Goal: Information Seeking & Learning: Compare options

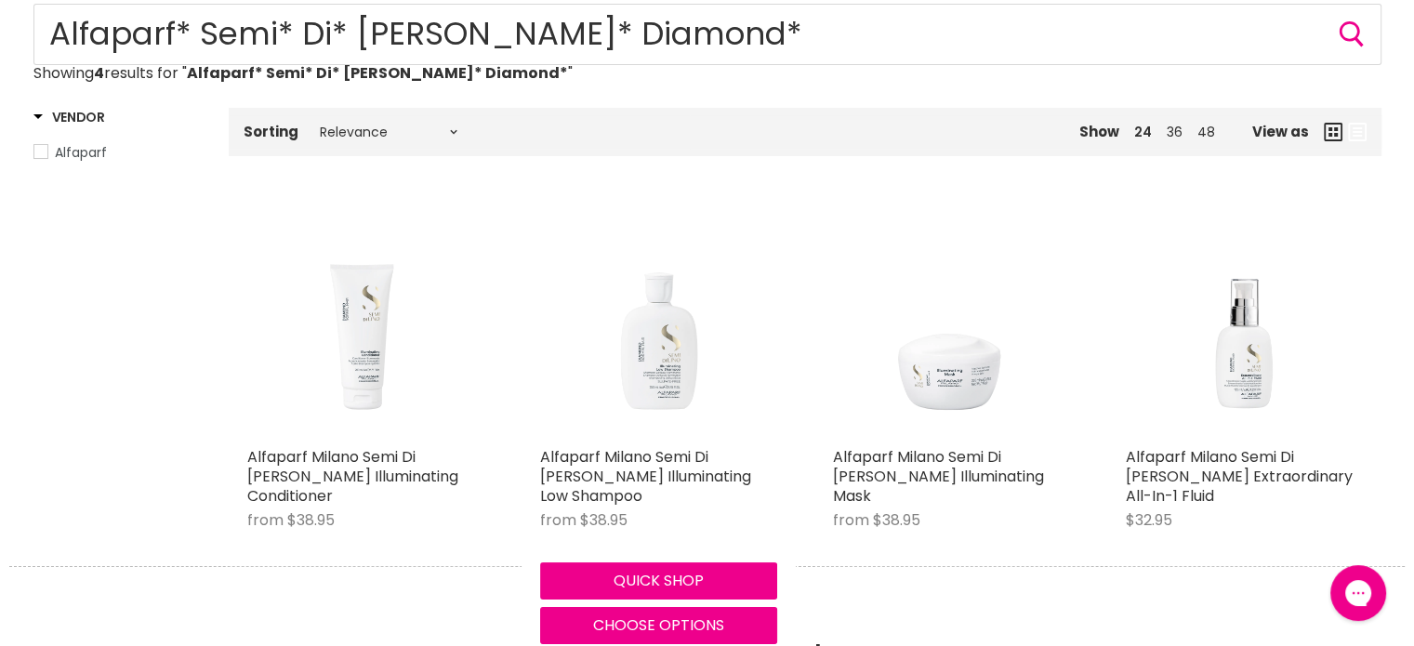
scroll to position [372, 0]
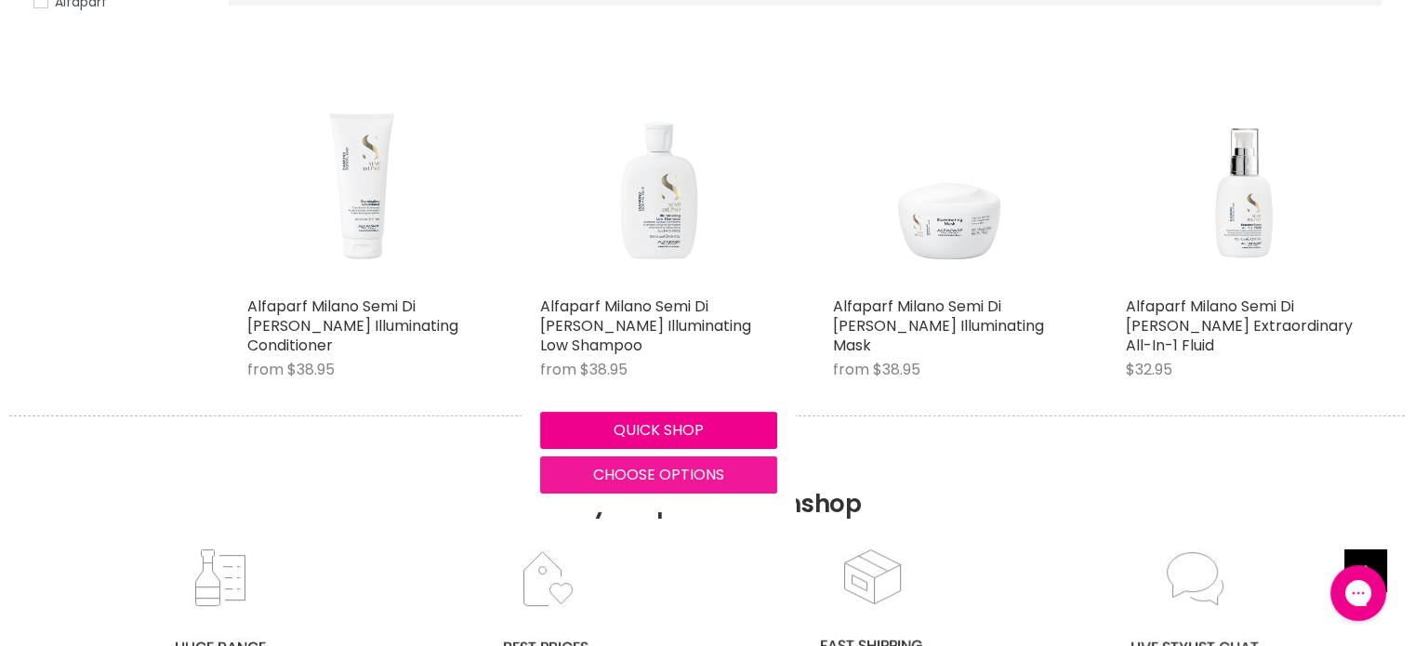
click at [615, 475] on span "Choose options" at bounding box center [658, 474] width 131 height 21
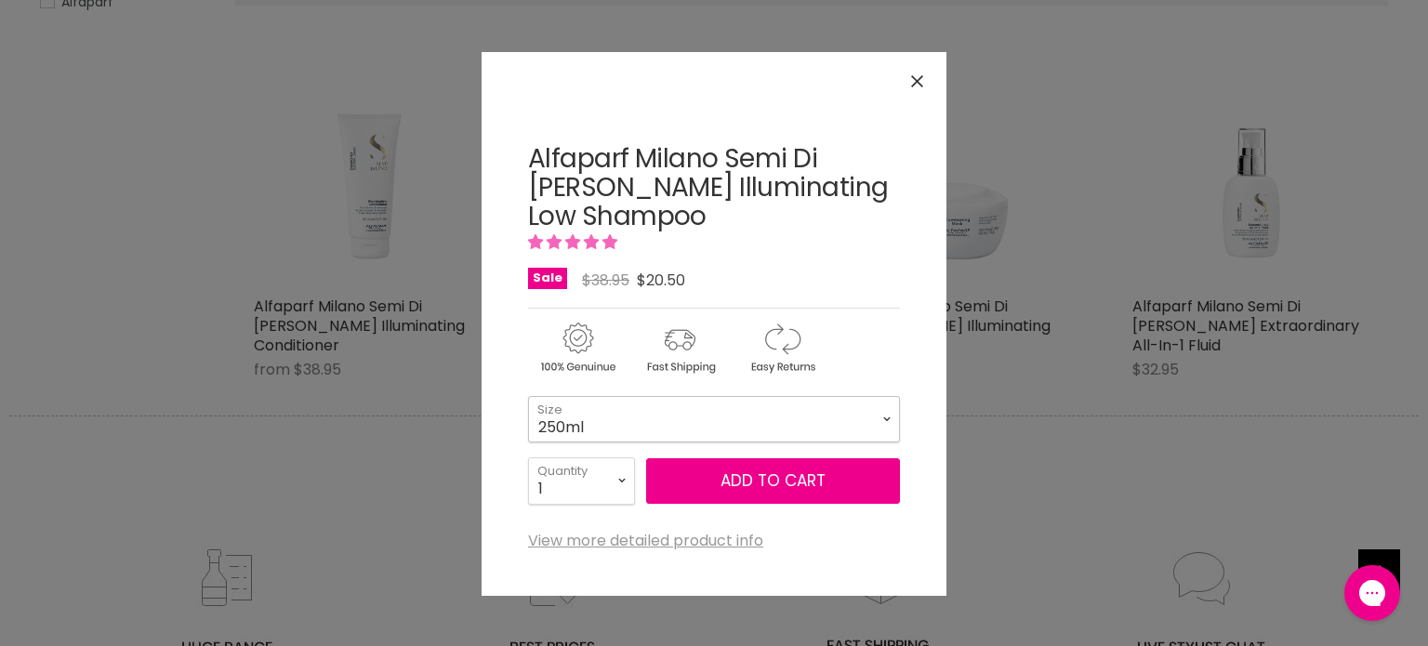
click at [624, 428] on select "250ml 1 Litre" at bounding box center [714, 419] width 372 height 46
click at [528, 396] on select "250ml 1 Litre" at bounding box center [714, 419] width 372 height 46
select select "1 Litre"
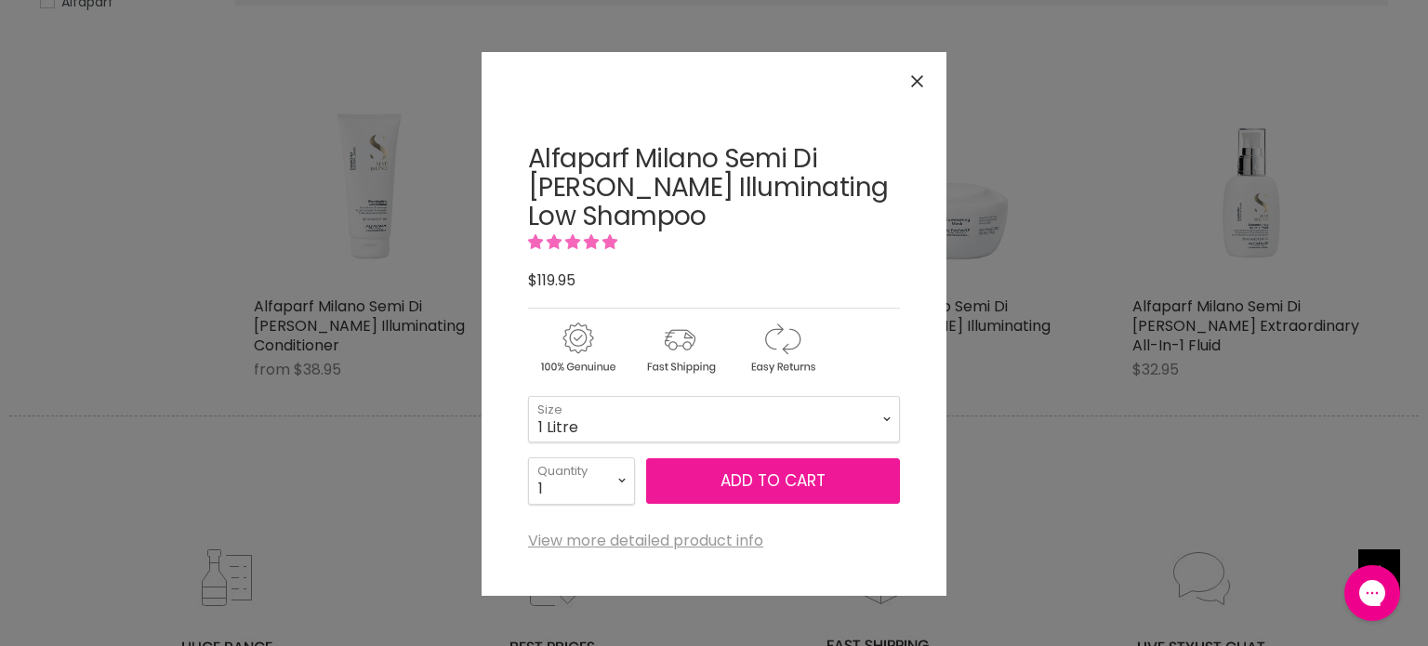
click at [728, 475] on button "Add to cart" at bounding box center [773, 481] width 254 height 46
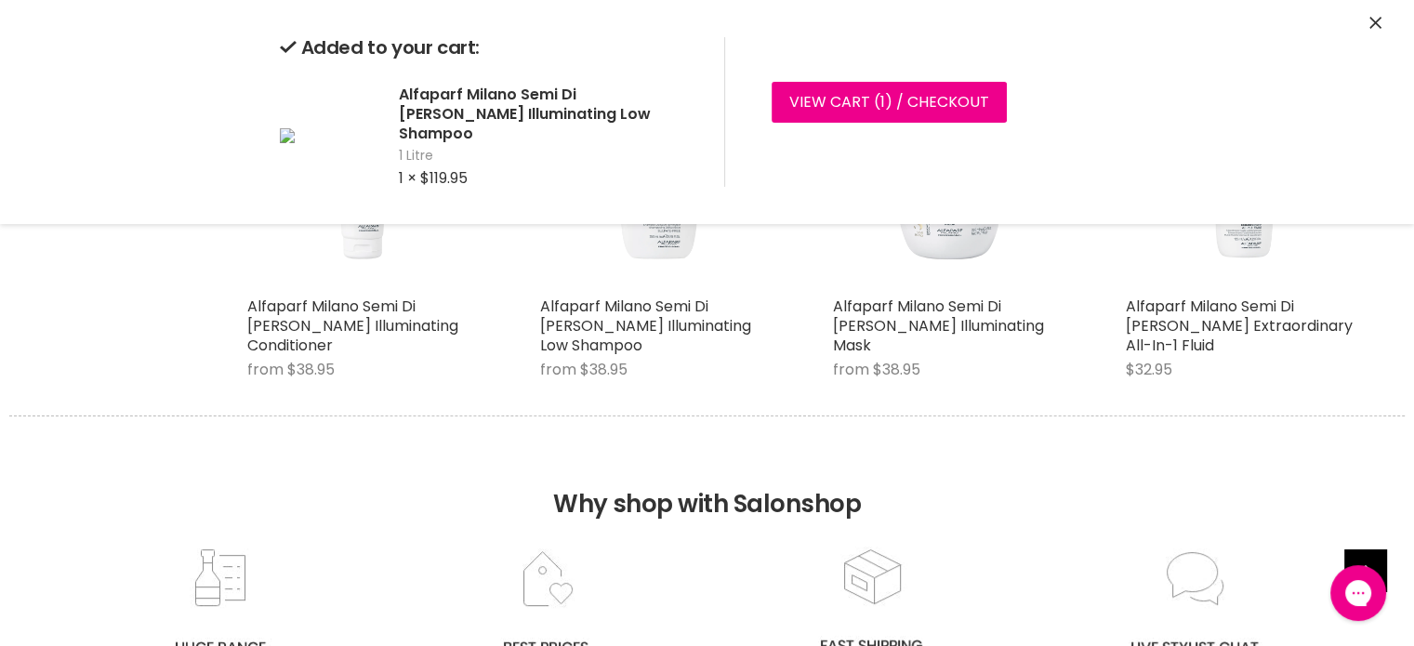
click at [1381, 18] on div "Added to your cart: Alfaparf Milano Semi Di Lino Diamond Illuminating Low Shamp…" at bounding box center [707, 112] width 1395 height 224
click at [1375, 21] on icon "Close" at bounding box center [1376, 23] width 12 height 12
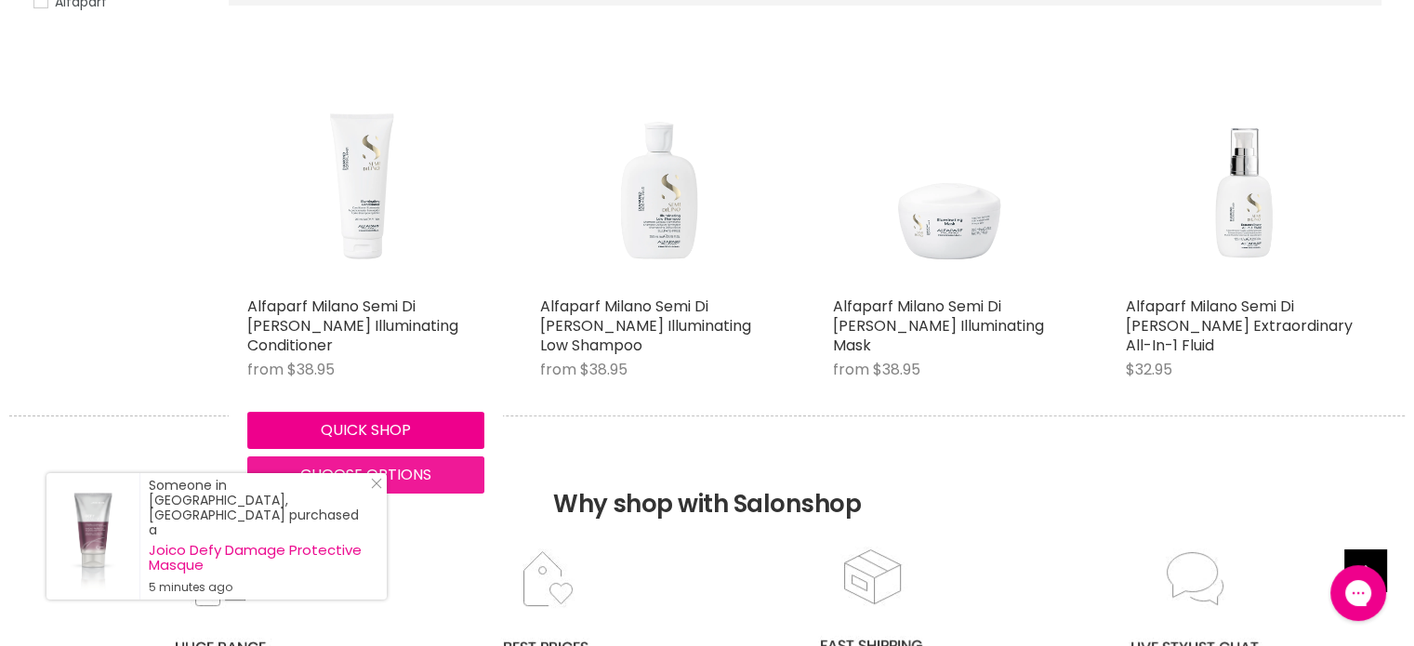
click at [336, 475] on span "Choose options" at bounding box center [365, 474] width 131 height 21
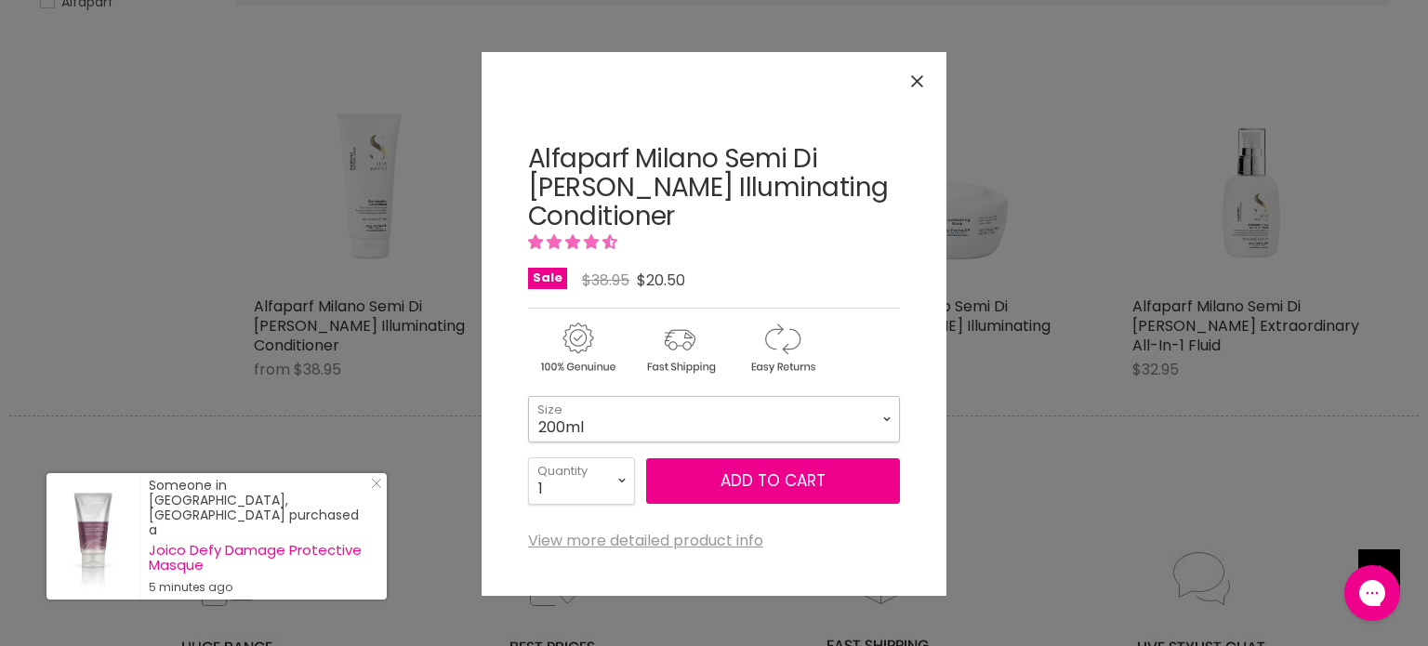
click at [662, 422] on select "200ml 1 Litre" at bounding box center [714, 419] width 372 height 46
click at [528, 396] on select "200ml 1 Litre" at bounding box center [714, 419] width 372 height 46
select select "1 Litre"
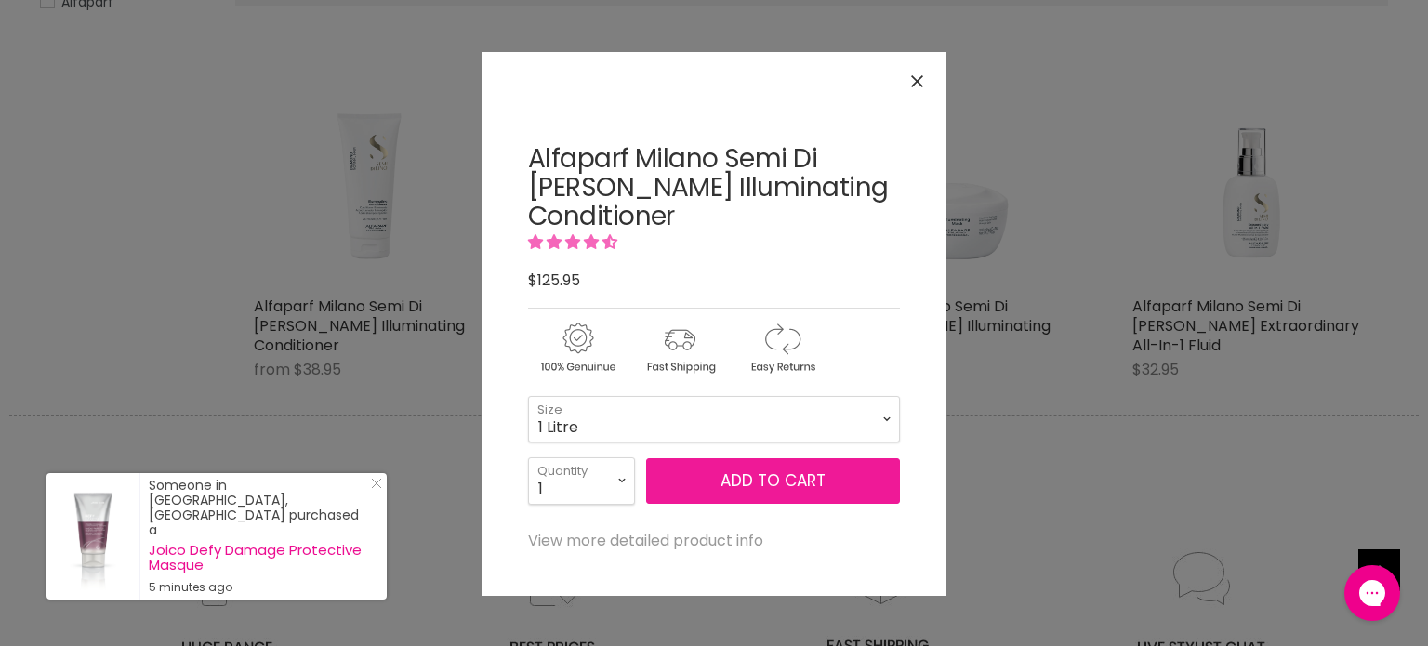
click at [725, 486] on button "Add to cart" at bounding box center [773, 481] width 254 height 46
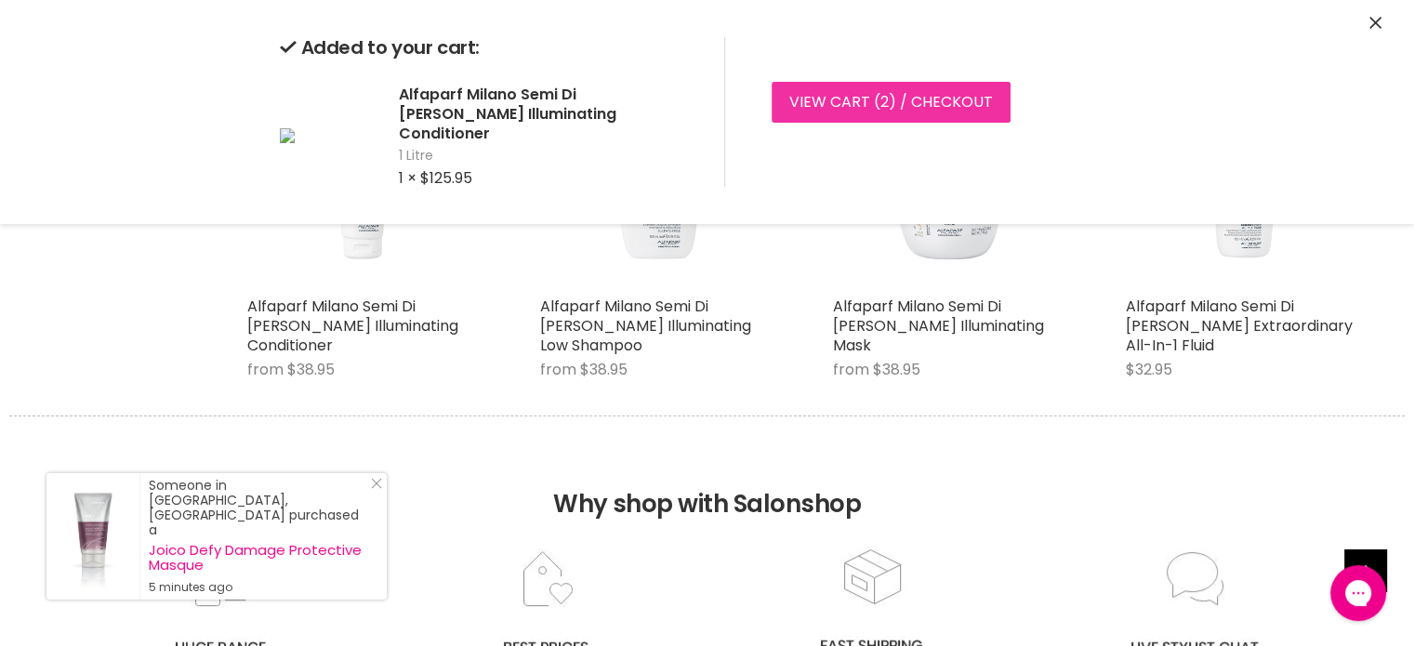
click at [850, 91] on link "View cart ( 2 ) / Checkout" at bounding box center [891, 102] width 239 height 41
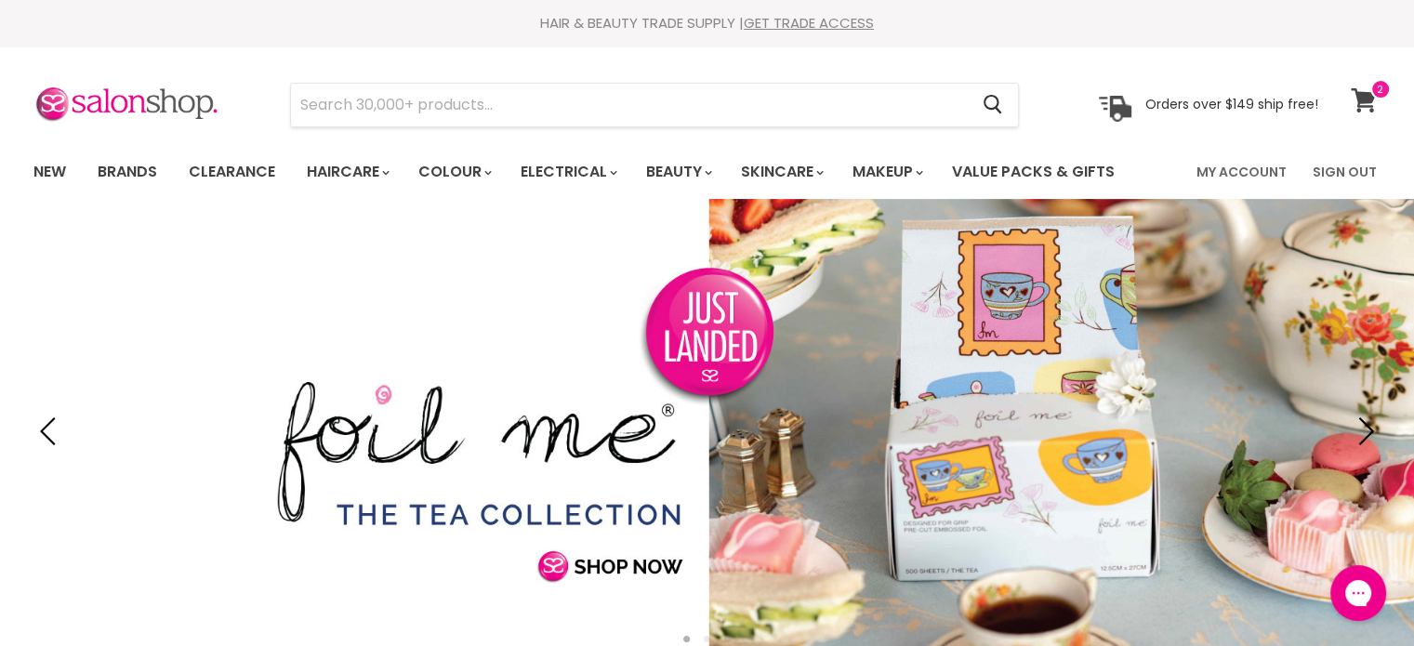
click at [1365, 88] on icon at bounding box center [1364, 100] width 26 height 24
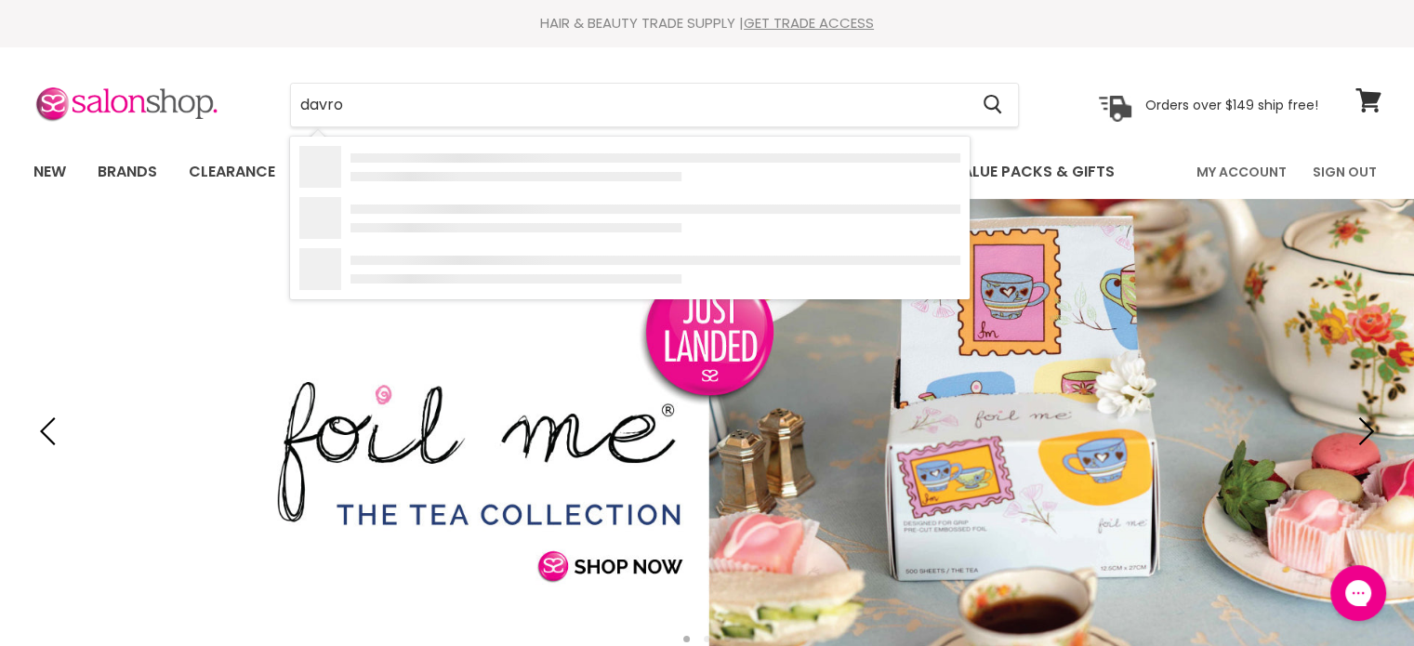
type input "davroe"
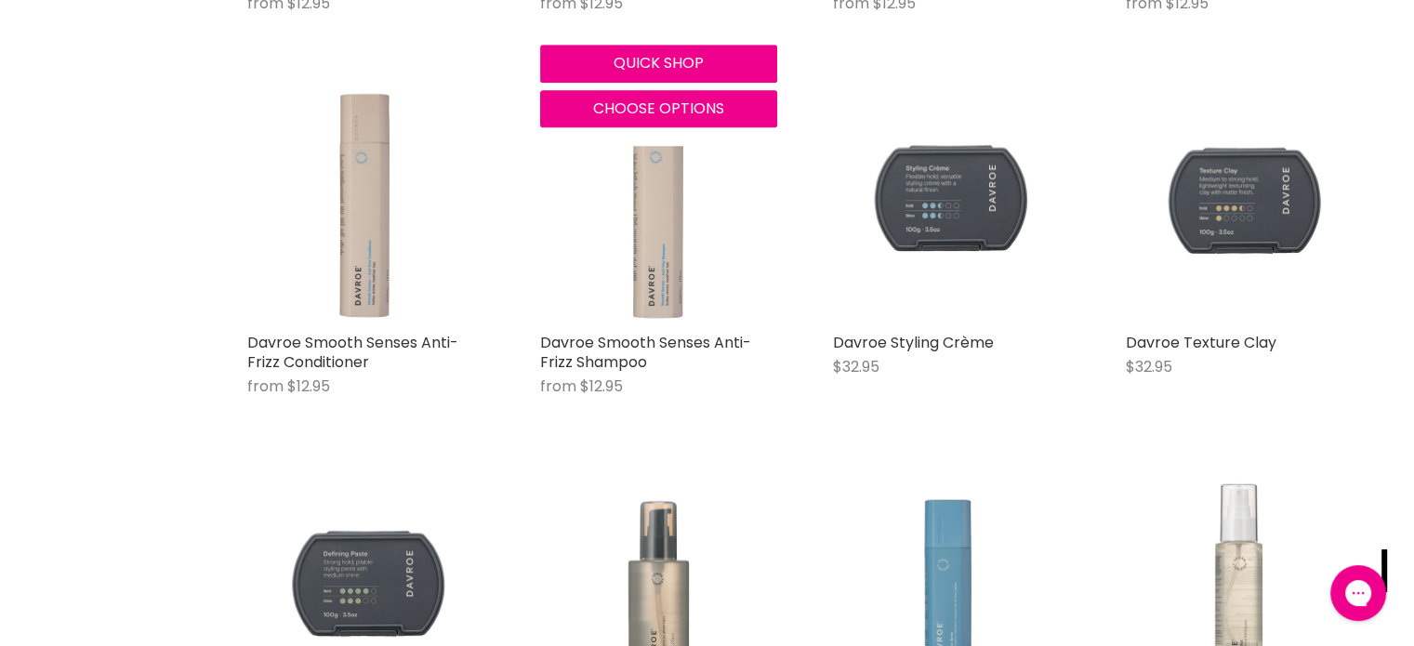
scroll to position [1581, 0]
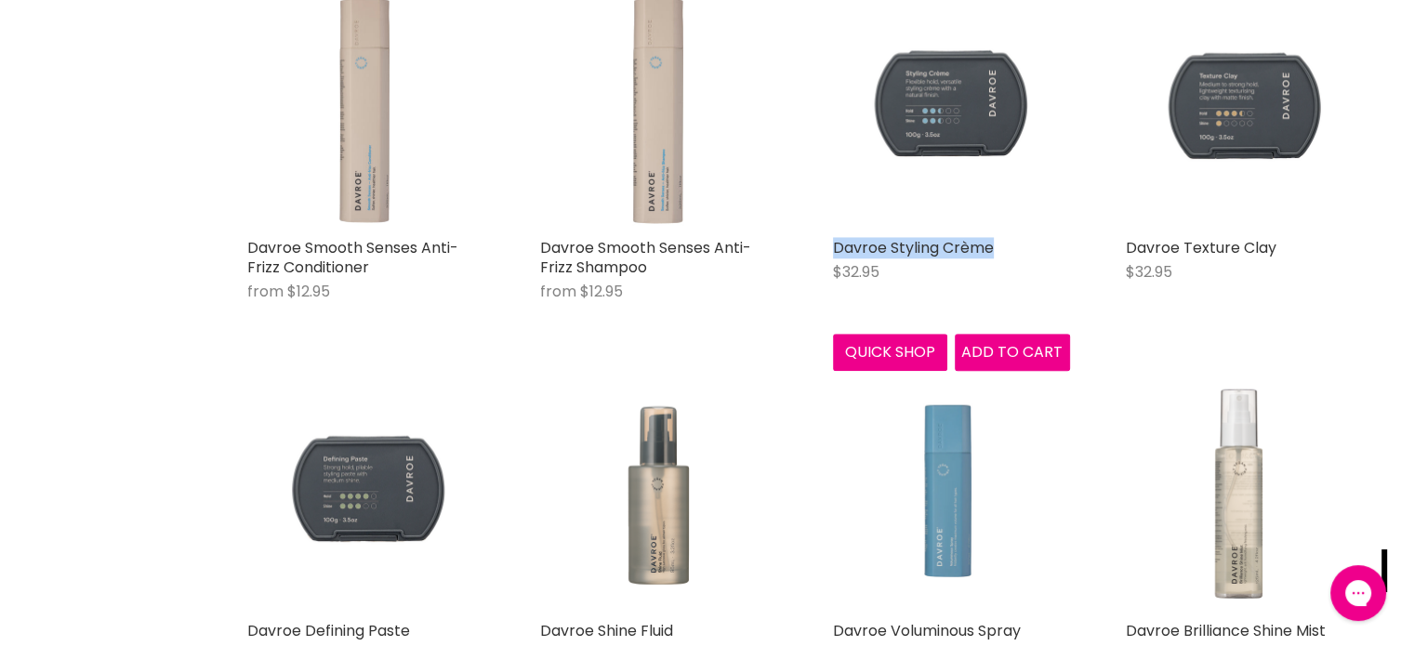
drag, startPoint x: 828, startPoint y: 241, endPoint x: 1008, endPoint y: 254, distance: 180.9
click at [1008, 254] on div "Davroe Styling Crème $32.95 Davroe Quick shop Add to cart" at bounding box center [952, 181] width 274 height 417
copy link "Davroe Styling Crème"
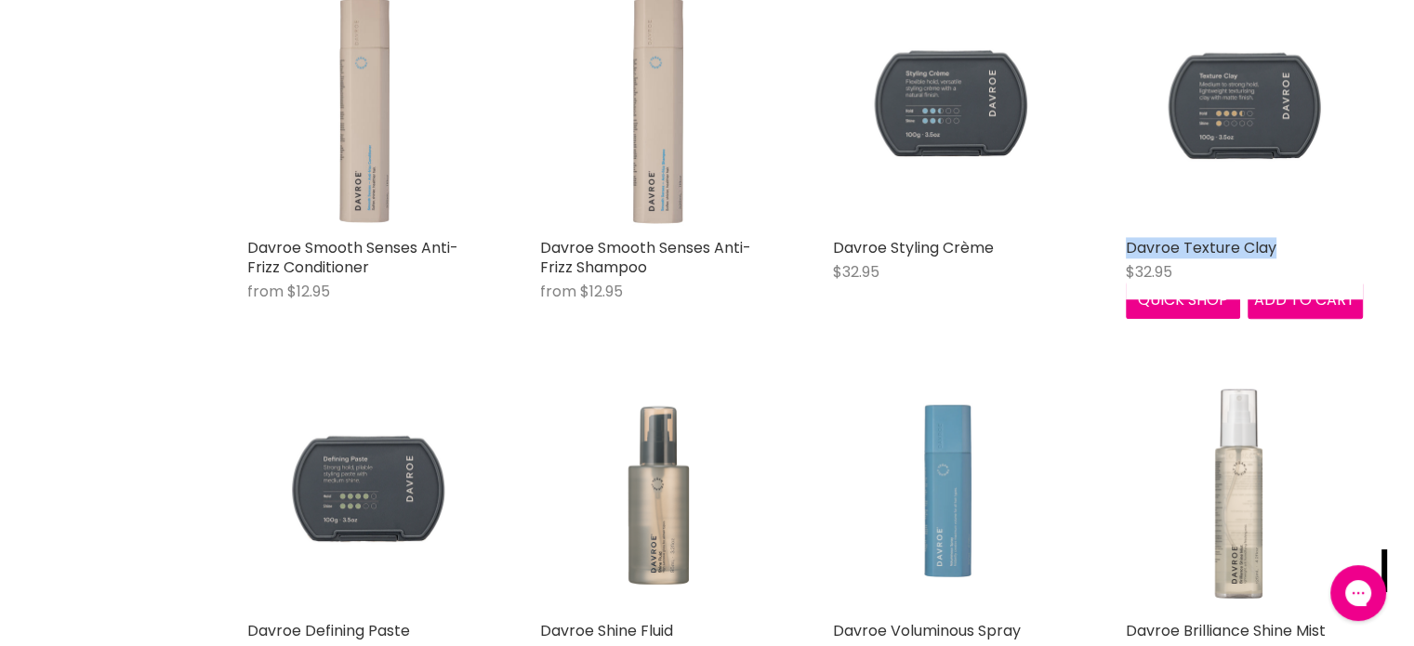
drag, startPoint x: 1118, startPoint y: 242, endPoint x: 1276, endPoint y: 242, distance: 158.1
click at [1276, 242] on div "Davroe Texture Clay $32.95 Davroe Quick shop Add to cart" at bounding box center [1244, 155] width 274 height 364
copy link "Davroe Texture Clay"
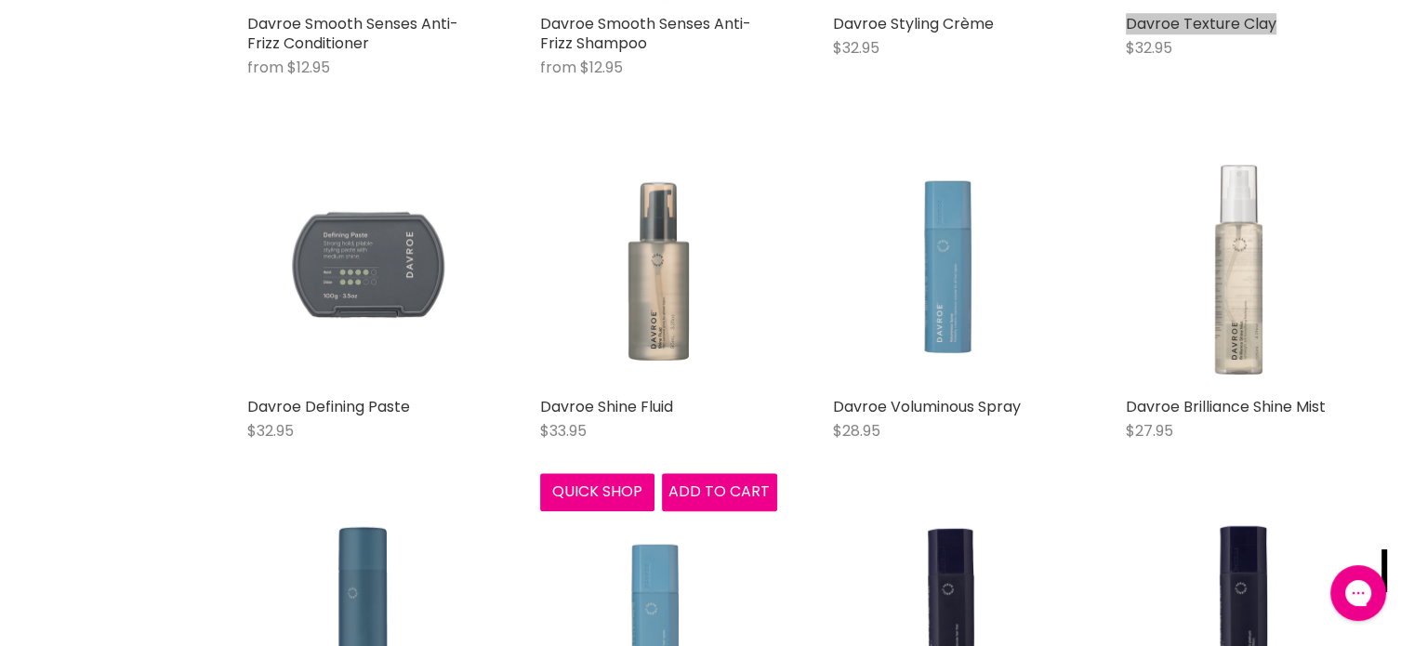
scroll to position [1860, 0]
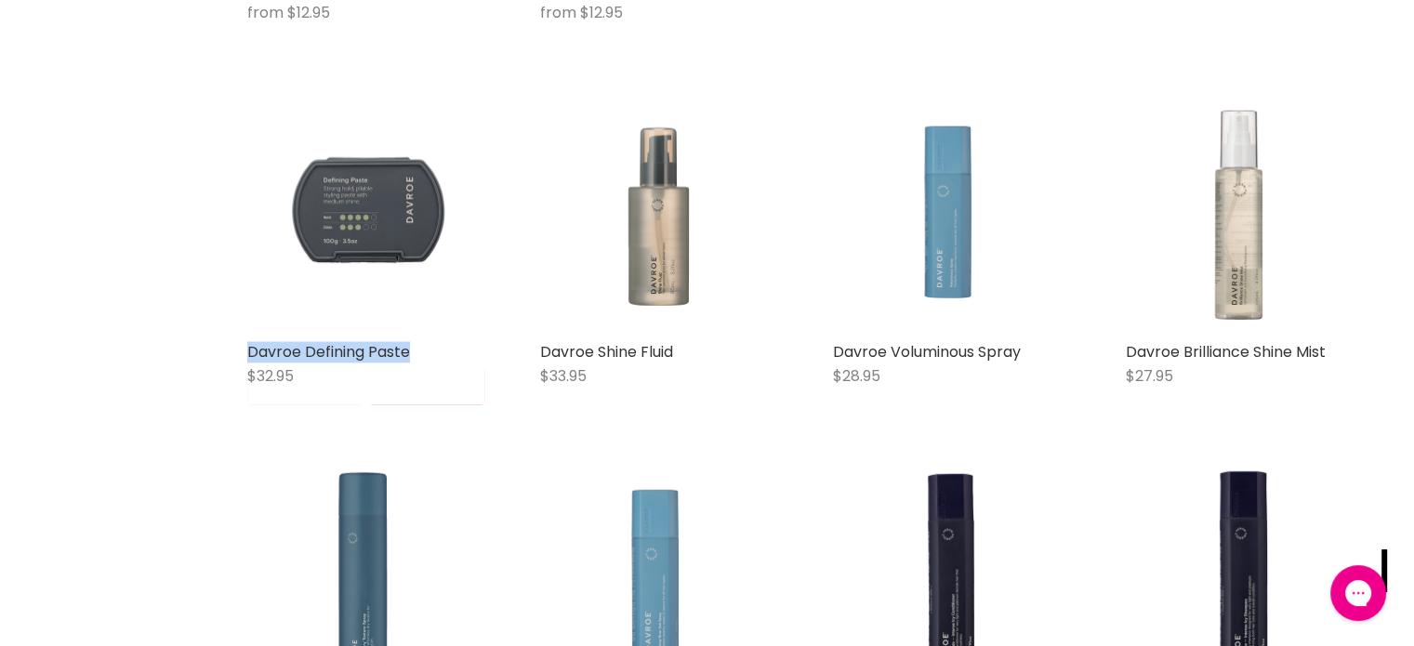
drag, startPoint x: 237, startPoint y: 336, endPoint x: 455, endPoint y: 346, distance: 217.8
click at [455, 346] on div "Davroe Defining Paste $32.95 Davroe Quick shop Add to cart" at bounding box center [366, 249] width 274 height 345
copy link "Davroe Defining Paste"
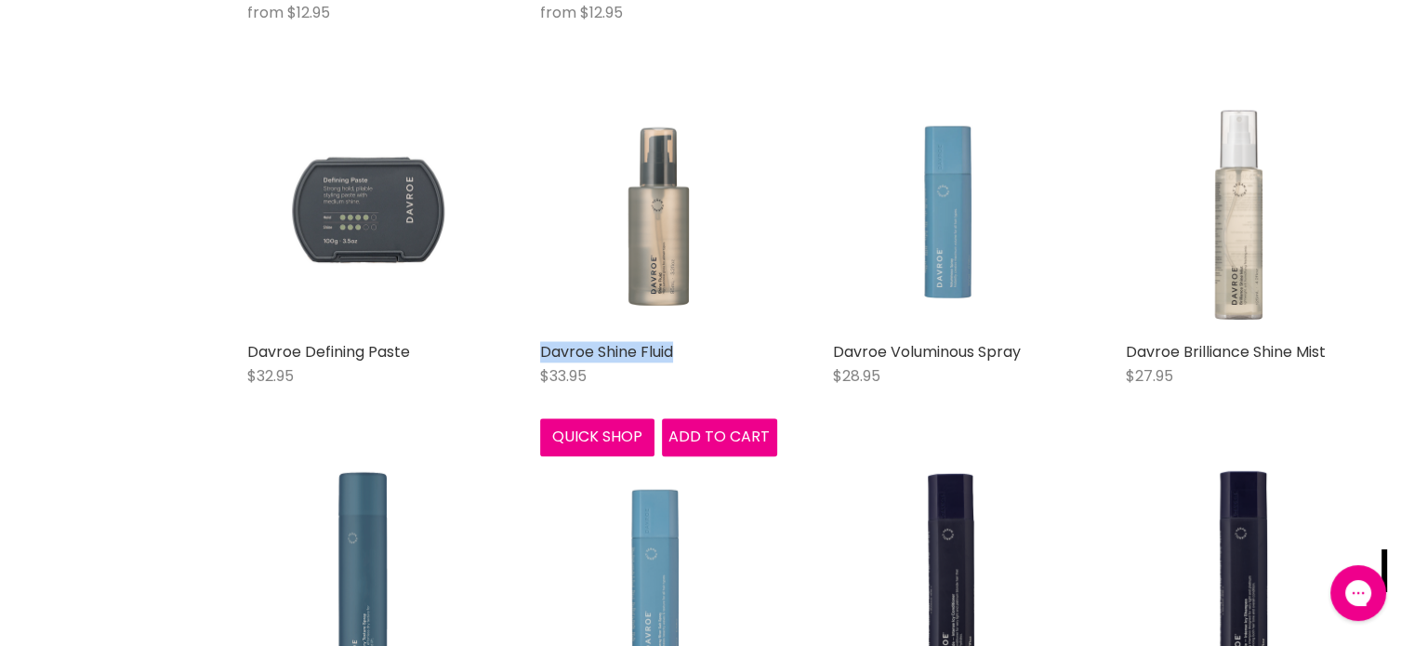
drag, startPoint x: 532, startPoint y: 335, endPoint x: 677, endPoint y: 338, distance: 145.1
click at [677, 338] on div "Davroe Shine Fluid $33.95 Davroe Quick shop Add to cart" at bounding box center [659, 275] width 274 height 397
copy link "Davroe Shine Fluid"
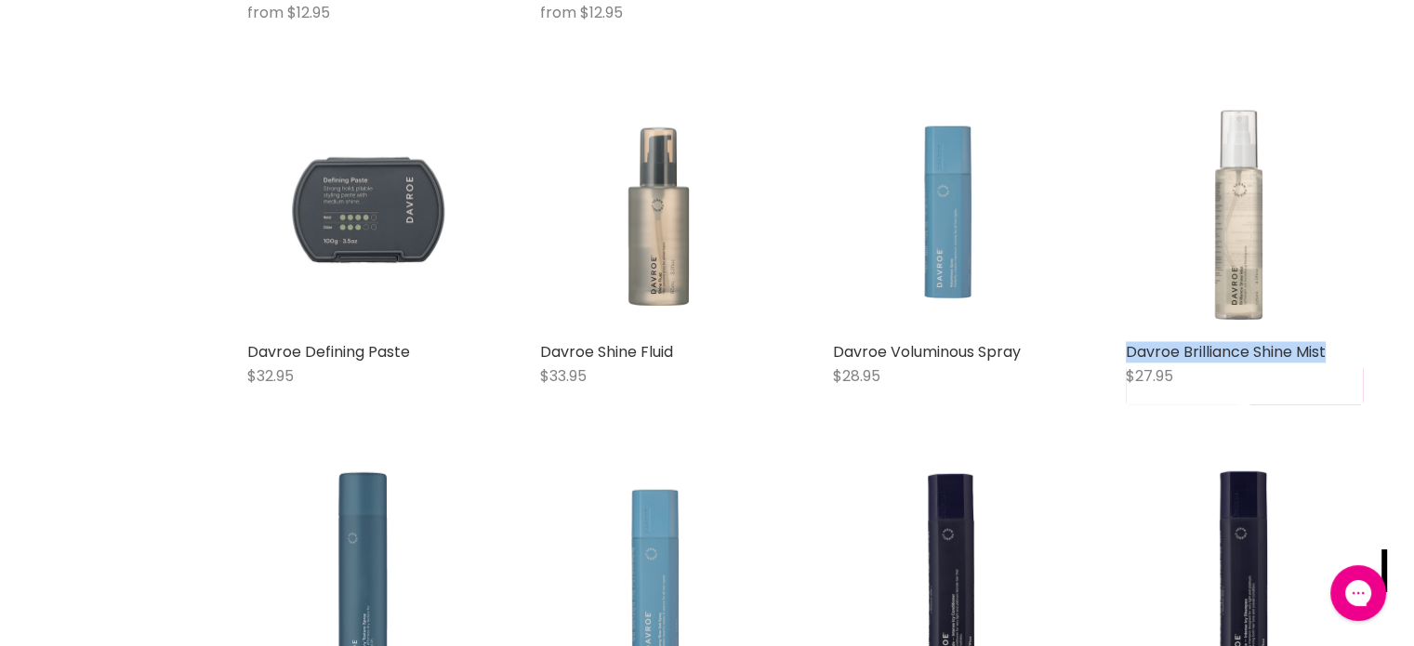
drag, startPoint x: 1121, startPoint y: 347, endPoint x: 1334, endPoint y: 345, distance: 212.9
click at [1334, 345] on div "Davroe Brilliance Shine Mist $27.95 Davroe Quick shop Add to cart" at bounding box center [1244, 249] width 274 height 345
copy link "Davroe Brilliance Shine Mist"
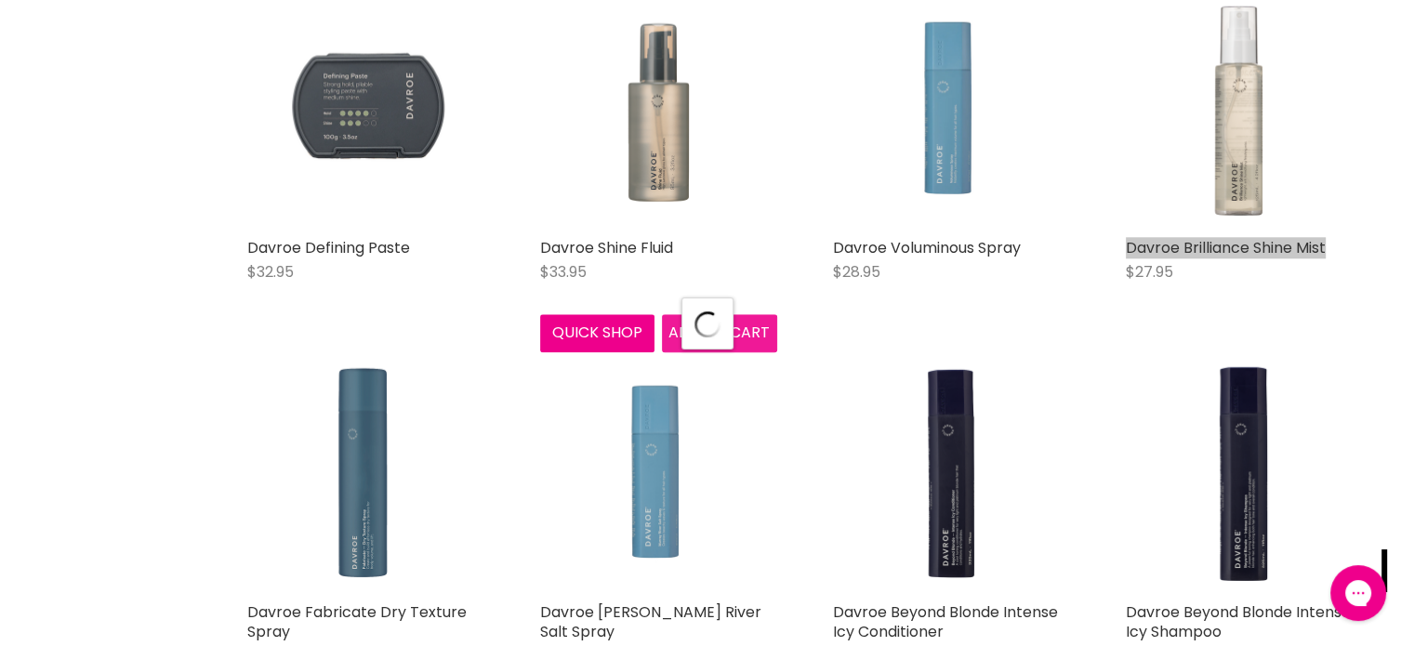
scroll to position [2232, 0]
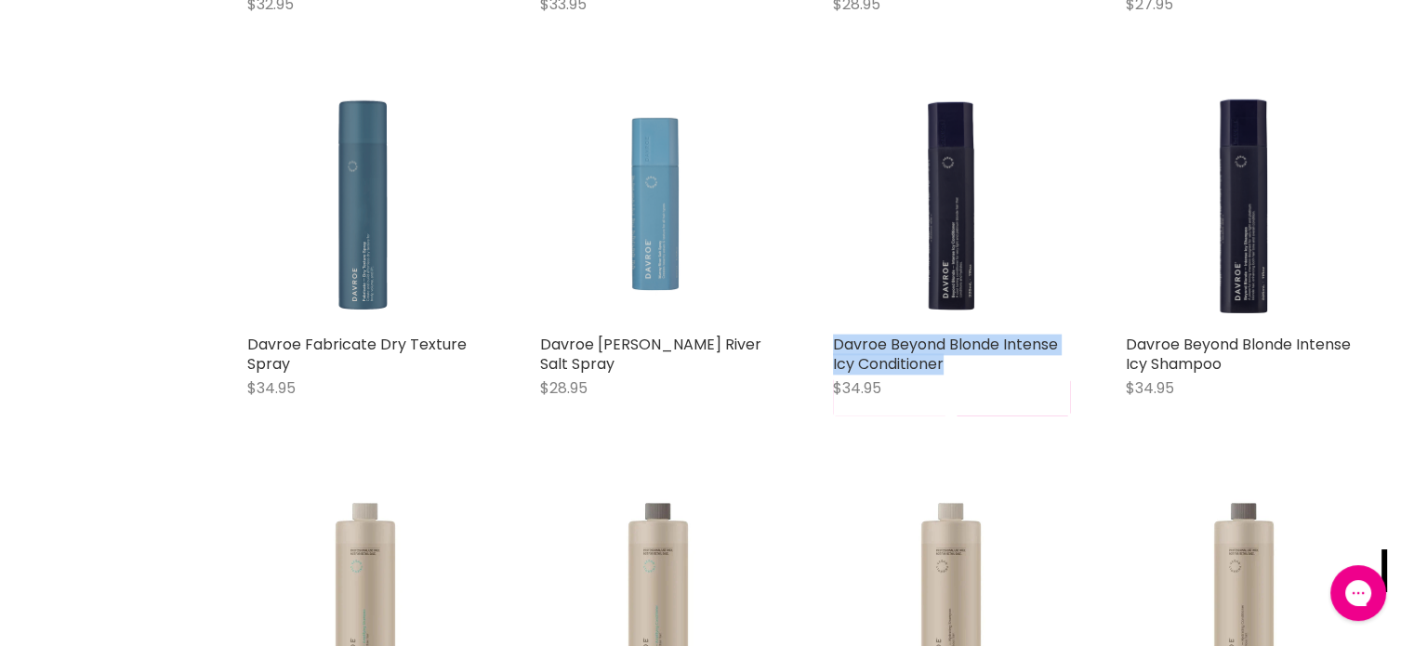
drag, startPoint x: 821, startPoint y: 330, endPoint x: 968, endPoint y: 361, distance: 150.1
click at [968, 361] on div "Davroe Beyond Blonde Intense Icy Conditioner $34.95 Davroe Quick shop Add to ca…" at bounding box center [952, 252] width 274 height 364
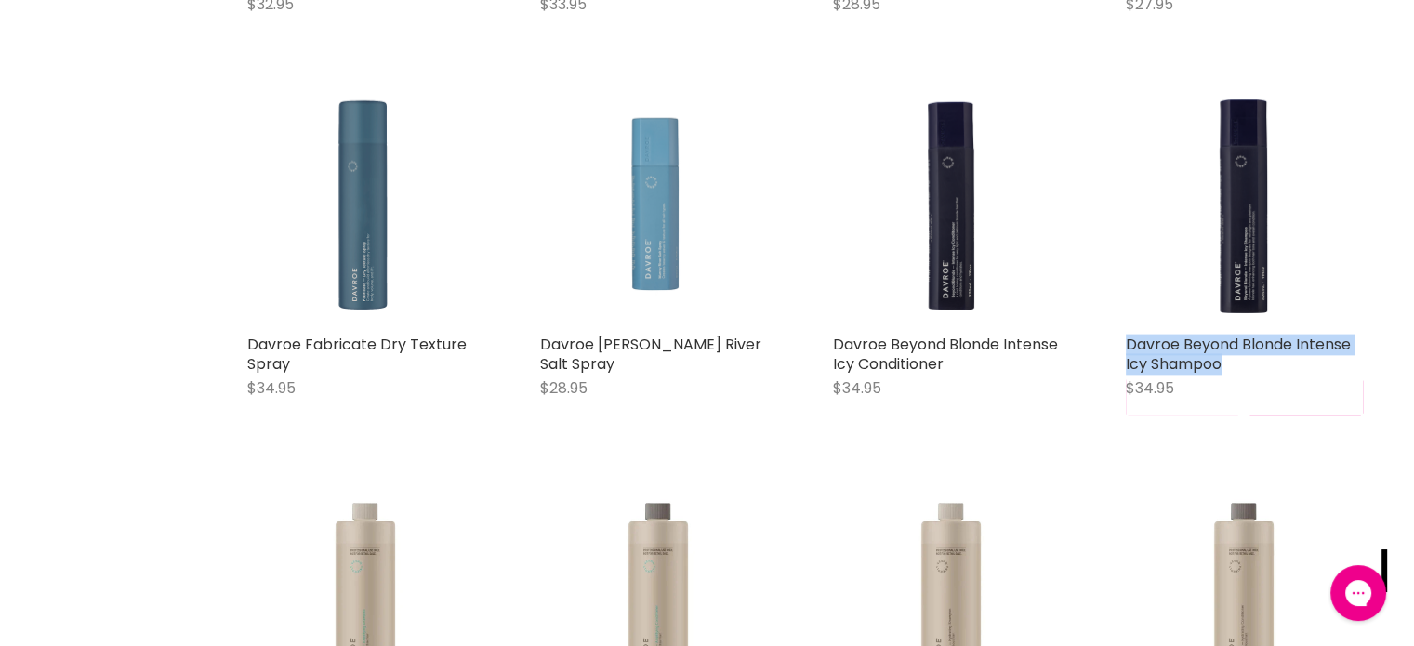
drag, startPoint x: 1108, startPoint y: 332, endPoint x: 1225, endPoint y: 363, distance: 120.2
click at [1227, 363] on div "Davroe Beyond Blonde Intense Icy Shampoo $34.95 Davroe Quick shop Add to cart" at bounding box center [1244, 252] width 274 height 364
copy link "Davroe Beyond Blonde Intense Icy Shampoo"
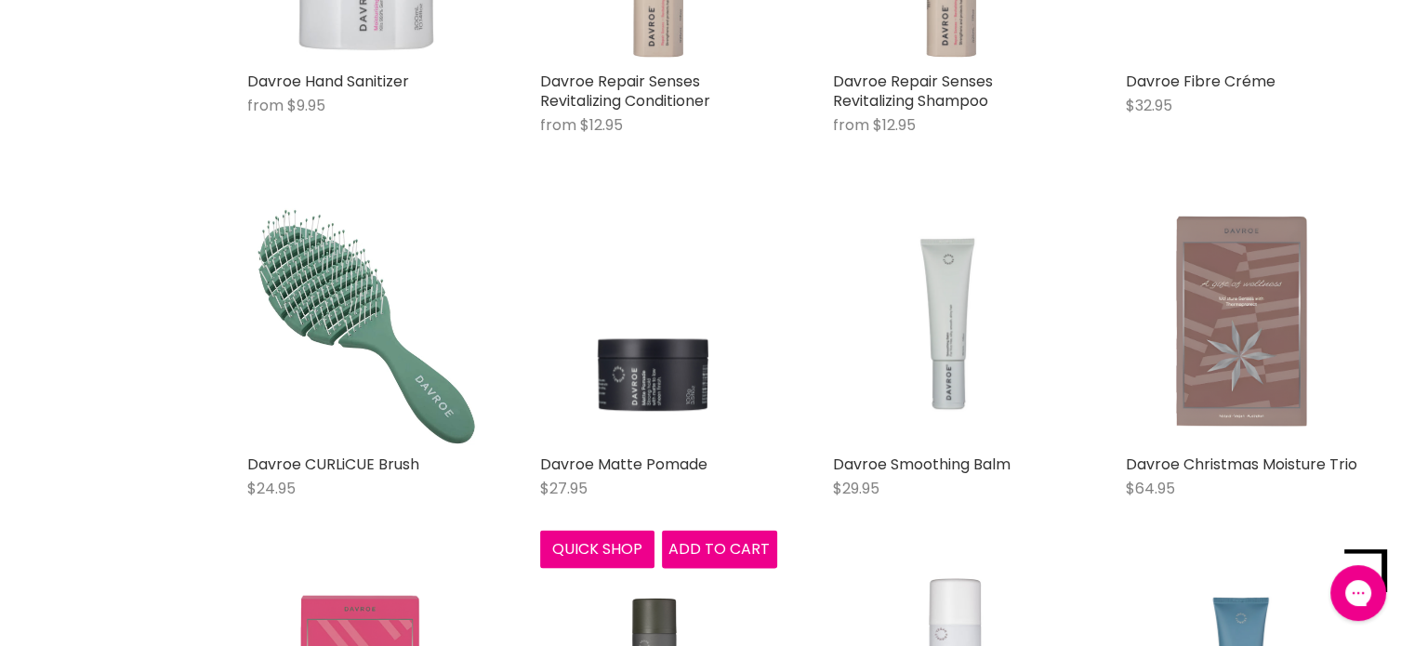
scroll to position [3719, 0]
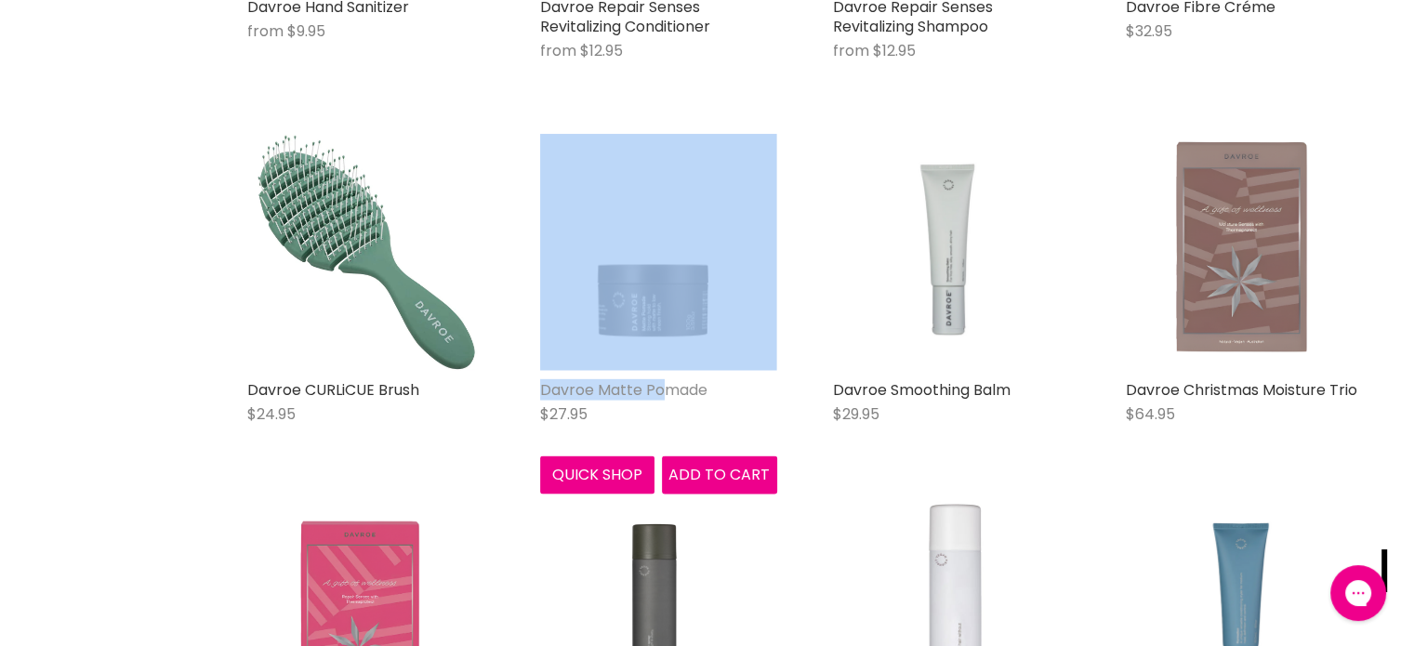
drag, startPoint x: 527, startPoint y: 371, endPoint x: 603, endPoint y: 397, distance: 79.7
click at [662, 386] on div "Davroe Matte Pomade $27.95 Davroe Quick shop Add to cart" at bounding box center [659, 313] width 274 height 397
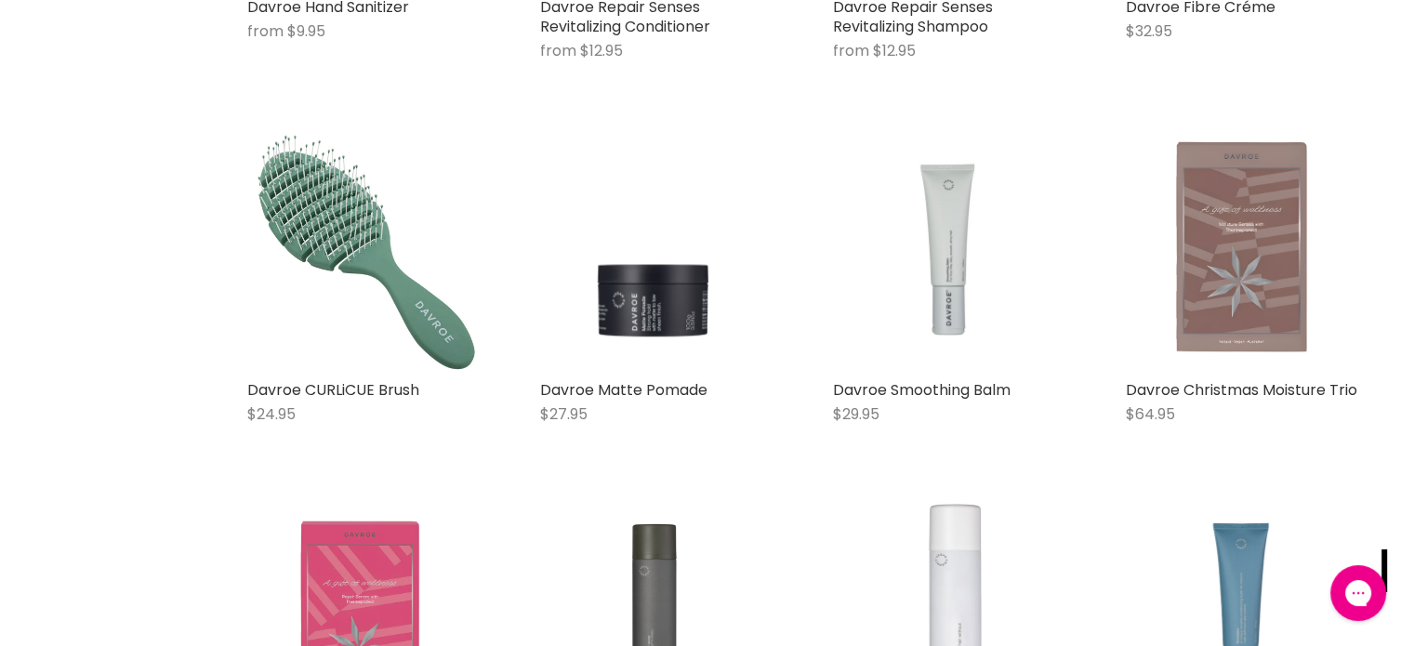
drag, startPoint x: 0, startPoint y: 356, endPoint x: 18, endPoint y: 351, distance: 18.3
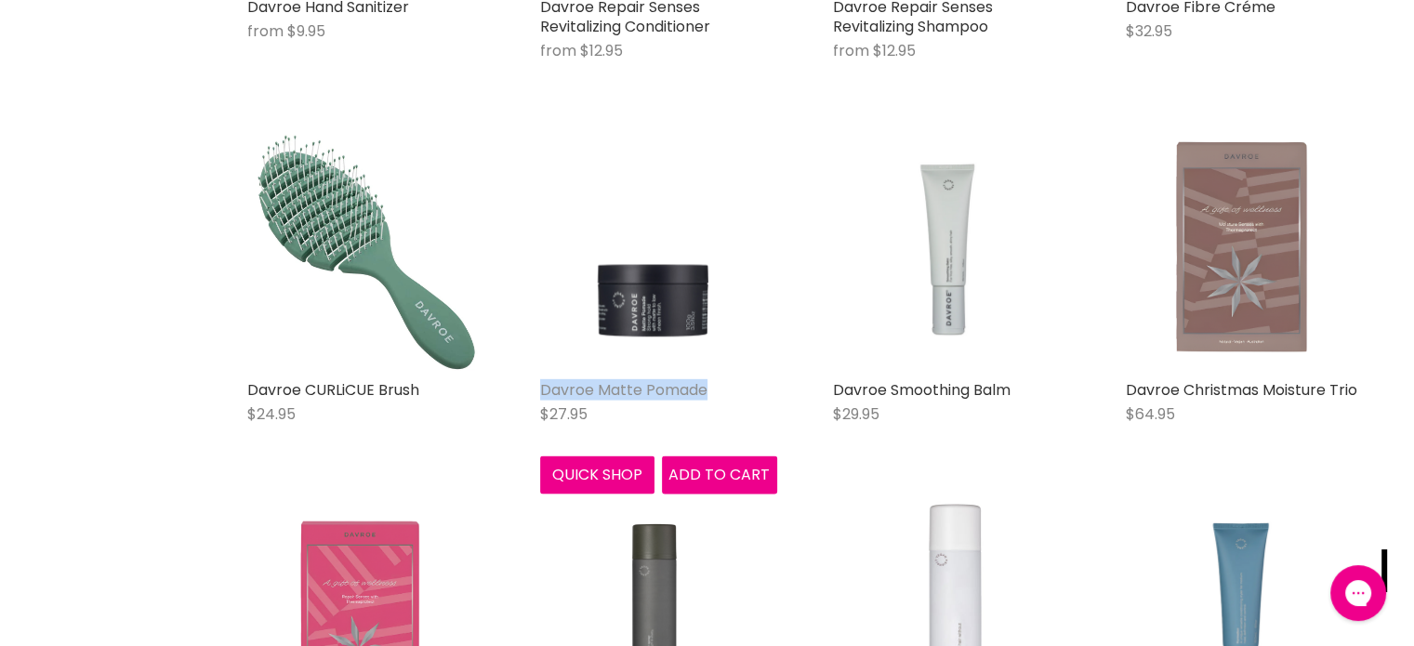
drag, startPoint x: 525, startPoint y: 386, endPoint x: 669, endPoint y: 397, distance: 143.6
click at [740, 400] on div "Davroe Matte Pomade $27.95 Davroe Quick shop Add to cart" at bounding box center [659, 313] width 274 height 397
copy link "Davroe Matte Pomade"
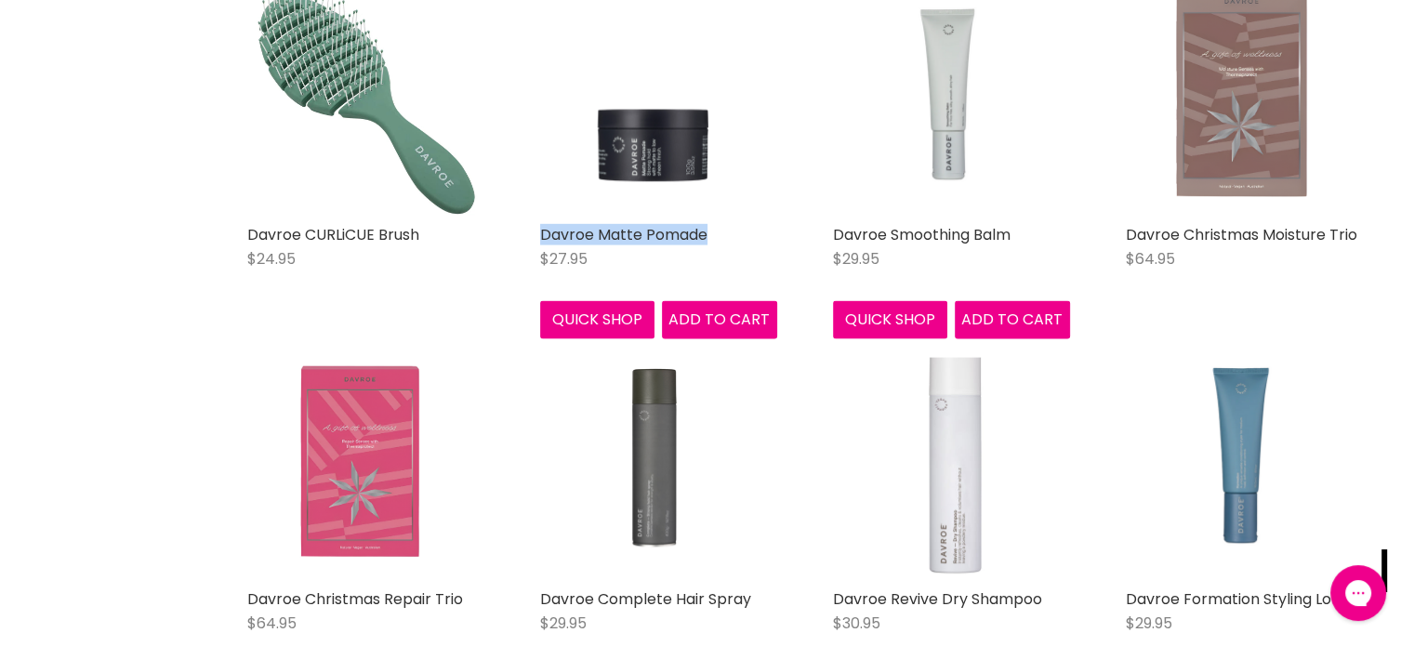
scroll to position [3905, 0]
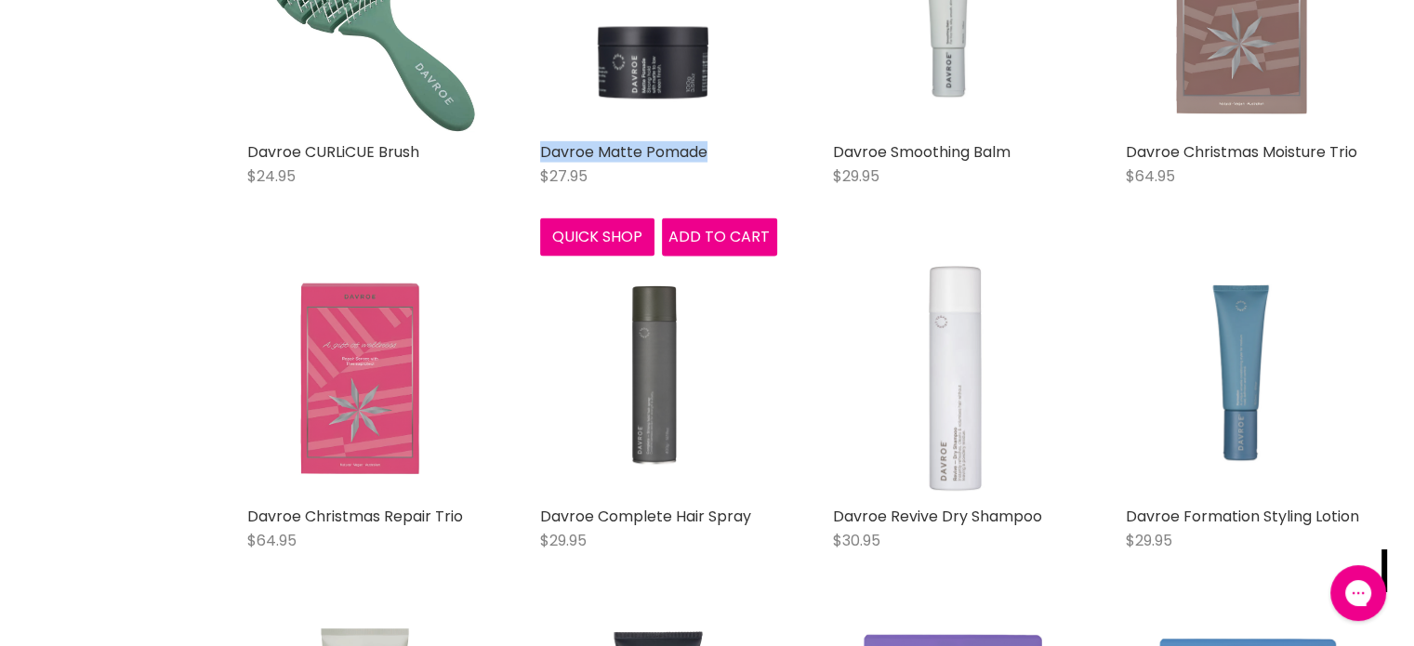
scroll to position [3905, 0]
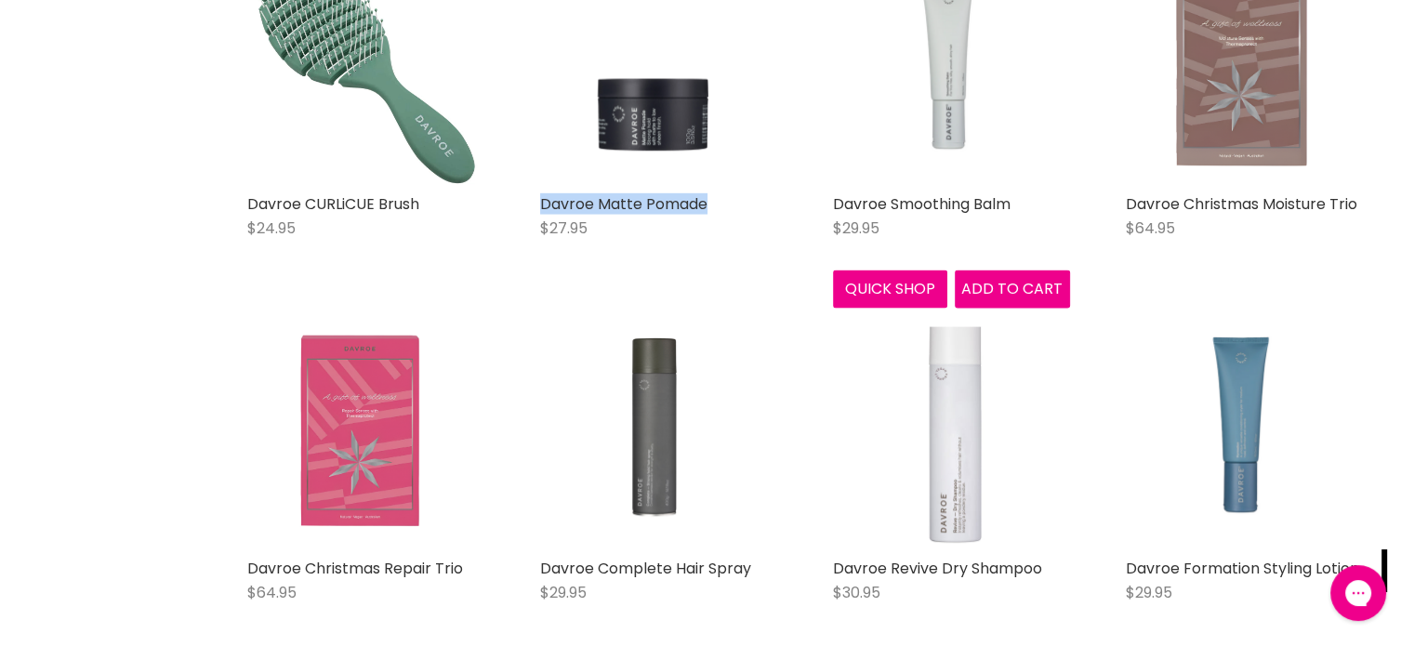
click at [952, 120] on img "Main content" at bounding box center [951, 66] width 237 height 237
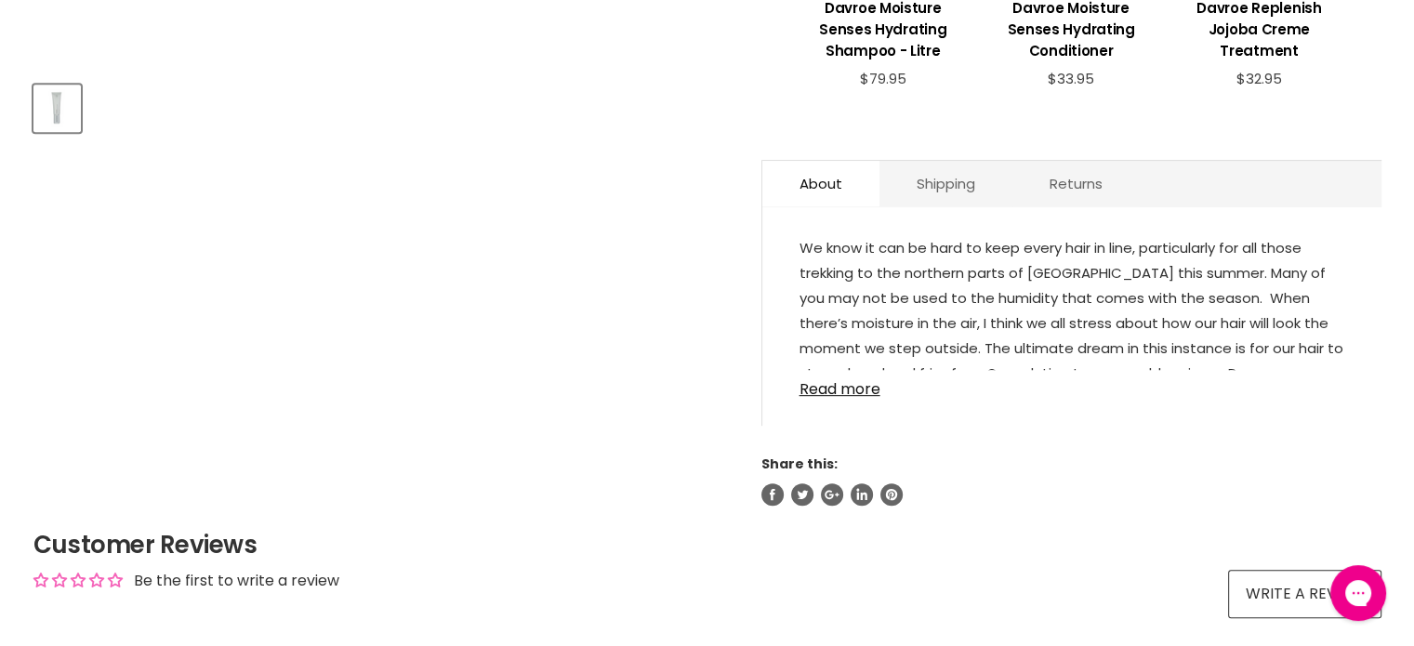
scroll to position [744, 0]
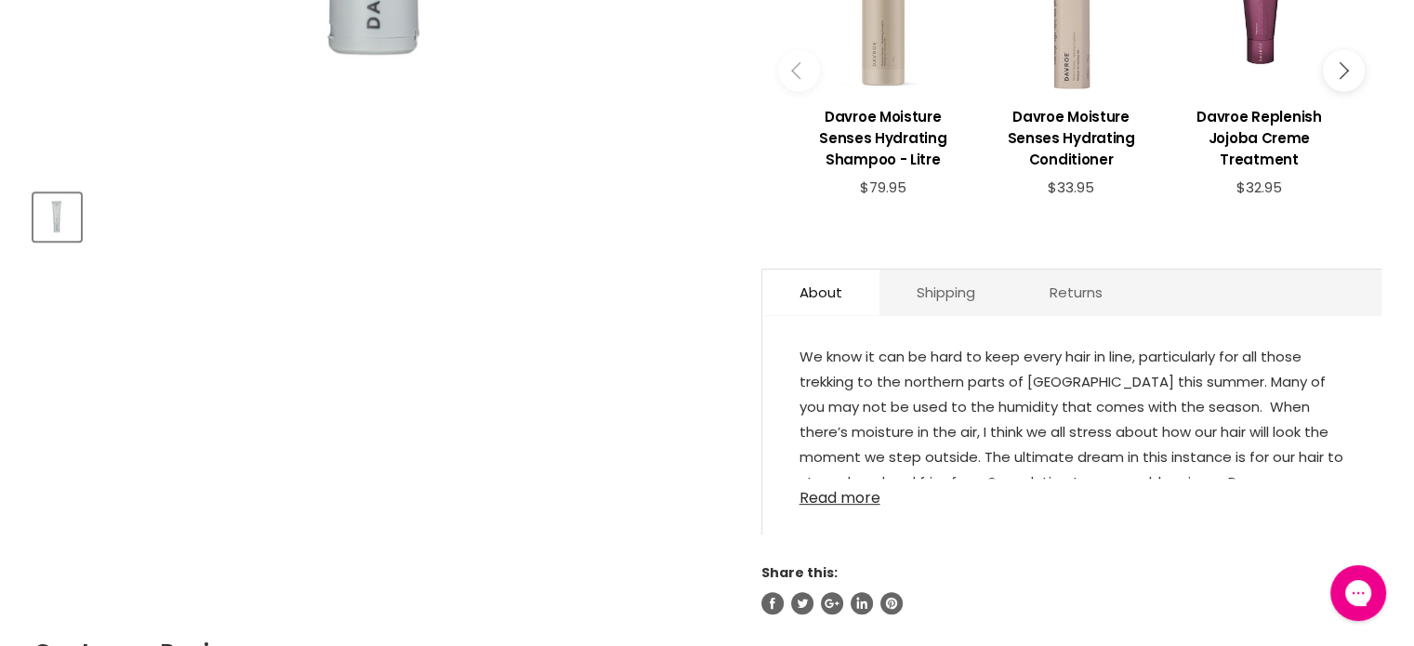
click at [841, 501] on link "Read more" at bounding box center [1072, 493] width 545 height 28
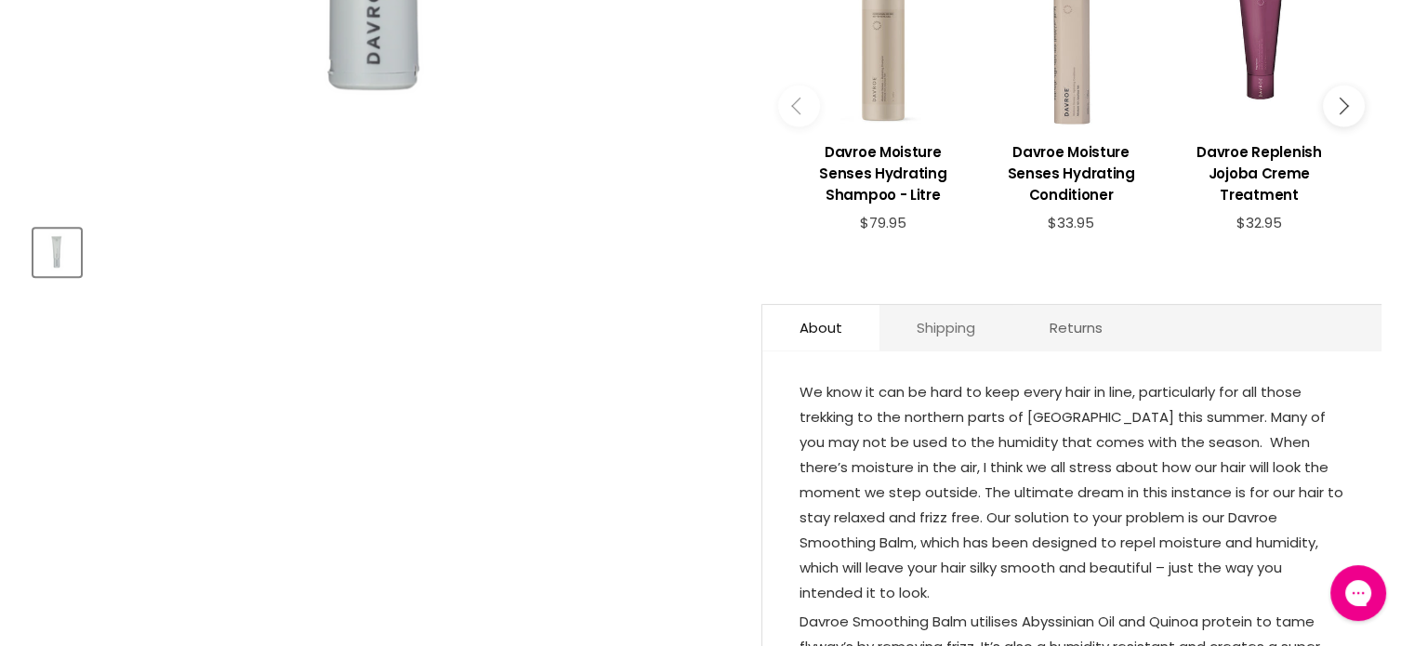
scroll to position [186, 0]
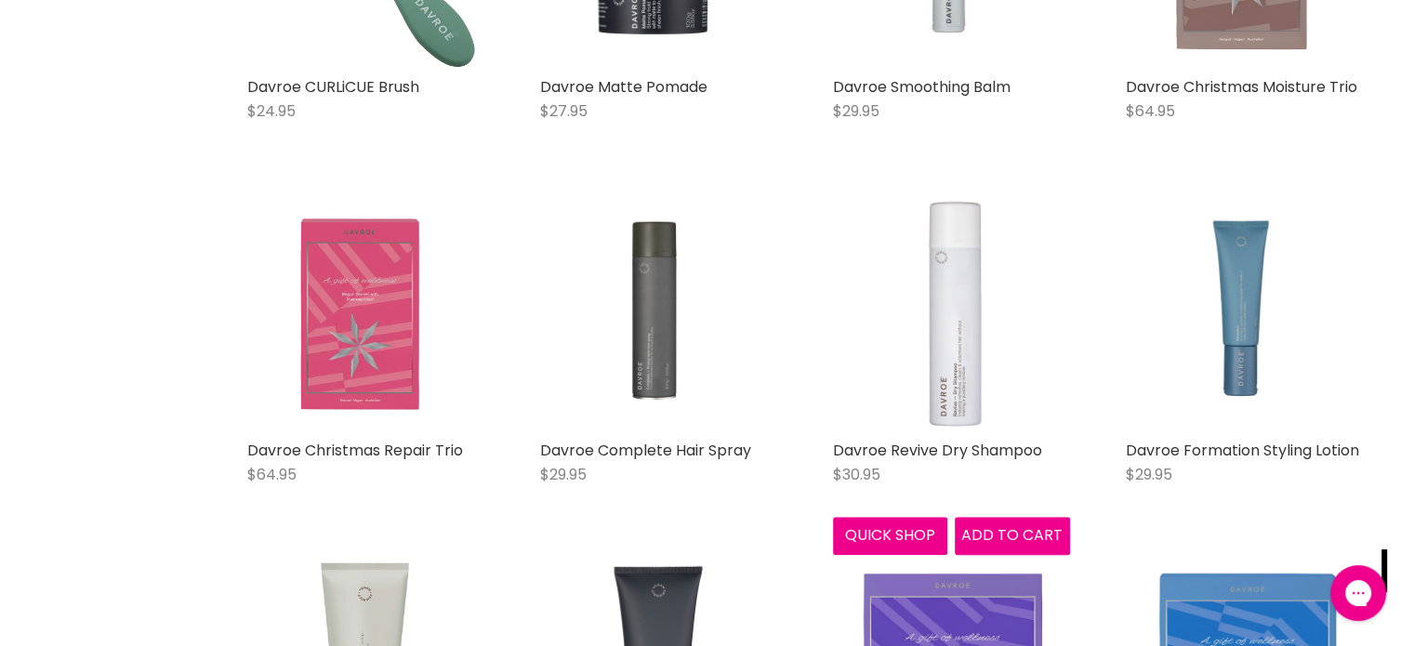
scroll to position [1536, 0]
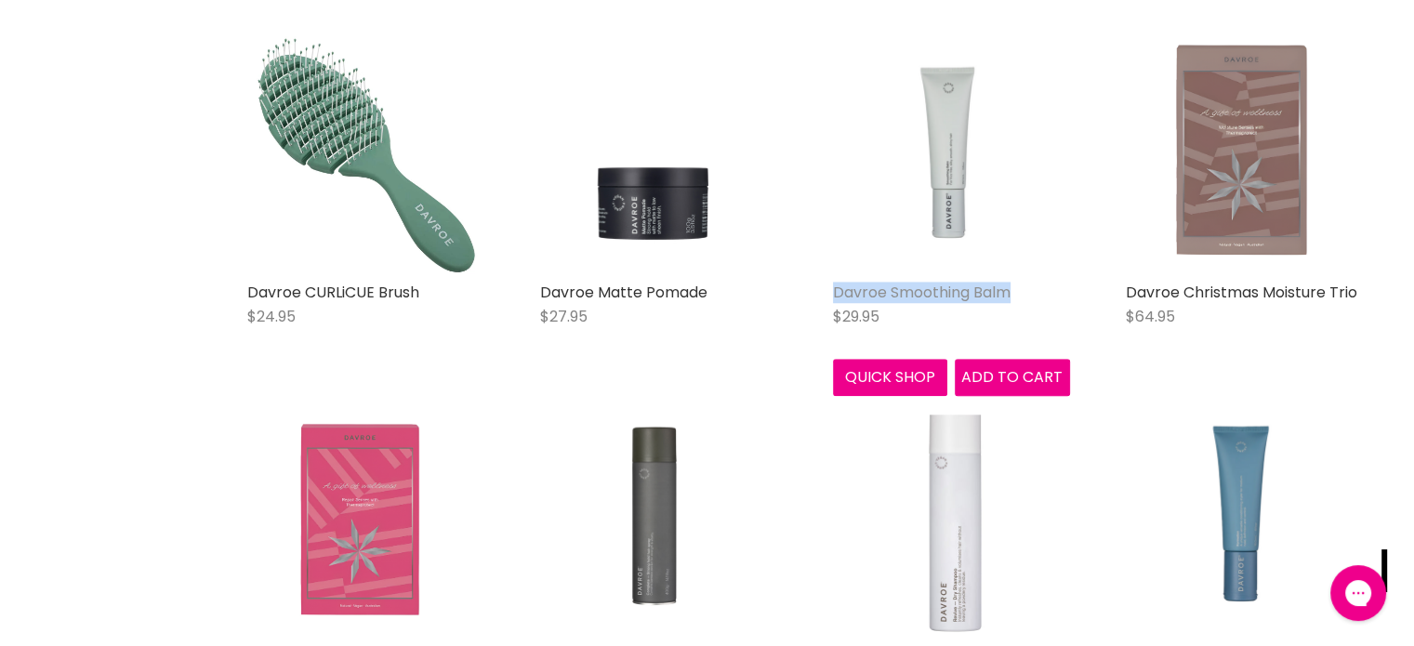
drag, startPoint x: 826, startPoint y: 278, endPoint x: 1010, endPoint y: 291, distance: 184.6
click at [1010, 291] on div "Davroe Smoothing Balm $29.95 Davroe Quick shop Add to cart" at bounding box center [952, 216] width 274 height 397
copy link "Davroe Smoothing Balm"
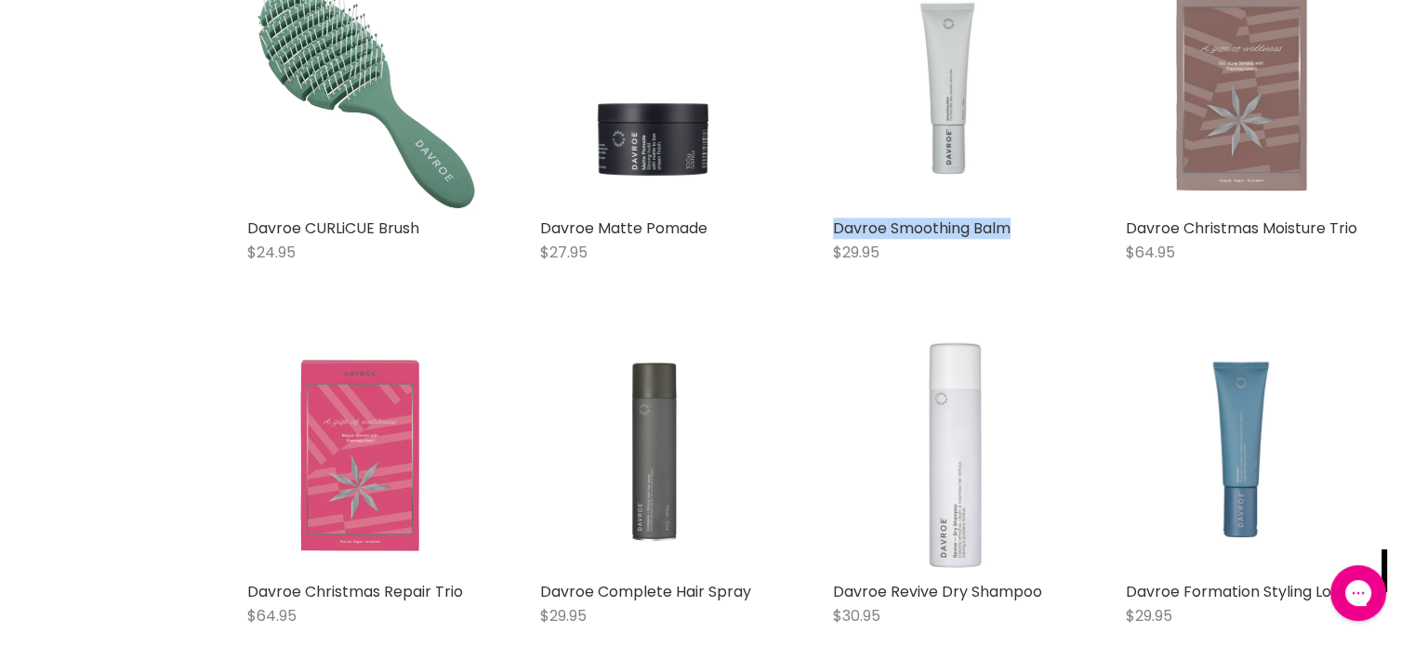
scroll to position [1815, 0]
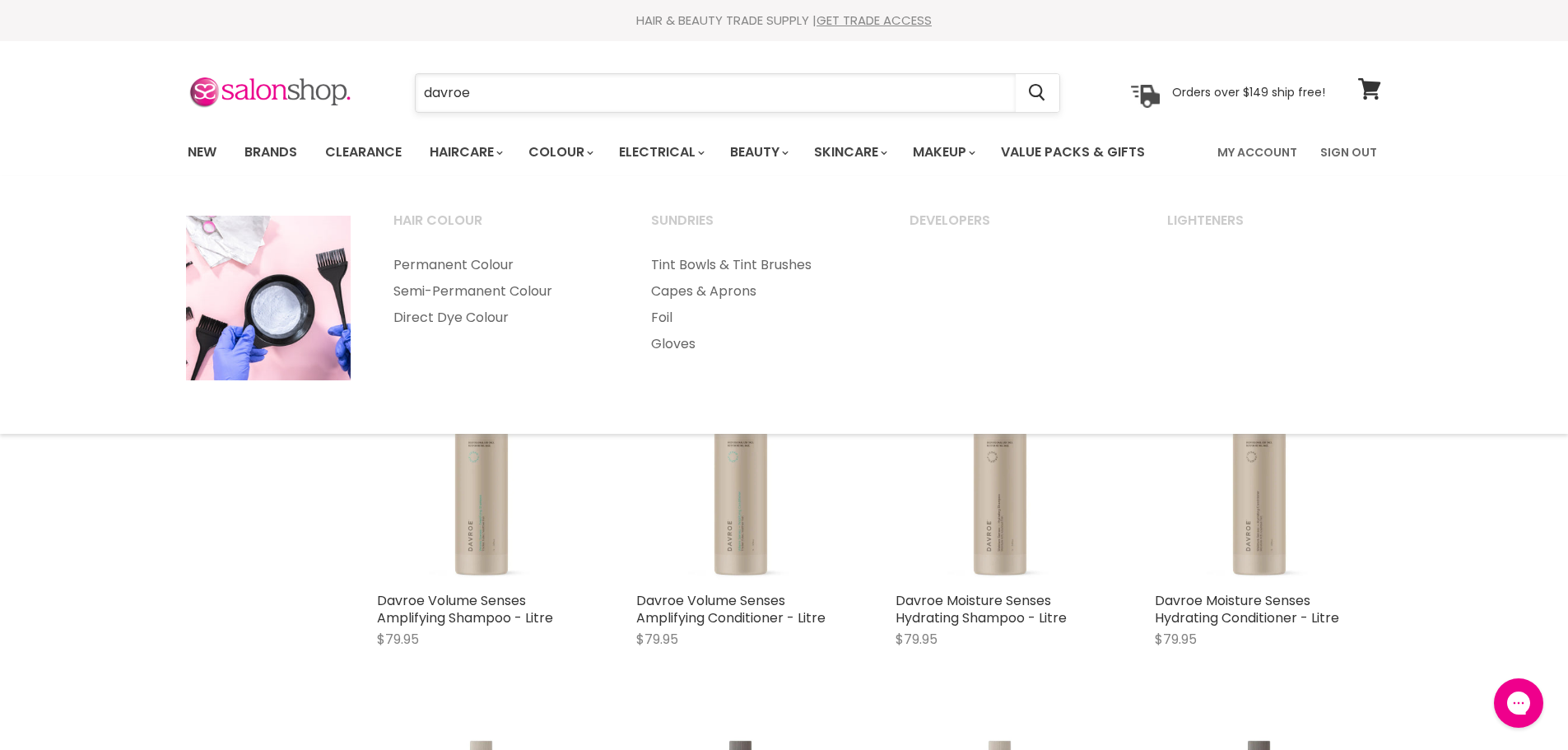
click at [552, 89] on input "davroe" at bounding box center [716, 93] width 600 height 38
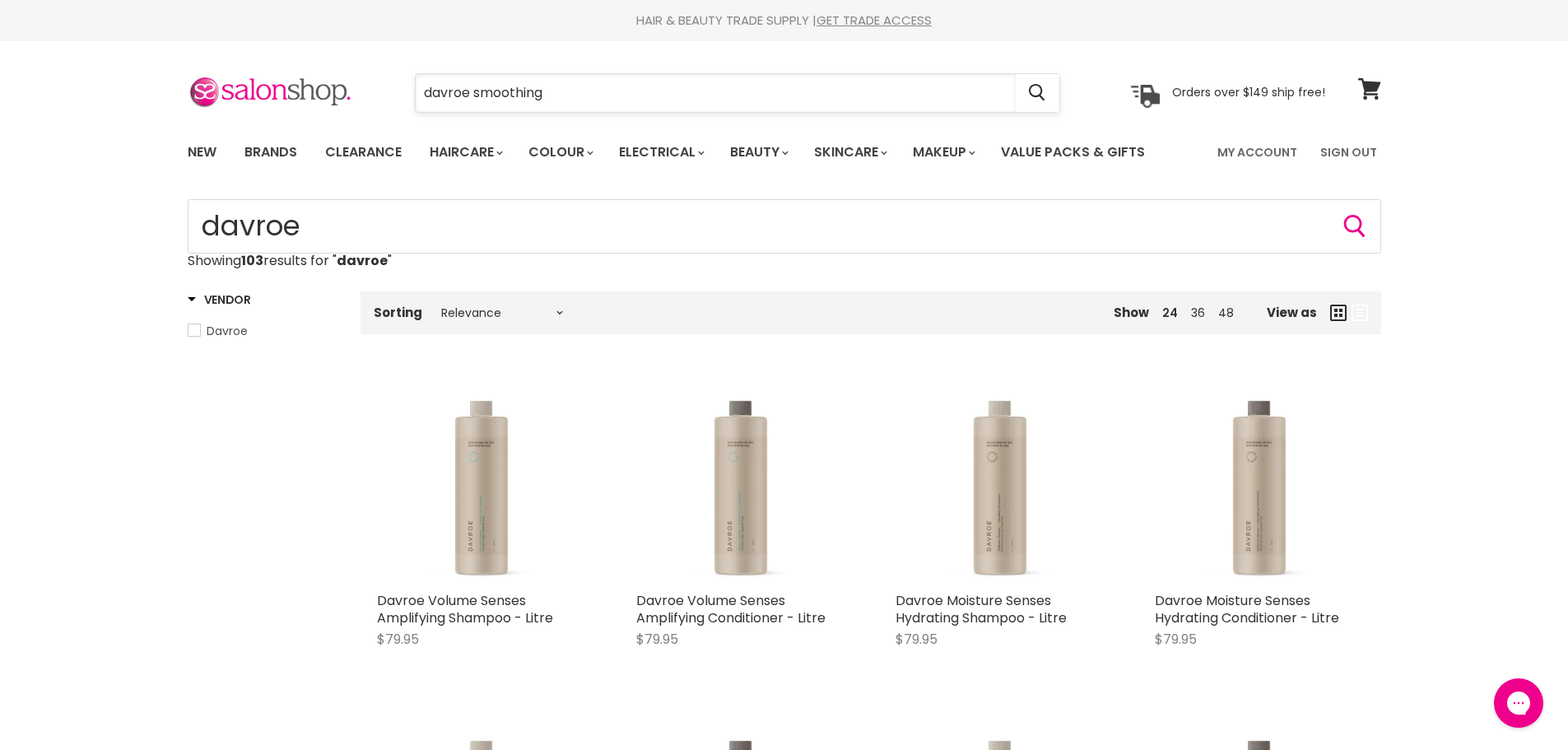
click at [570, 89] on input "davroe smoothing" at bounding box center [716, 93] width 600 height 38
click at [556, 104] on input "davroe shine" at bounding box center [716, 93] width 600 height 38
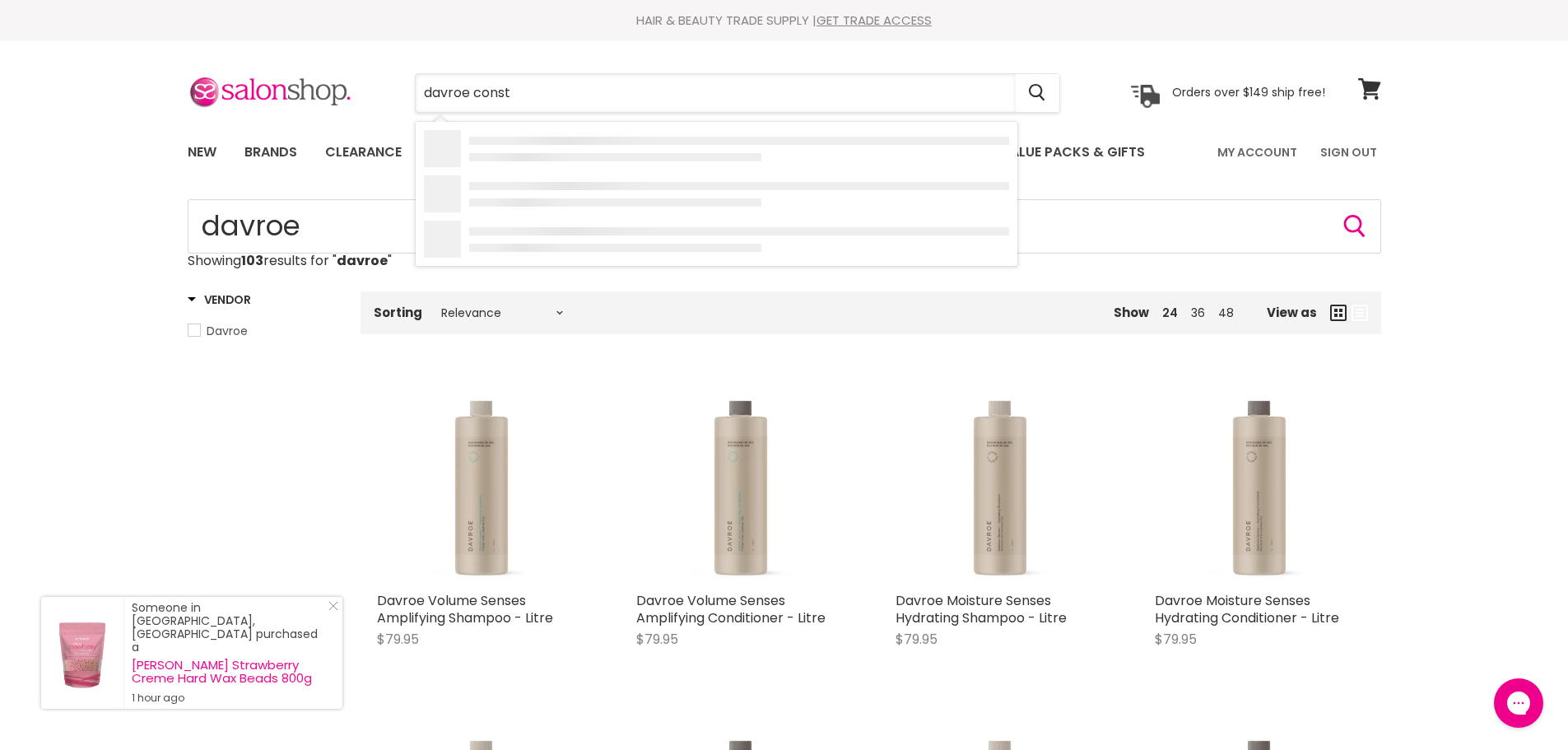
type input "davroe constr"
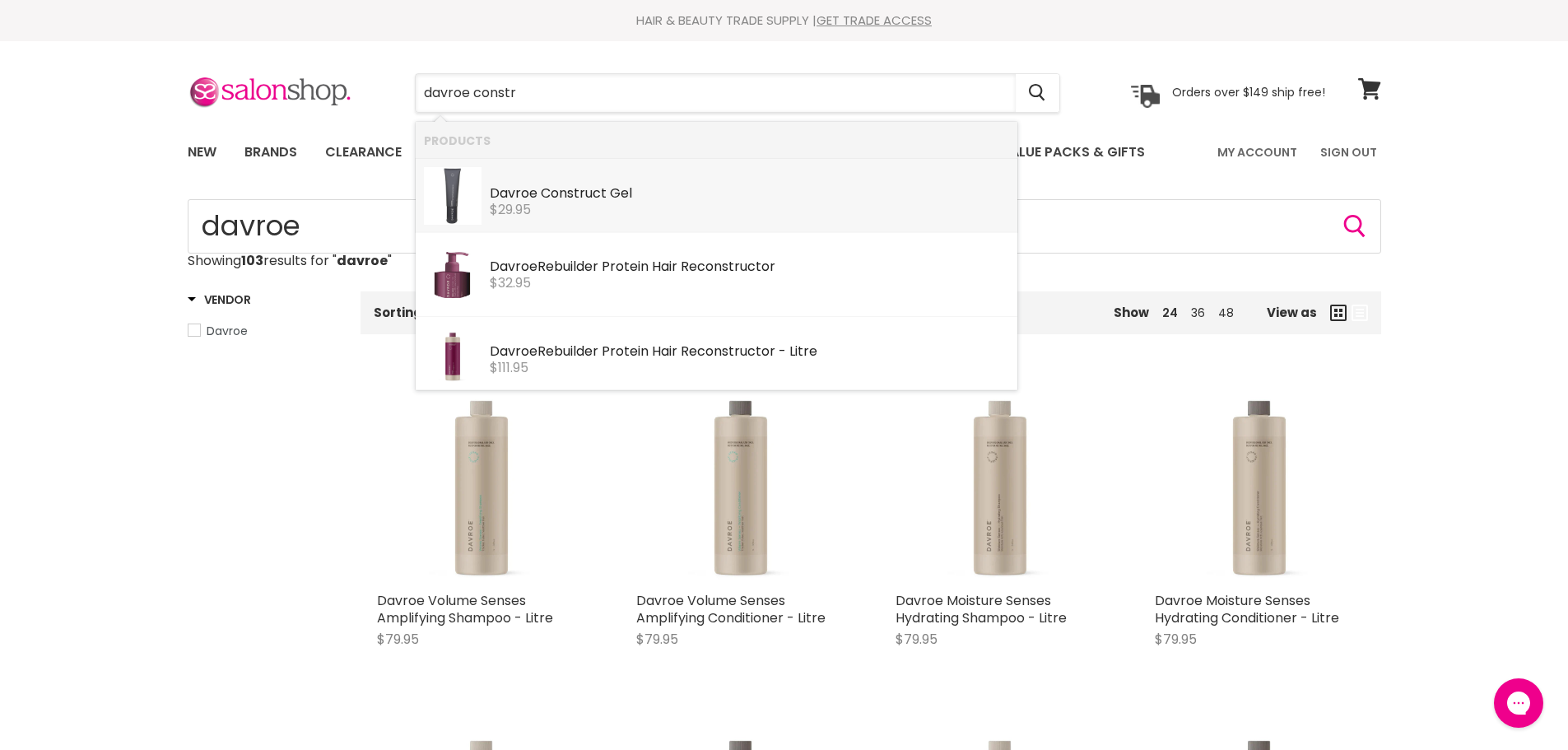
drag, startPoint x: 483, startPoint y: 182, endPoint x: 692, endPoint y: 183, distance: 209.0
click at [692, 184] on link "Davroe Constr uct Gel Davroe $29.95" at bounding box center [716, 196] width 585 height 58
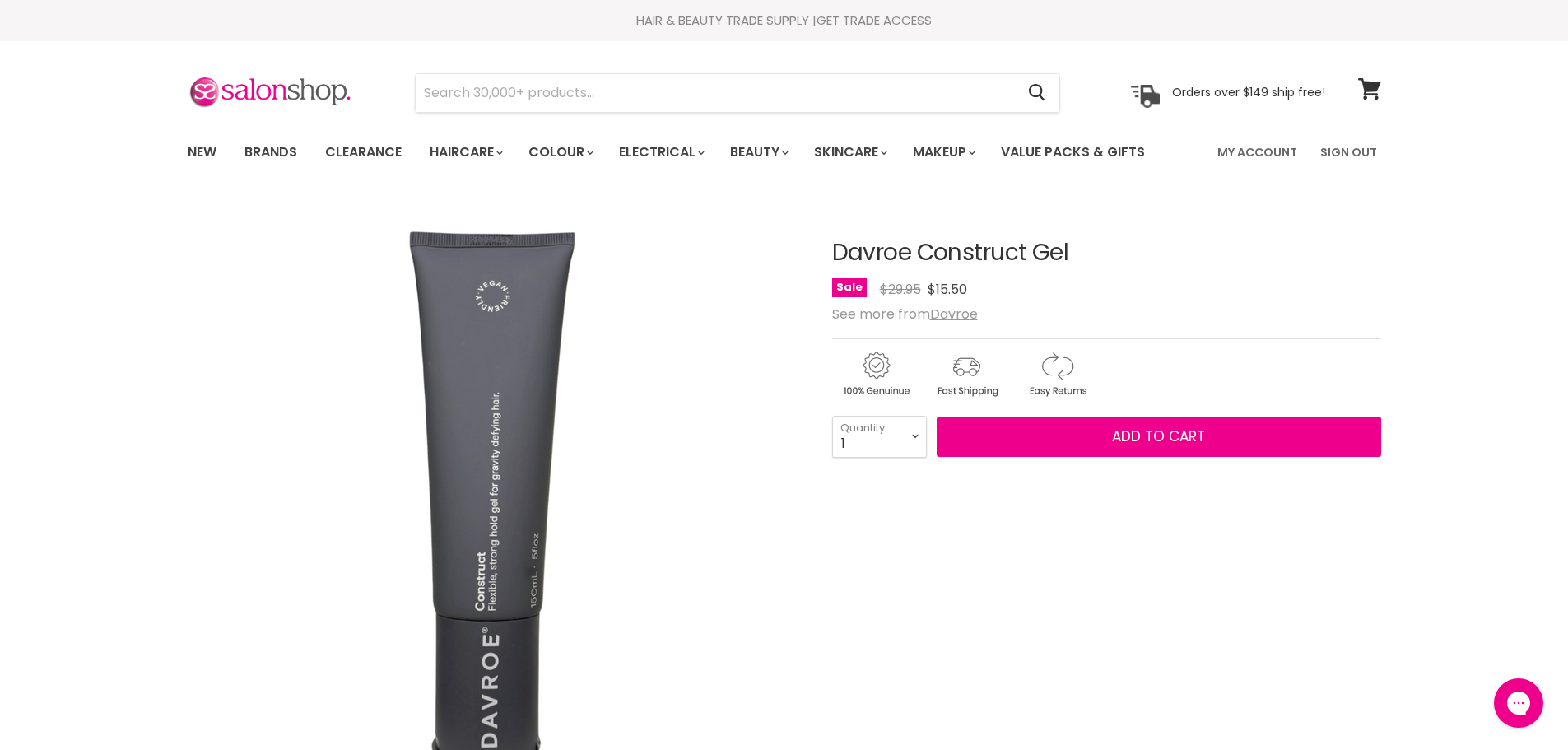
click at [1097, 243] on article "Click or scroll to zoom Tap or pinch to zoom Click or scroll to zoom" at bounding box center [784, 692] width 1193 height 986
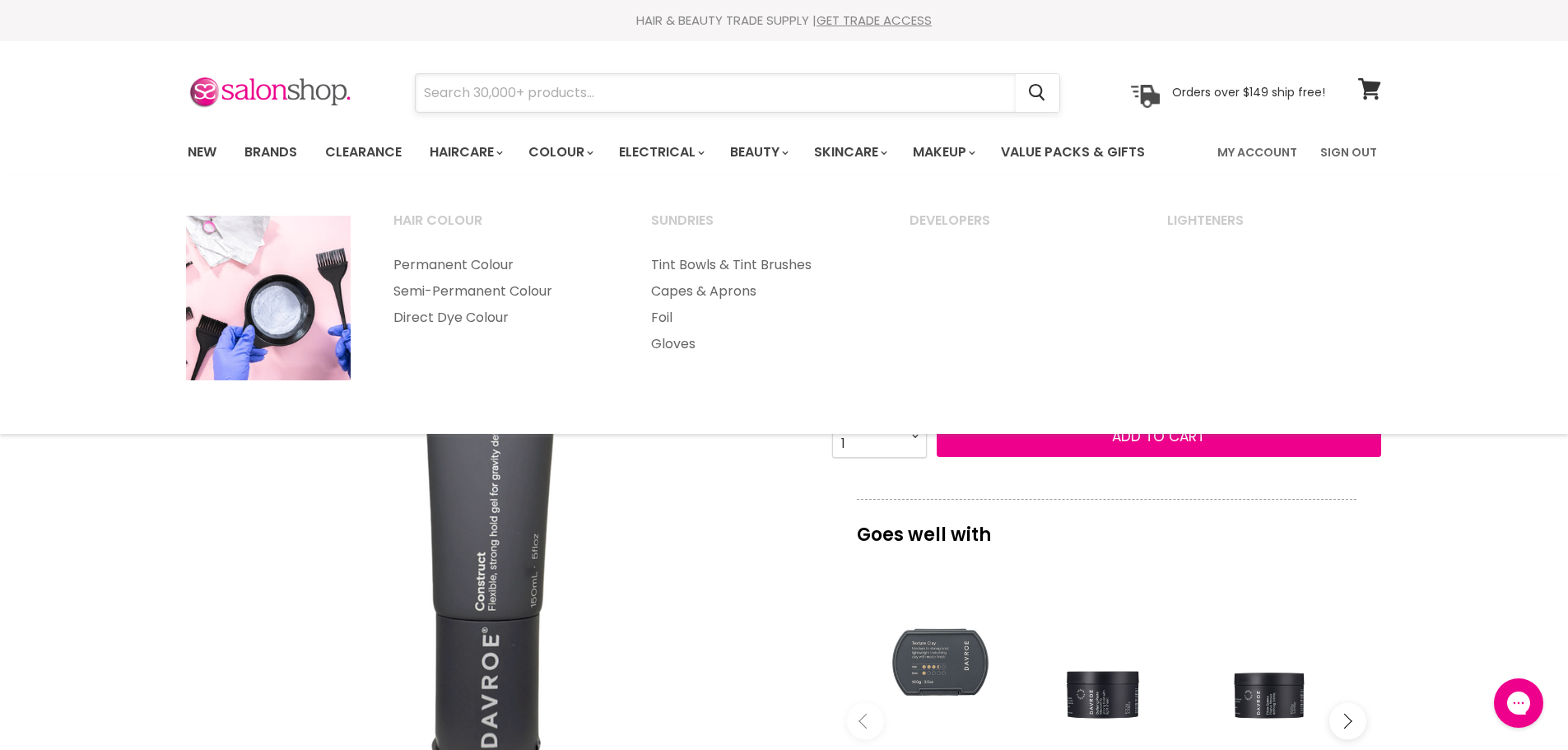
click at [537, 80] on input "Search" at bounding box center [716, 93] width 600 height 38
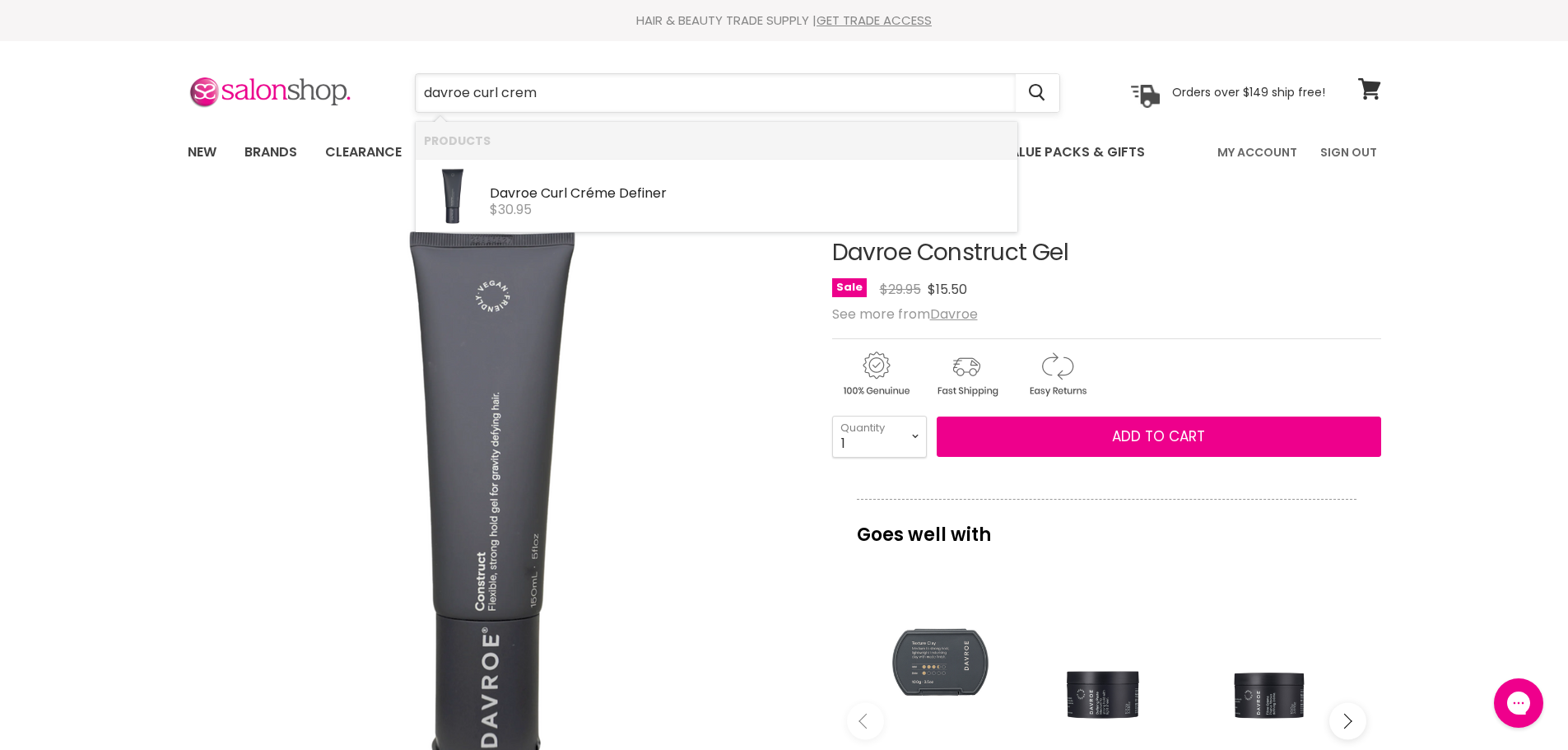
type input "davroe curl creme"
click at [522, 189] on b "Davroe" at bounding box center [514, 192] width 48 height 19
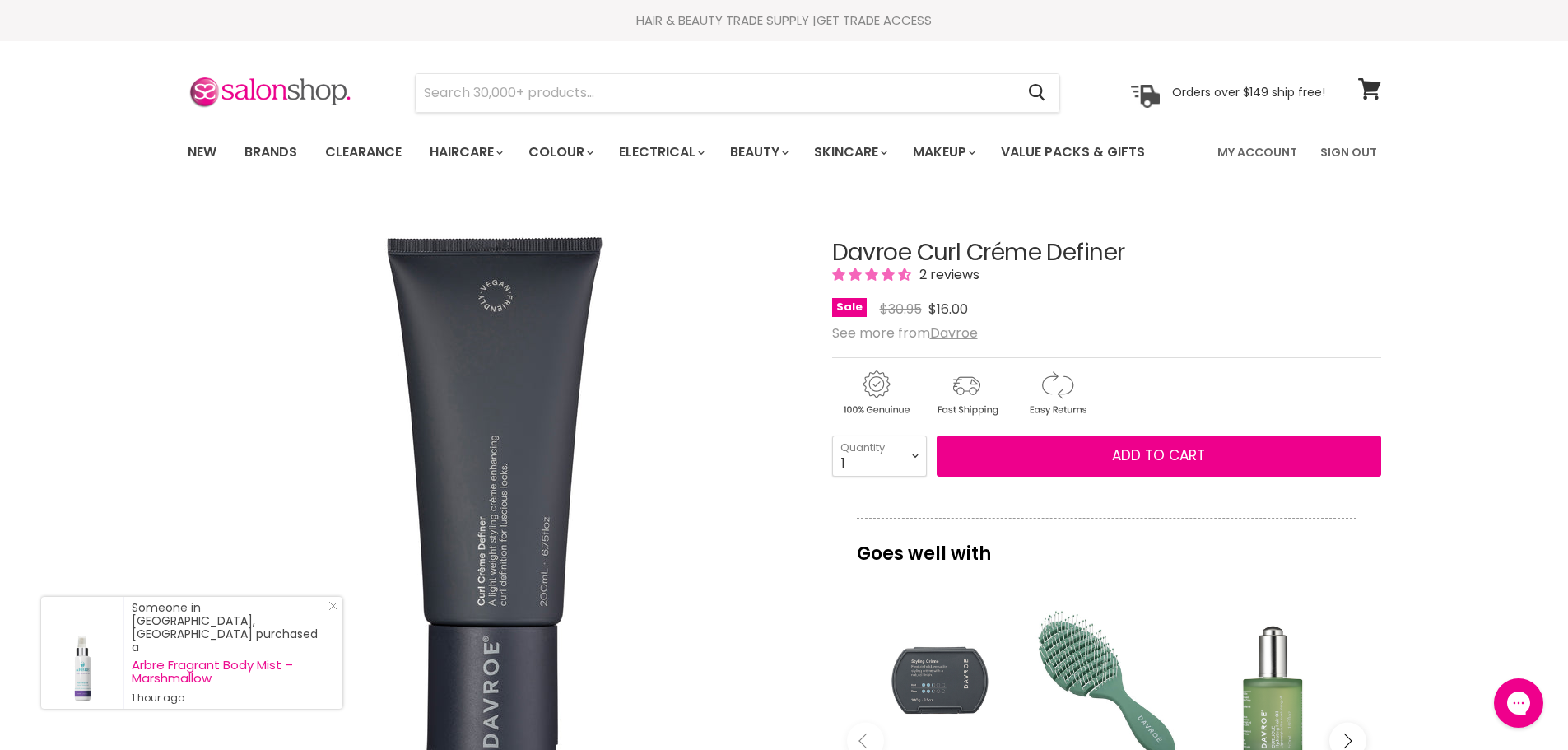
drag, startPoint x: 827, startPoint y: 251, endPoint x: 1089, endPoint y: 251, distance: 262.0
click at [1144, 247] on article "Click or scroll to zoom Tap or pinch to zoom Click or scroll to zoom" at bounding box center [784, 711] width 1193 height 1024
copy div "Davroe Curl Créme Definer"
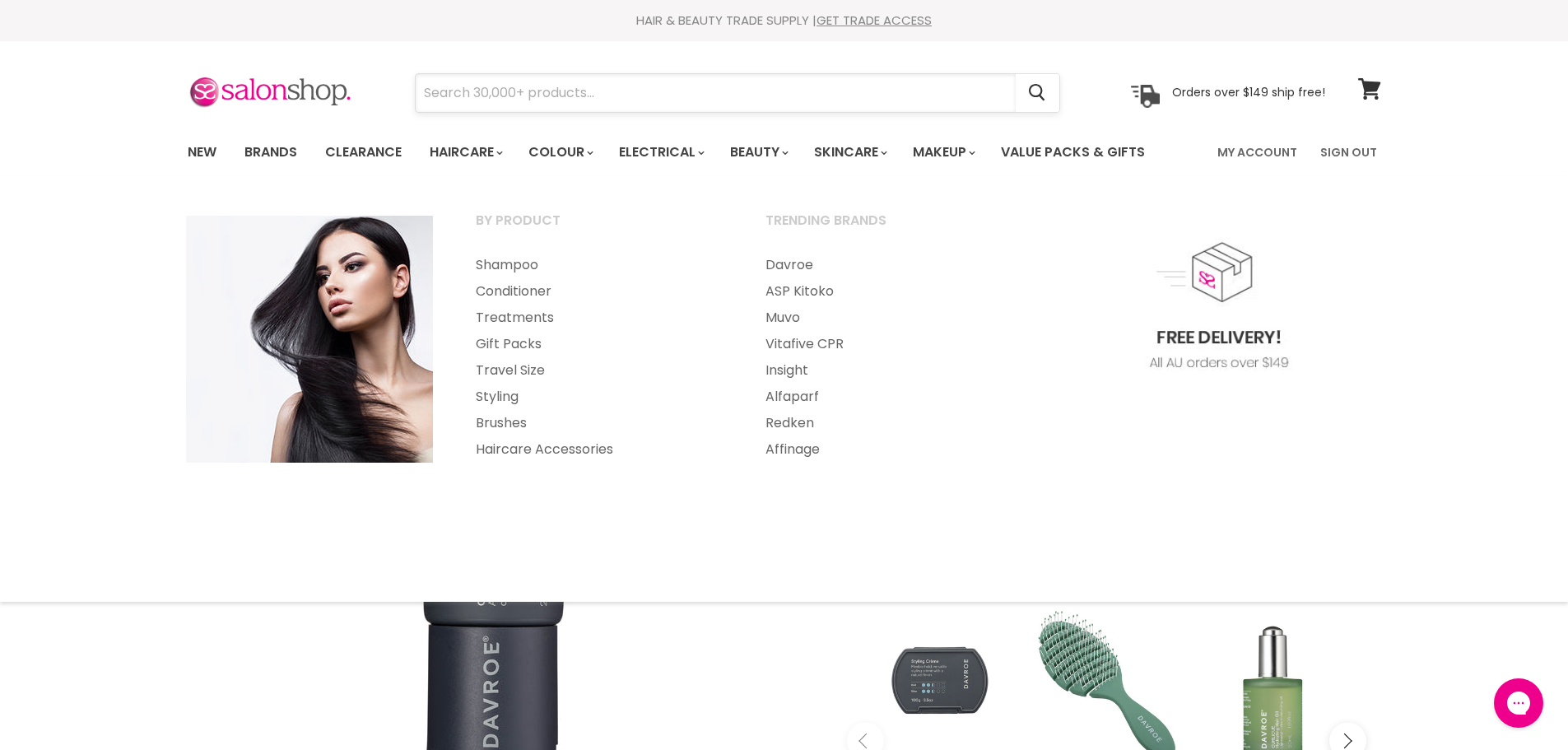
click at [475, 108] on input "Search" at bounding box center [716, 93] width 600 height 38
click at [534, 91] on input "davroe comple" at bounding box center [716, 93] width 600 height 38
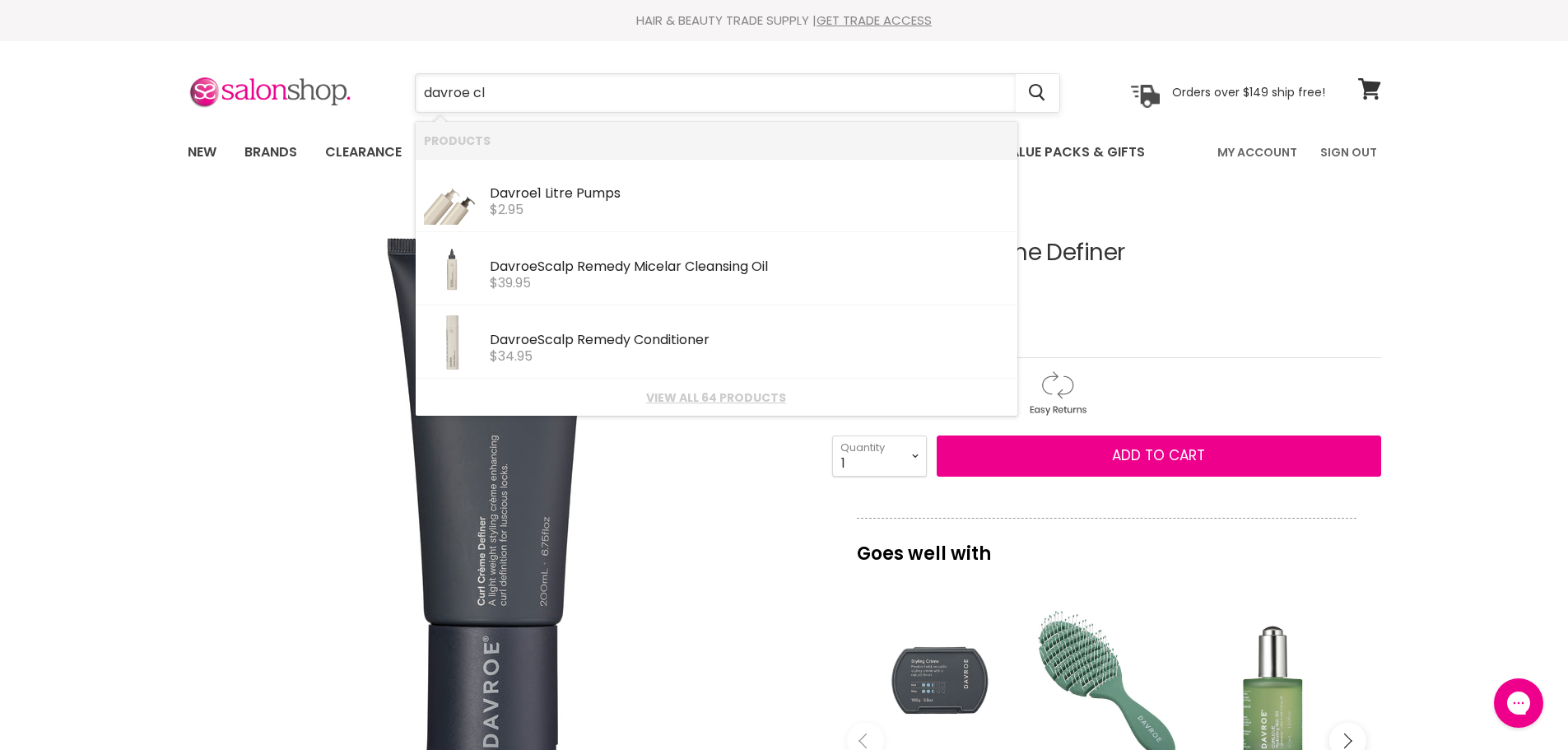
type input "davroe clo"
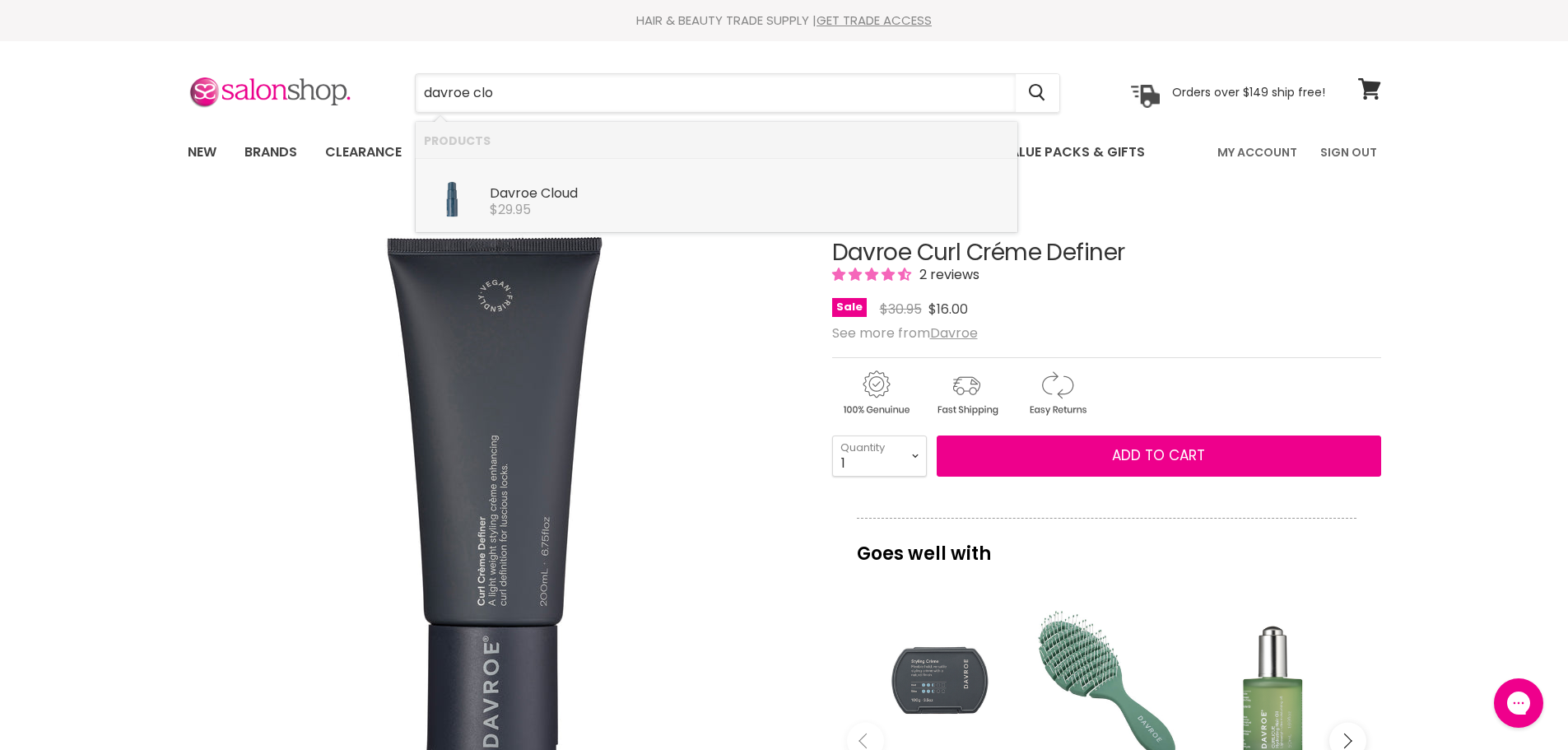
click at [497, 199] on b "Davroe" at bounding box center [514, 192] width 48 height 19
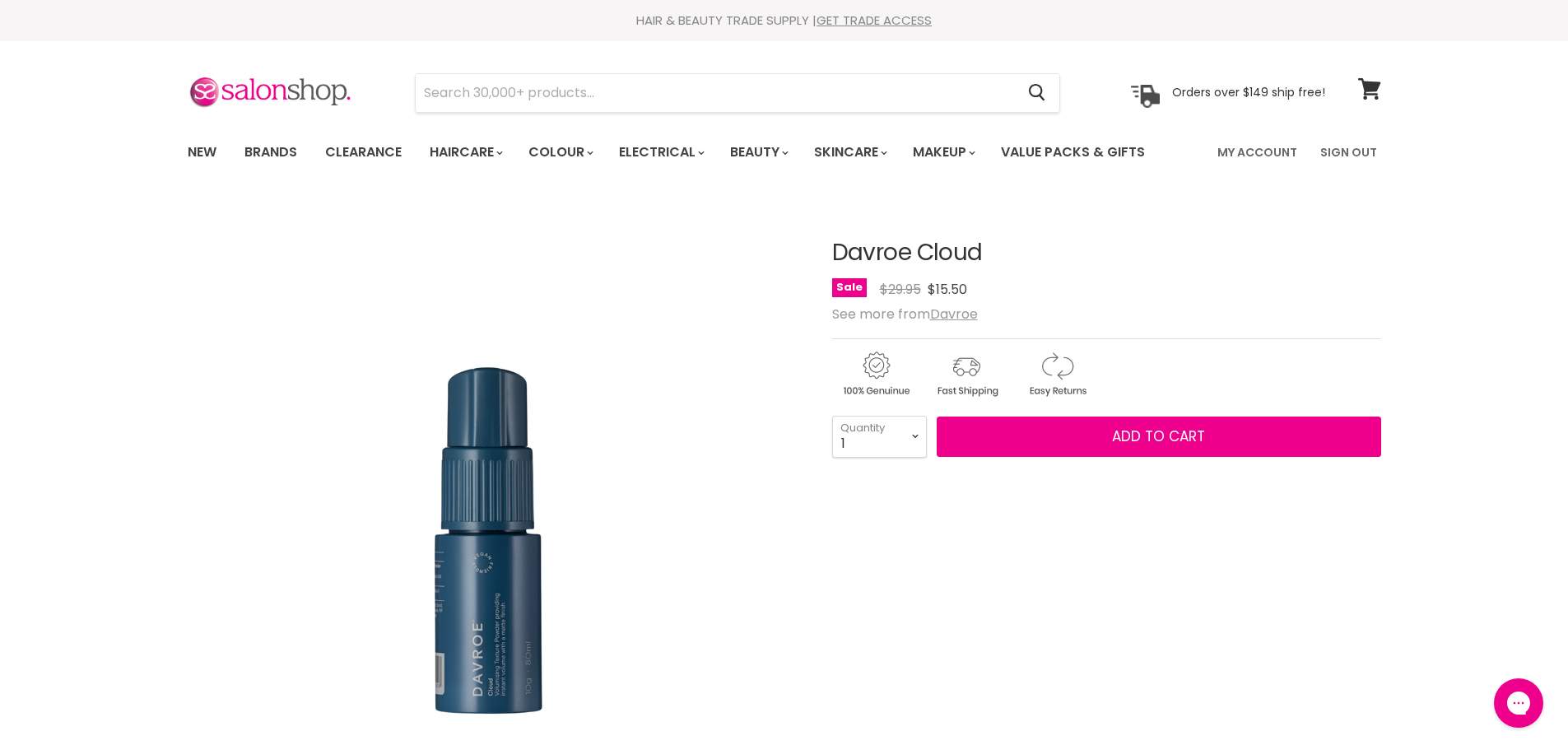
drag, startPoint x: 830, startPoint y: 250, endPoint x: 988, endPoint y: 250, distance: 158.0
click at [988, 250] on article "Click or scroll to zoom Tap or pinch to zoom Click or scroll to zoom" at bounding box center [784, 692] width 1193 height 986
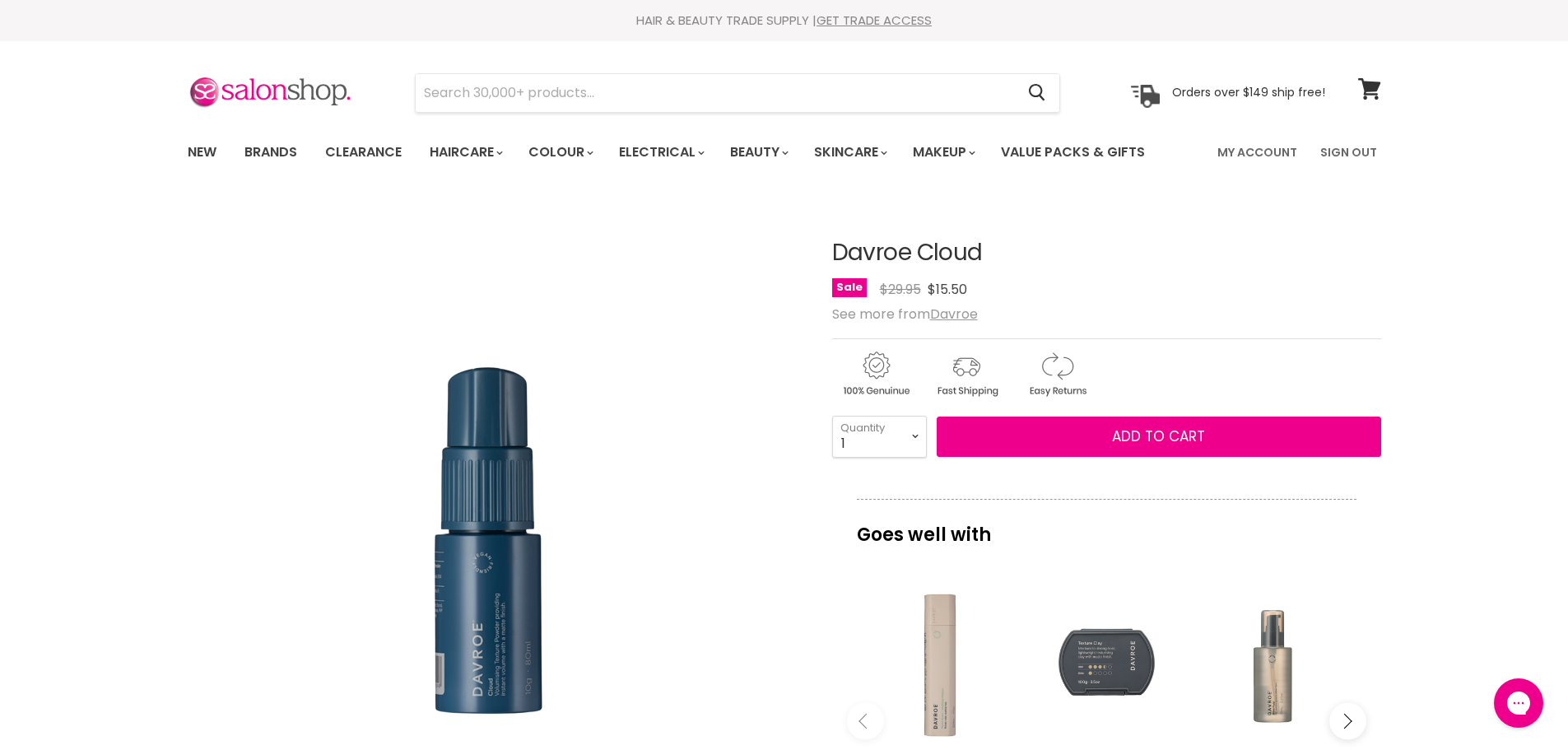
copy div "Davroe Cloud"
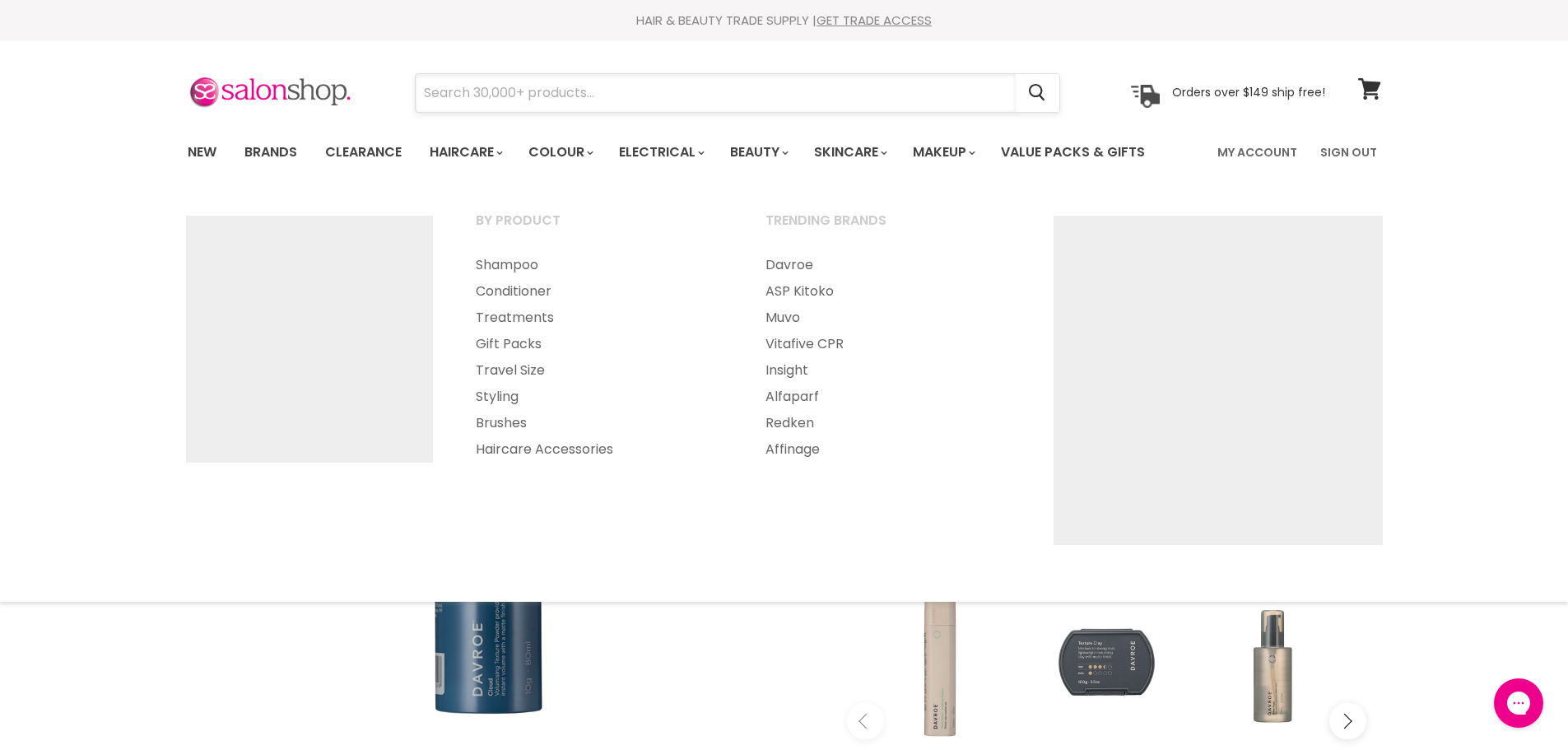
click at [494, 89] on input "Search" at bounding box center [716, 93] width 600 height 38
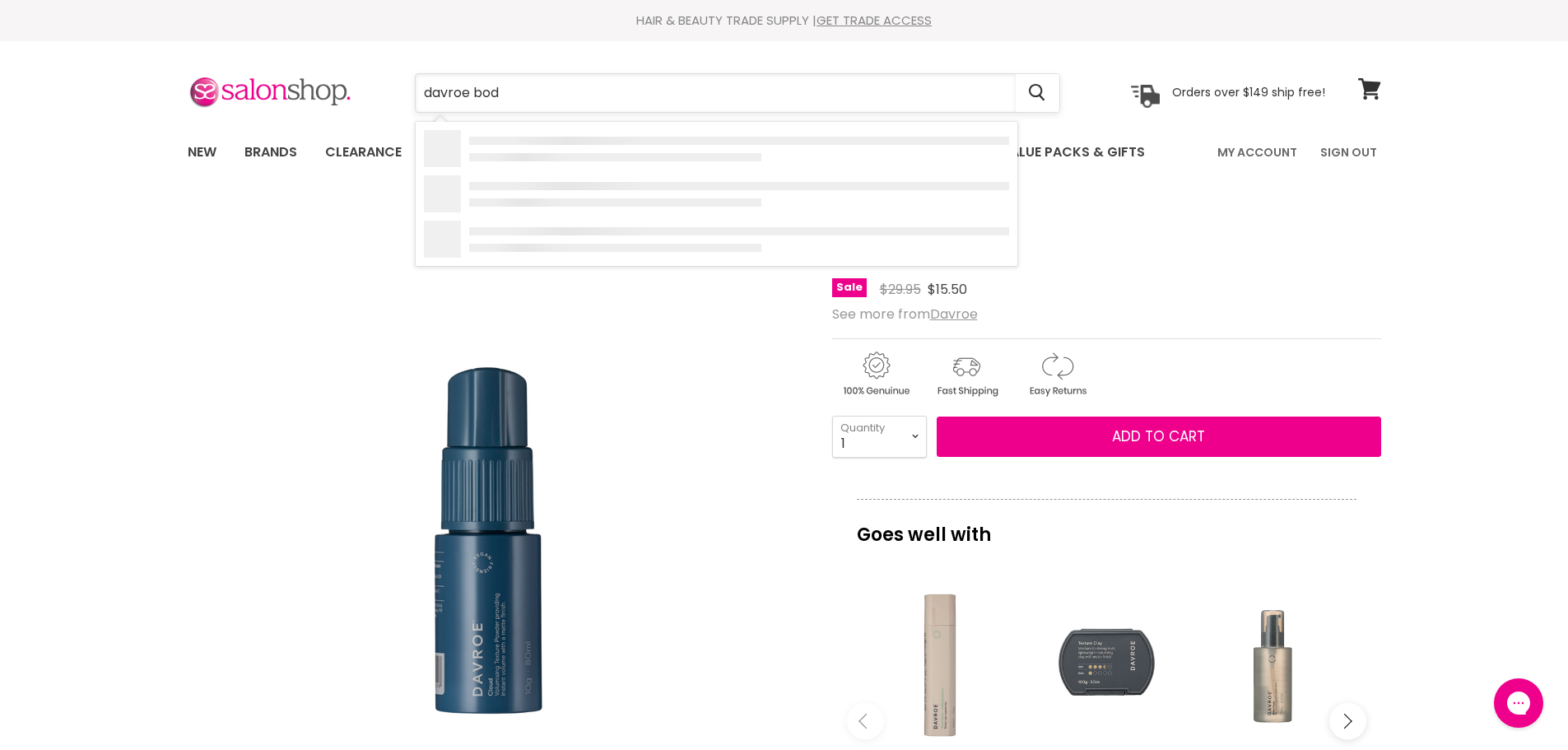
type input "davroe body"
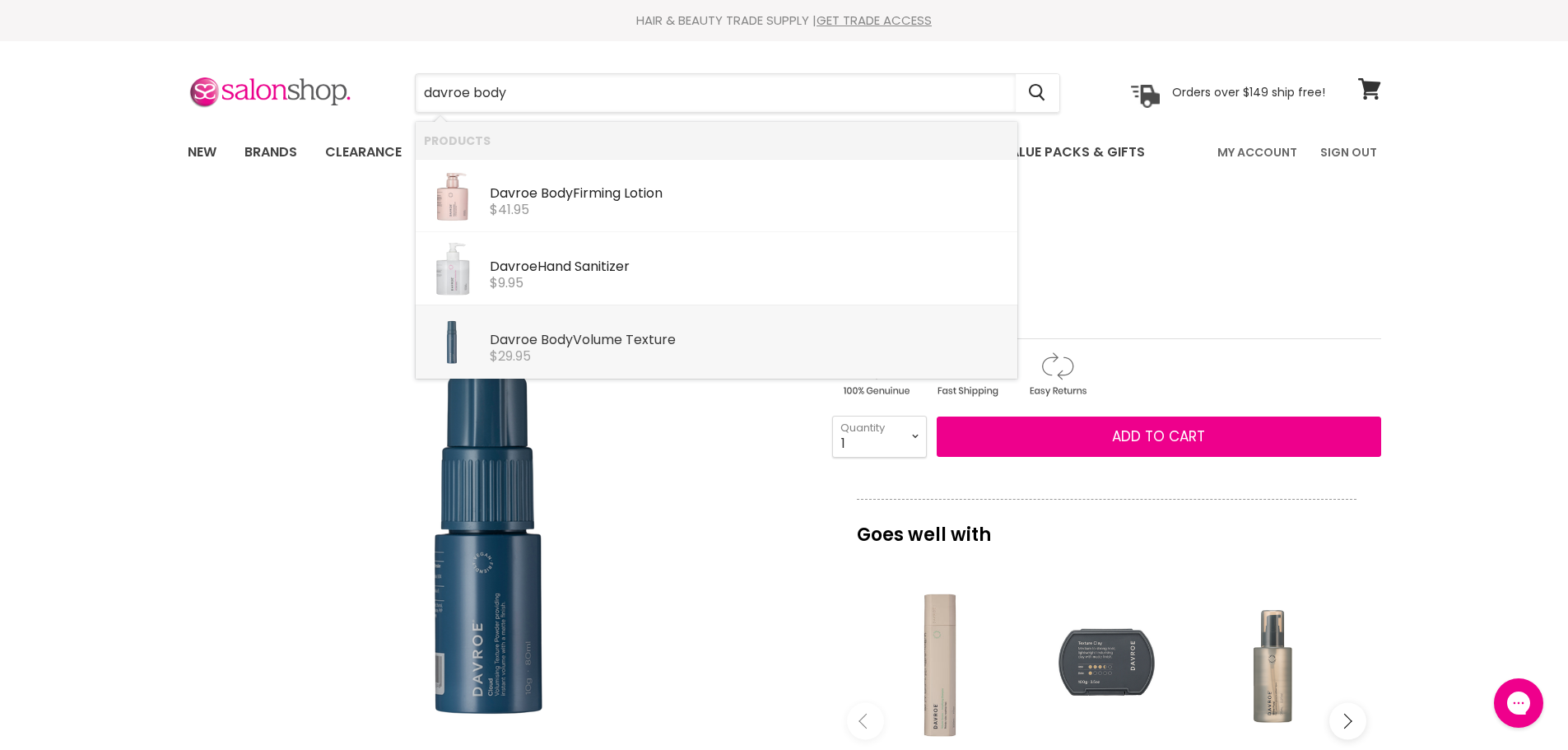
click at [507, 342] on b "Davroe" at bounding box center [514, 339] width 48 height 19
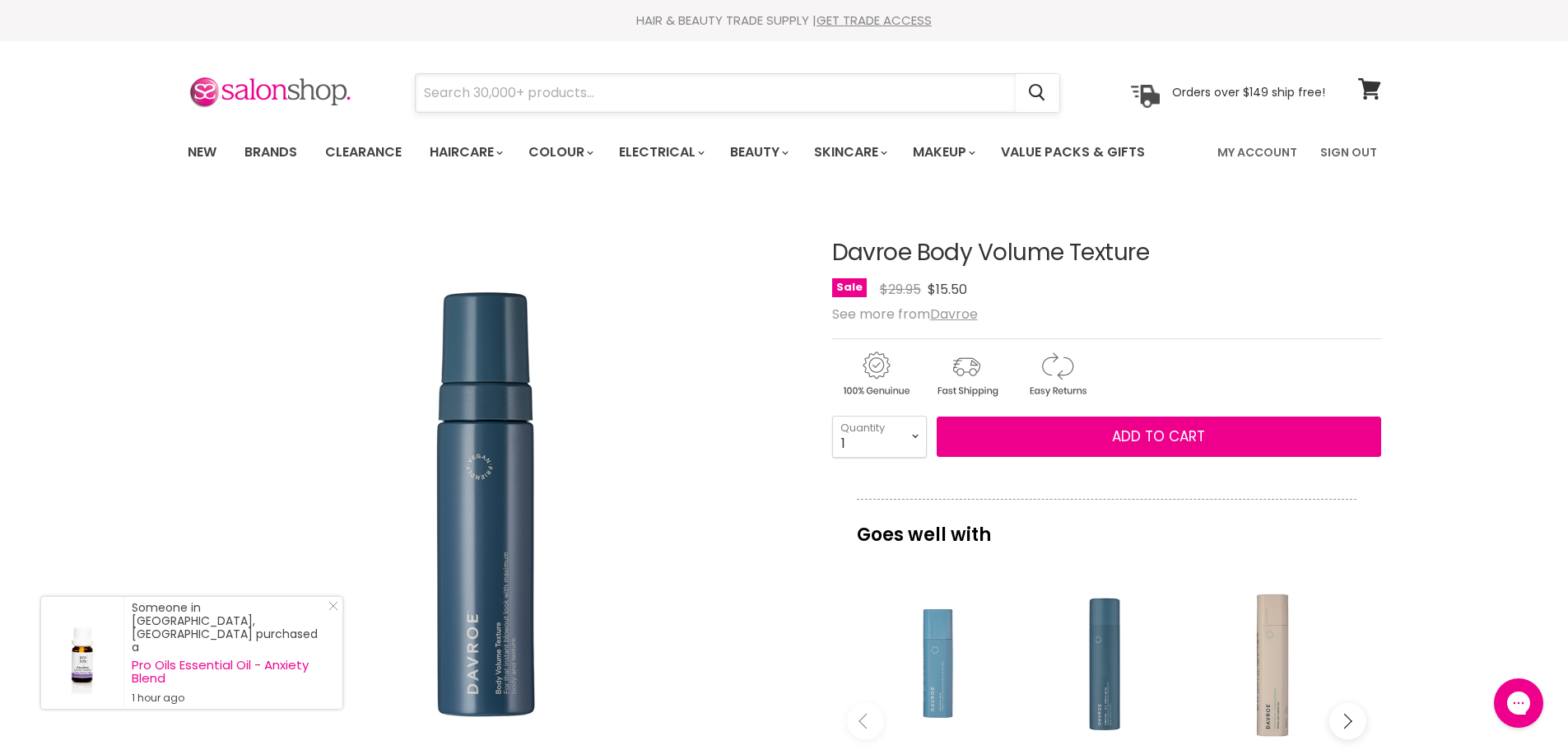
click at [476, 74] on input "Search" at bounding box center [716, 93] width 600 height 38
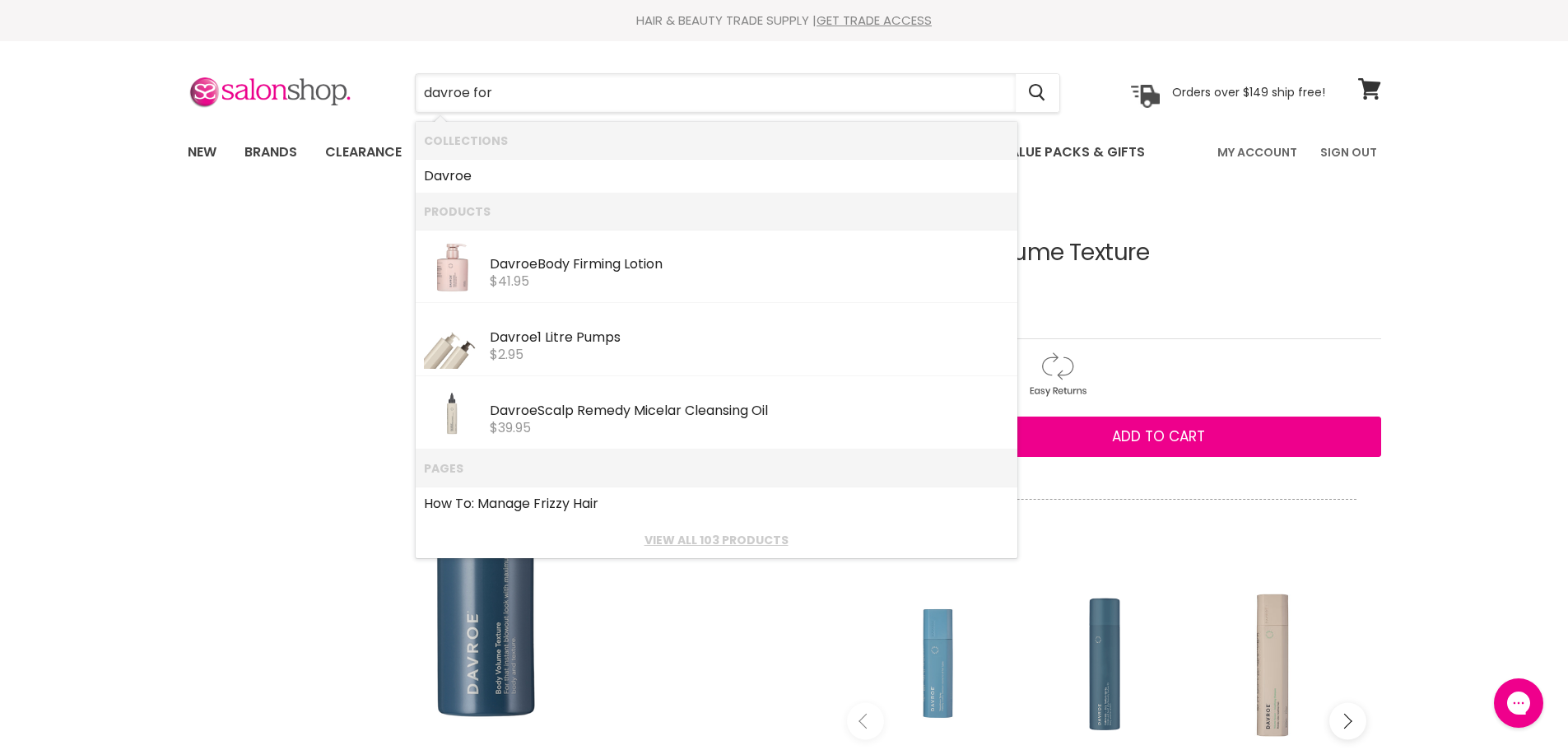
type input "davroe fort"
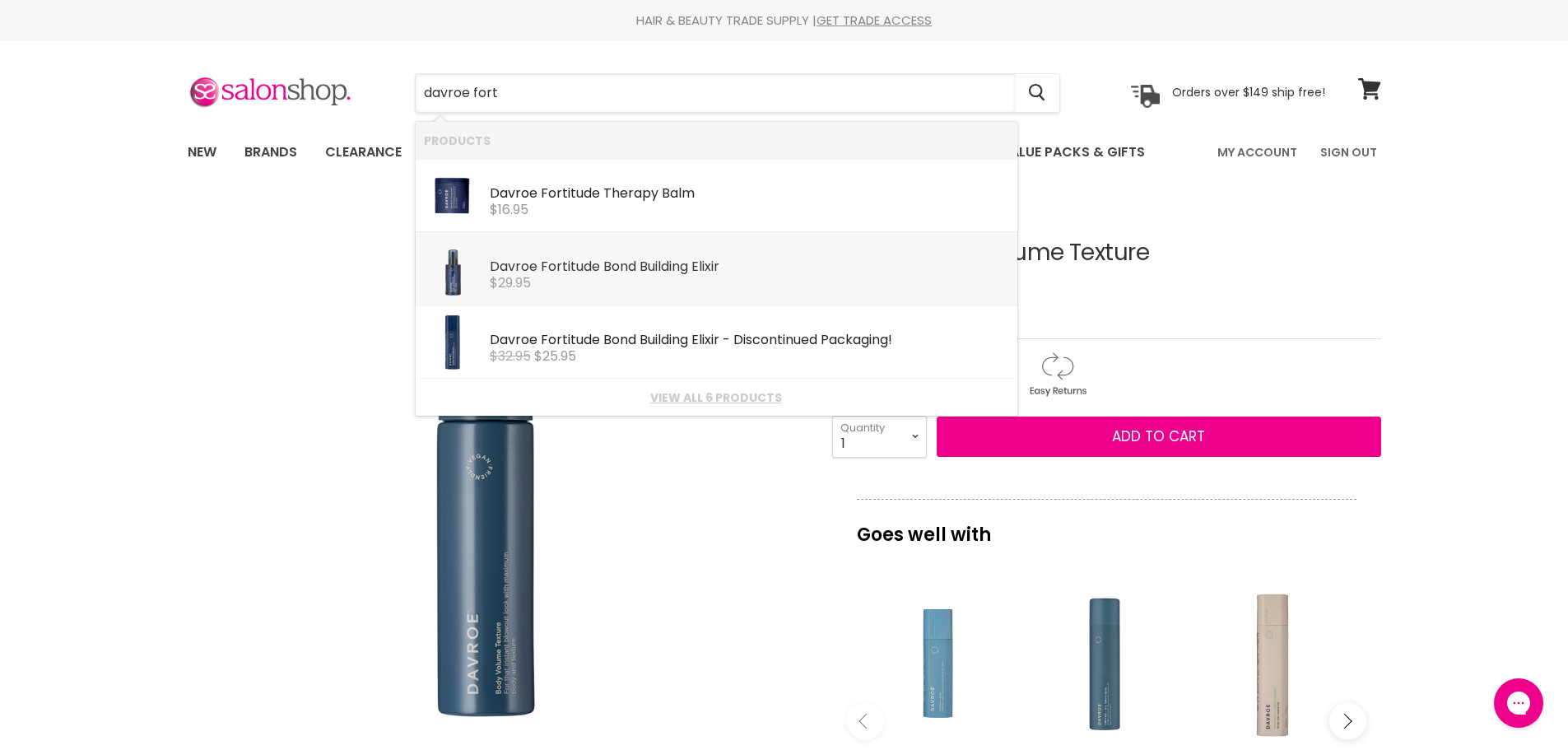
click at [580, 274] on div "Davroe Fort itude Bond Building Elixir" at bounding box center [749, 268] width 520 height 18
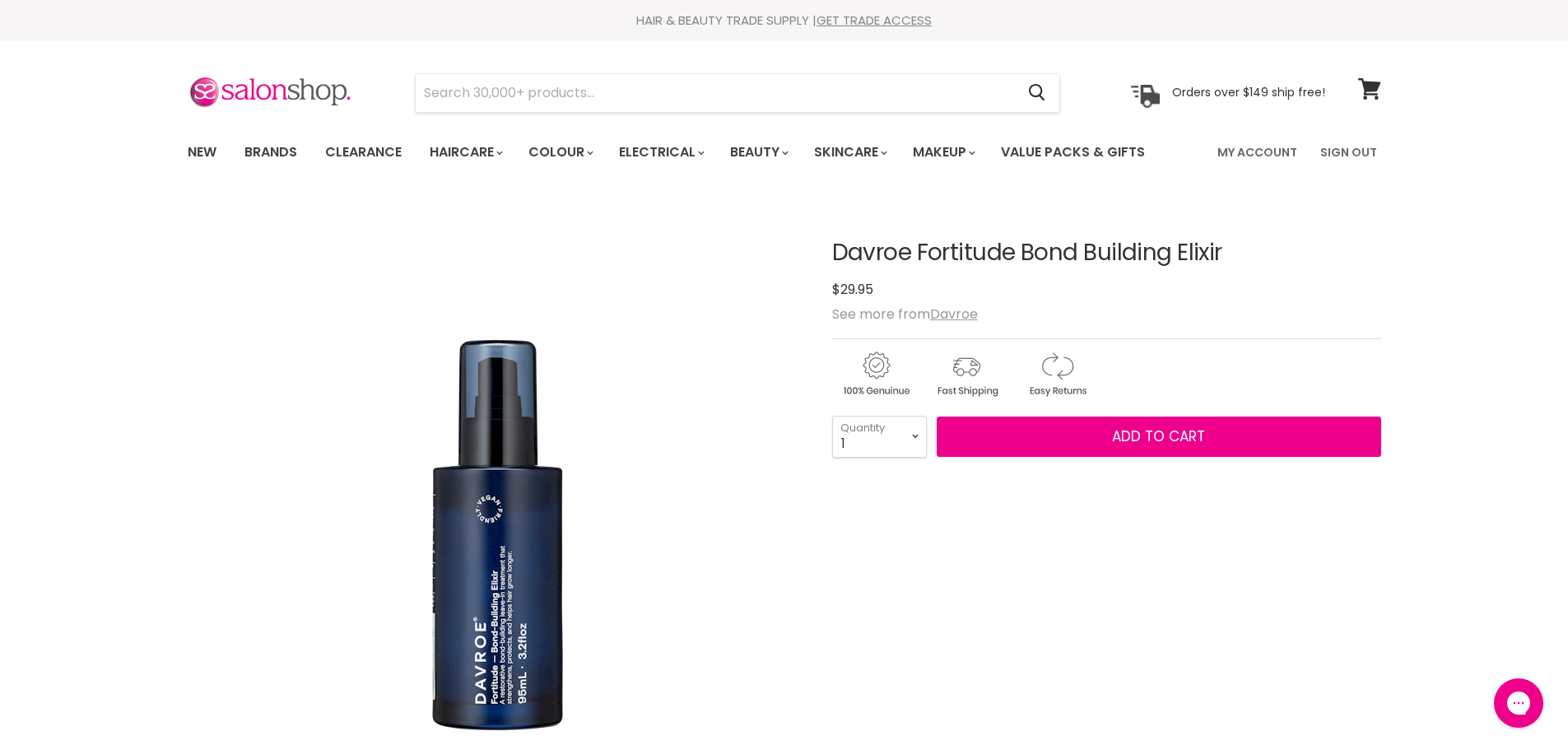
click at [819, 250] on article "Click or scroll to zoom Tap or pinch to zoom Davroe Fortitude Bond Building Eli…" at bounding box center [784, 692] width 1193 height 986
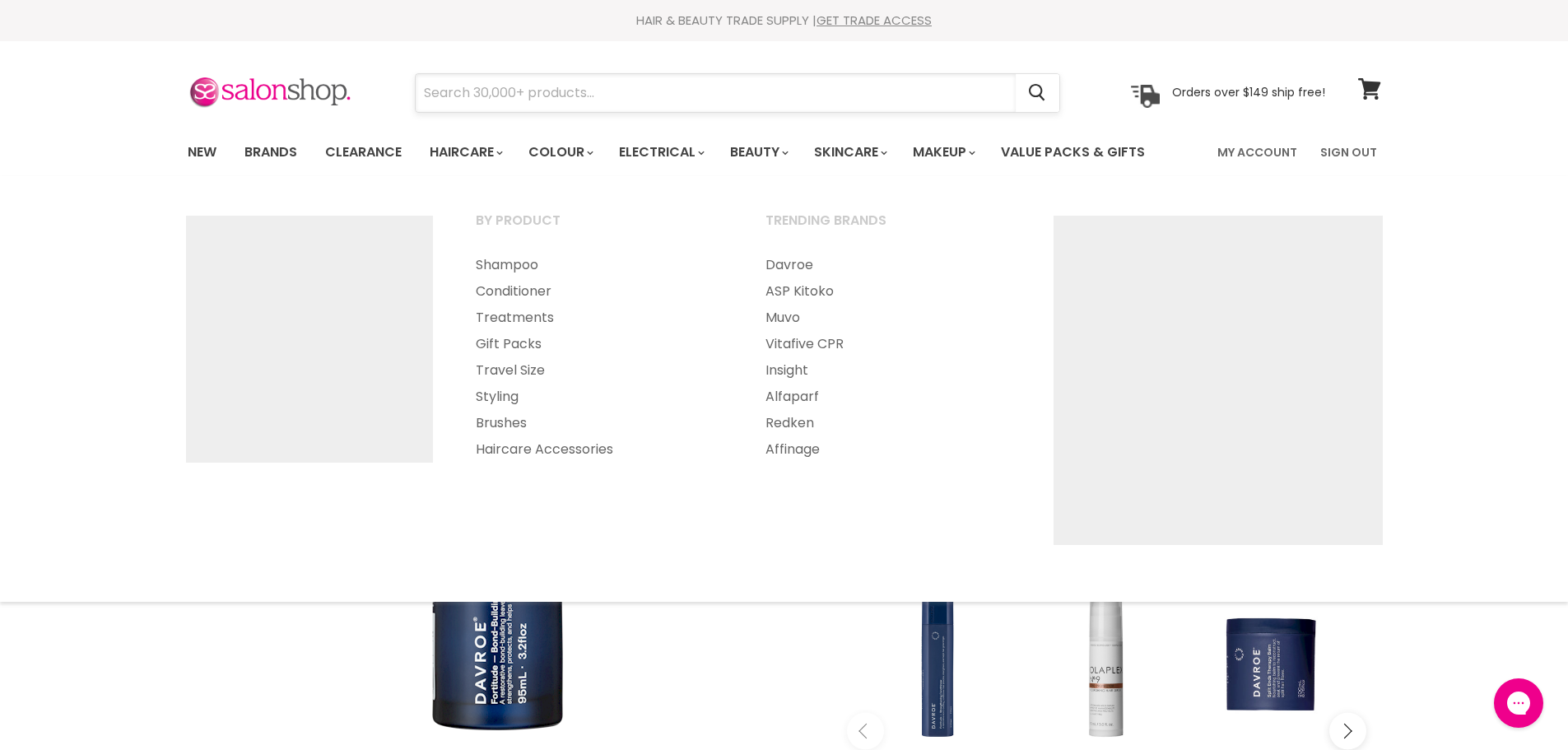
click at [496, 94] on input "Search" at bounding box center [716, 93] width 600 height 38
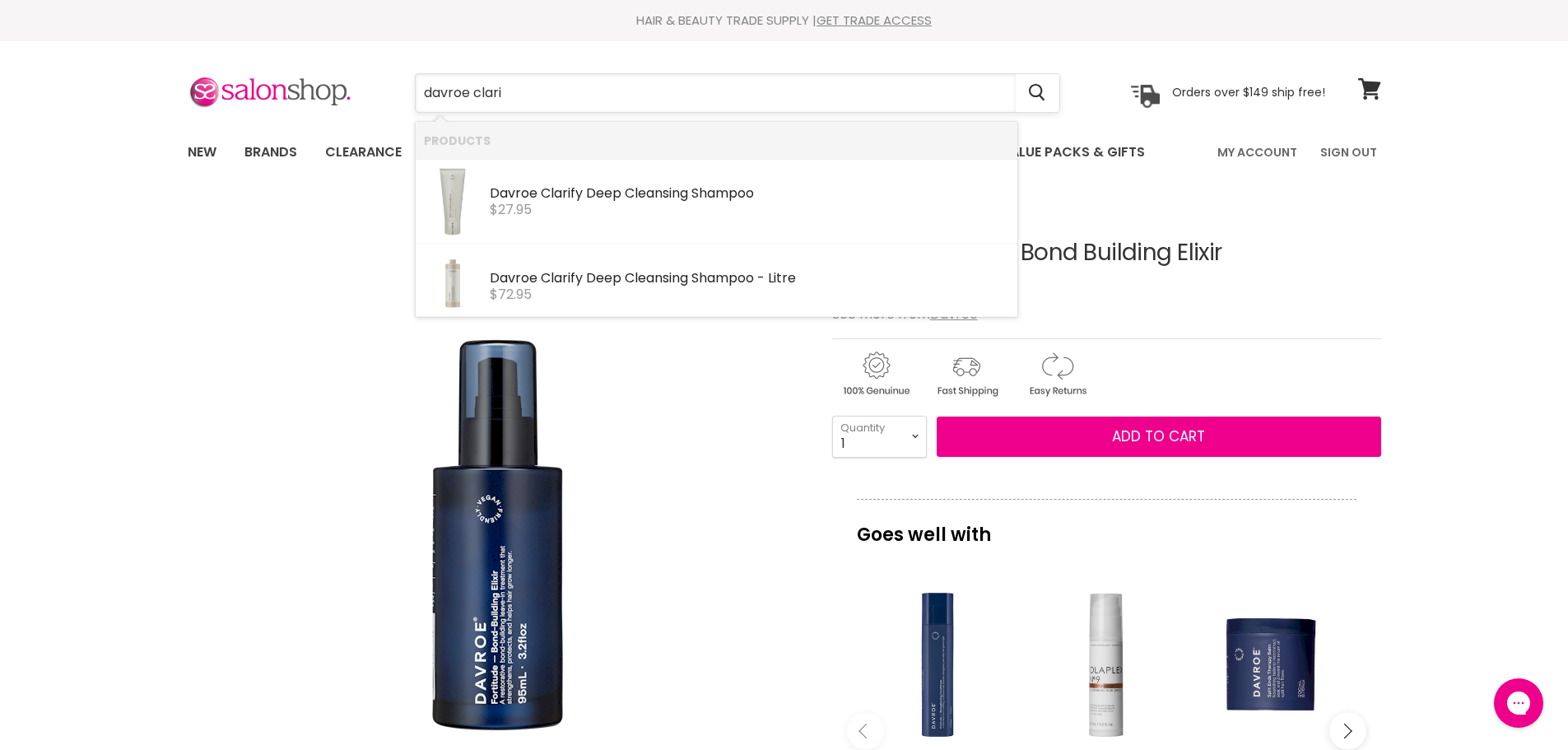
type input "davroe clarif"
click at [501, 193] on b "Davroe" at bounding box center [514, 192] width 48 height 19
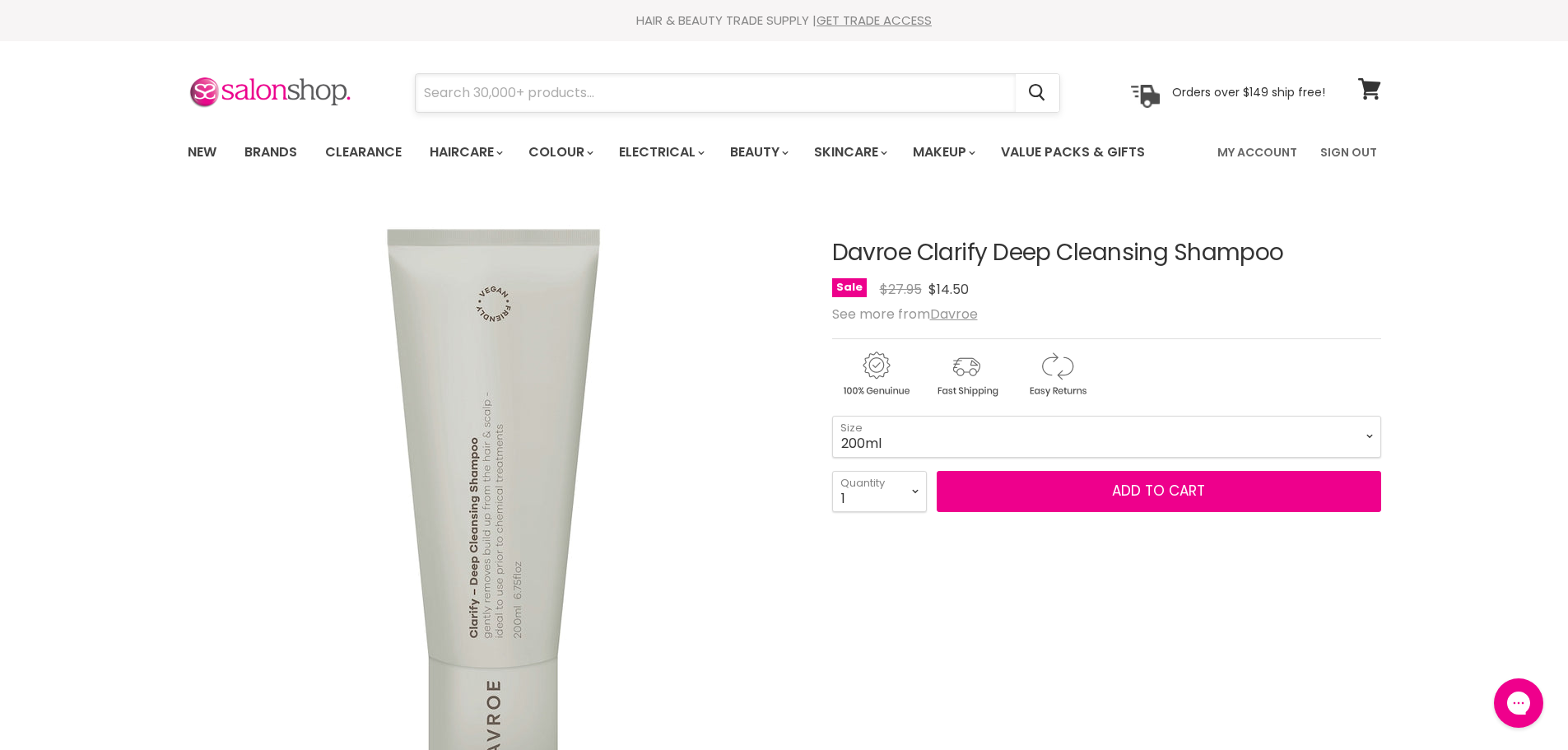
click at [514, 87] on input "Search" at bounding box center [716, 93] width 600 height 38
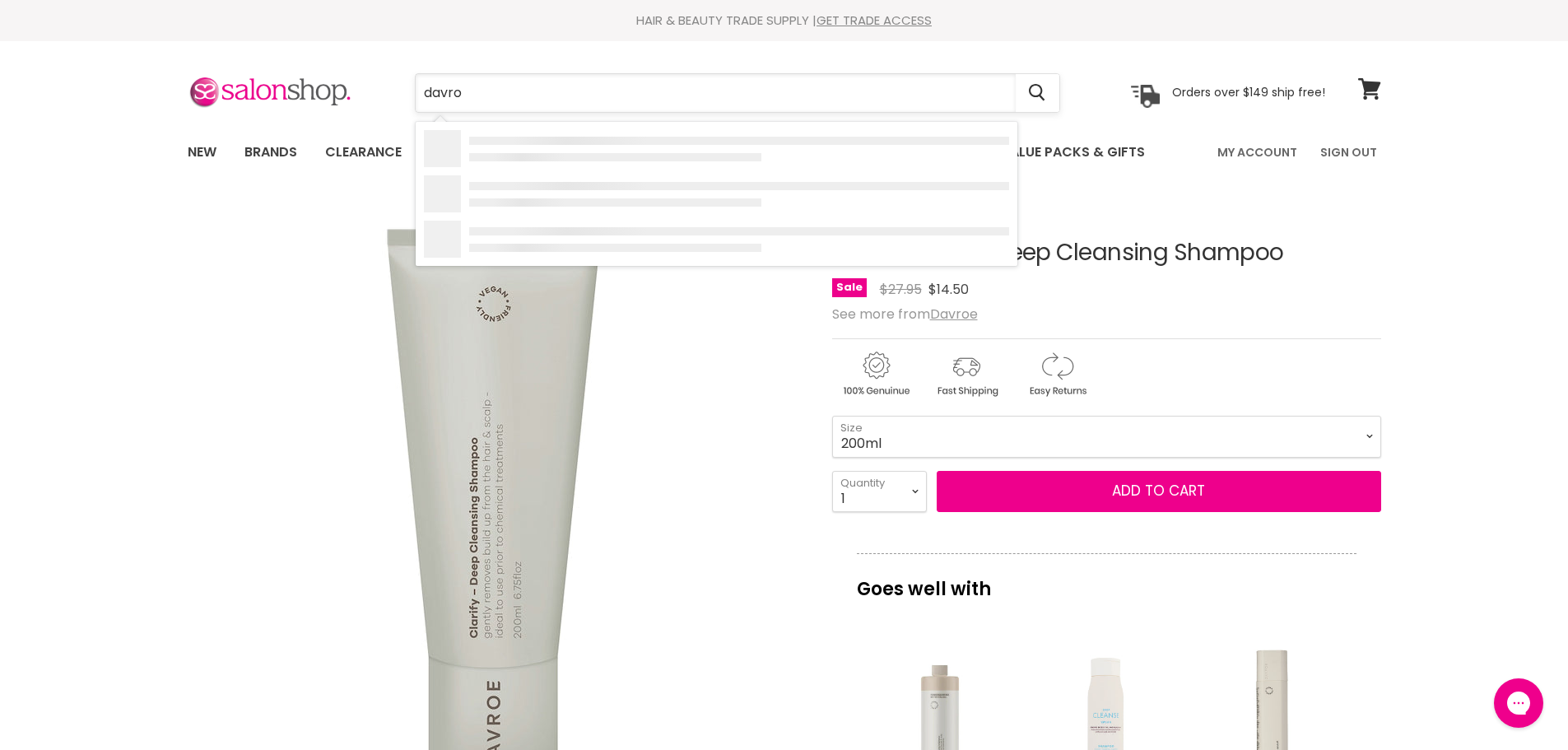
type input "davroe"
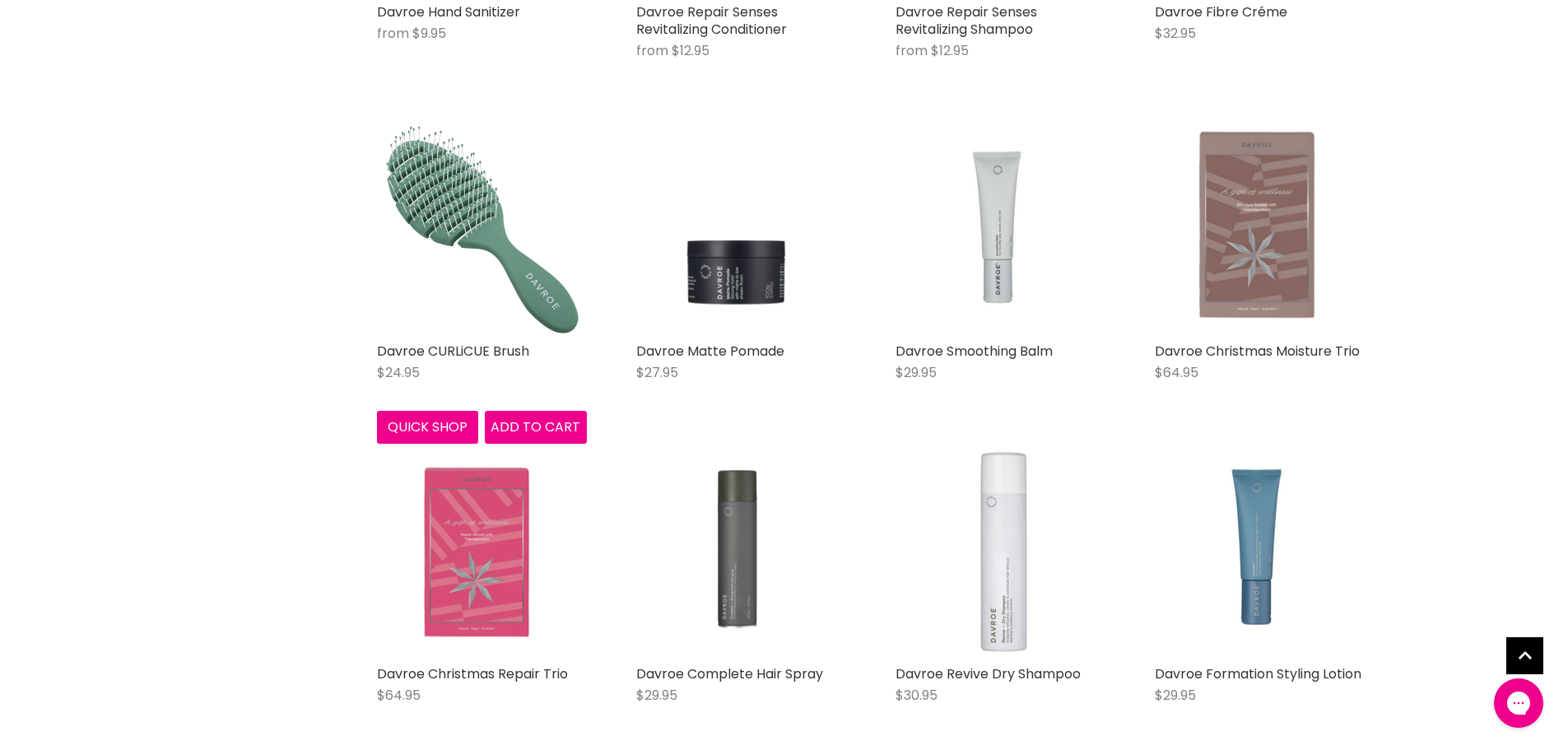
scroll to position [3293, 0]
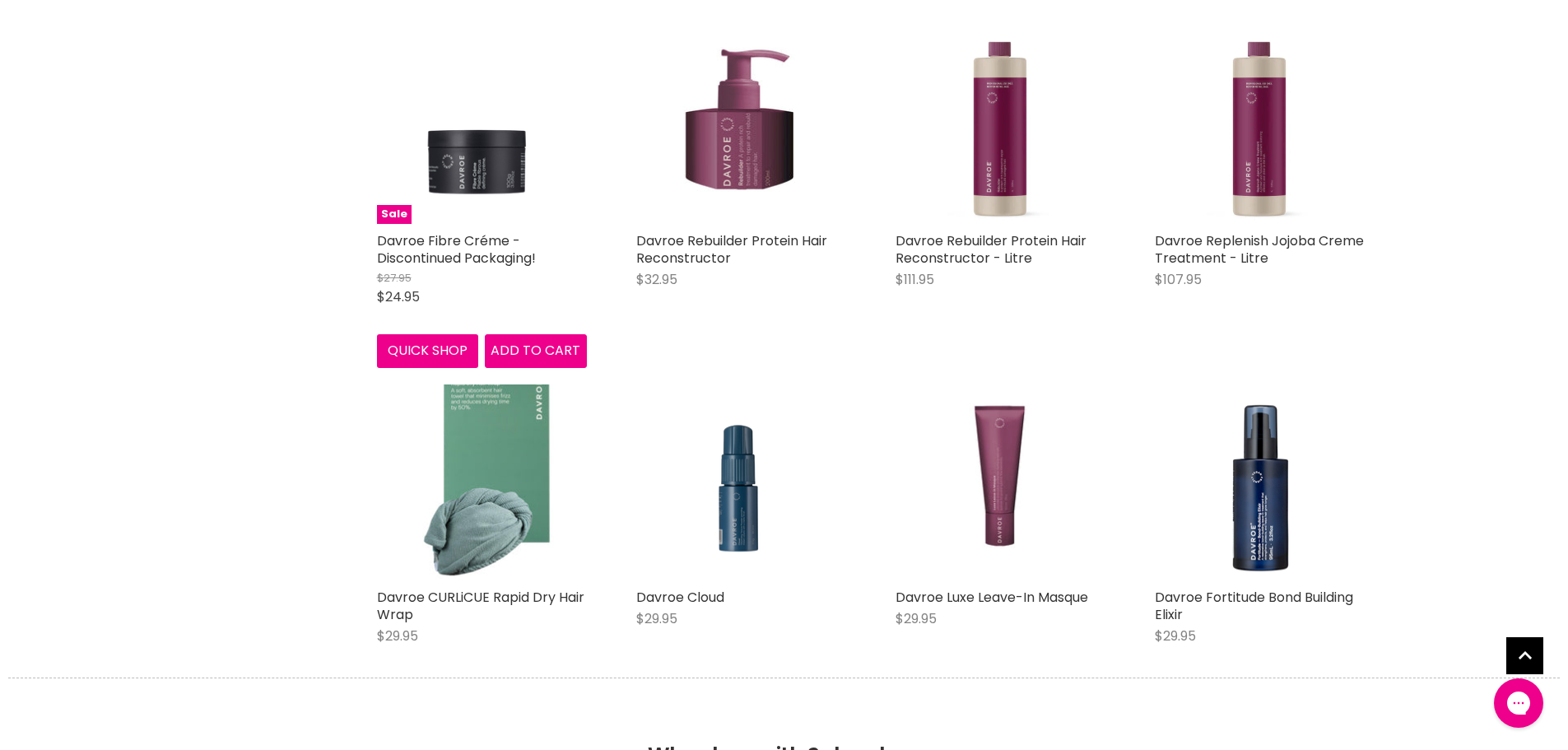
scroll to position [5764, 0]
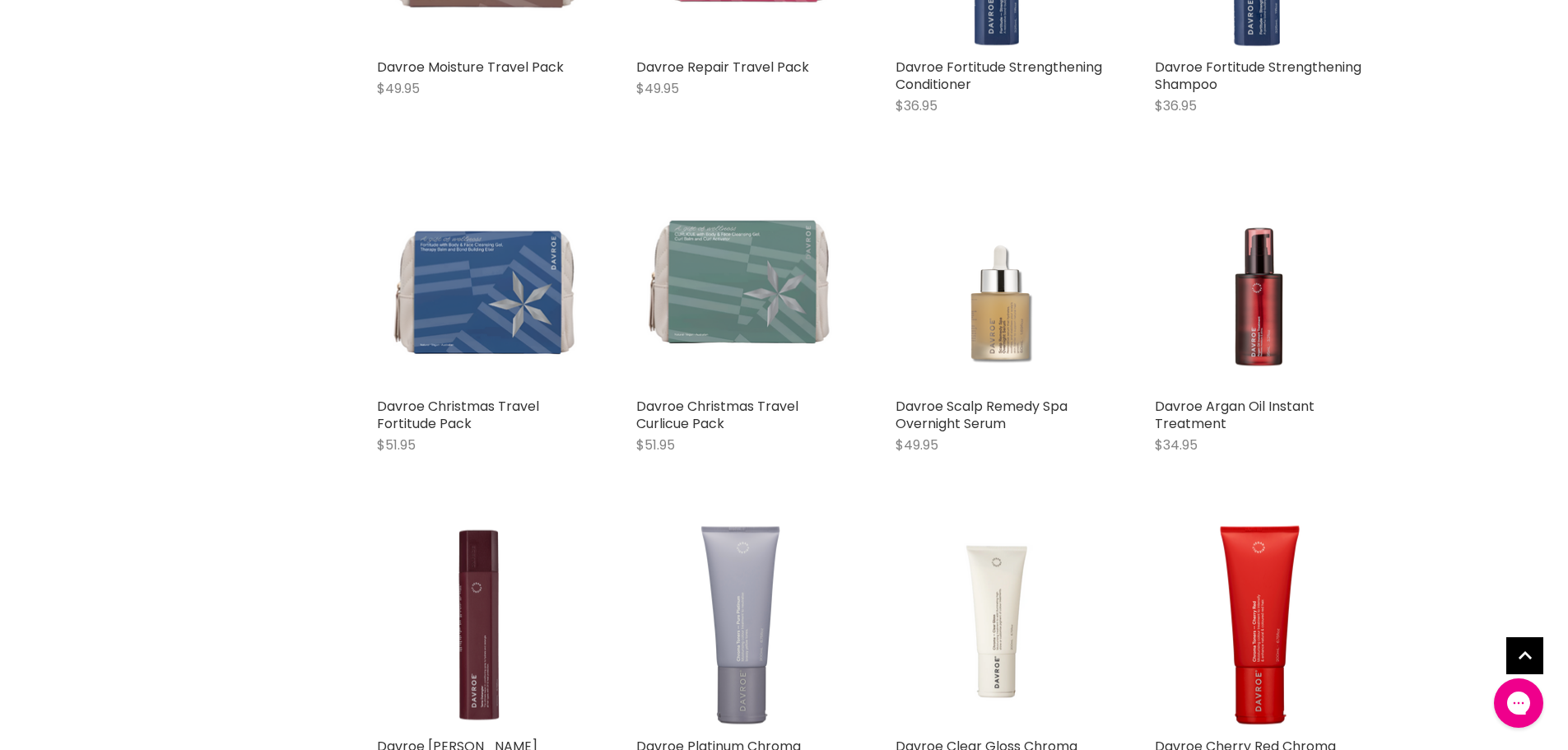
scroll to position [7739, 0]
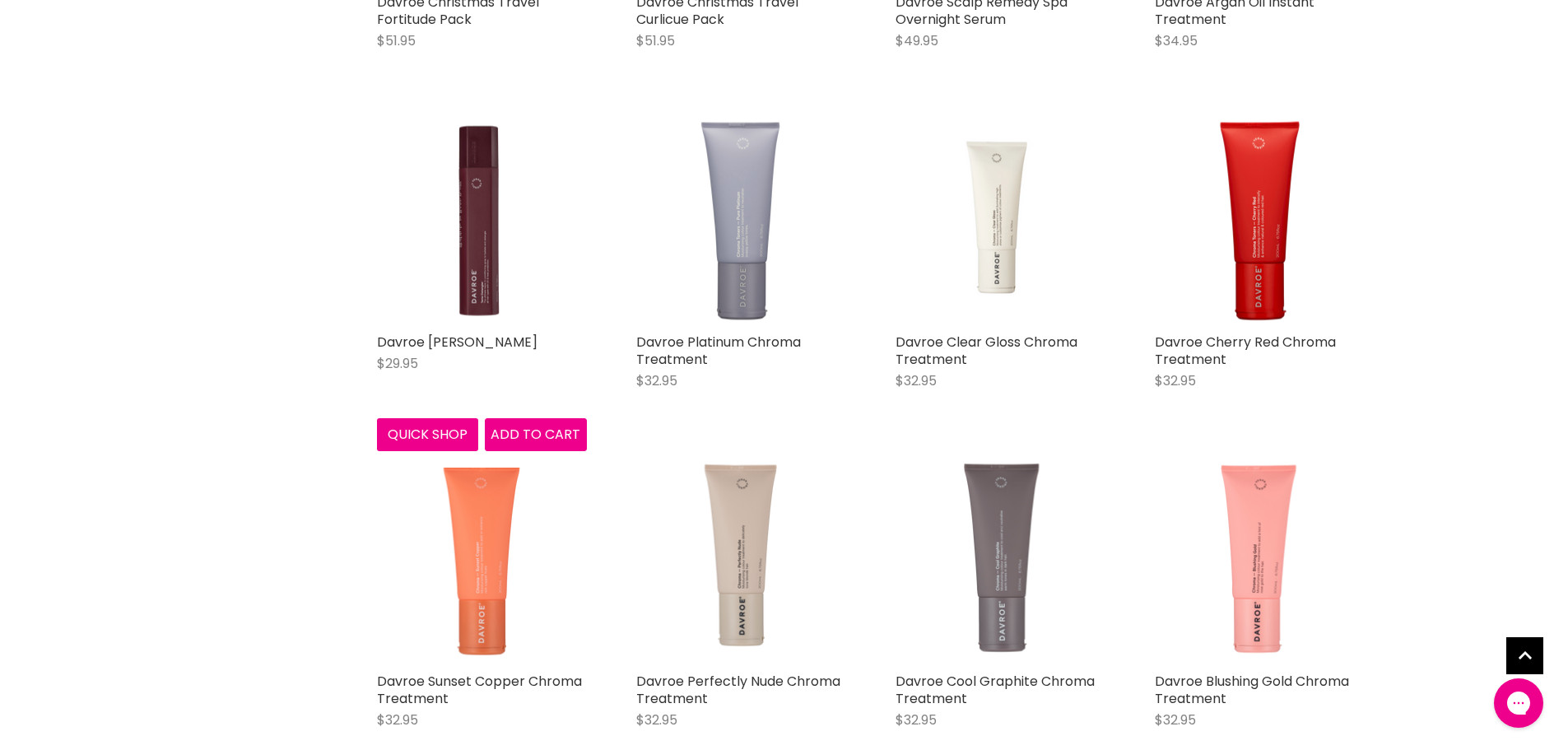
scroll to position [8068, 0]
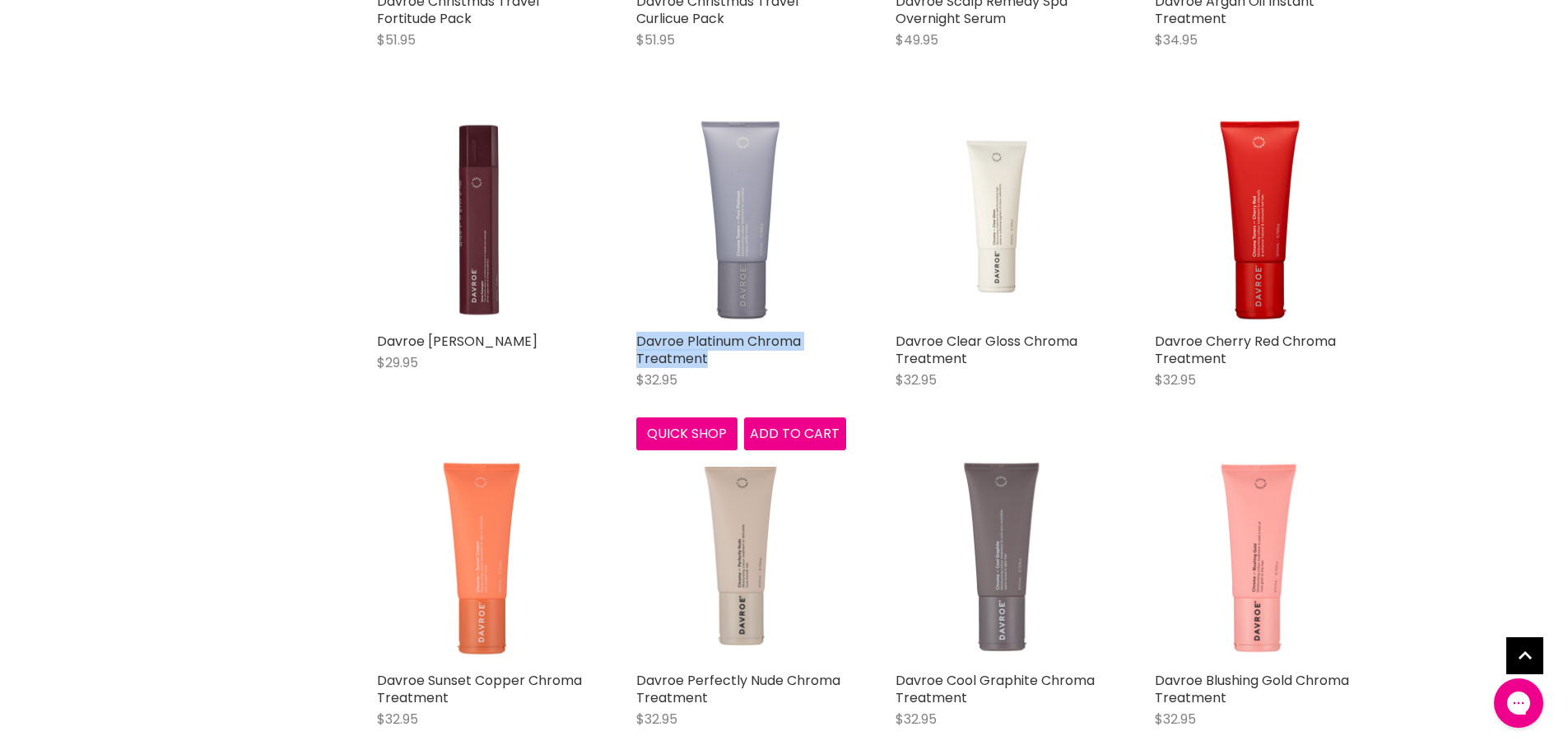
drag, startPoint x: 628, startPoint y: 334, endPoint x: 820, endPoint y: 355, distance: 193.1
click at [820, 355] on div "Davroe Platinum Chroma Treatment $32.95 Davroe Quick shop Add to cart" at bounding box center [741, 282] width 243 height 369
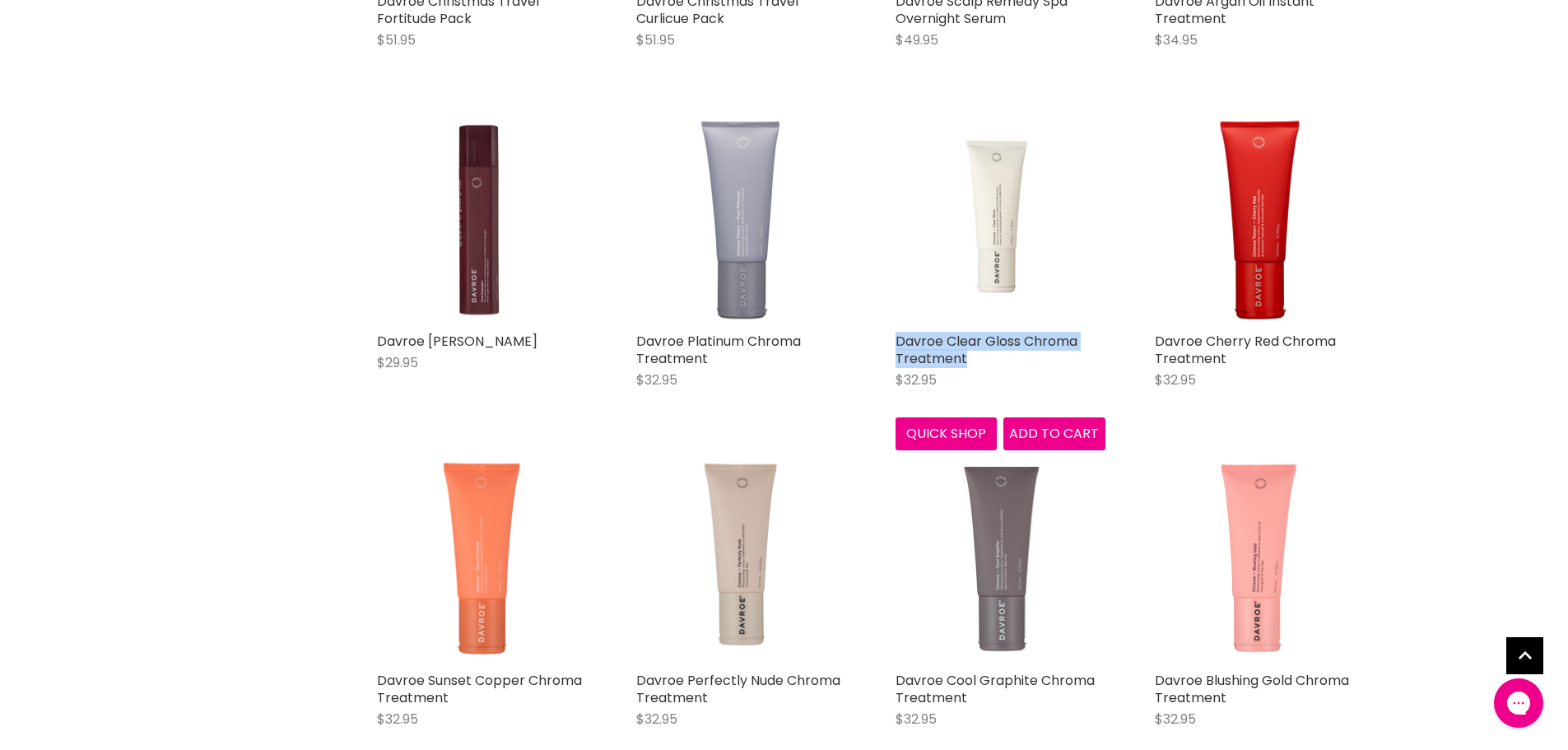
drag, startPoint x: 892, startPoint y: 330, endPoint x: 968, endPoint y: 360, distance: 81.7
click at [975, 360] on div "Davroe Clear Gloss Chroma Treatment $32.95 Davroe Quick shop Add to cart" at bounding box center [1000, 282] width 243 height 369
copy link "Davroe Clear Gloss Chroma Treatment"
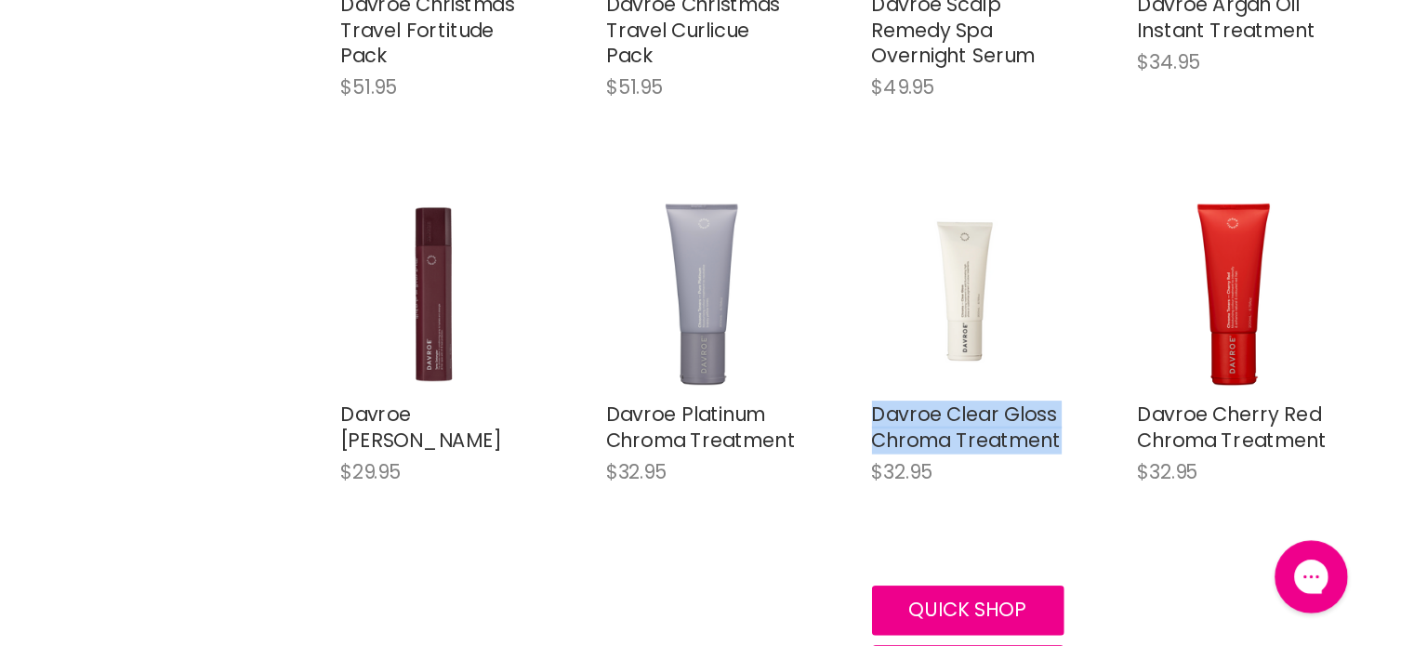
scroll to position [9112, 0]
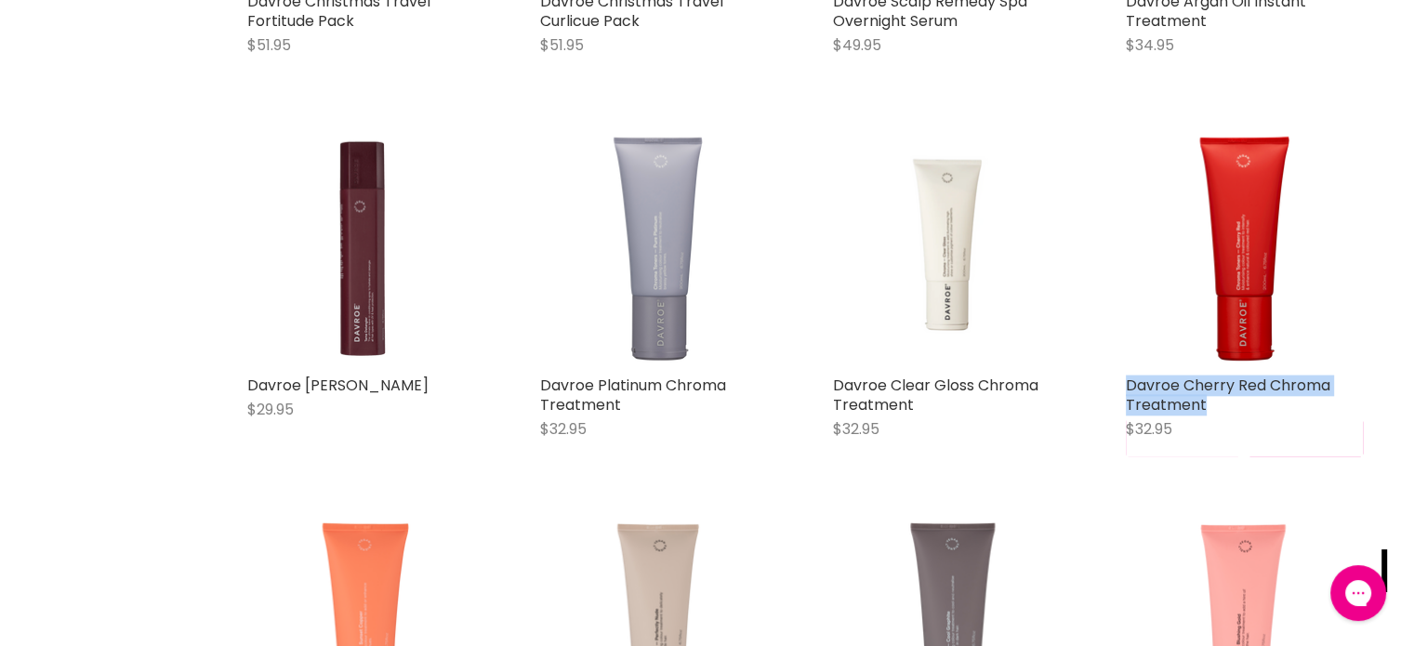
drag, startPoint x: 1117, startPoint y: 369, endPoint x: 1228, endPoint y: 412, distance: 119.5
click at [1228, 412] on div "Davroe Cherry Red Chroma Treatment $32.95 Davroe Quick shop Add to cart" at bounding box center [1244, 293] width 274 height 364
copy link "Davroe Cherry Red Chroma Treatment"
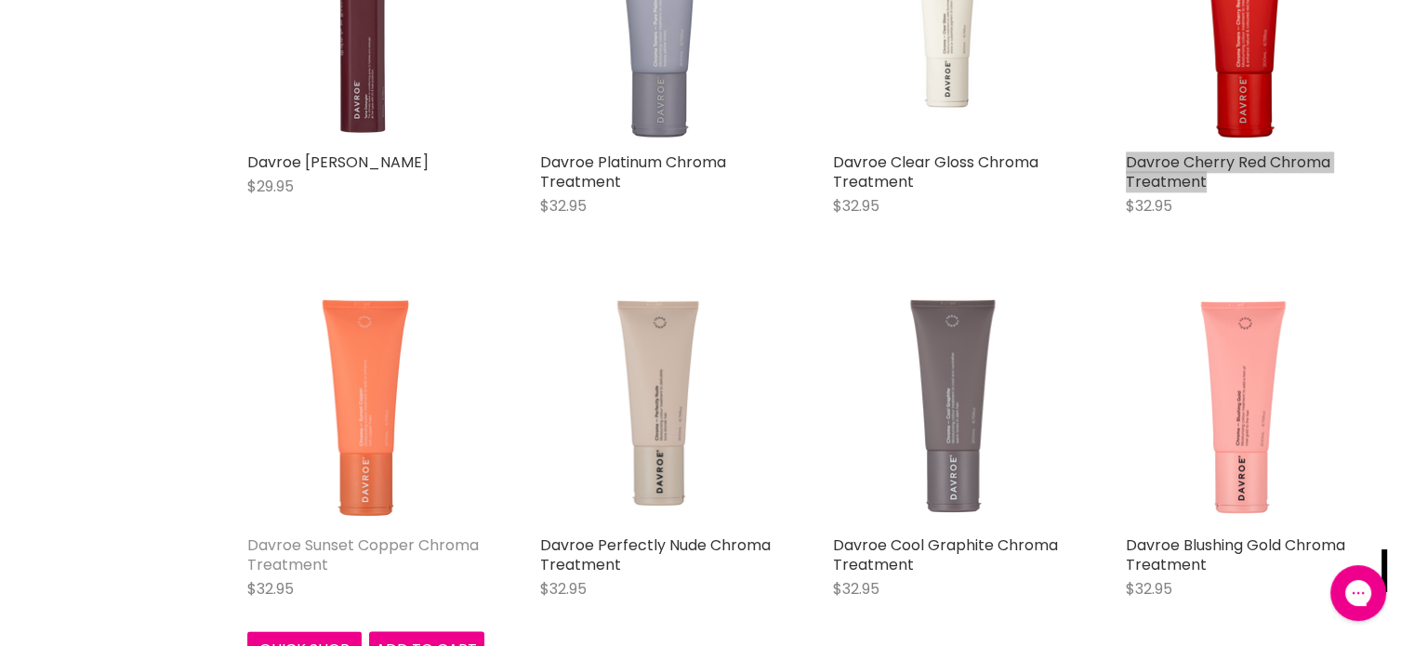
scroll to position [9484, 0]
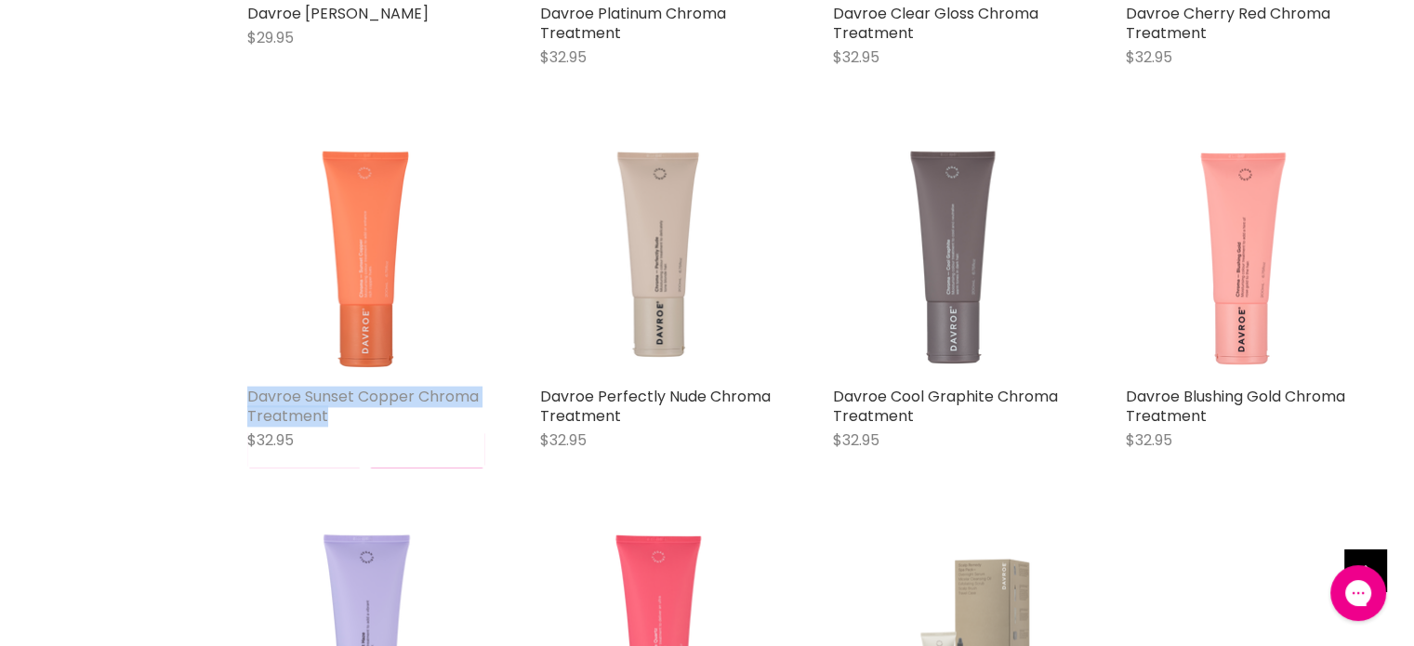
click at [332, 421] on div "Davroe Sunset Copper Chroma Treatment $32.95 Davroe Quick shop Add to cart" at bounding box center [366, 304] width 274 height 364
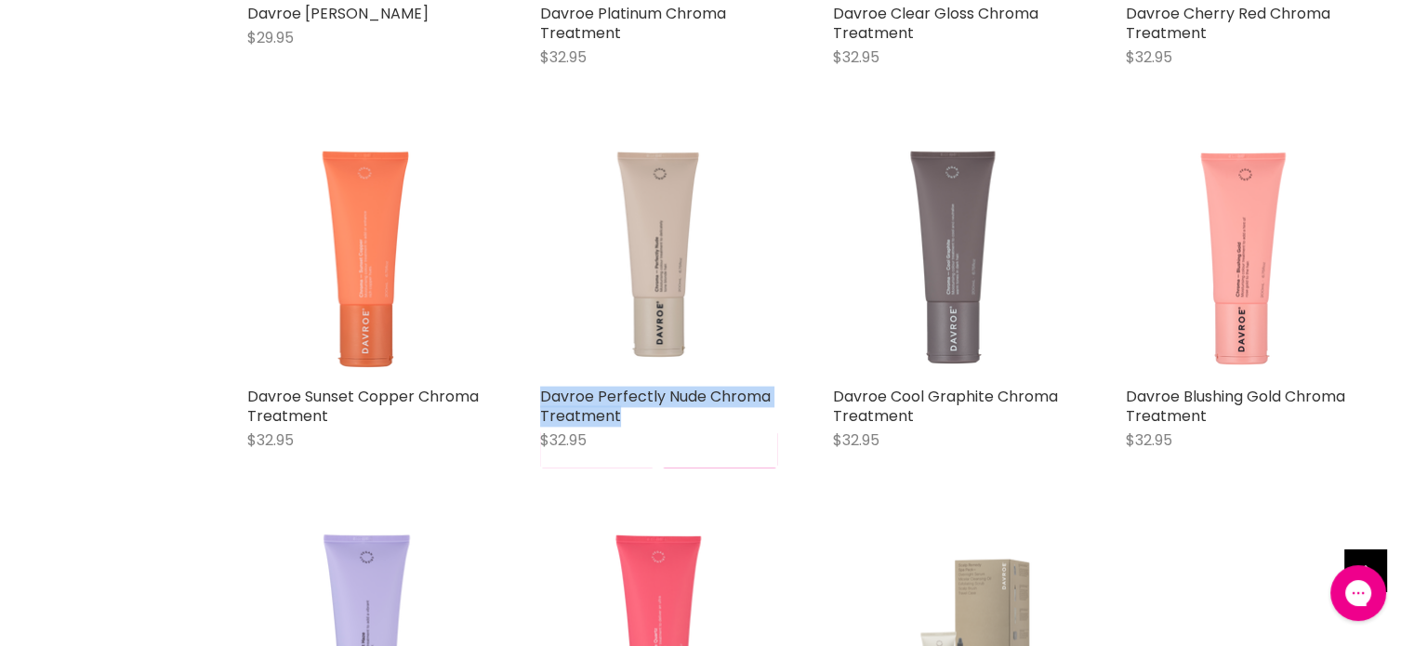
drag, startPoint x: 532, startPoint y: 385, endPoint x: 621, endPoint y: 412, distance: 93.2
click at [621, 412] on div "Davroe Perfectly Nude Chroma Treatment $32.95 Davroe Quick shop Add to cart" at bounding box center [659, 304] width 274 height 364
copy link "Davroe Perfectly Nude Chroma Treatment"
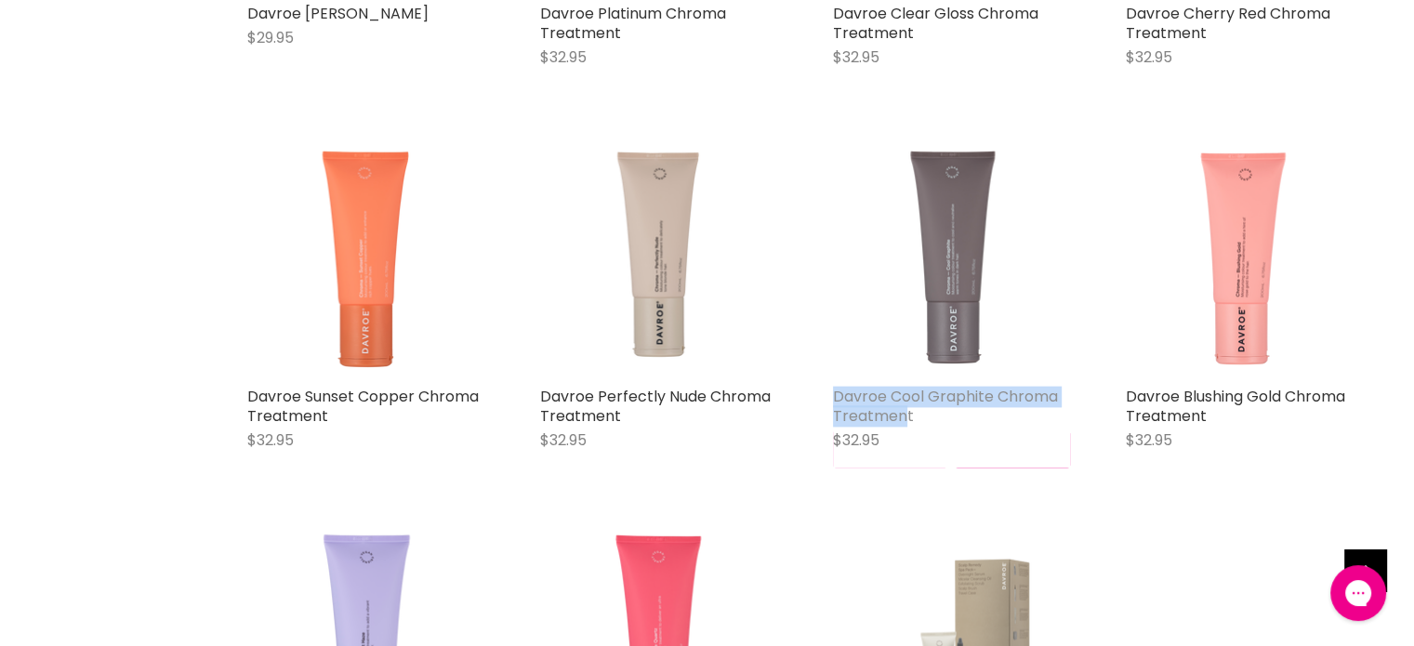
drag, startPoint x: 825, startPoint y: 383, endPoint x: 884, endPoint y: 416, distance: 67.8
click at [905, 417] on div "Davroe Cool Graphite Chroma Treatment $32.95 Davroe Quick shop Add to cart" at bounding box center [952, 304] width 274 height 364
drag, startPoint x: 868, startPoint y: 410, endPoint x: 1001, endPoint y: 447, distance: 138.1
click at [1015, 448] on div "$32.95" at bounding box center [951, 440] width 237 height 21
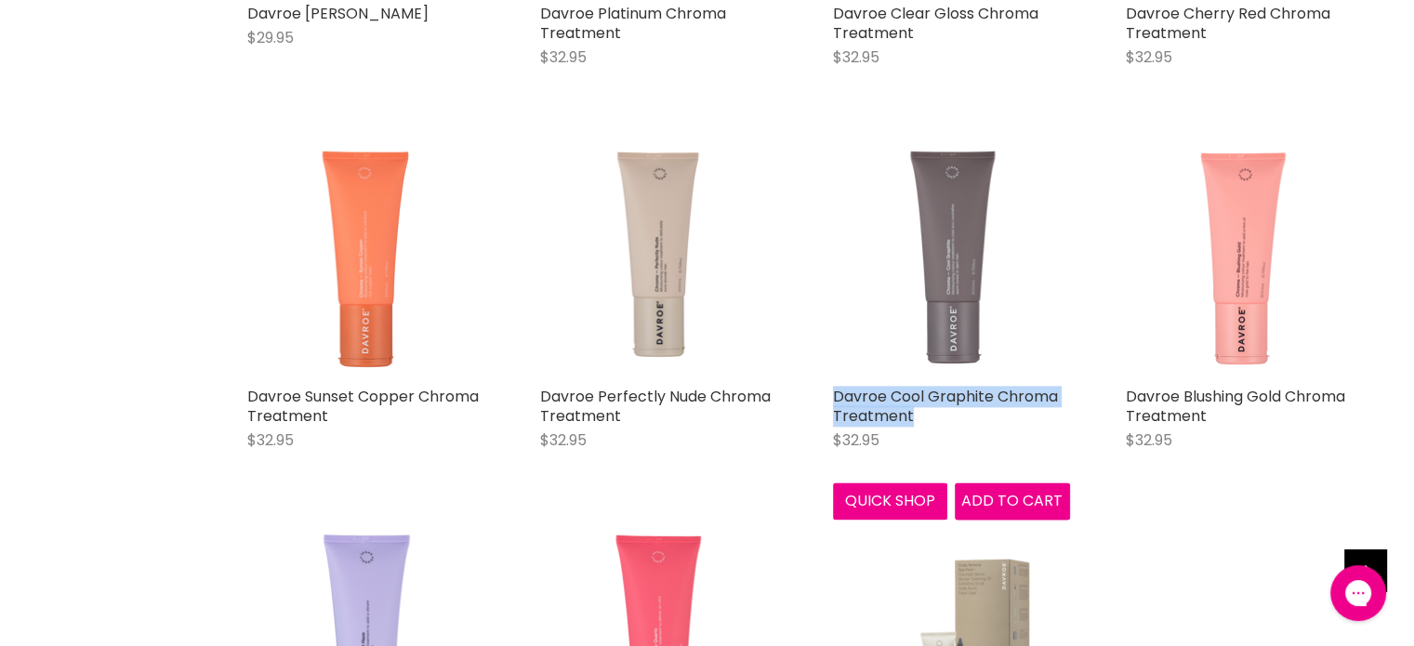
drag, startPoint x: 829, startPoint y: 388, endPoint x: 891, endPoint y: 418, distance: 68.6
click at [930, 426] on div "Davroe Cool Graphite Chroma Treatment $32.95 Davroe Quick shop Add to cart" at bounding box center [952, 330] width 274 height 417
copy link "Davroe Cool Graphite Chroma Treatment"
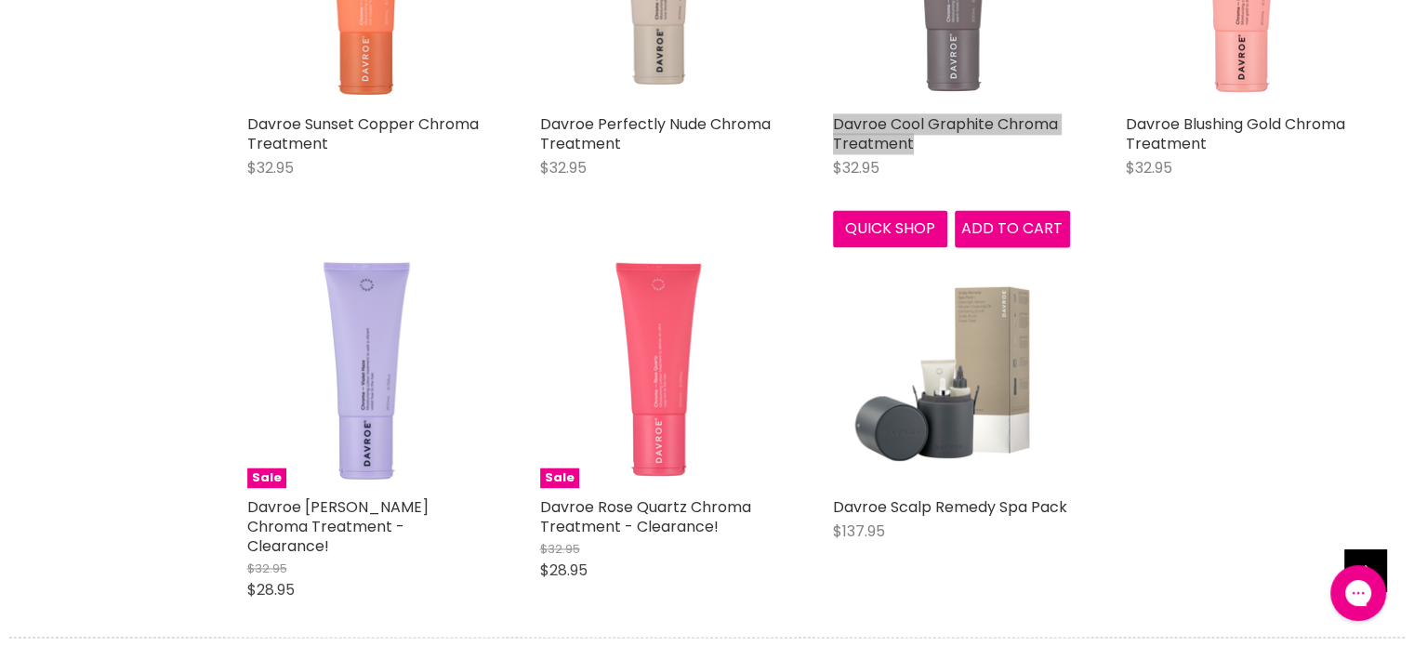
scroll to position [9763, 0]
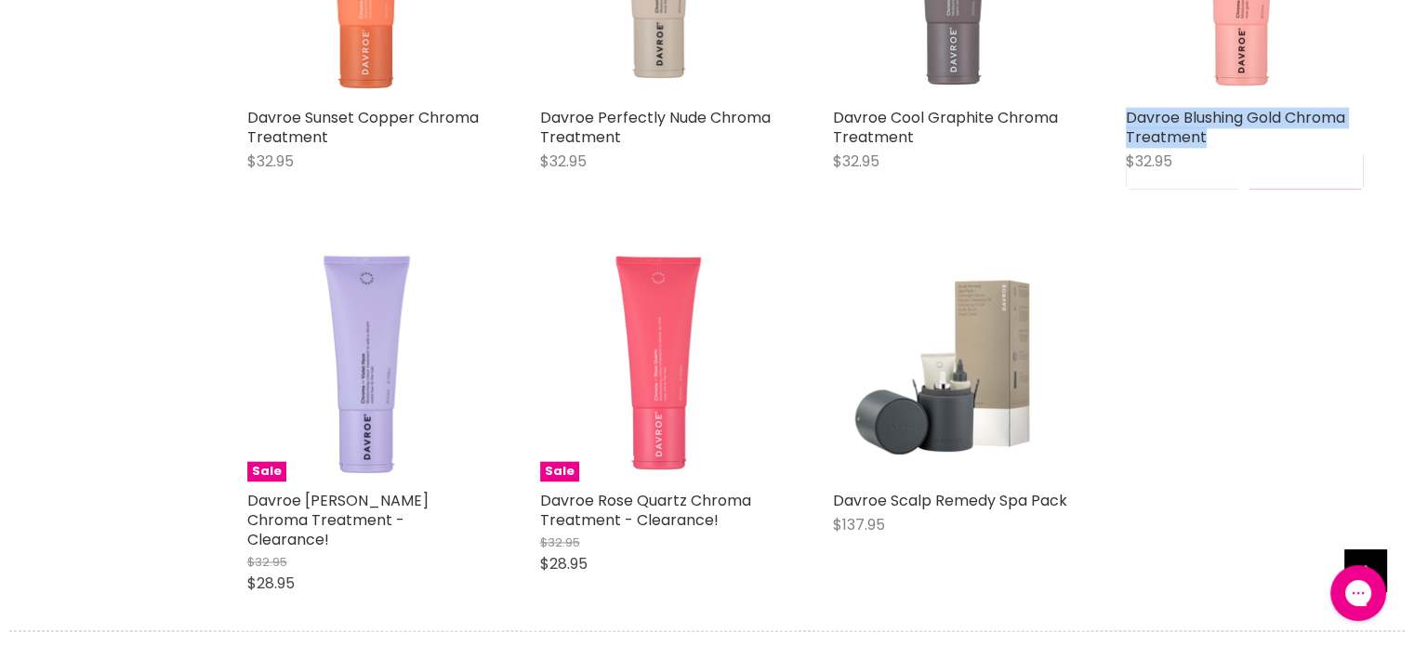
drag, startPoint x: 1118, startPoint y: 106, endPoint x: 1218, endPoint y: 137, distance: 105.0
click at [1218, 137] on div "Davroe Blushing Gold Chroma Treatment $32.95 Davroe Quick shop Add to cart" at bounding box center [1244, 25] width 274 height 364
copy link "Davroe Blushing Gold Chroma Treatment"
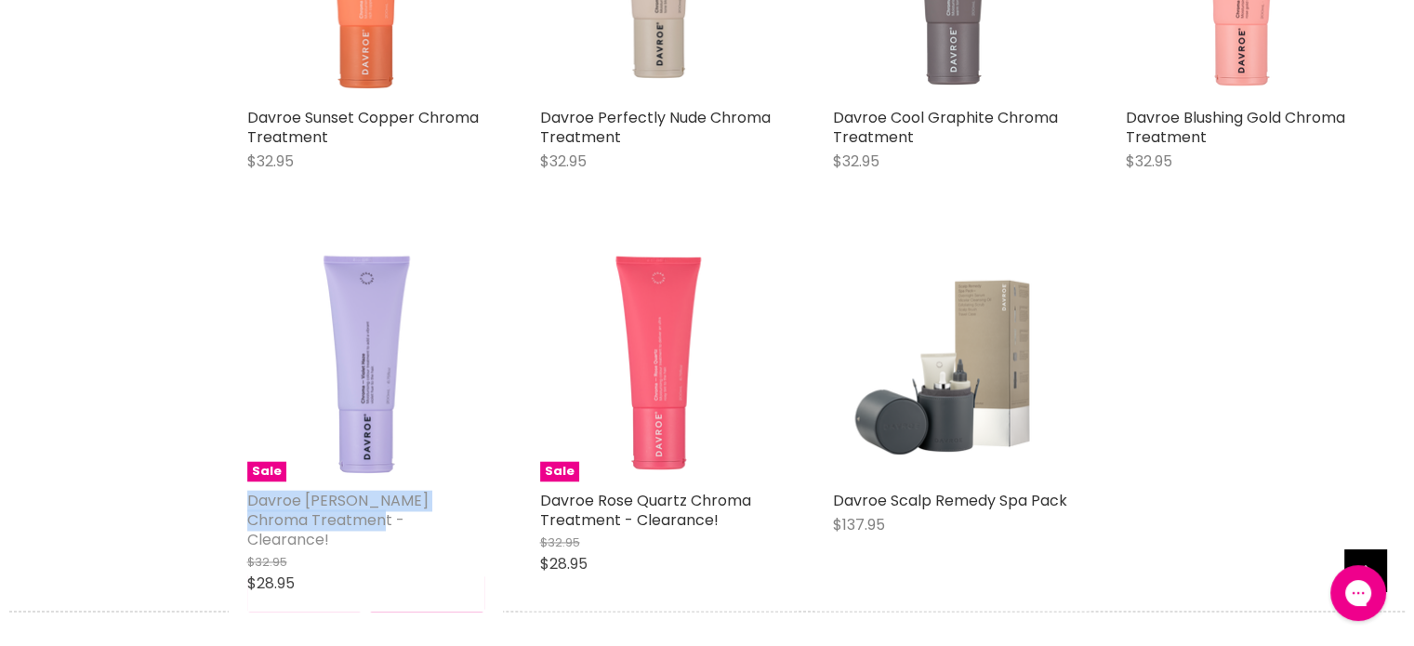
drag, startPoint x: 232, startPoint y: 495, endPoint x: 327, endPoint y: 529, distance: 100.9
click at [327, 529] on div "Sale Davroe Violet Haze Chroma Treatment - Clearance! $32.95 $28.95 Davroe Quic…" at bounding box center [366, 428] width 274 height 404
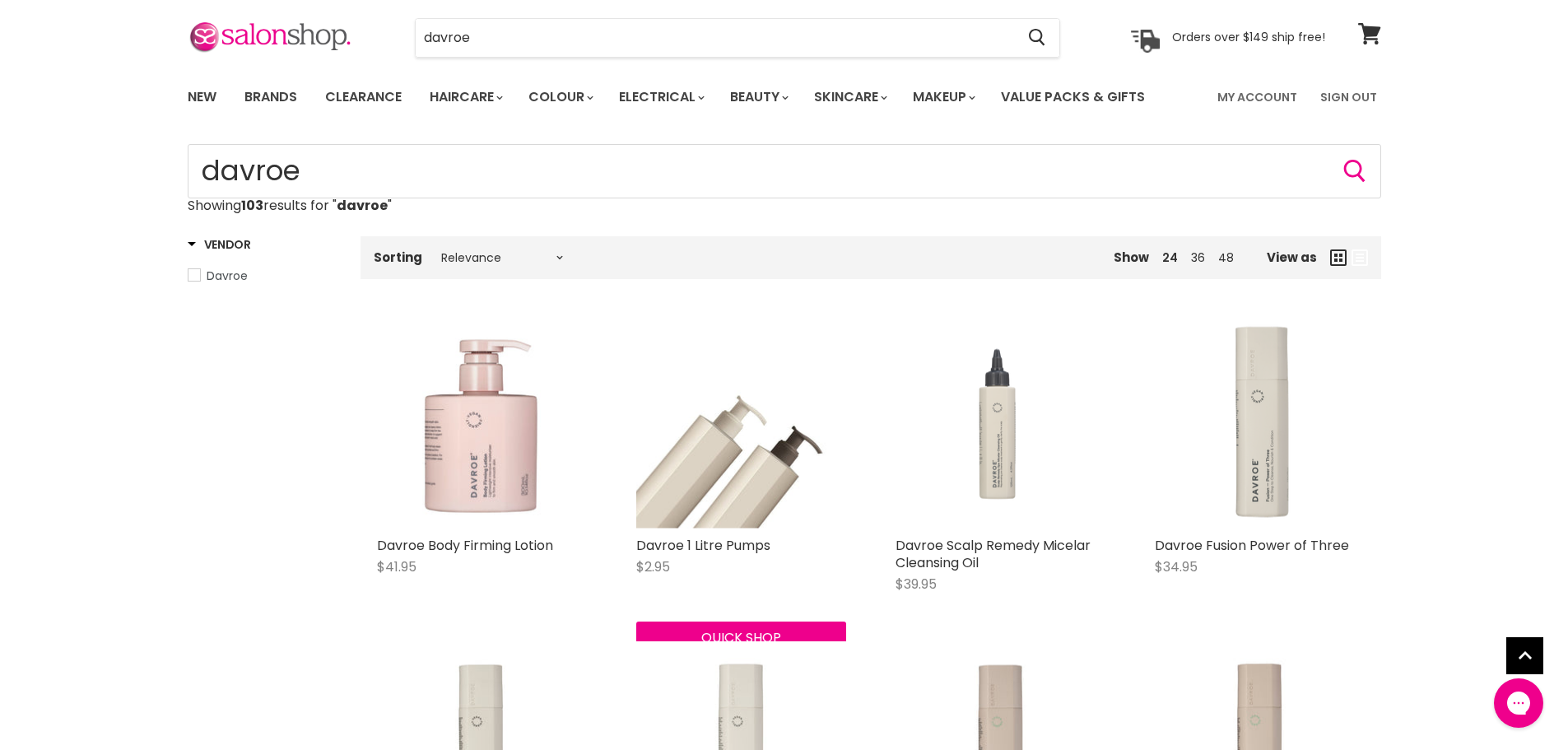
scroll to position [0, 0]
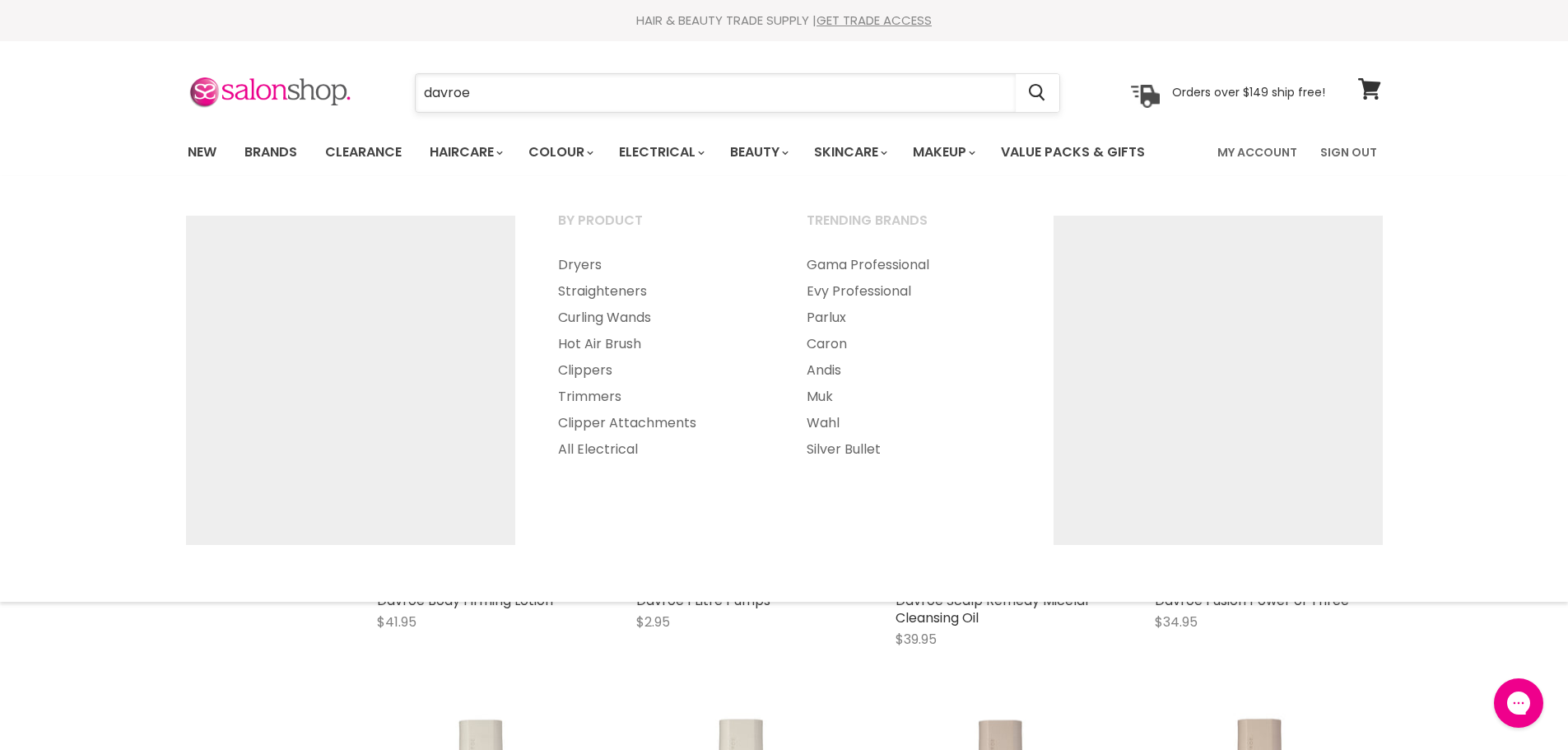
click at [504, 80] on input "davroe" at bounding box center [716, 93] width 600 height 38
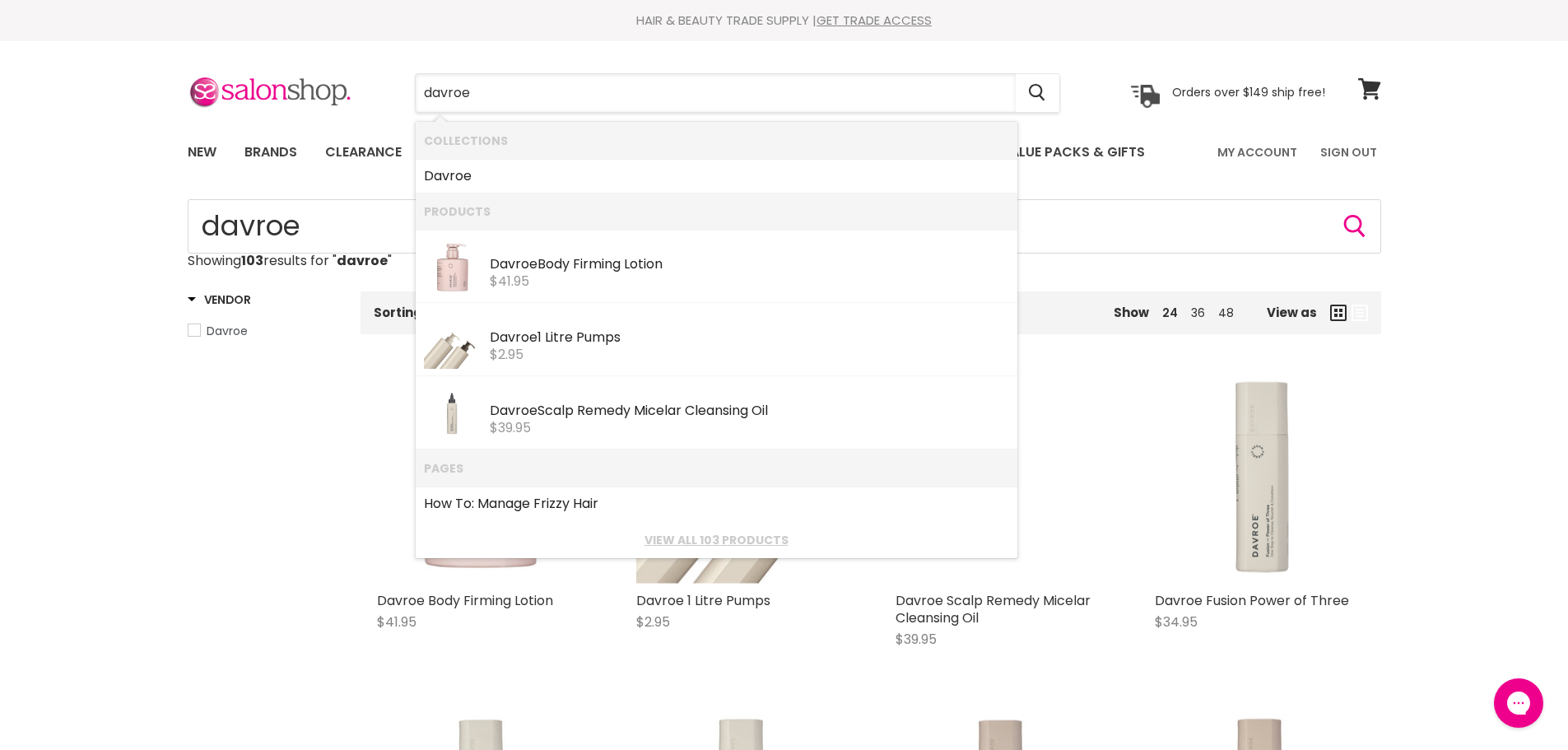
drag, startPoint x: 501, startPoint y: 81, endPoint x: 384, endPoint y: 89, distance: 117.3
click at [384, 89] on div "davroe Cancel" at bounding box center [738, 93] width 730 height 38
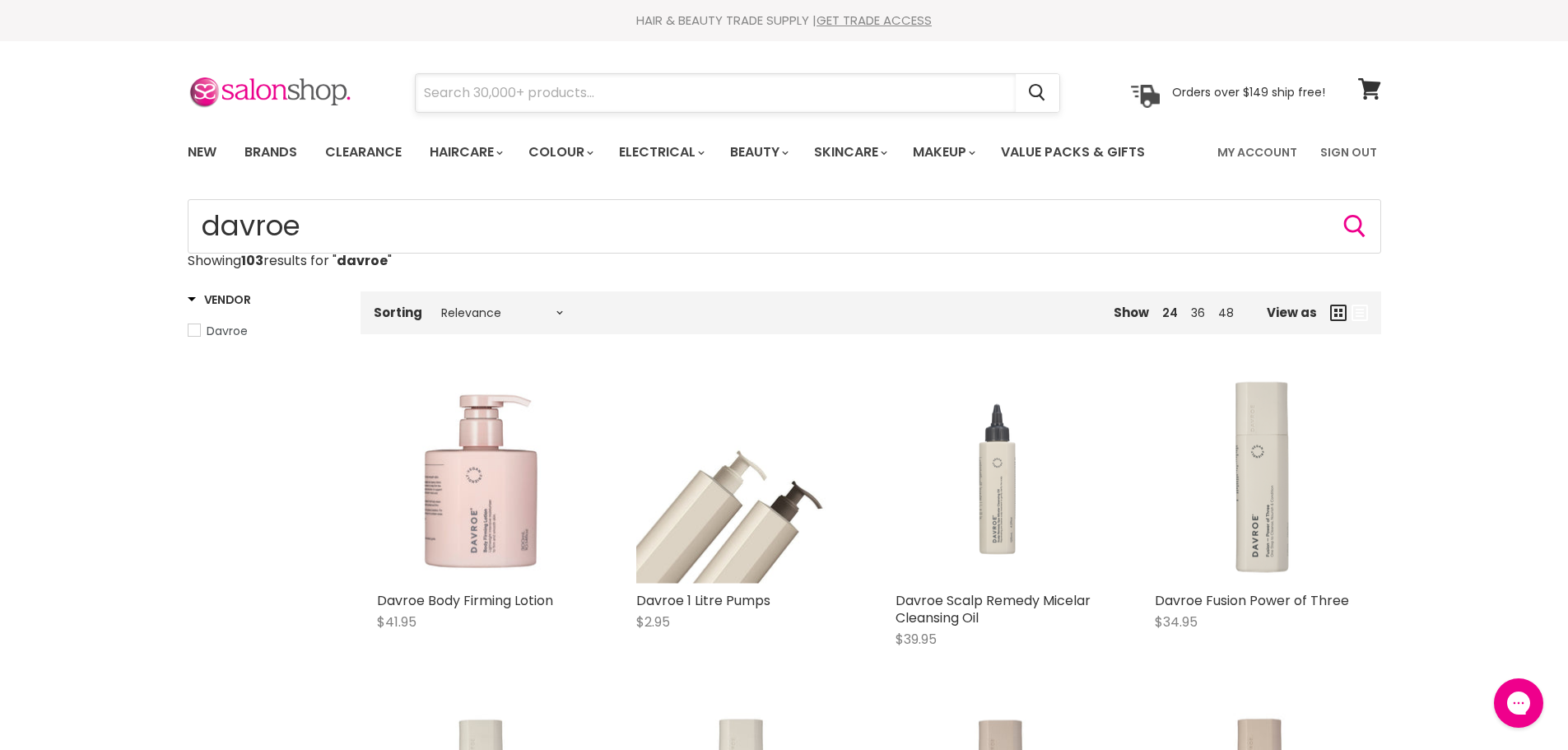
paste input "Davroe Styling Crème"
type input "Davroe Styling Crème"
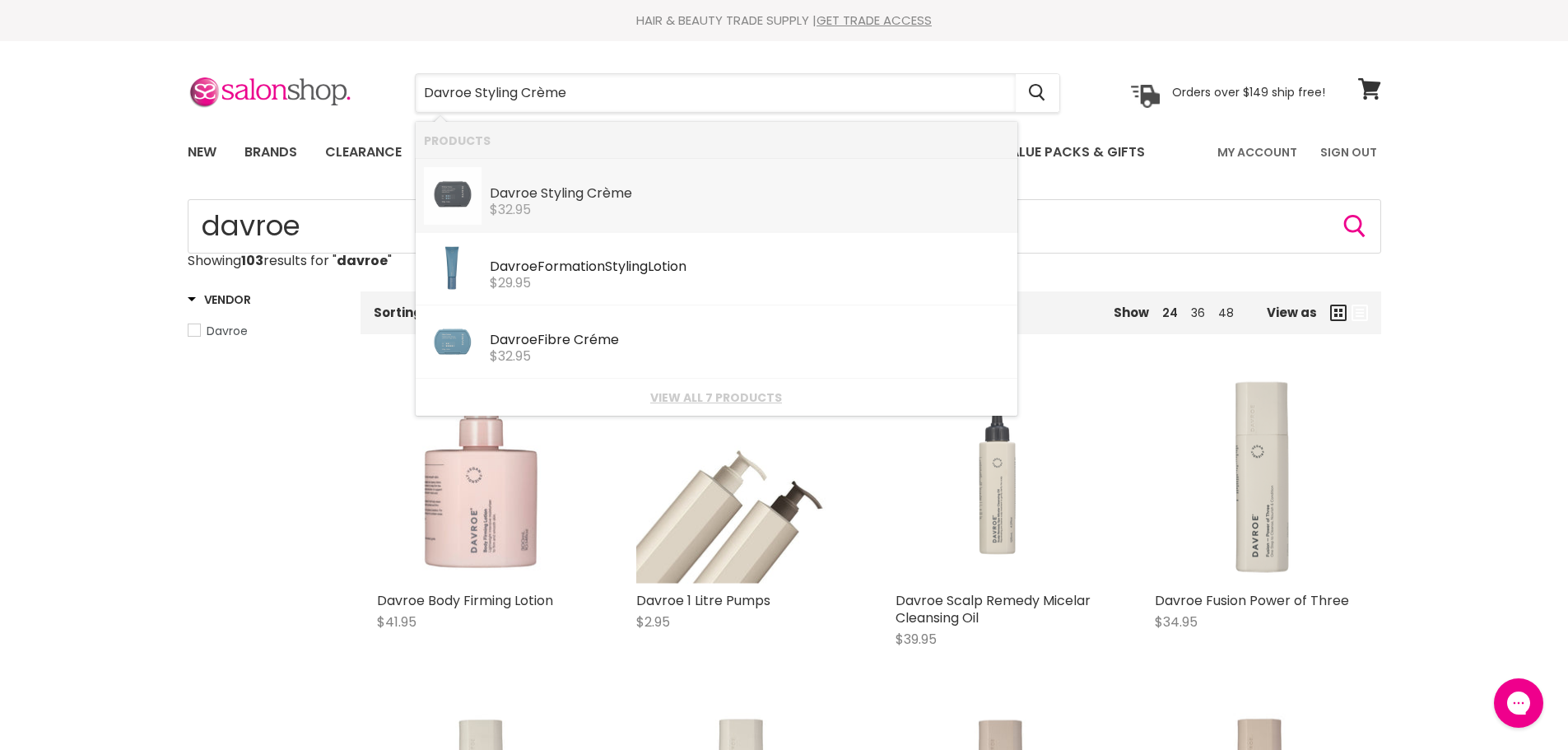
click at [604, 195] on b "Crème" at bounding box center [609, 192] width 45 height 19
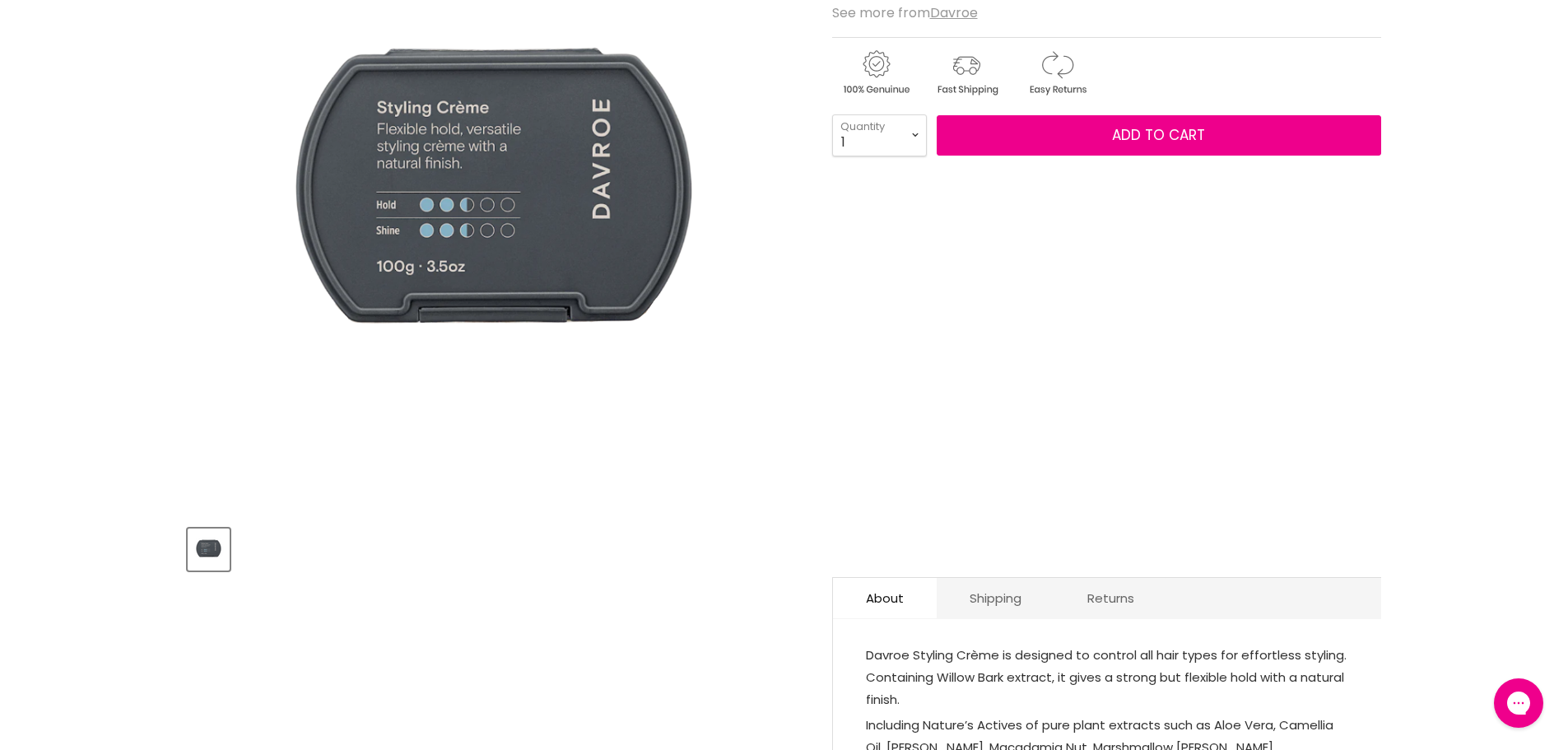
scroll to position [165, 0]
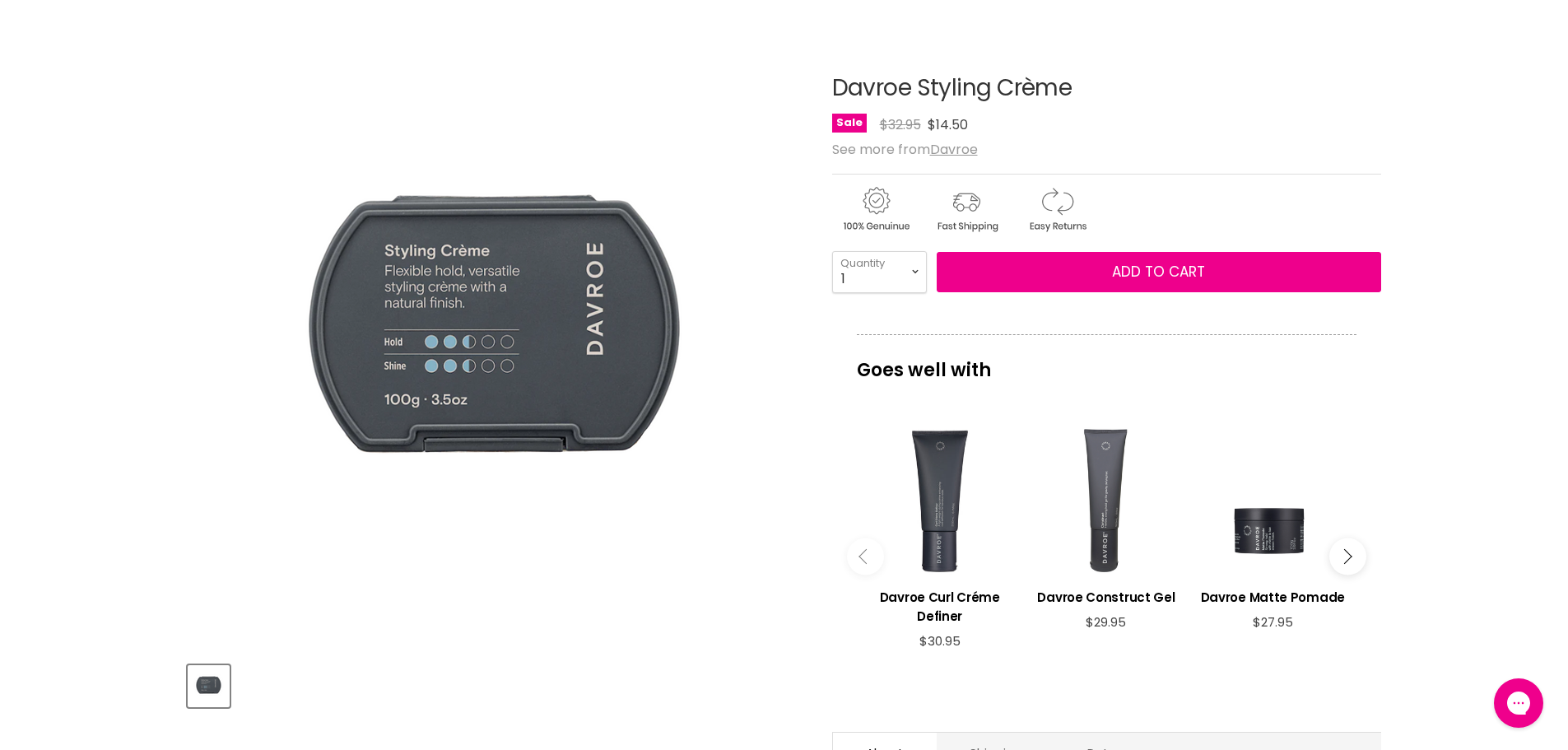
drag, startPoint x: 1121, startPoint y: 89, endPoint x: 812, endPoint y: 97, distance: 309.1
click at [812, 97] on article "Click or scroll to zoom Tap or pinch to zoom Davroe Styling Crème No reviews" at bounding box center [784, 537] width 1193 height 1004
copy div "Davroe Styling Crème"
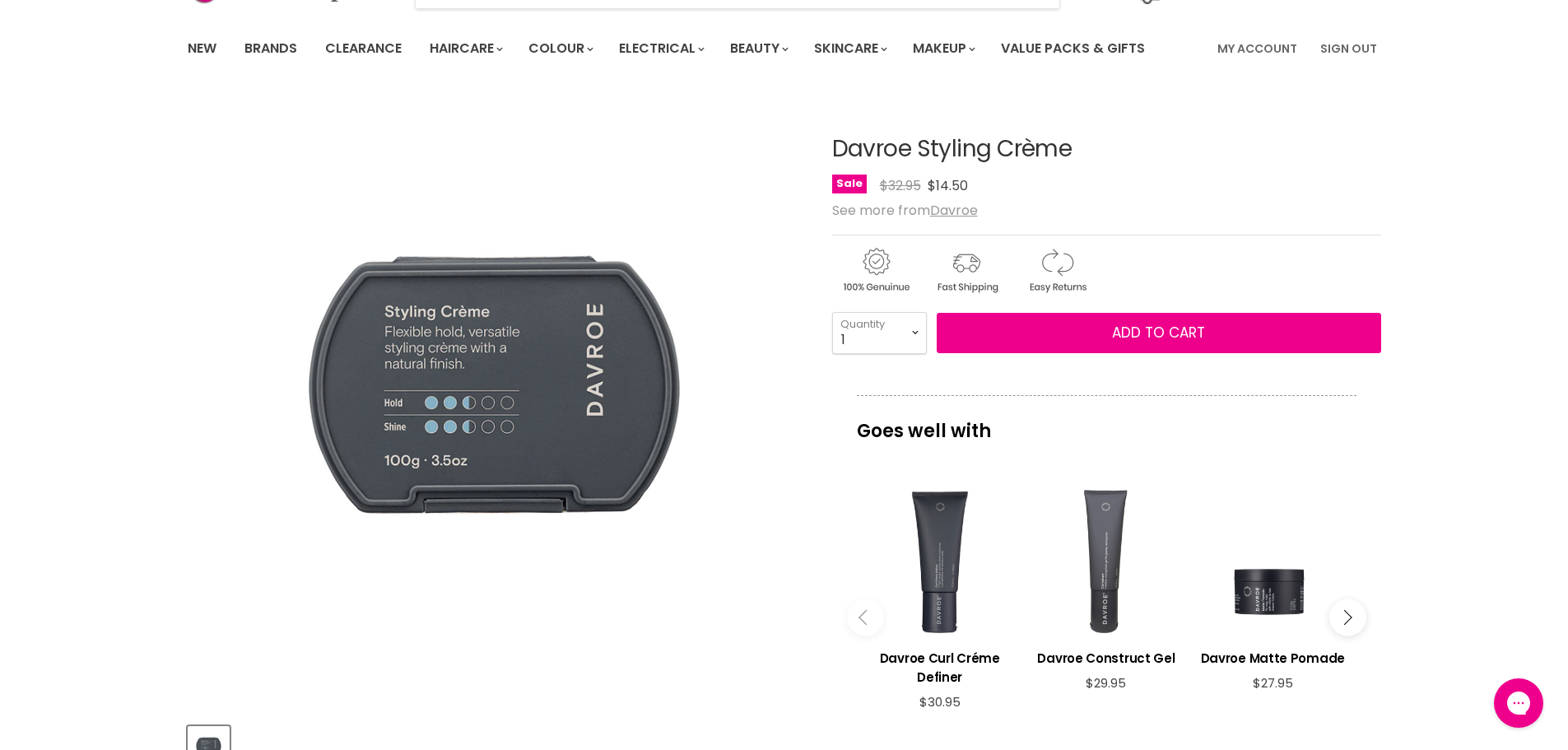
scroll to position [0, 0]
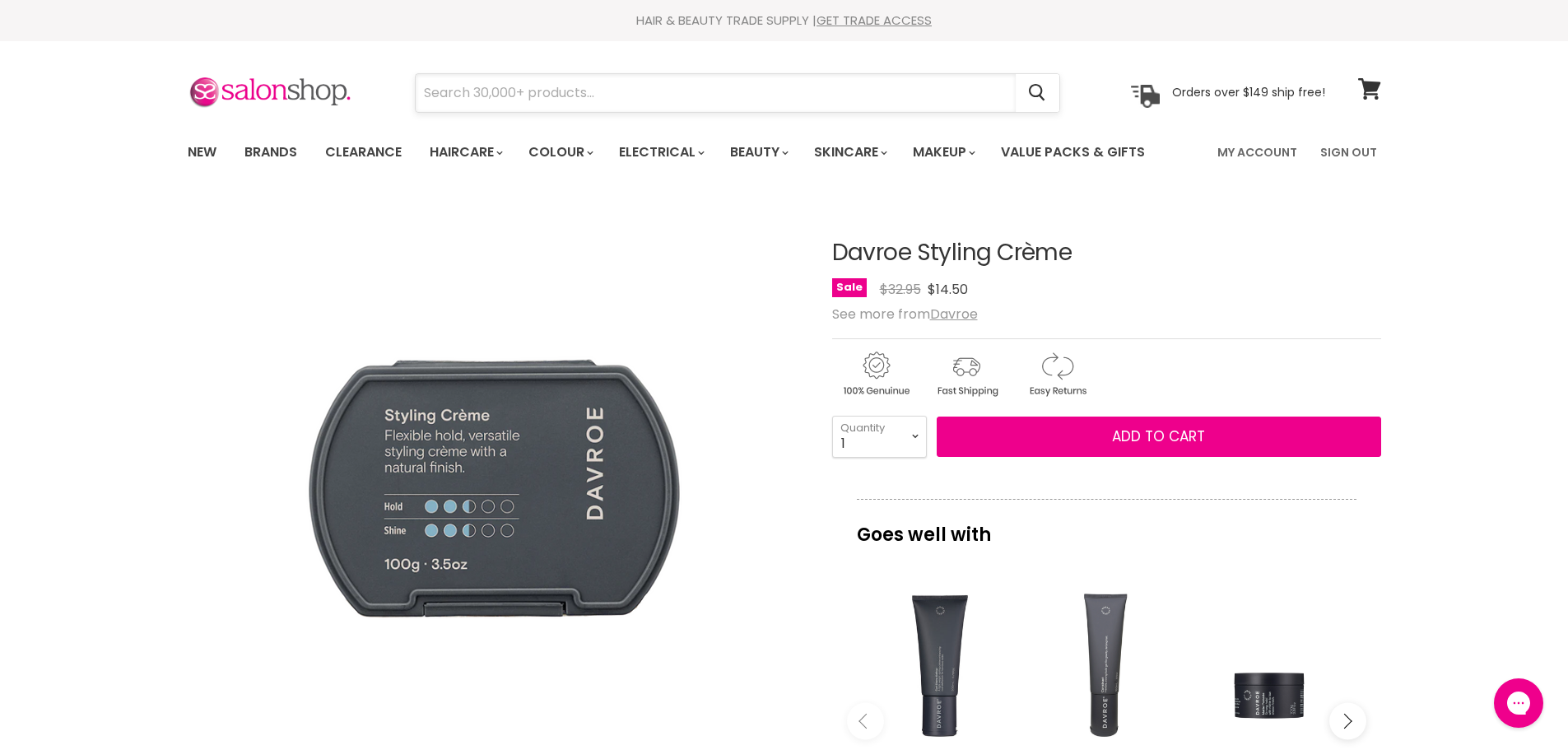
paste input "Davroe Texture Clay"
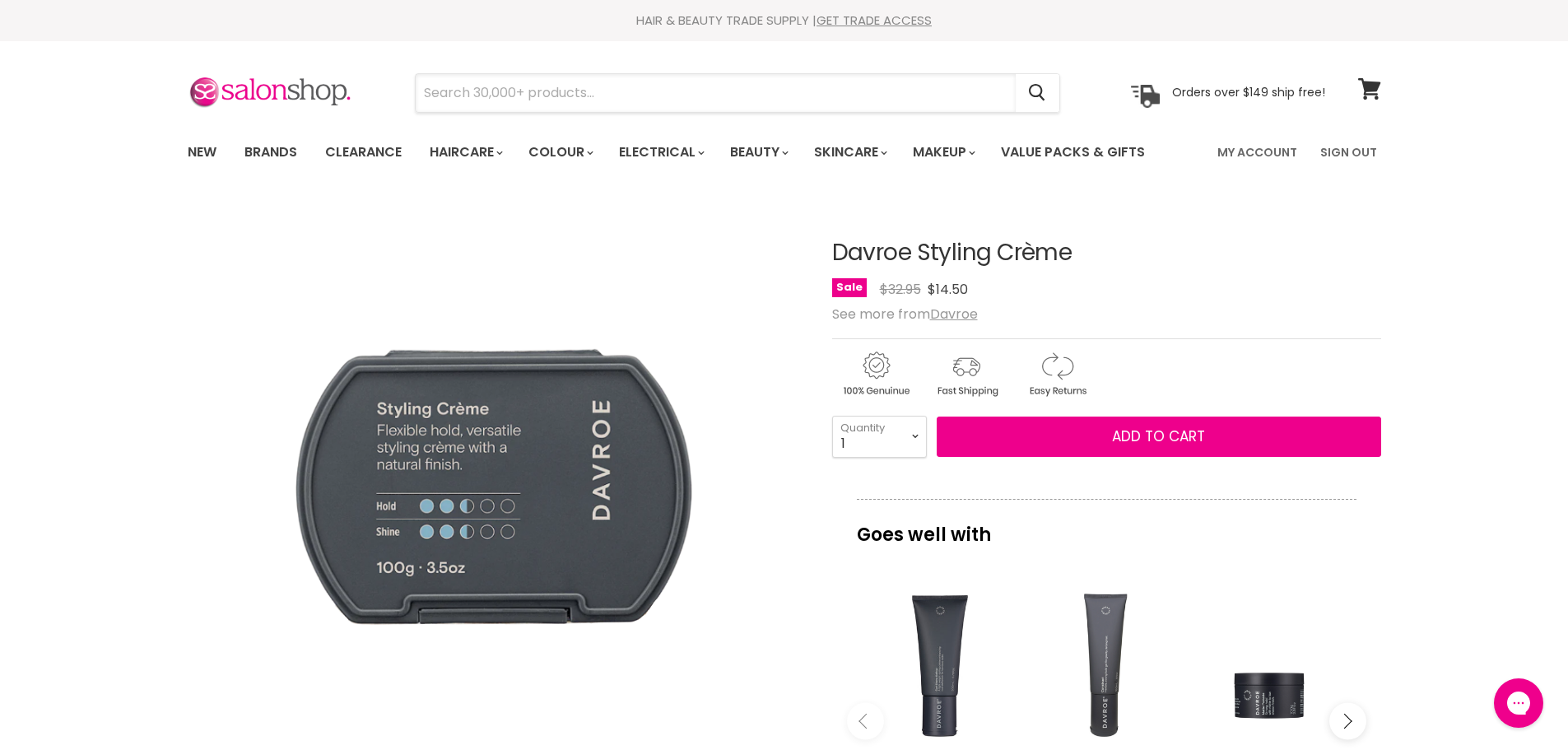
type input "Davroe Texture Clay"
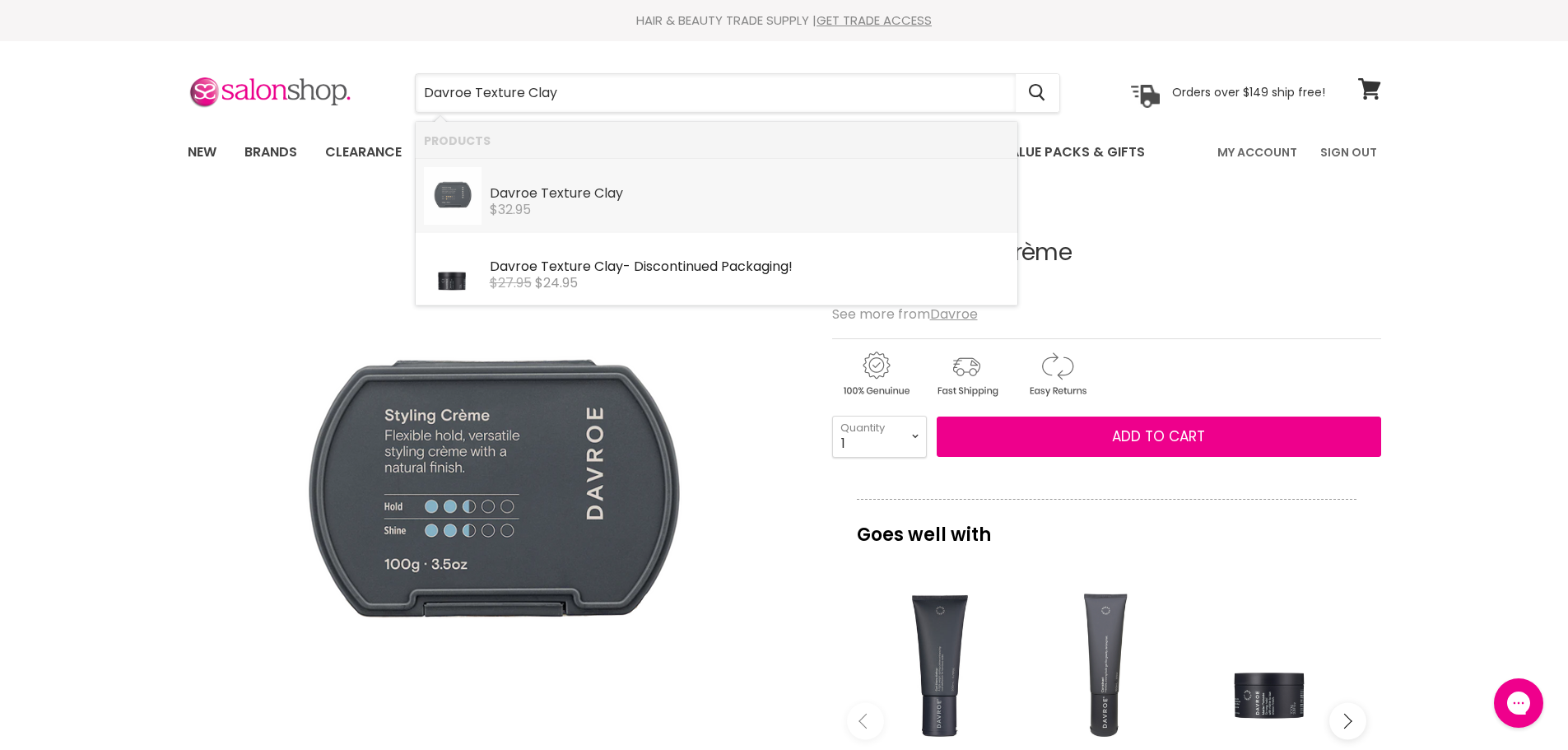
click at [507, 187] on b "Davroe" at bounding box center [514, 192] width 48 height 19
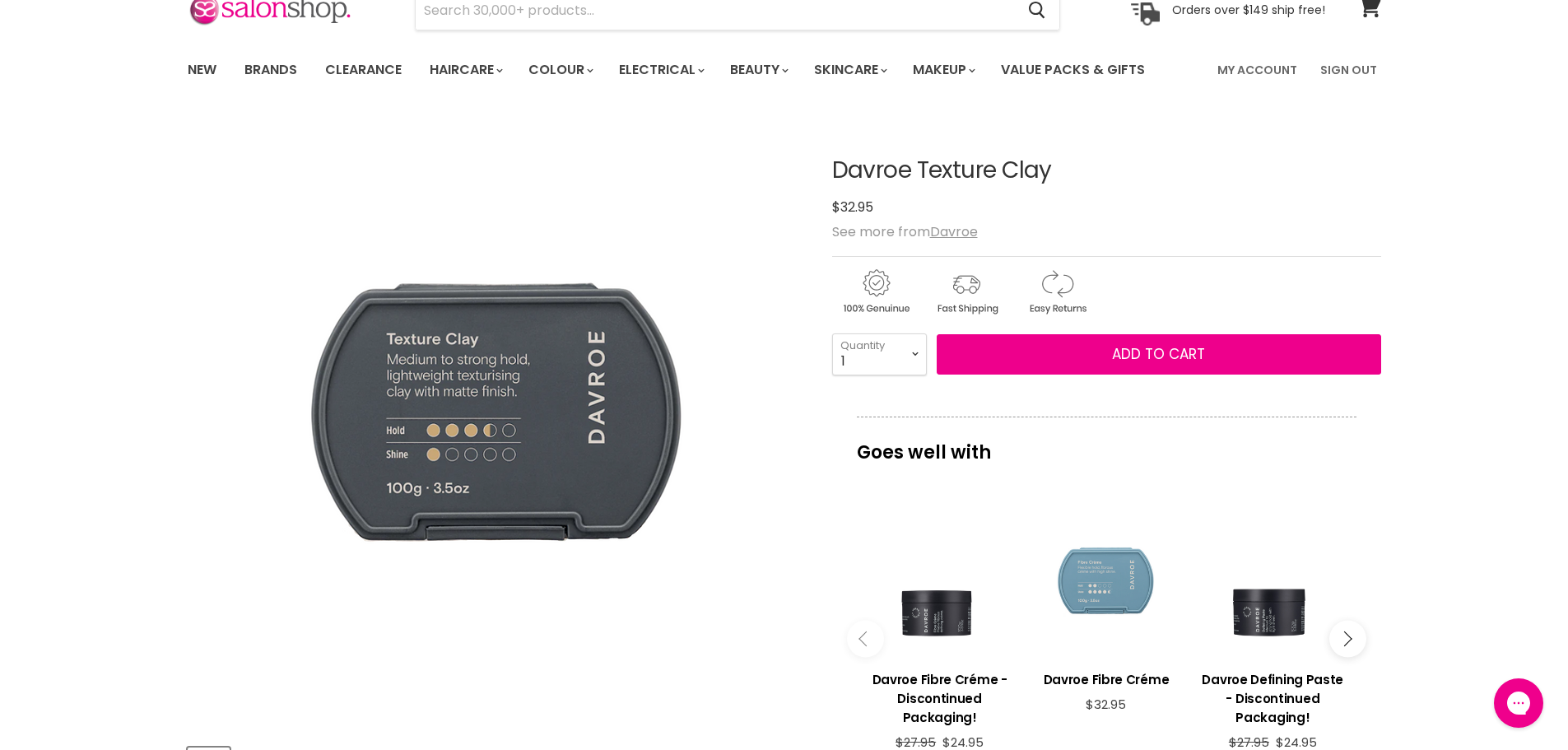
drag, startPoint x: 1097, startPoint y: 174, endPoint x: 819, endPoint y: 175, distance: 278.0
click at [819, 175] on article "Click or scroll to zoom Tap or pinch to zoom Davroe Texture Clay No reviews" at bounding box center [784, 619] width 1193 height 1004
copy div "Davroe Texture Clay"
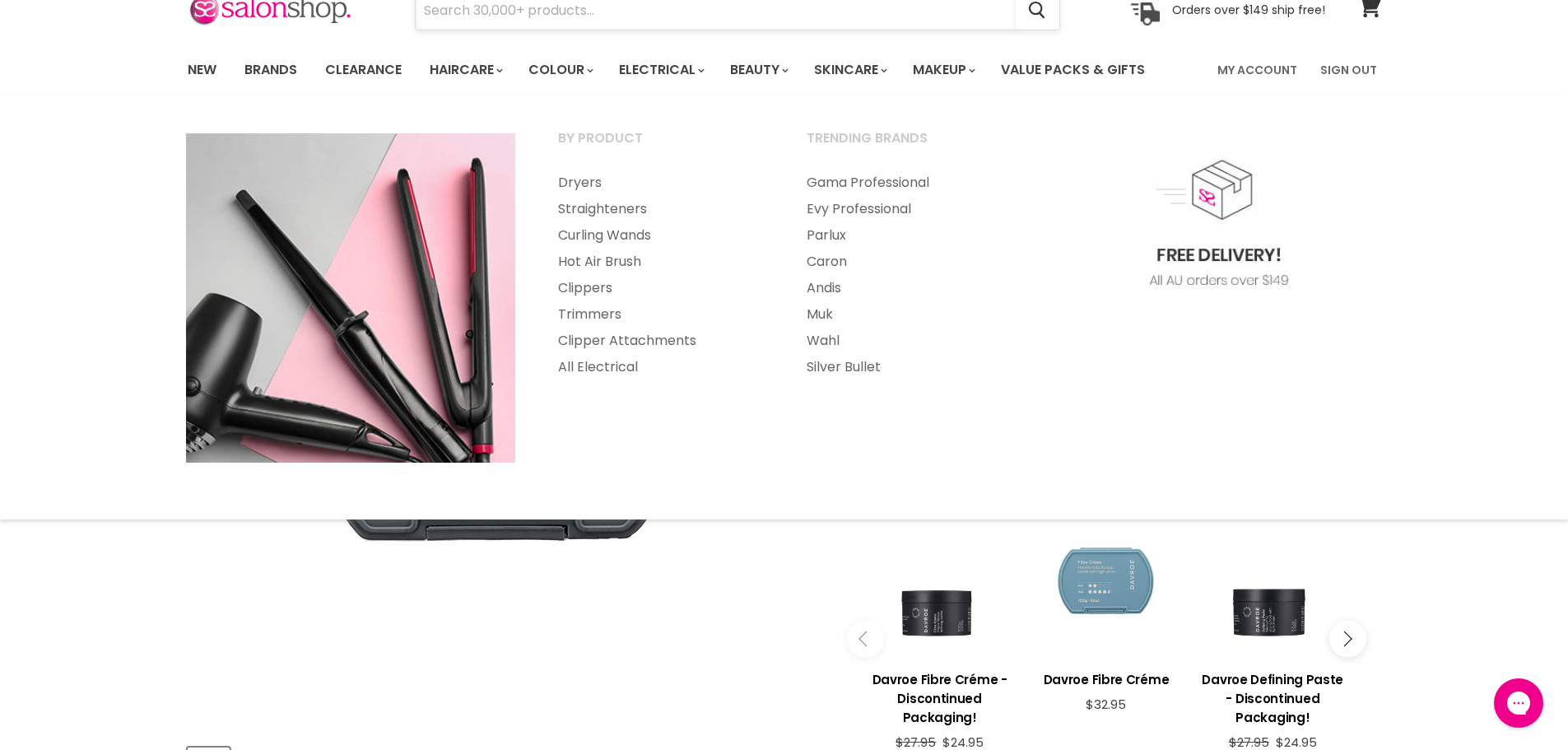
click at [633, 7] on input "Search" at bounding box center [716, 11] width 600 height 38
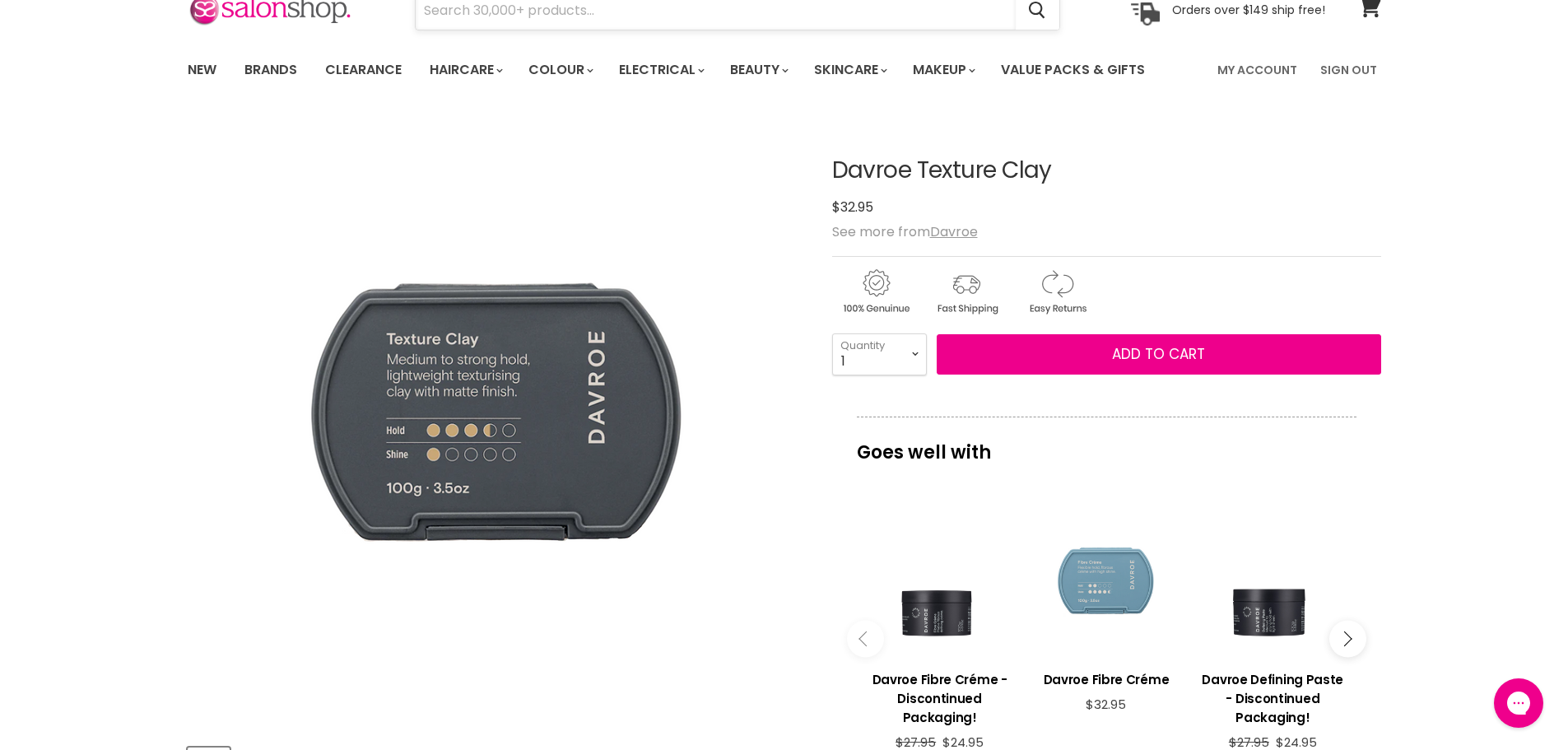
paste input "Davroe Defining Paste"
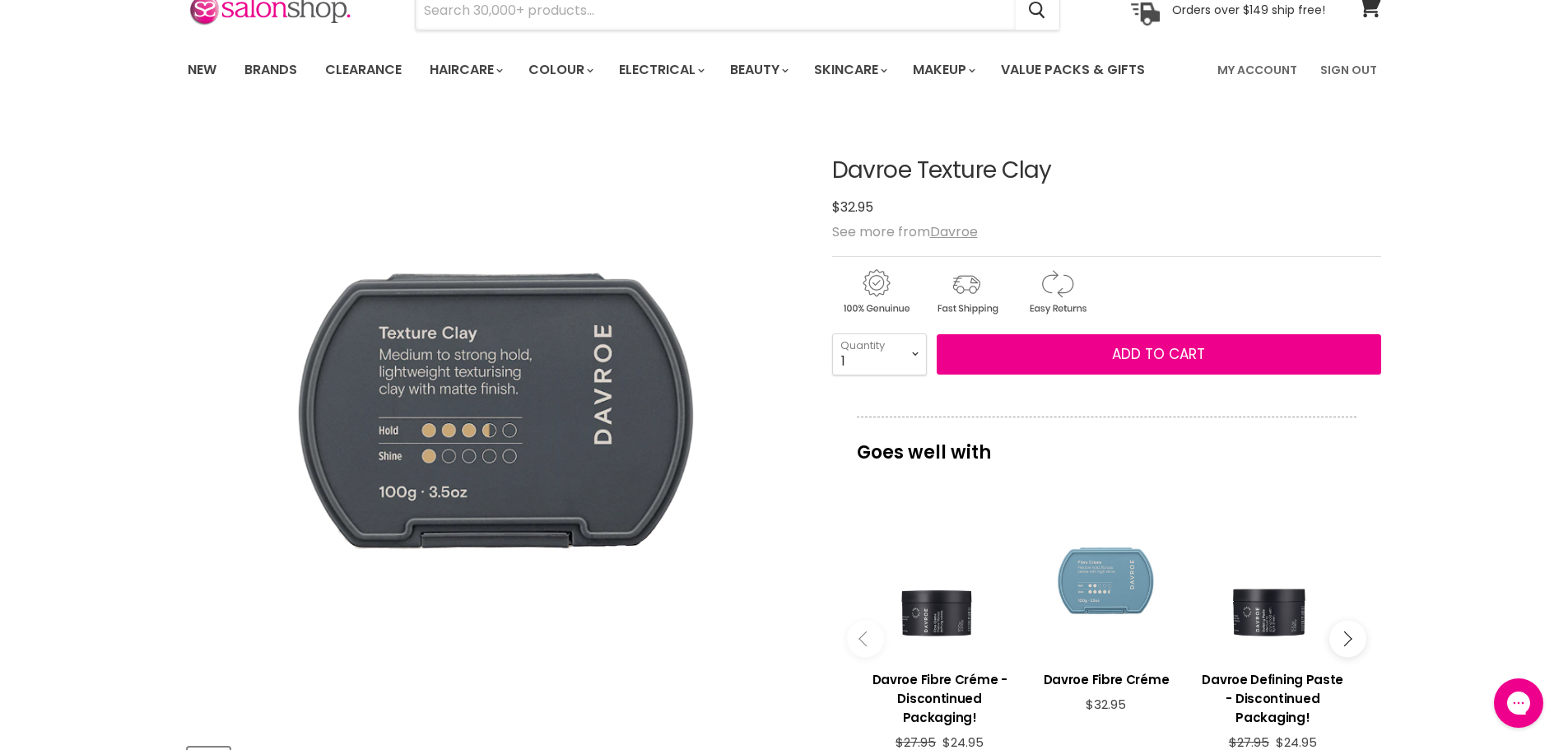
type input "Davroe Defining Paste"
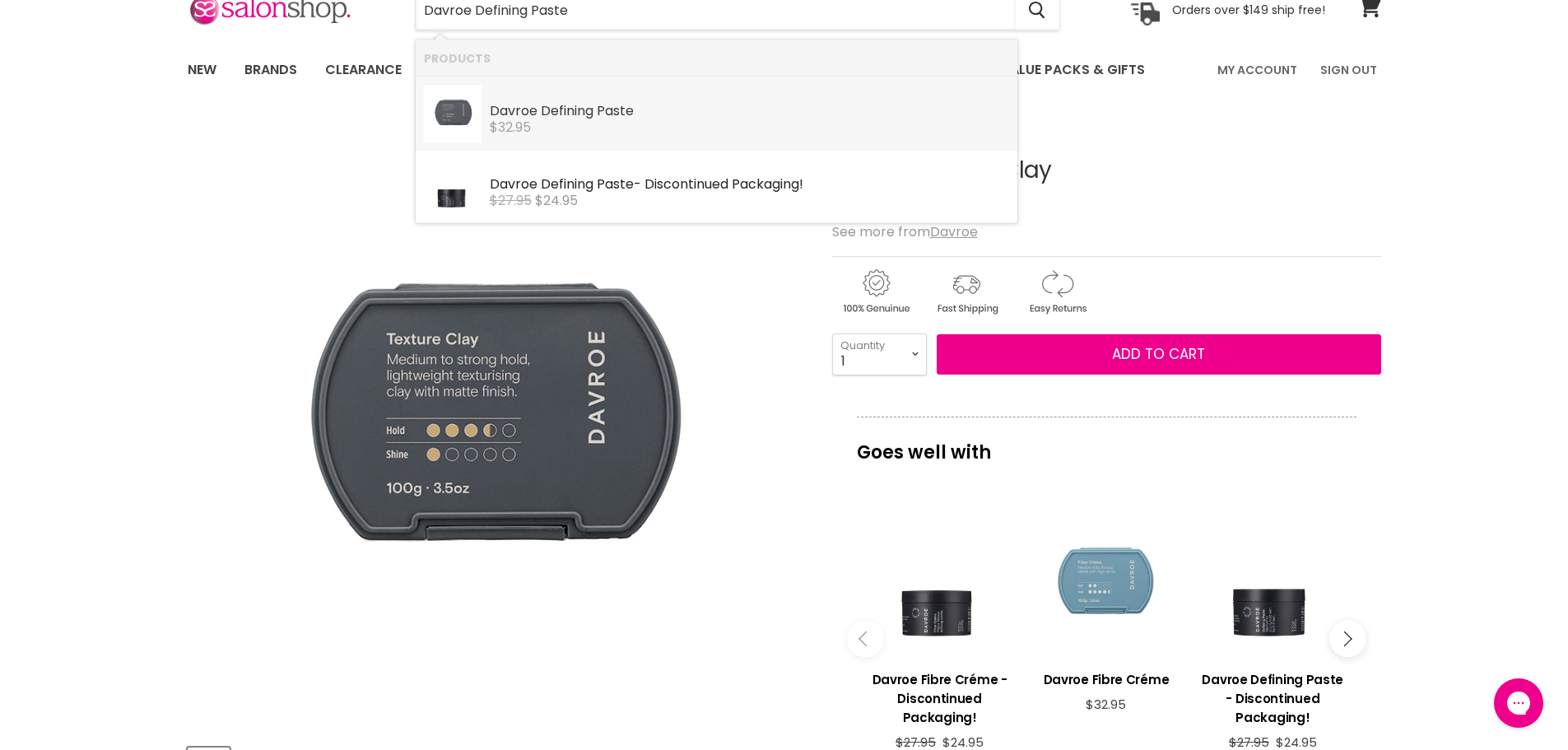
click at [574, 107] on b "Defining" at bounding box center [568, 110] width 53 height 19
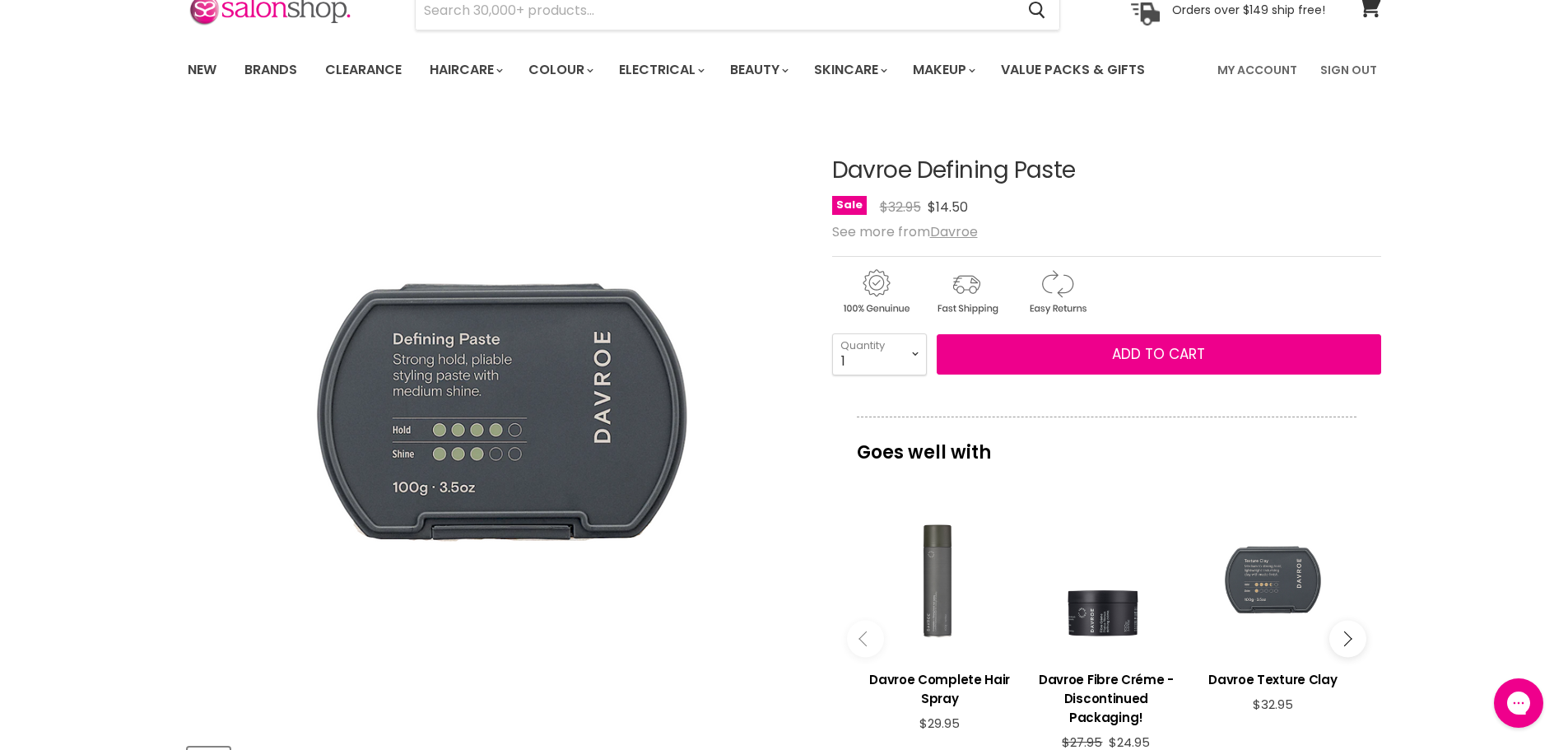
drag, startPoint x: 1130, startPoint y: 174, endPoint x: 838, endPoint y: 172, distance: 292.0
click at [838, 172] on h1 "Davroe Defining Paste" at bounding box center [1107, 171] width 549 height 26
copy h1 "Davroe Defining Paste"
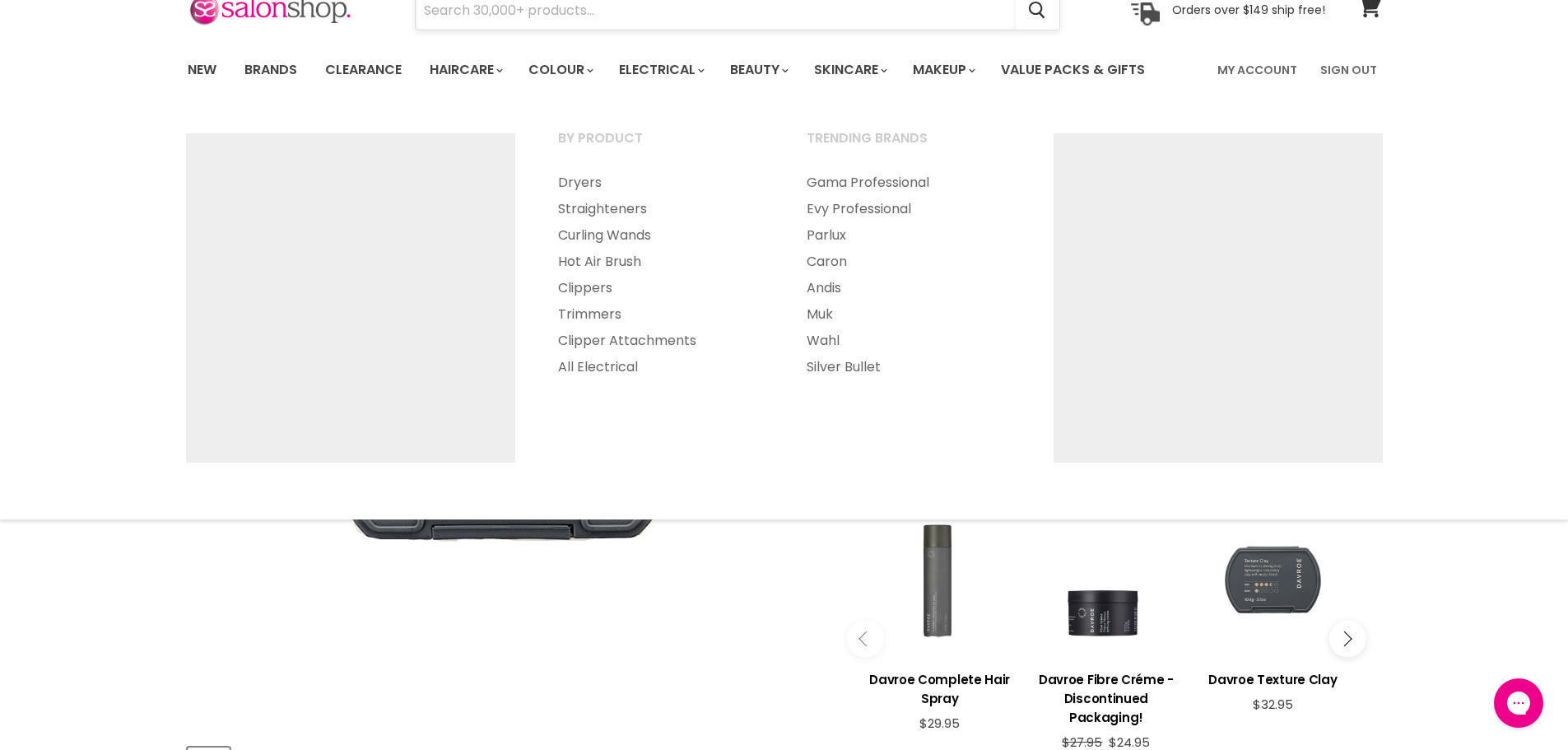
click at [628, 20] on input "Search" at bounding box center [716, 11] width 600 height 38
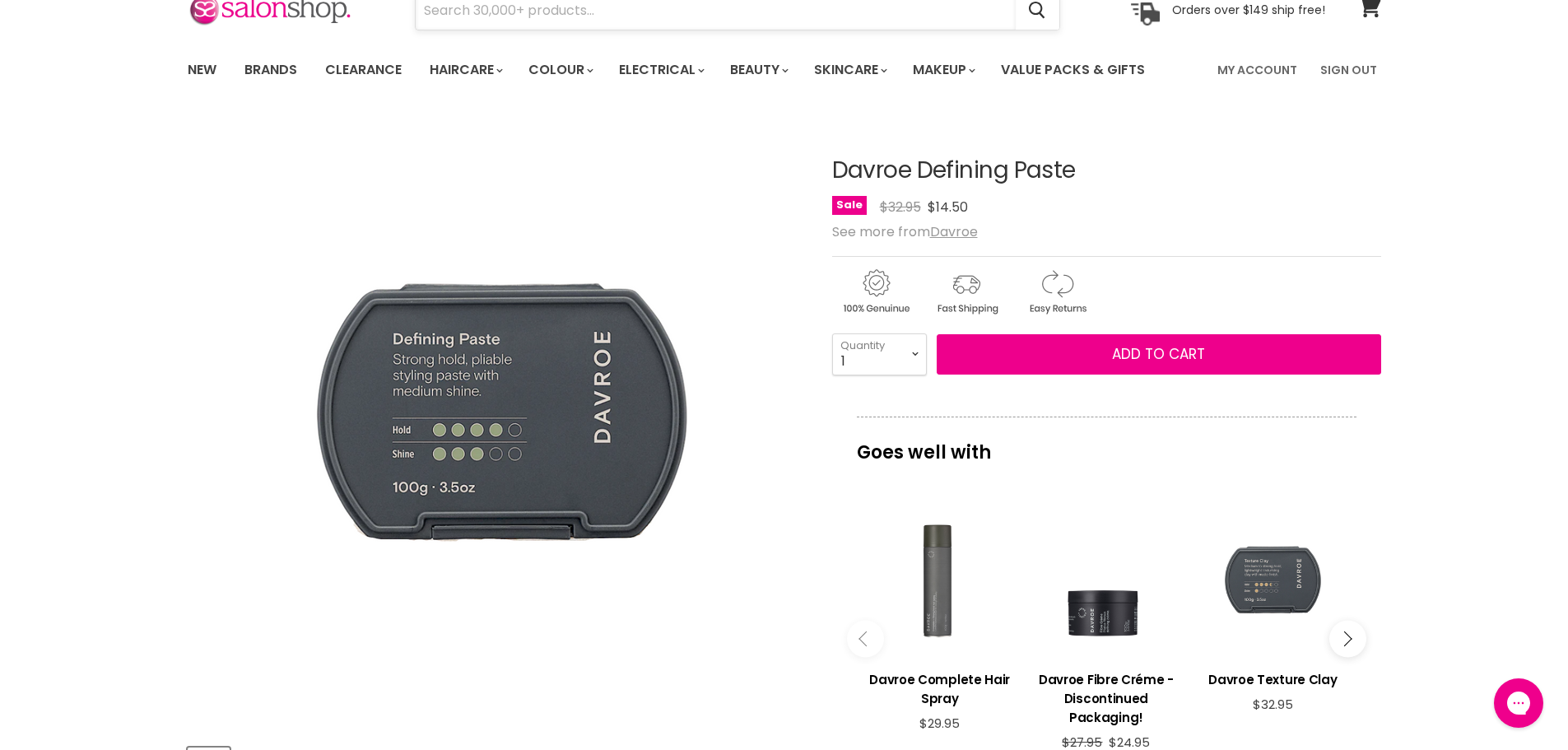
paste input "Davroe Shine Fluid"
type input "Davroe Shine Fluid"
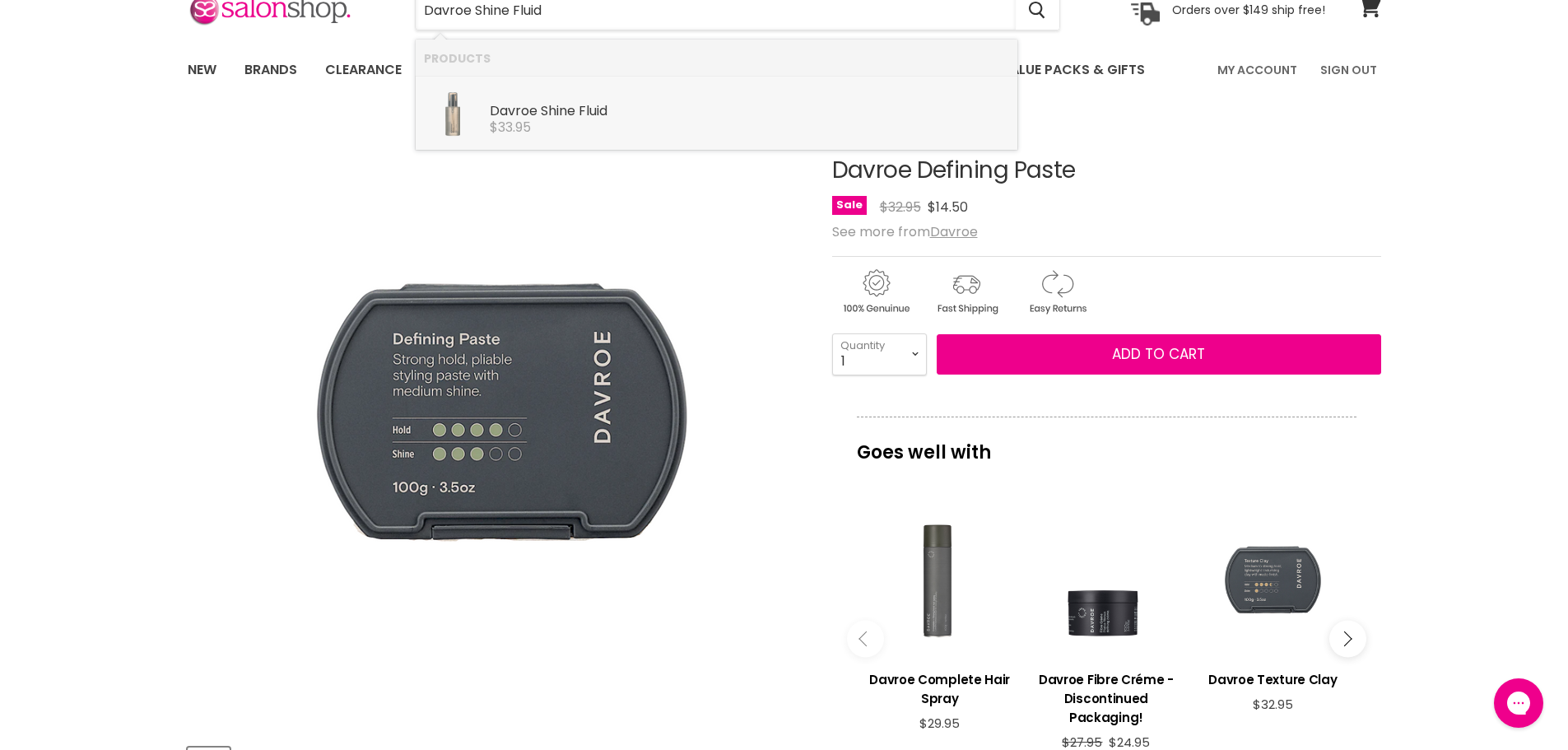
click at [545, 101] on b "Shine" at bounding box center [558, 110] width 35 height 19
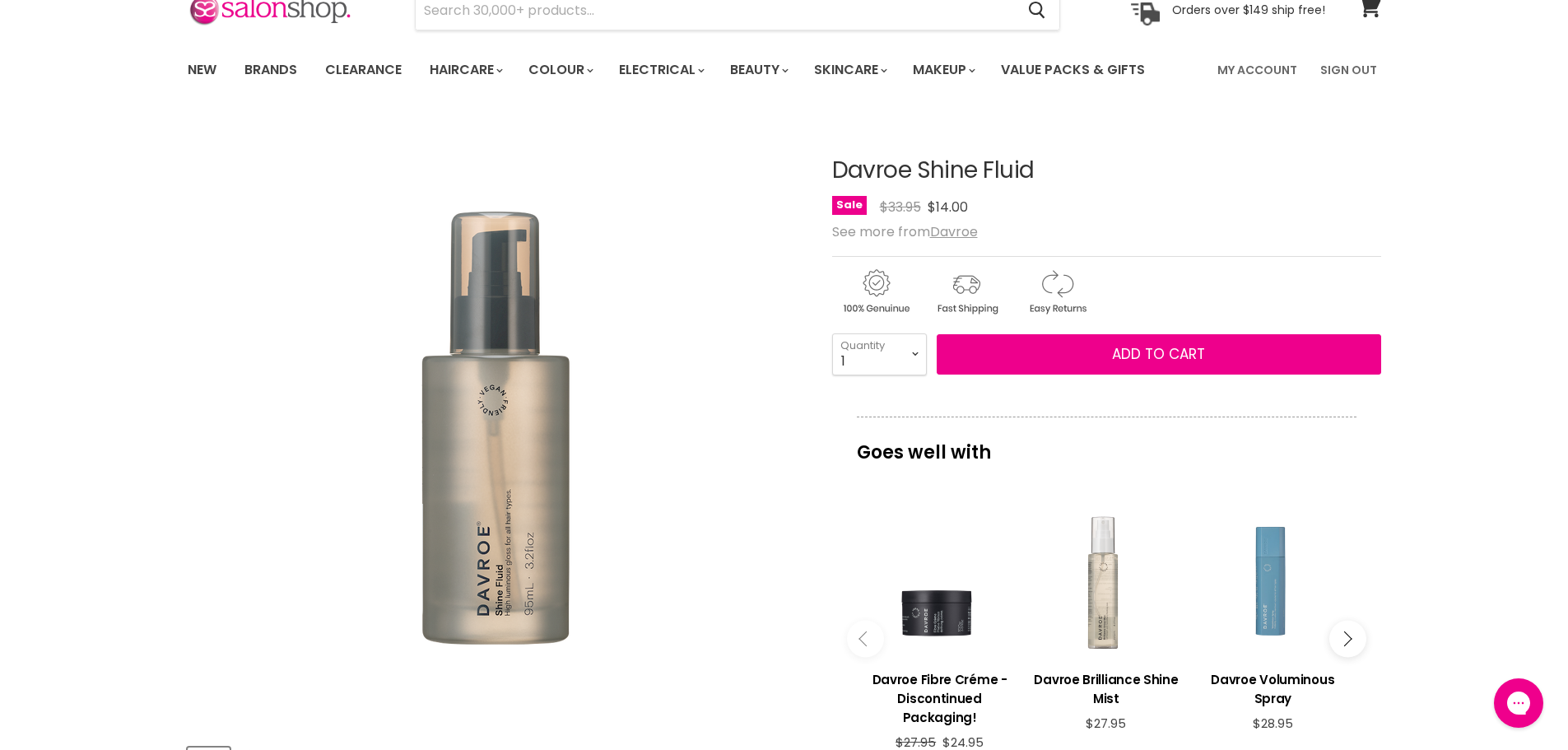
drag, startPoint x: 1058, startPoint y: 172, endPoint x: 821, endPoint y: 157, distance: 237.5
click at [821, 157] on article "Click or scroll to zoom Tap or pinch to zoom Click or scroll to zoom" at bounding box center [784, 619] width 1193 height 1004
copy div "Davroe Shine Fluid"
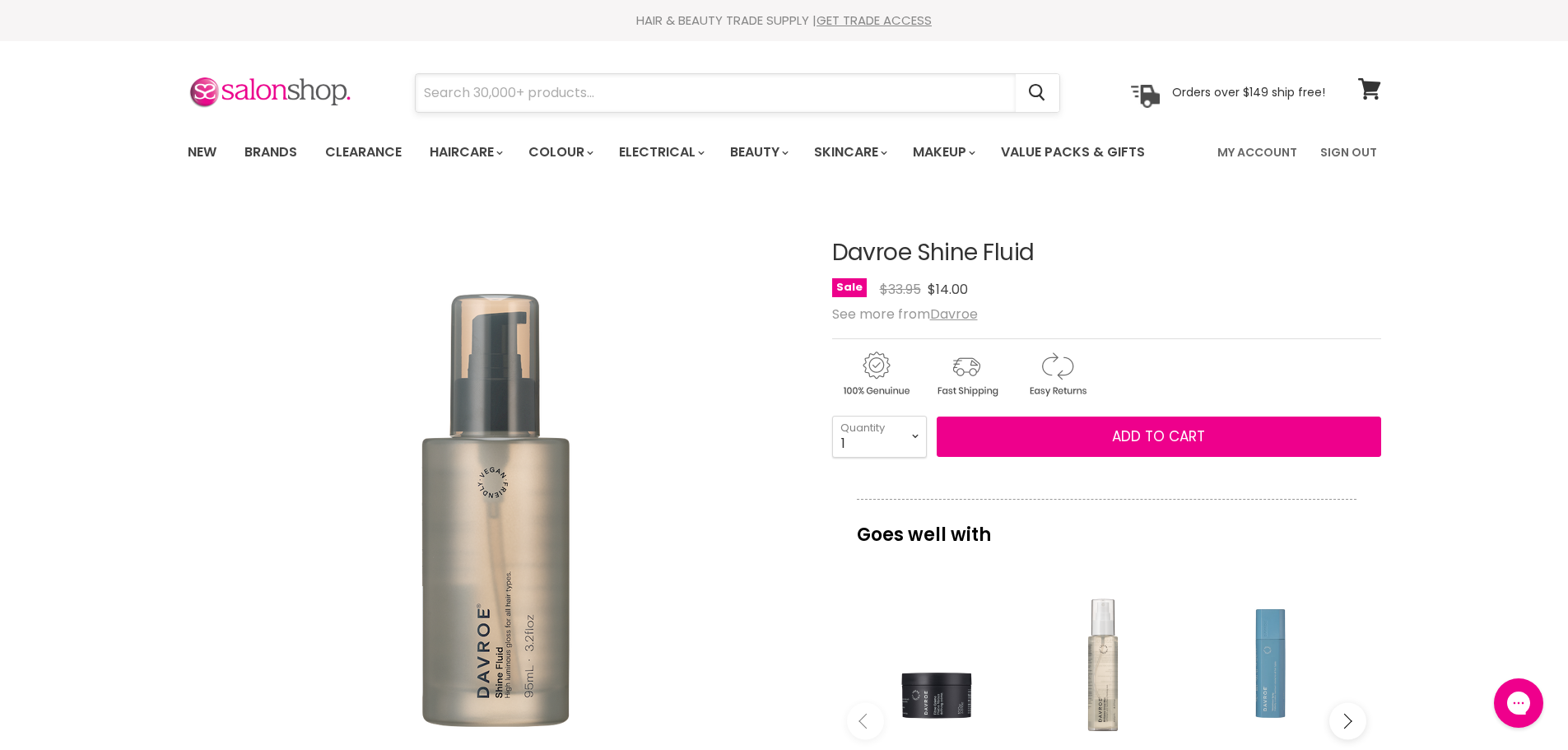
paste input "Davroe Brilliance Shine Mist"
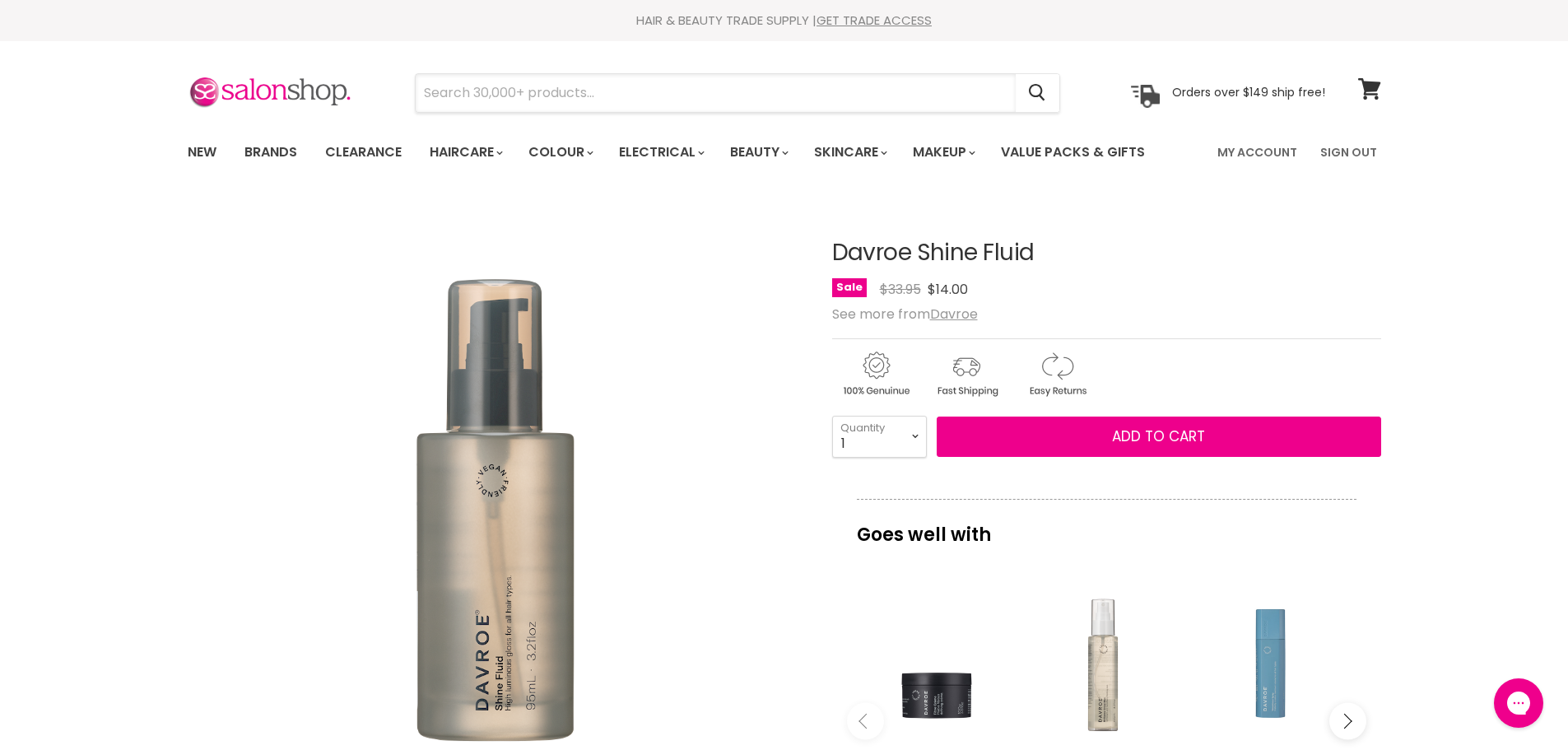
type input "Davroe Brilliance Shine Mist"
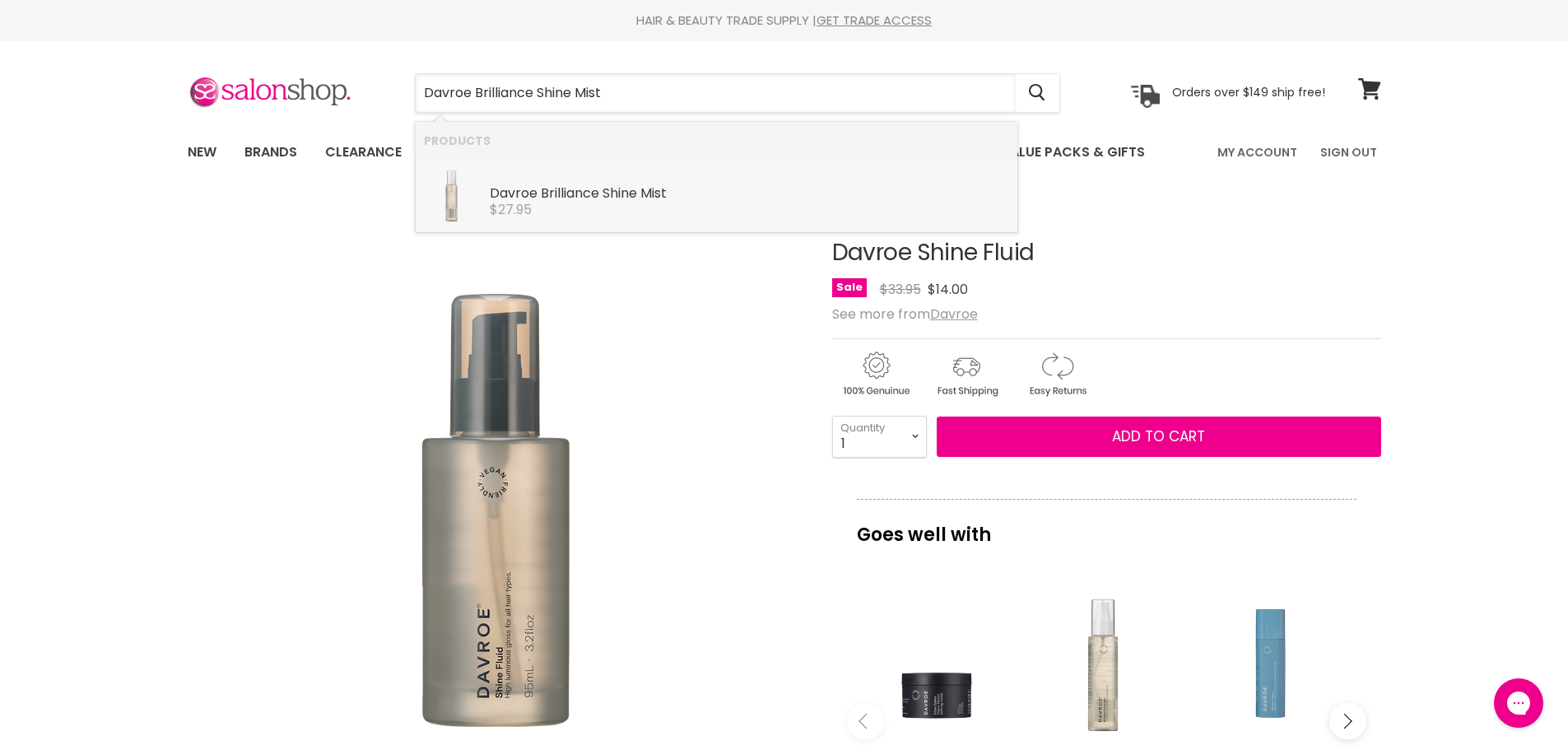
click at [529, 216] on span "$27.95" at bounding box center [510, 209] width 42 height 19
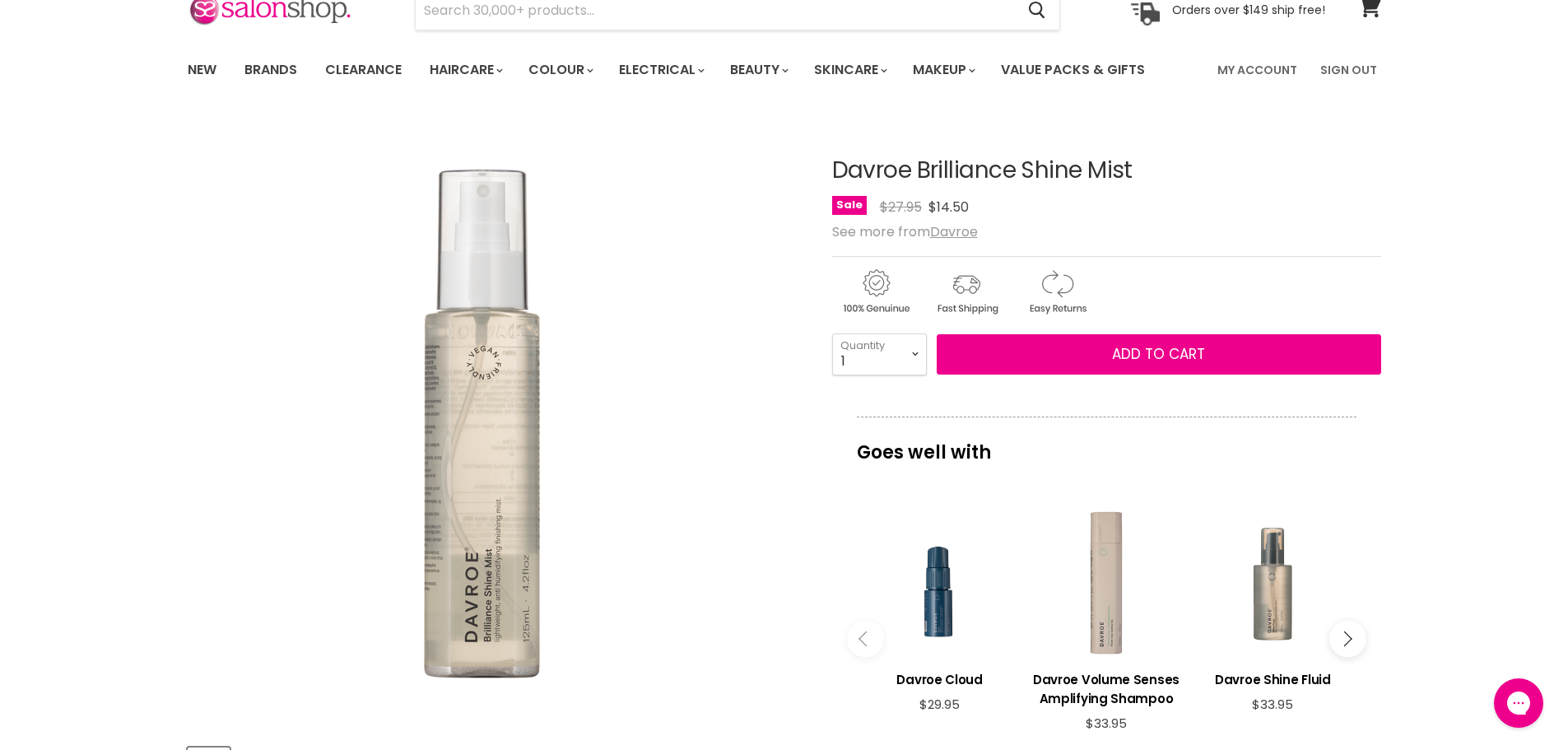
drag, startPoint x: 1149, startPoint y: 155, endPoint x: 815, endPoint y: 176, distance: 334.7
click at [815, 176] on article "Click or scroll to zoom Tap or pinch to zoom Click or scroll to zoom" at bounding box center [784, 619] width 1193 height 1004
copy div "Davroe Brilliance Shine Mist"
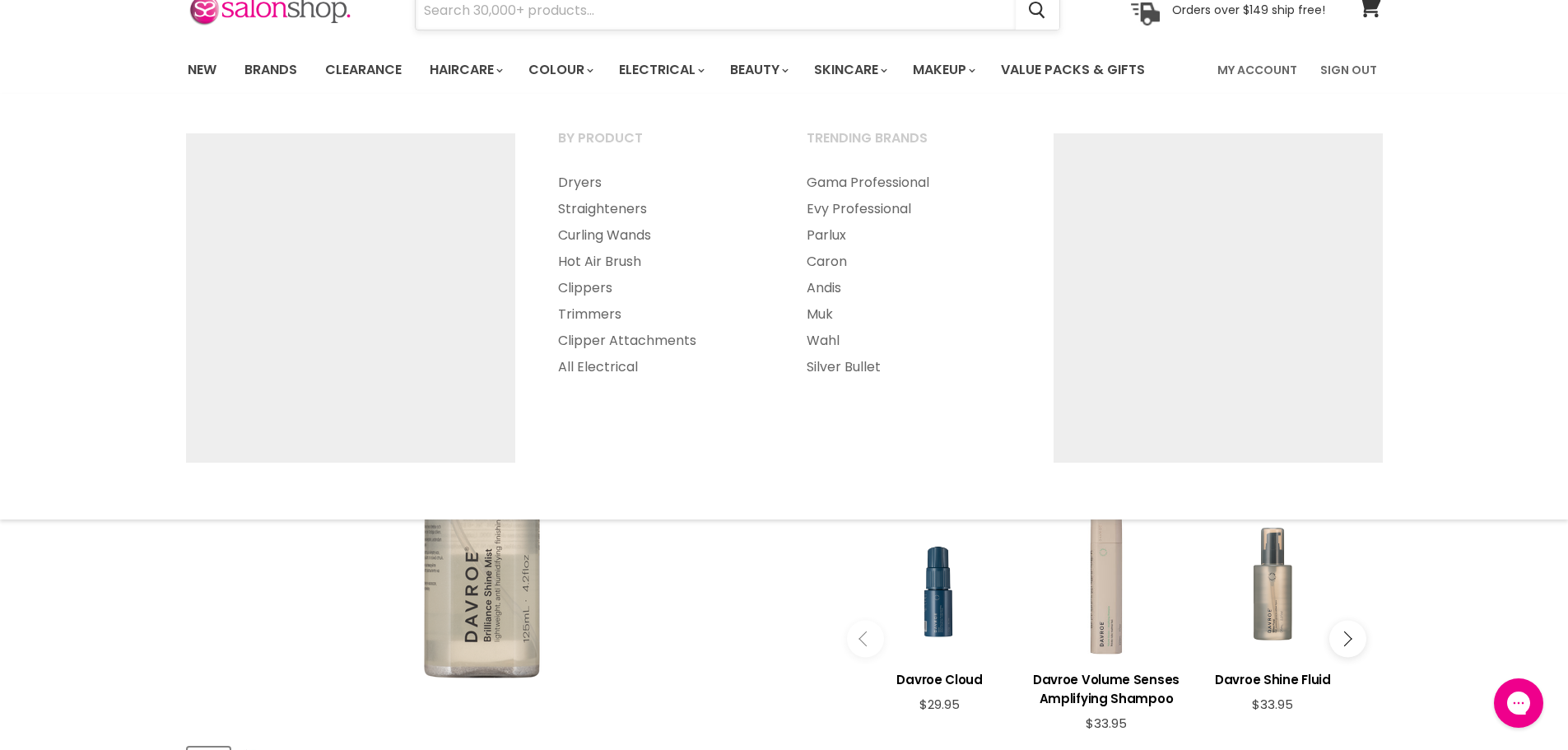
click at [637, 21] on input "Search" at bounding box center [716, 11] width 600 height 38
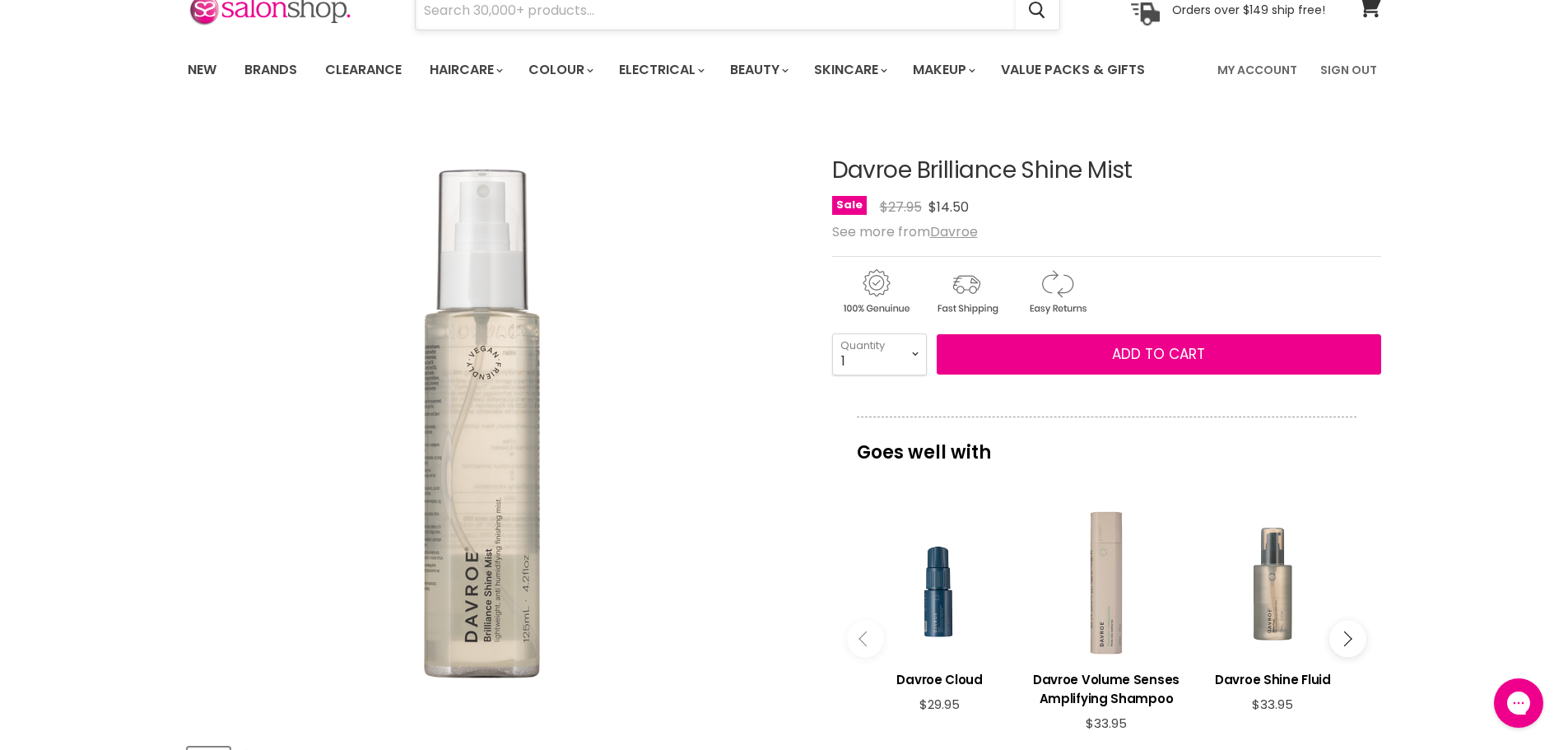
paste input "Davroe Matte Pomade"
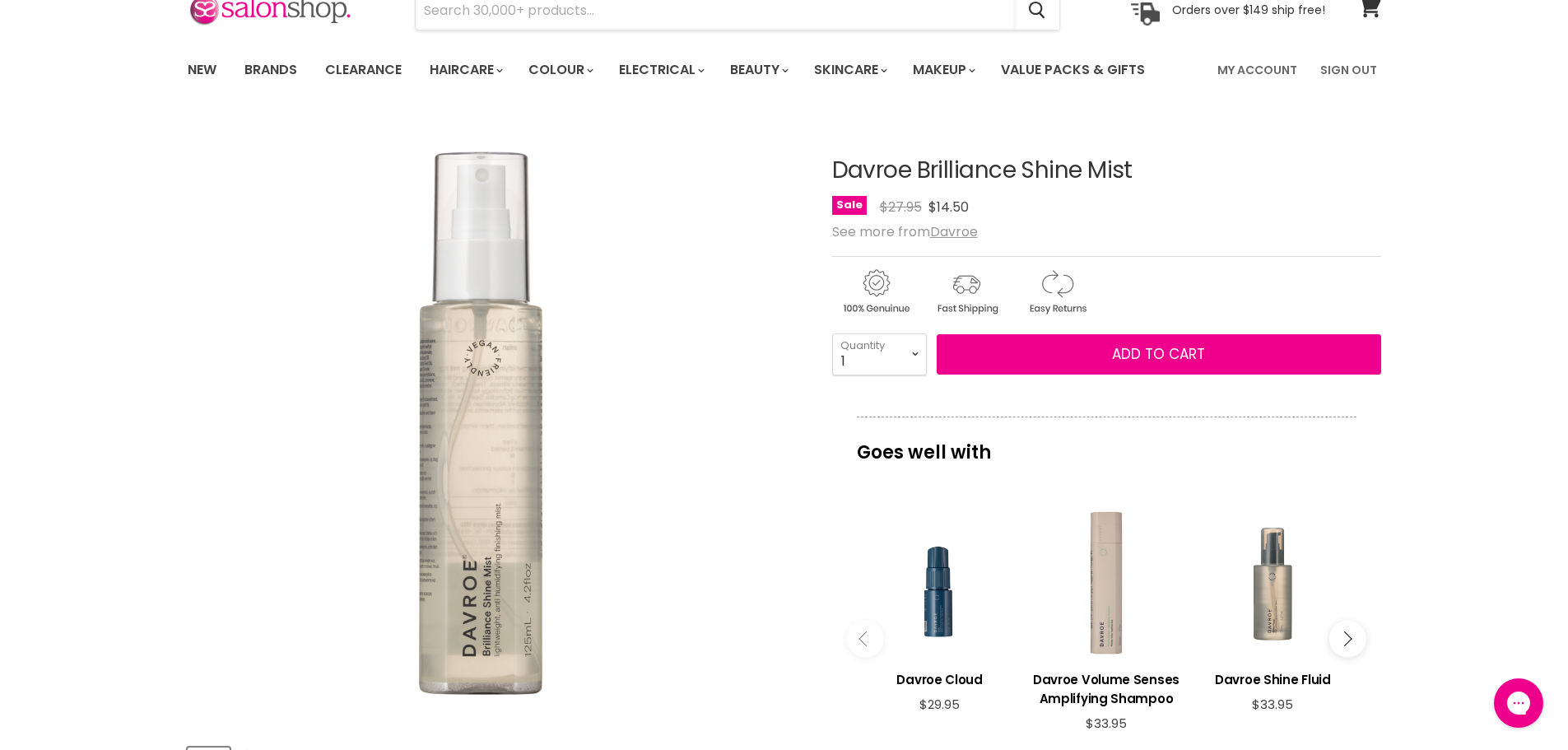
type input "Davroe Matte Pomade"
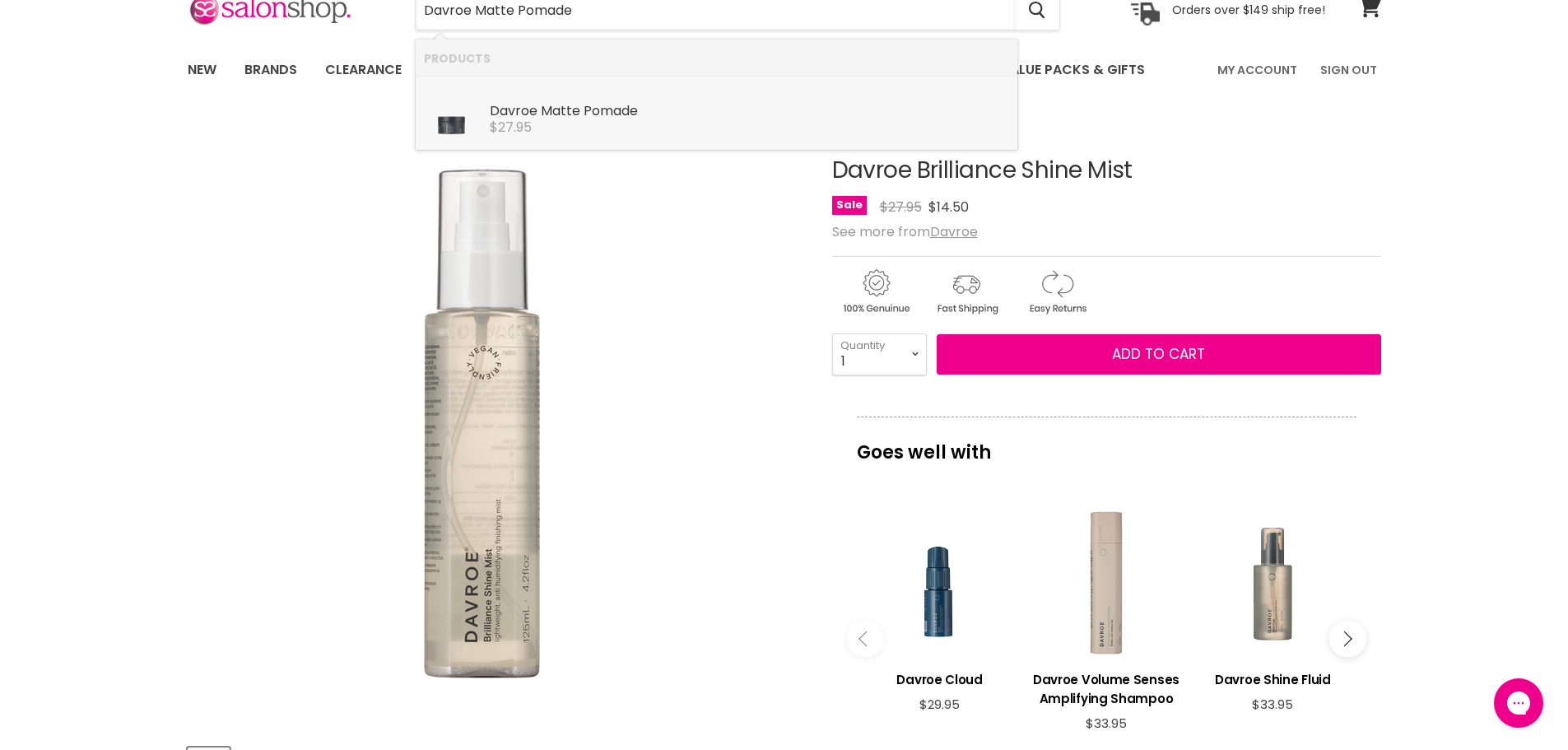
click at [553, 106] on b "Matte" at bounding box center [560, 110] width 40 height 19
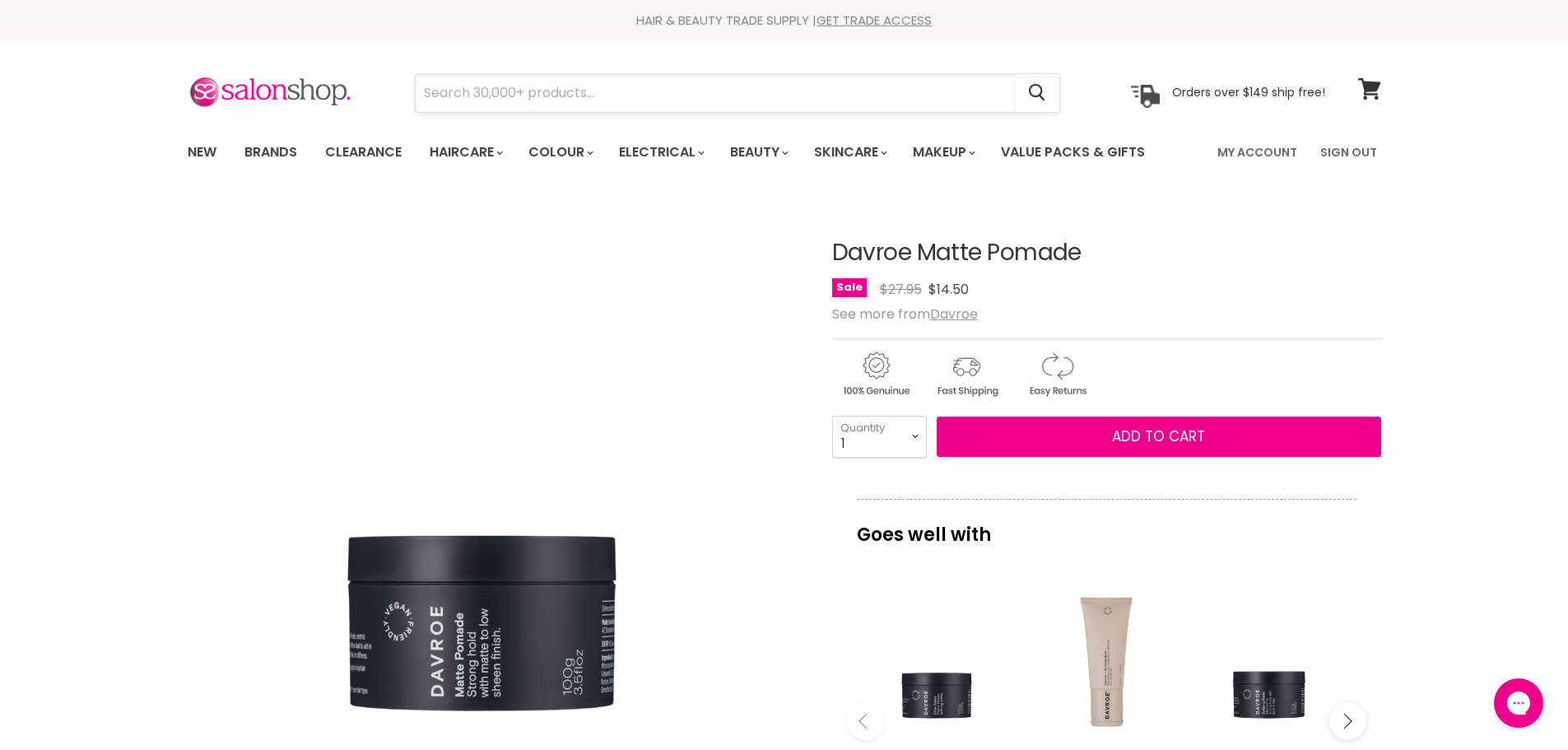
paste input "Davroe Matte Pomade"
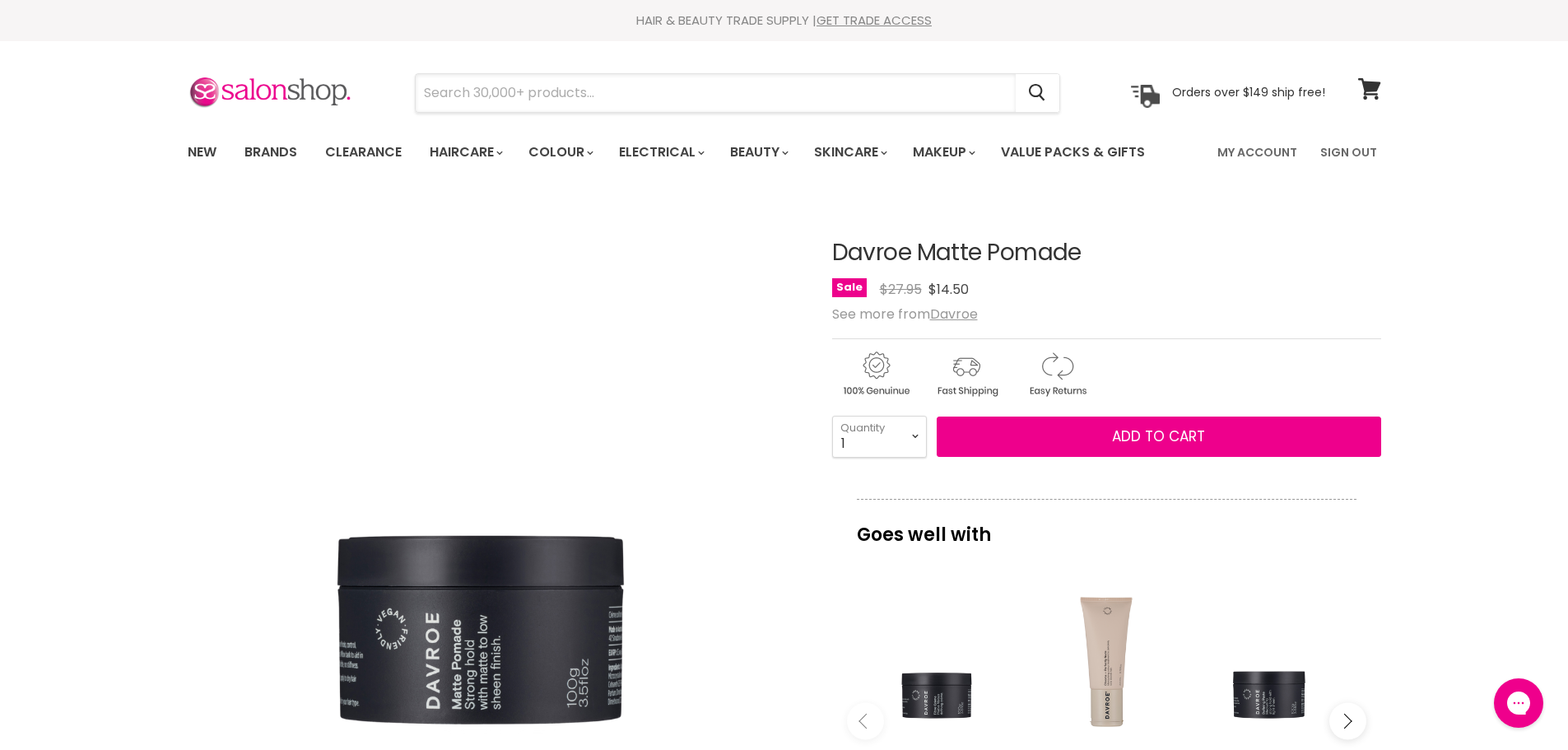
type input "Davroe Matte Pomade"
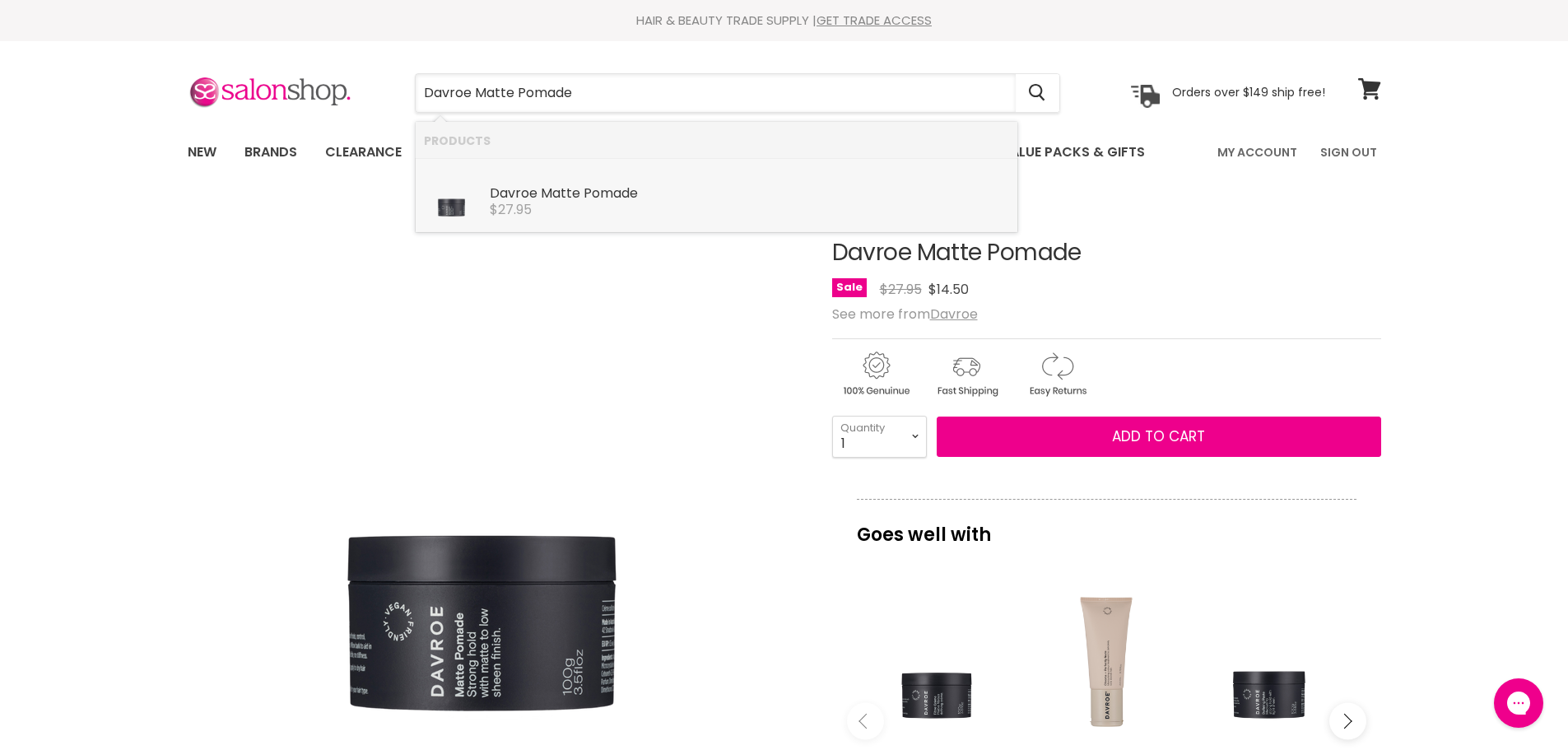
click at [506, 201] on span "$27.95" at bounding box center [510, 209] width 42 height 19
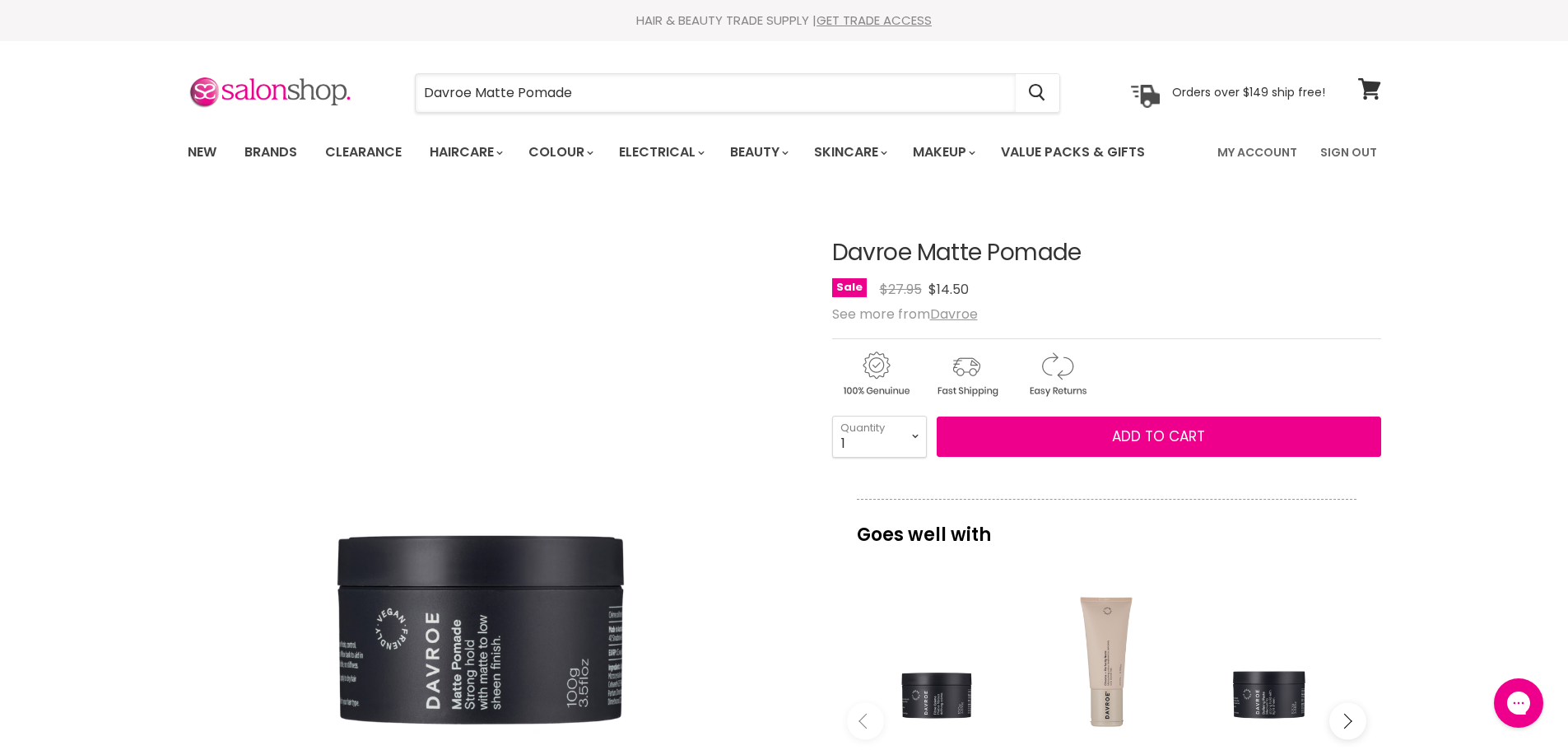
scroll to position [73, 0]
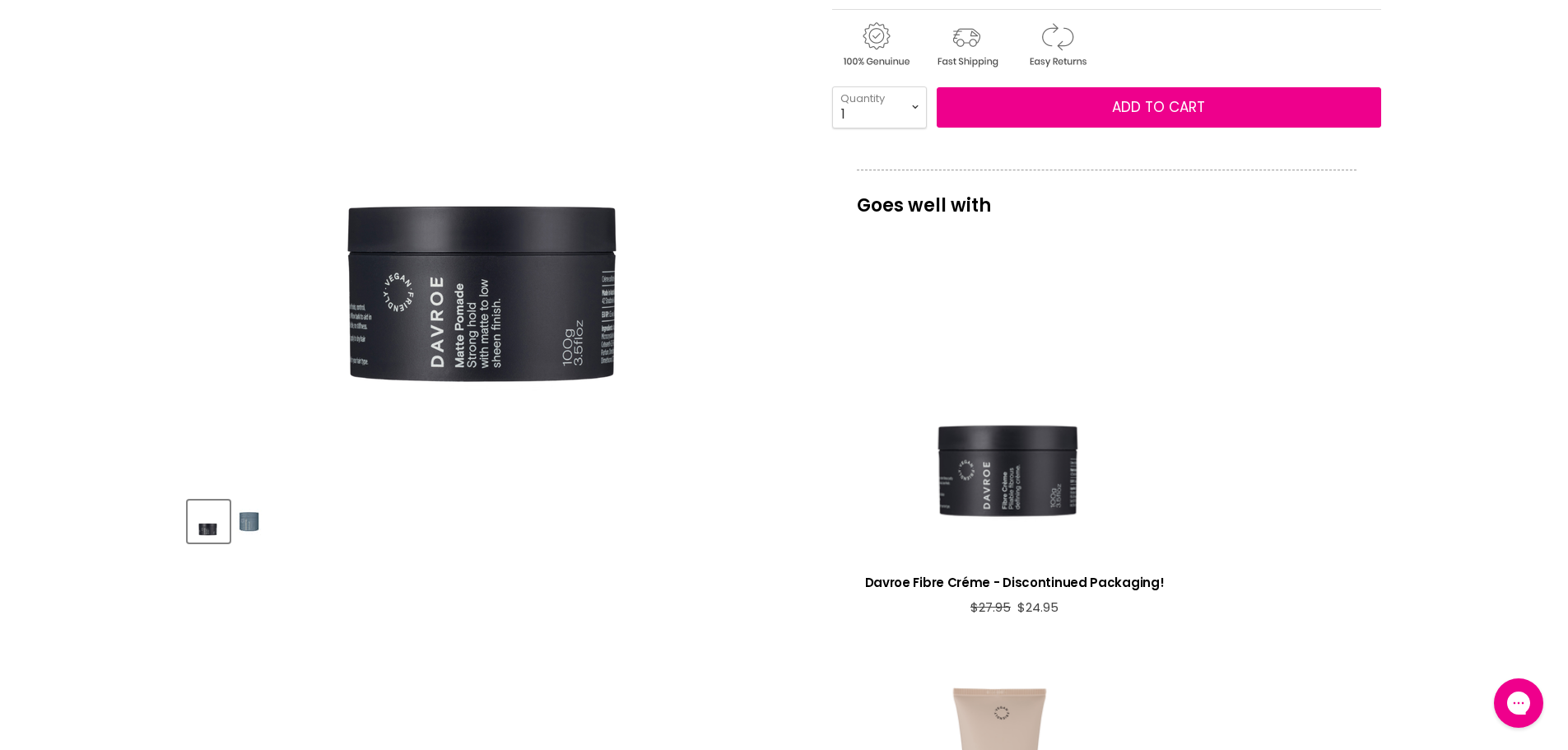
click at [254, 524] on img "Product thumbnails" at bounding box center [249, 522] width 26 height 39
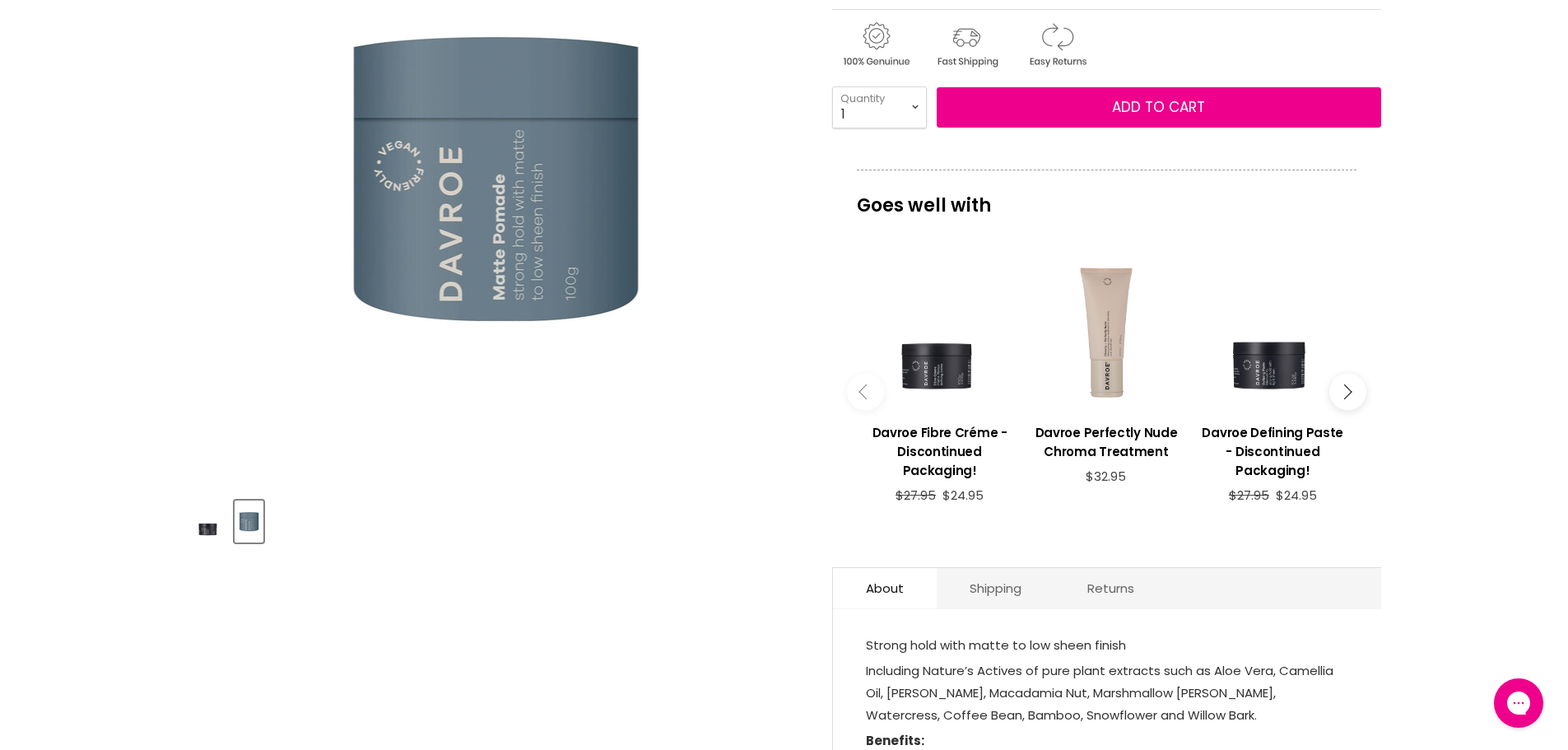
click at [204, 522] on img "Product thumbnails" at bounding box center [209, 522] width 39 height 39
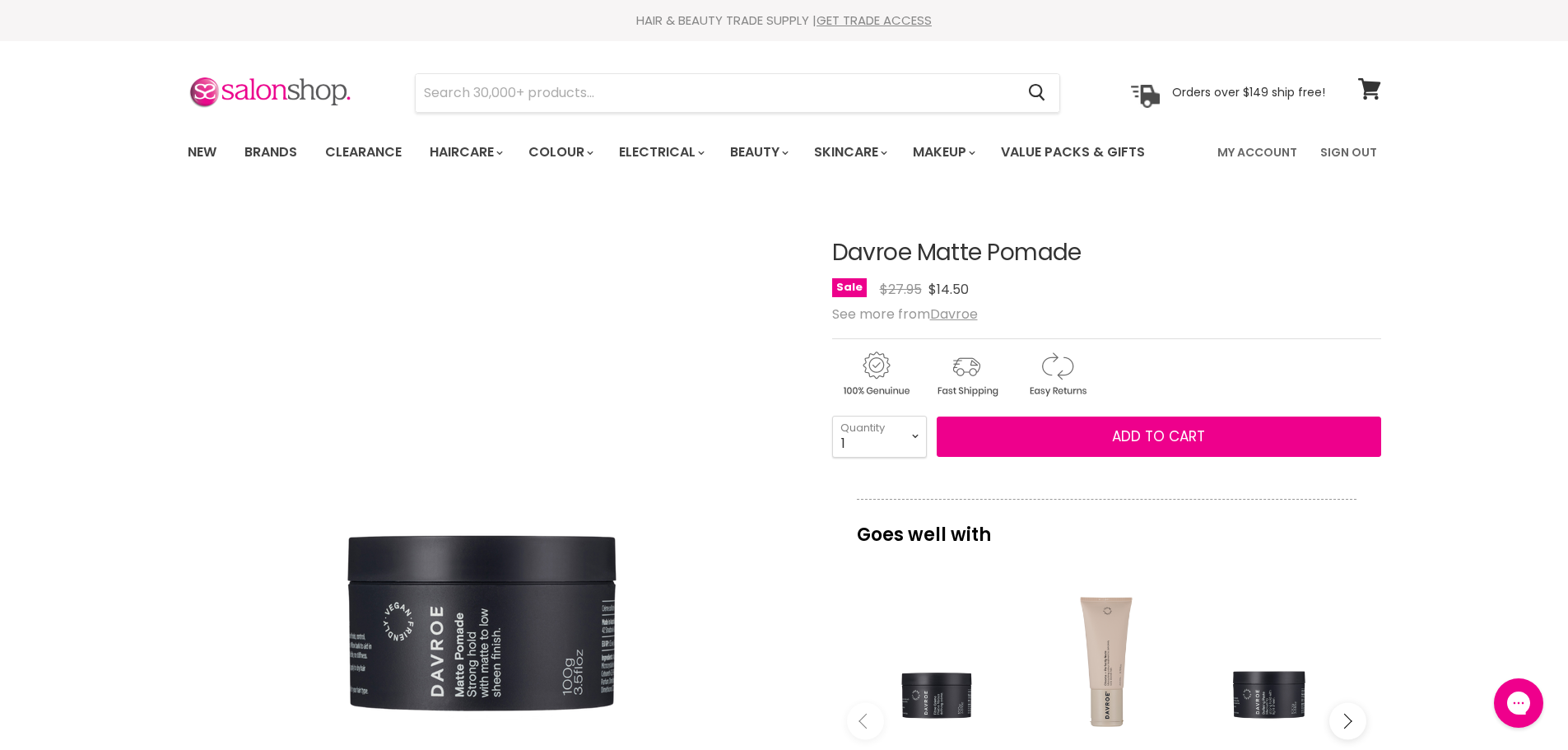
drag, startPoint x: 1087, startPoint y: 12, endPoint x: 835, endPoint y: 257, distance: 351.5
click at [835, 257] on h1 "Davroe Matte Pomade" at bounding box center [1107, 253] width 549 height 26
copy h1 "Davroe Matte Pomade"
paste input "Davroe Smoothing Balm"
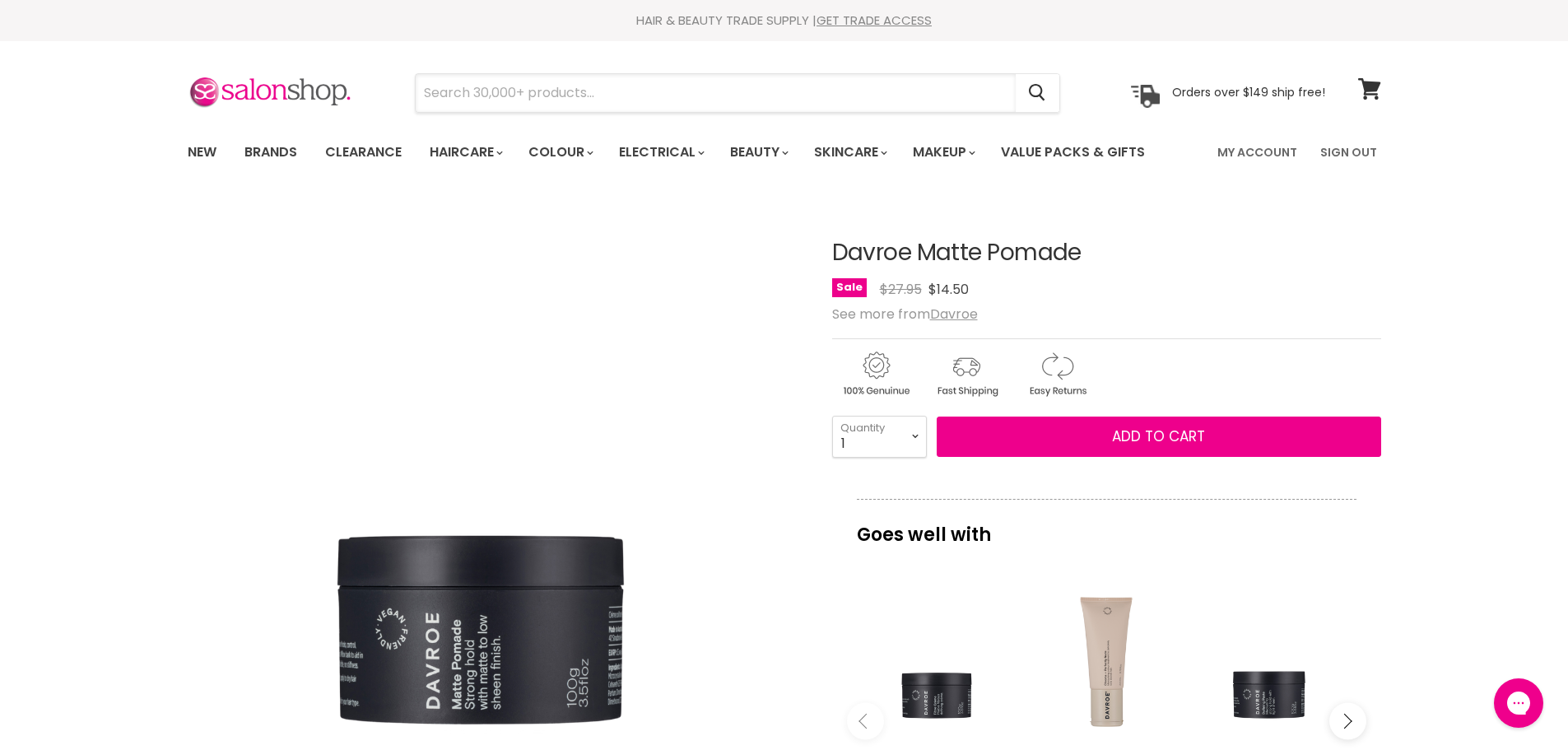
type input "Davroe Smoothing Balm"
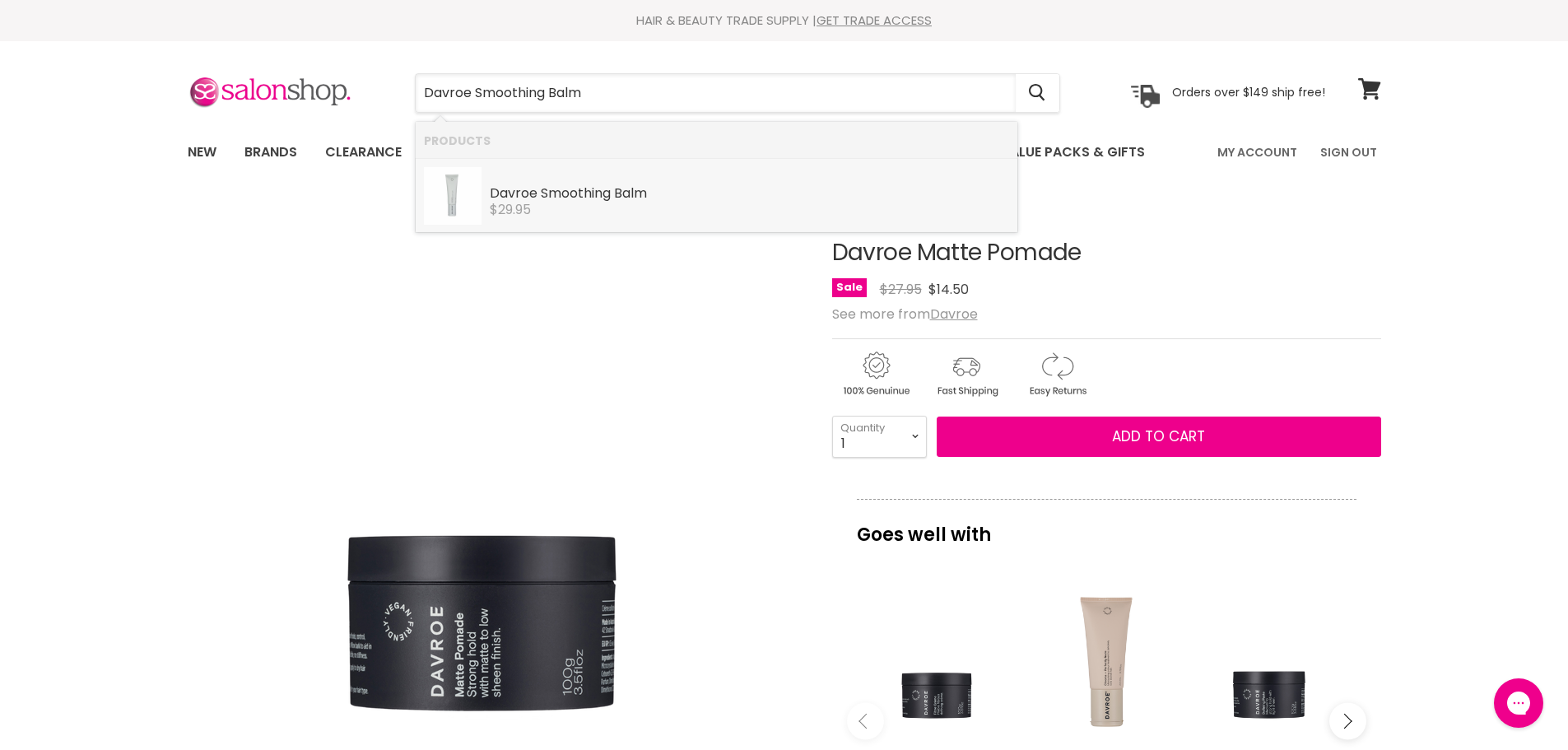
click at [554, 191] on b "Smoothing" at bounding box center [575, 192] width 70 height 19
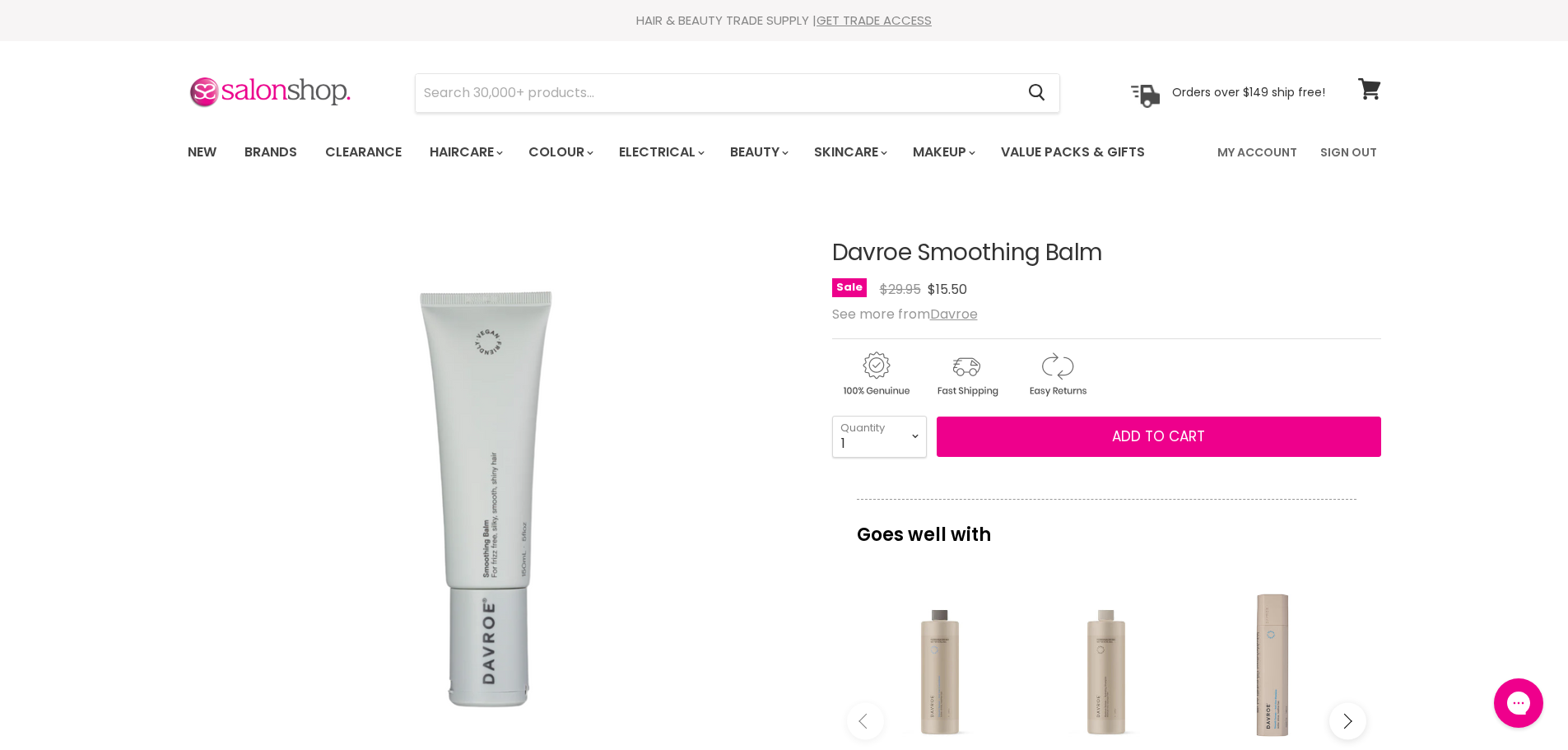
drag, startPoint x: 1107, startPoint y: 256, endPoint x: 826, endPoint y: 259, distance: 281.0
click at [826, 259] on article "Click or scroll to zoom Tap or pinch to zoom Davroe Smoothing Balm No reviews" at bounding box center [784, 701] width 1193 height 1004
copy div "Davroe Smoothing Balm"
paste input "Davroe Construct Gel"
type input "Davroe Construct Gel"
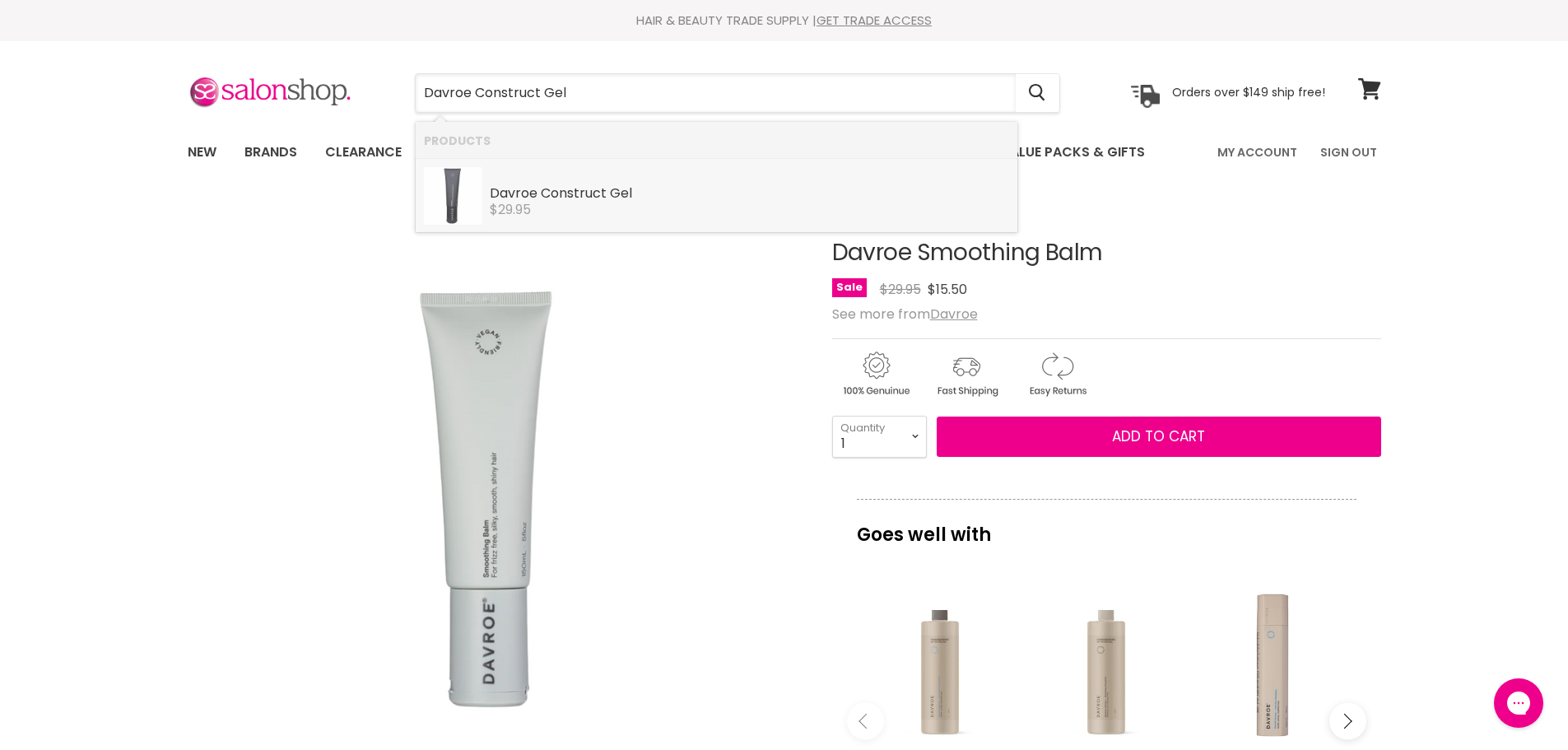
click at [519, 205] on span "$29.95" at bounding box center [510, 209] width 41 height 19
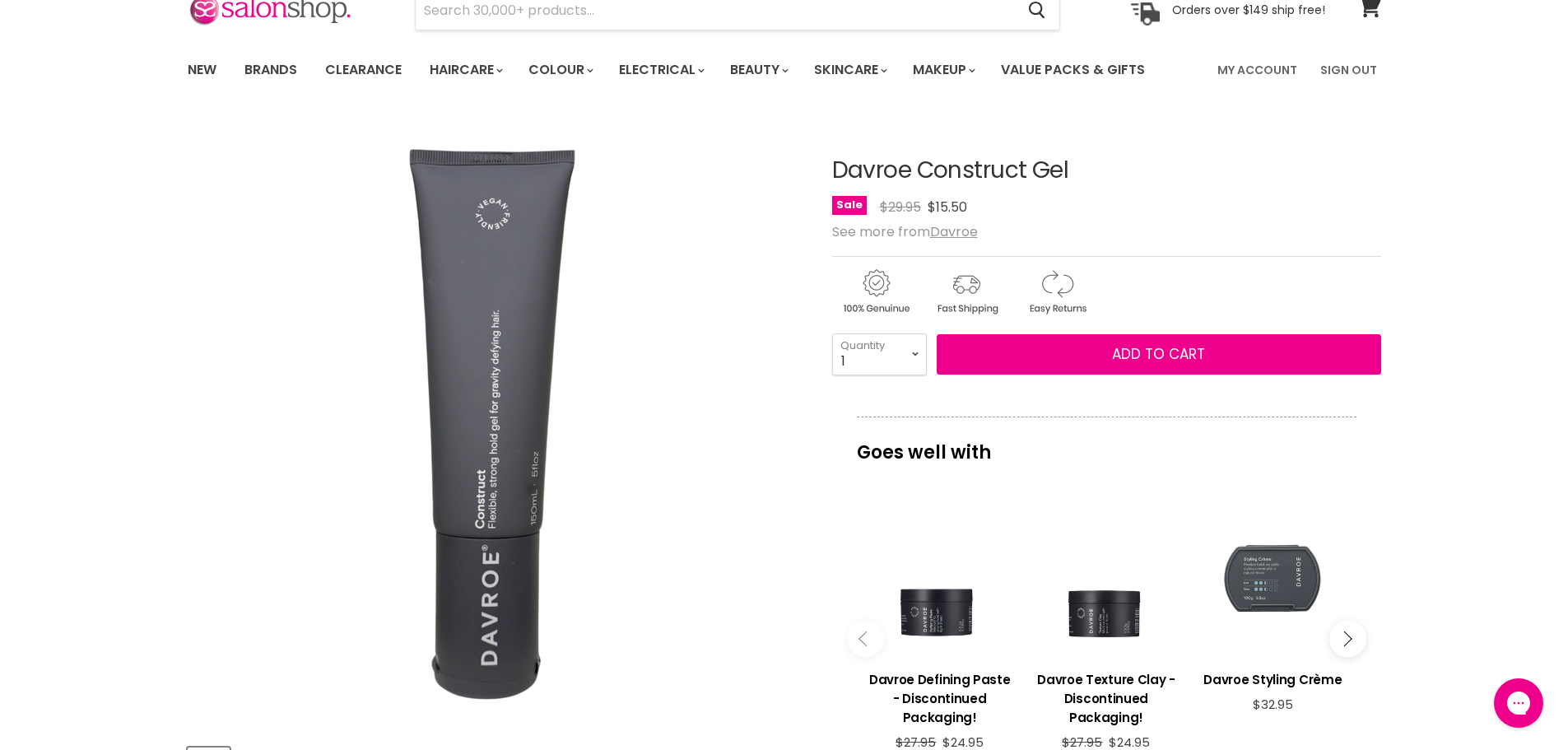
drag, startPoint x: 1089, startPoint y: 170, endPoint x: 808, endPoint y: 175, distance: 281.0
click at [808, 175] on article "Click or scroll to zoom Tap or pinch to zoom Click or scroll to zoom" at bounding box center [784, 619] width 1193 height 1004
copy div "Davroe Construct Gel"
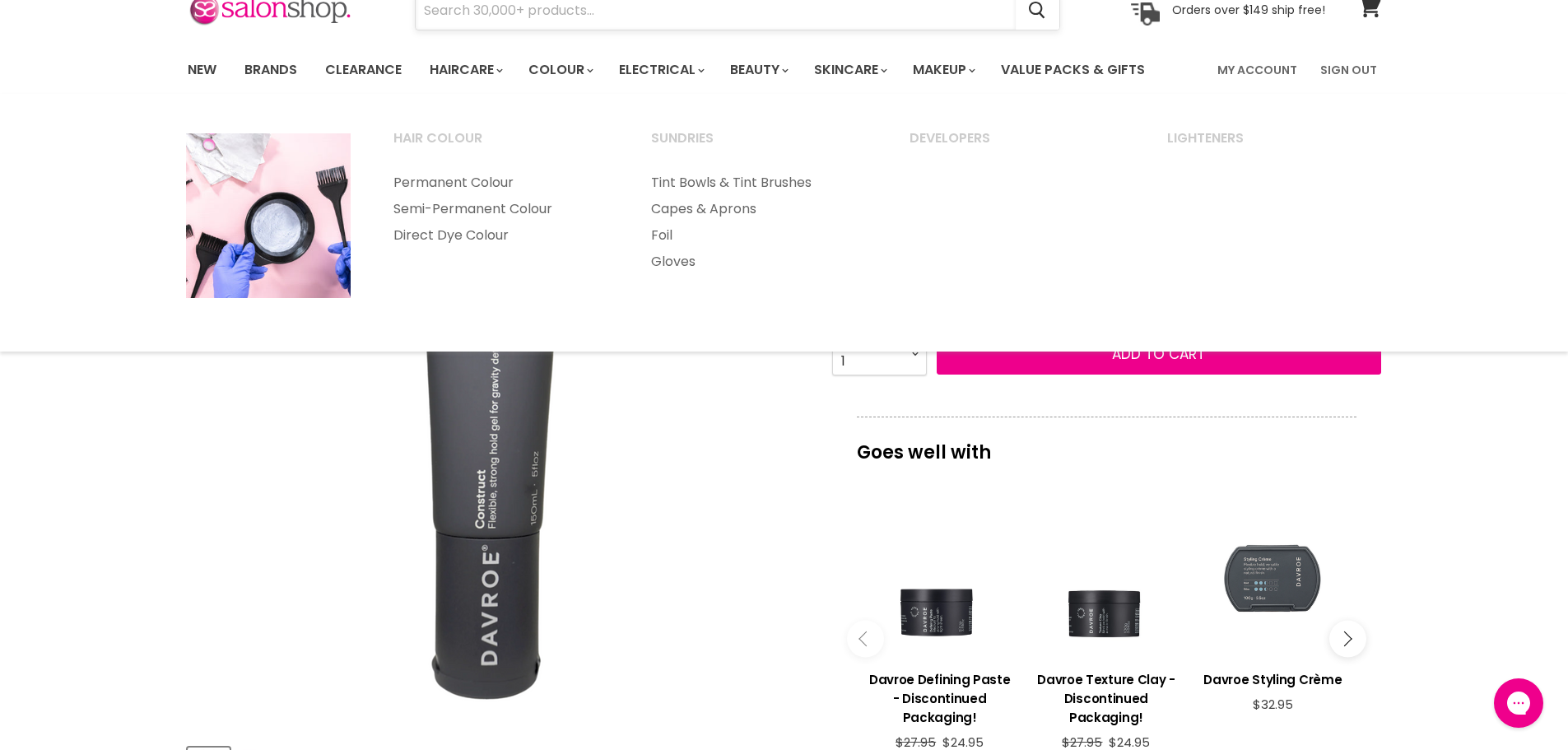
click at [525, 19] on input "Search" at bounding box center [716, 11] width 600 height 38
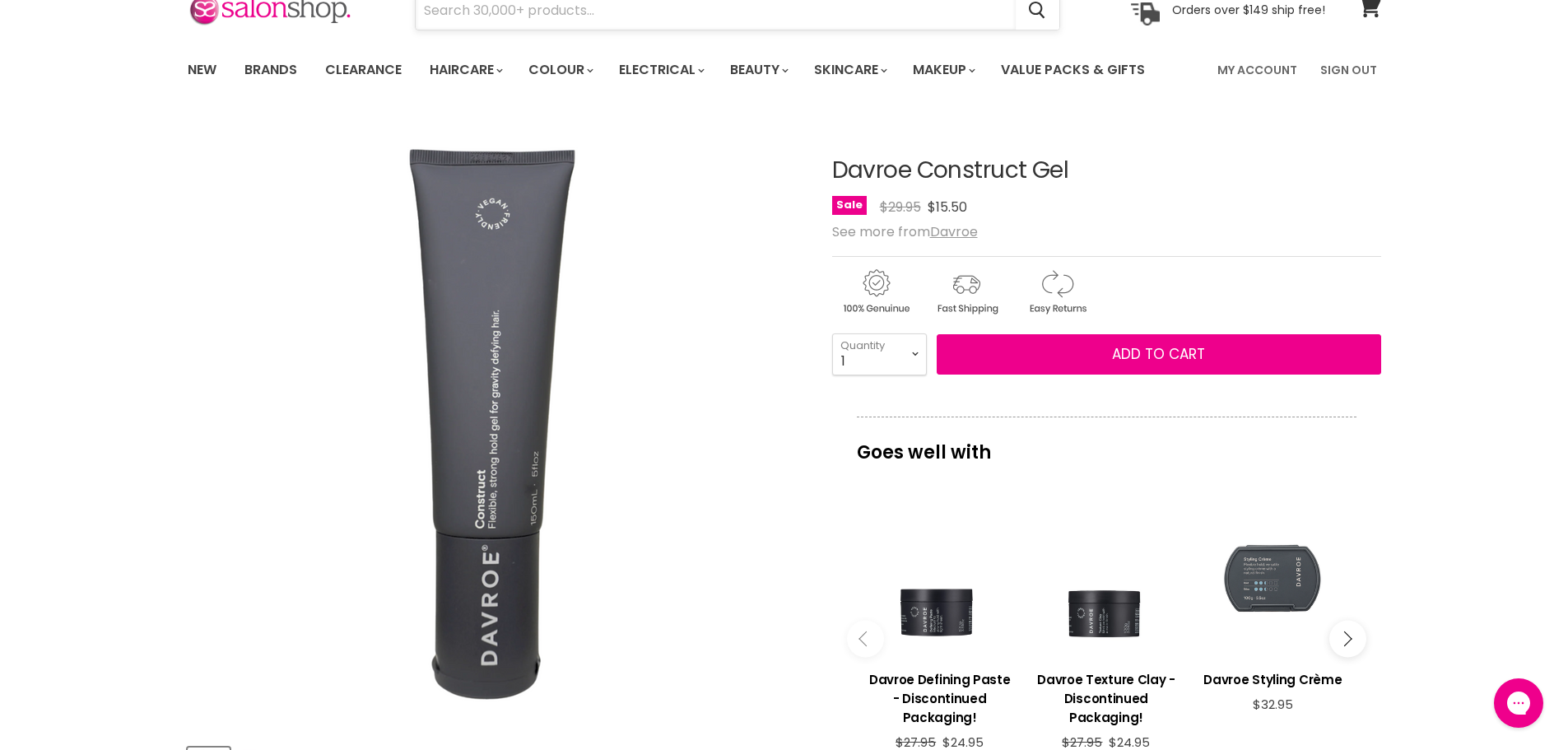
paste input "Davroe Fibre Crème"
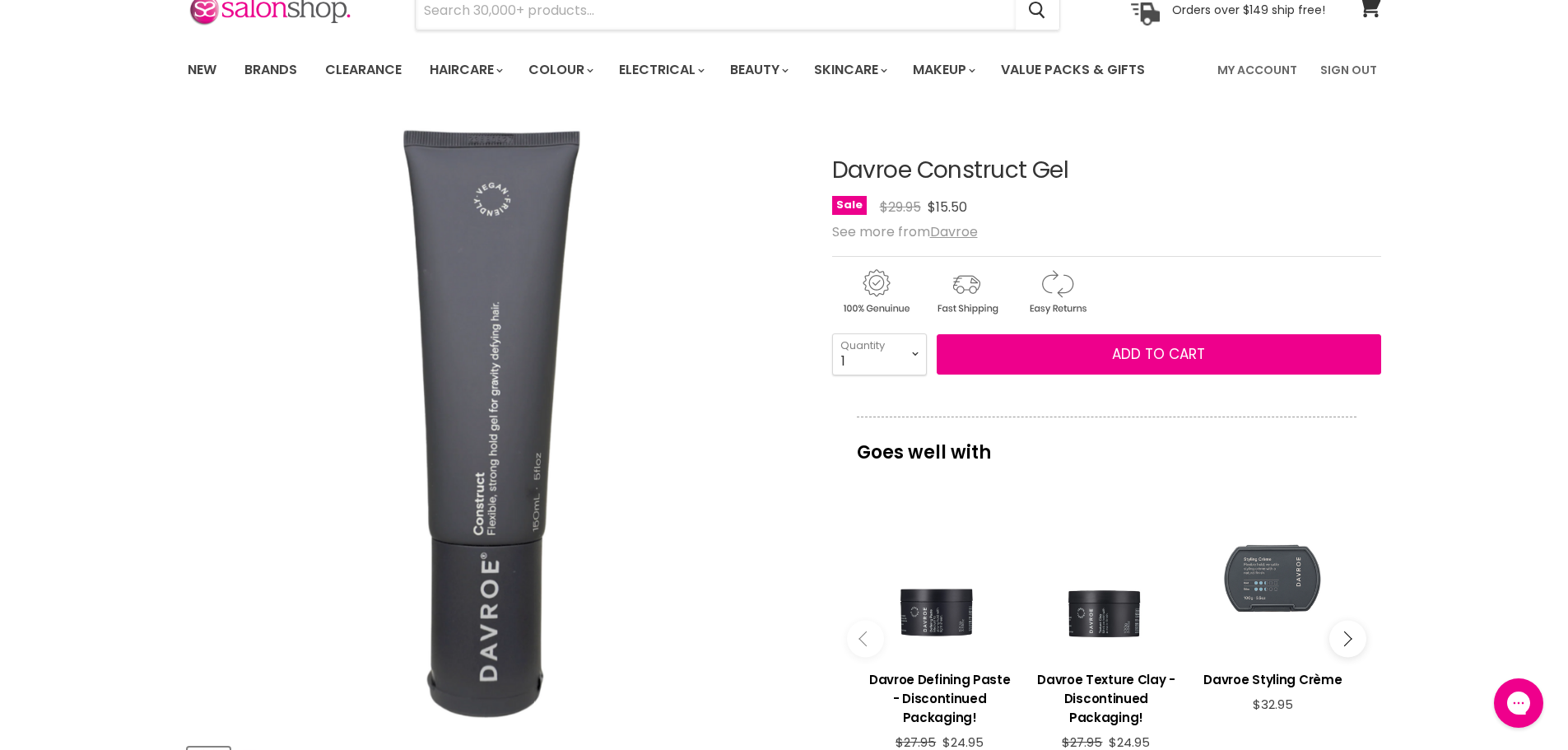
type input "Davroe Fibre Crème"
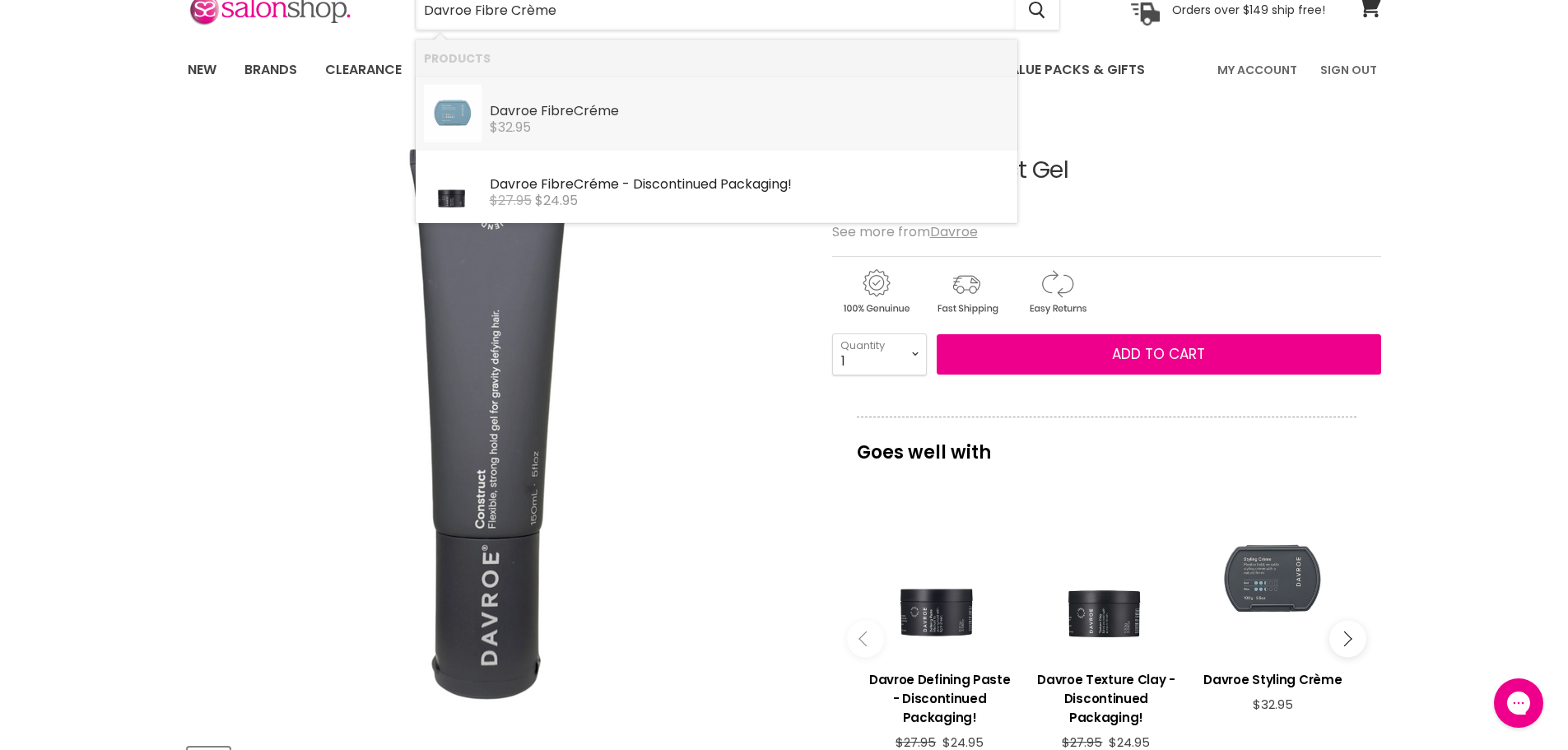
click at [549, 114] on b "Fibre" at bounding box center [557, 110] width 33 height 19
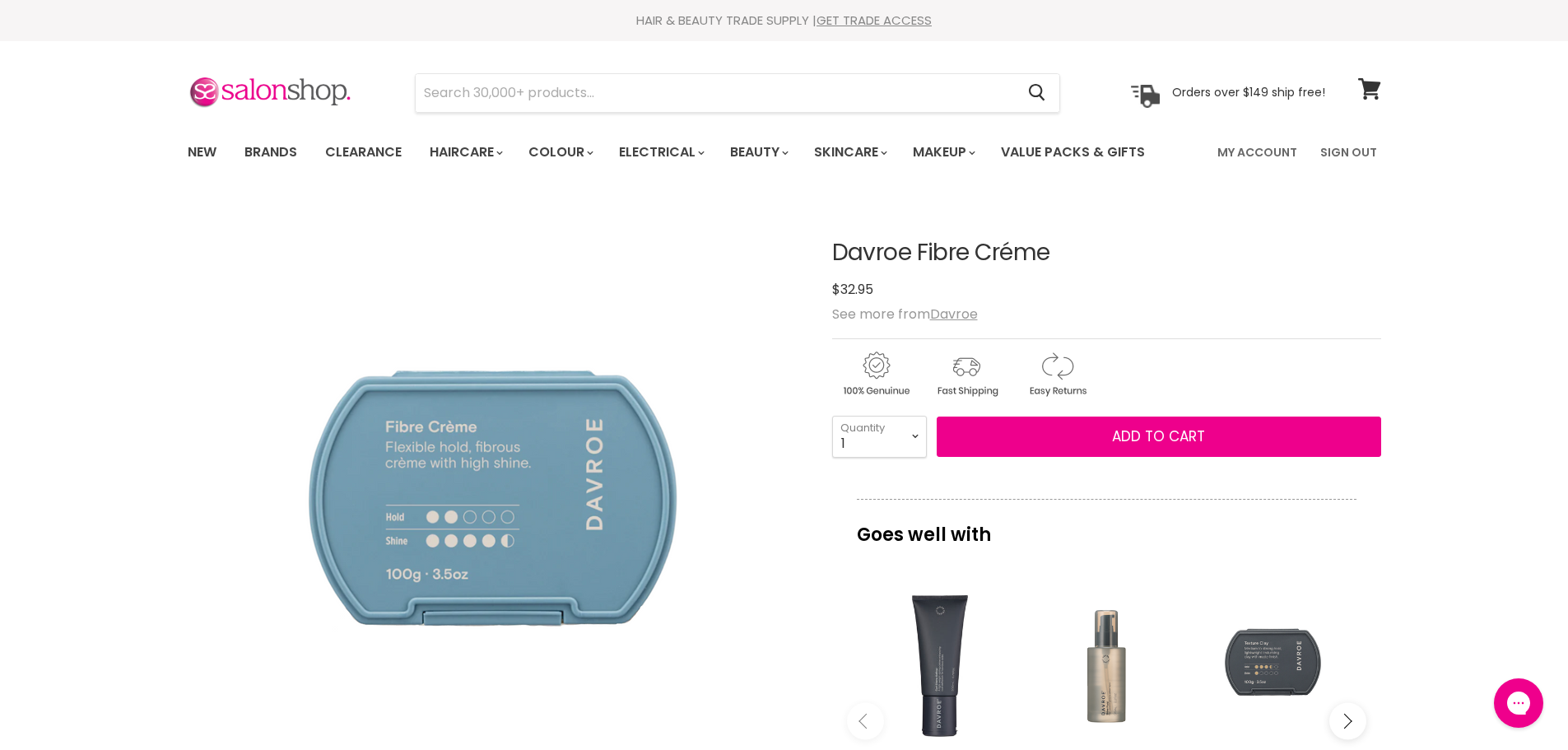
drag, startPoint x: 1093, startPoint y: 253, endPoint x: 835, endPoint y: 253, distance: 258.0
click at [835, 253] on h1 "Davroe Fibre Créme" at bounding box center [1107, 253] width 549 height 26
copy h1 "Davroe Fibre Créme"
click at [492, 89] on input "Search" at bounding box center [716, 93] width 600 height 38
paste input "Davroe Fortitude Bond Building Elixir"
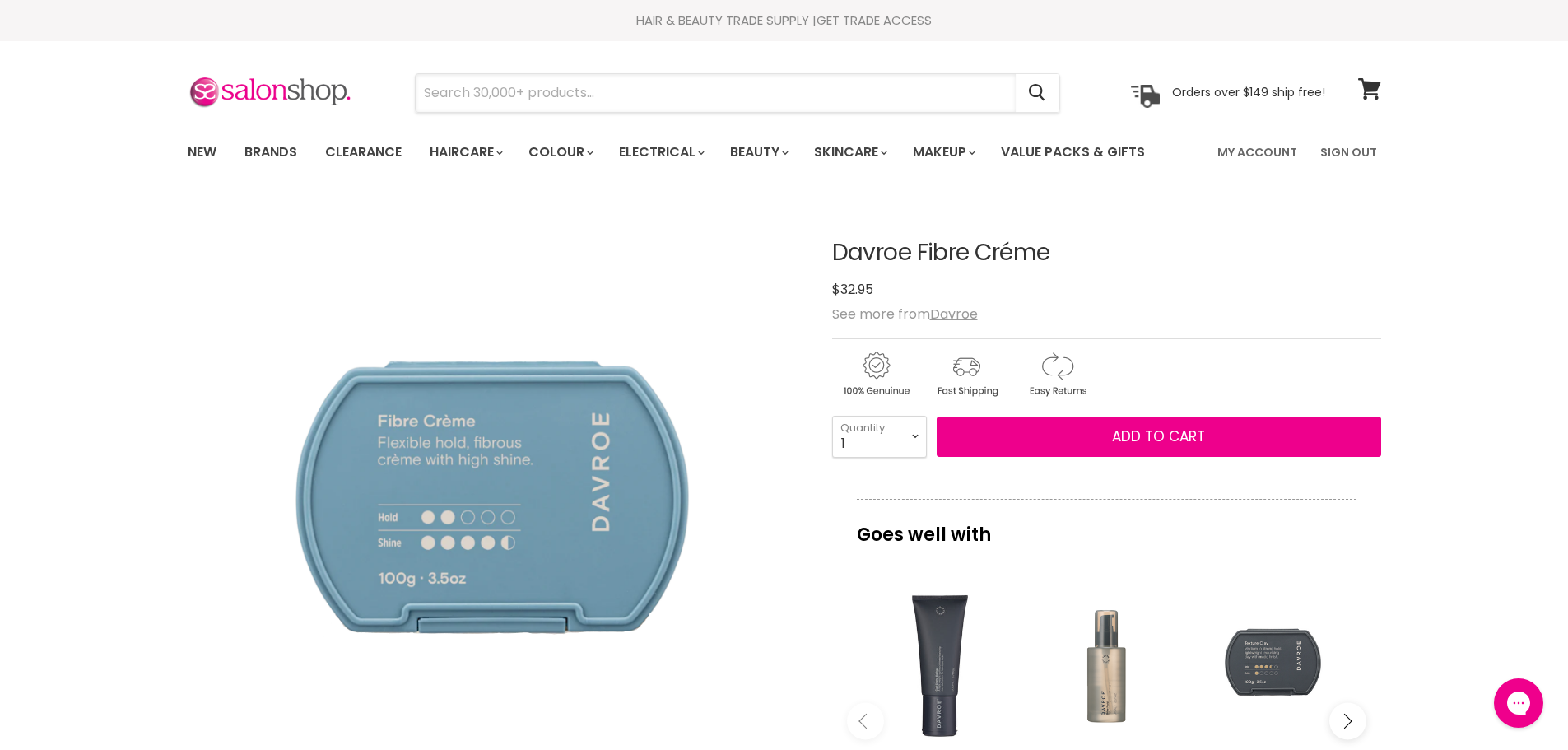
type input "Davroe Fortitude Bond Building Elixir"
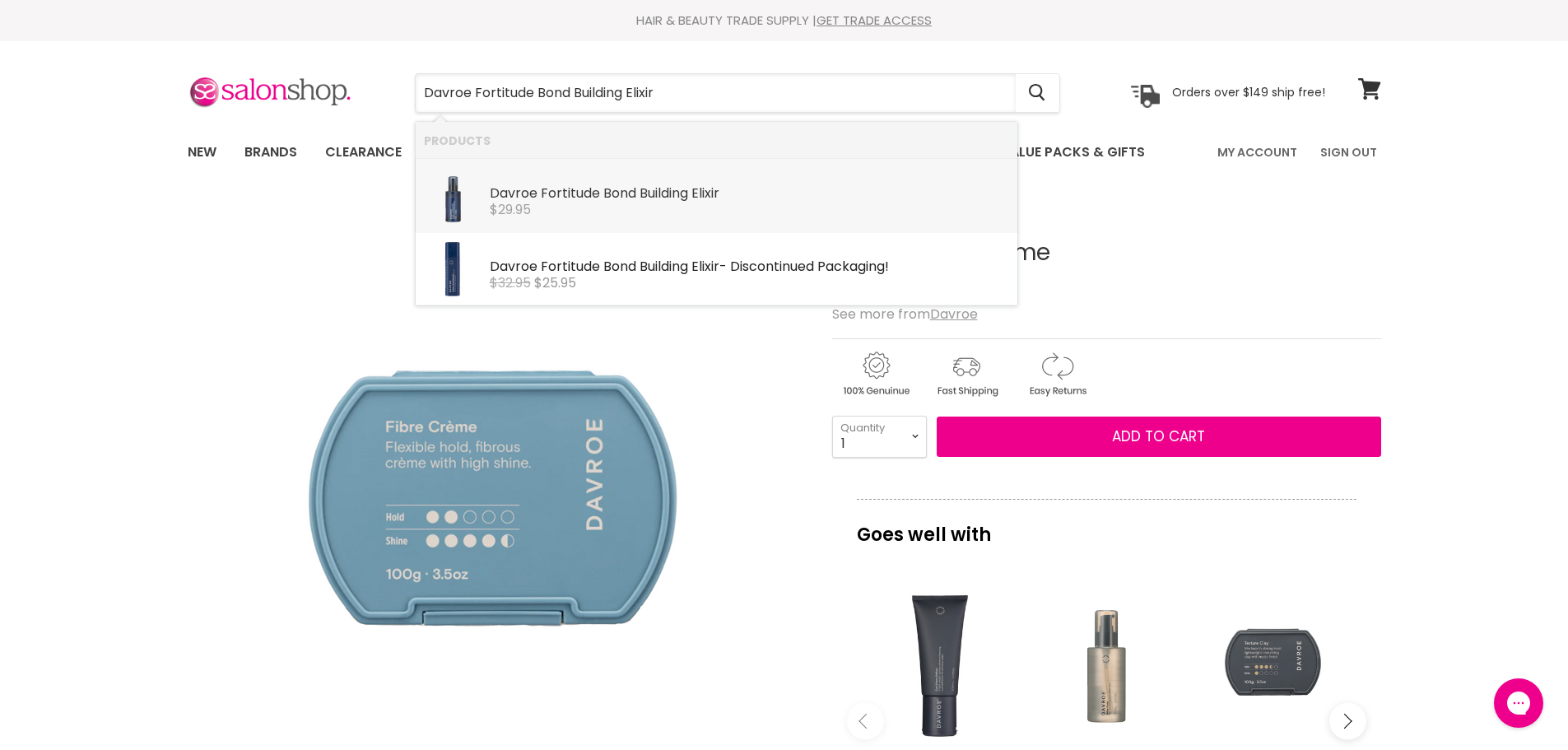
click at [606, 197] on b "Bond" at bounding box center [620, 192] width 33 height 19
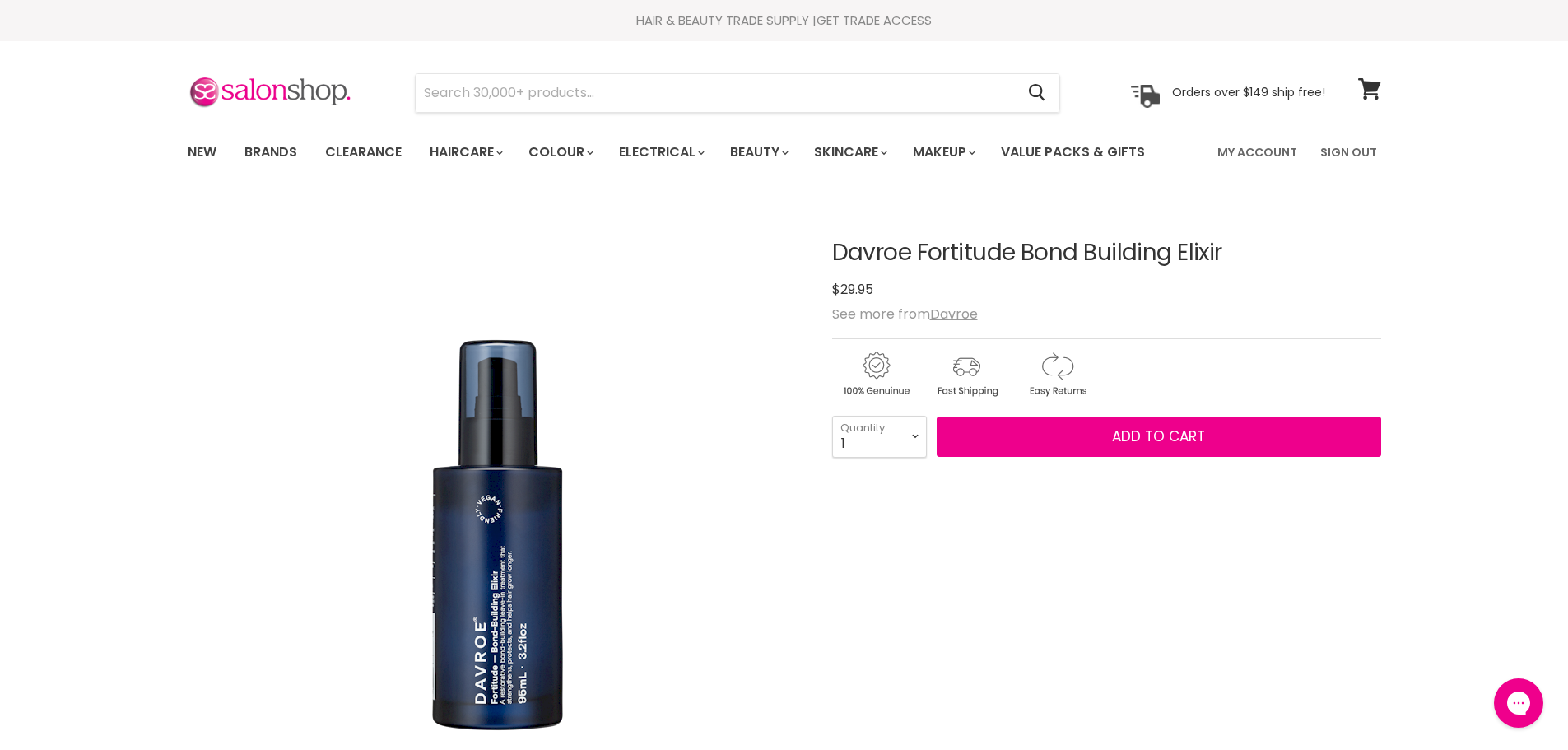
click at [1230, 237] on article "Click or scroll to zoom Tap or pinch to zoom [GEOGRAPHIC_DATA] Elixir No reviews" at bounding box center [784, 692] width 1193 height 986
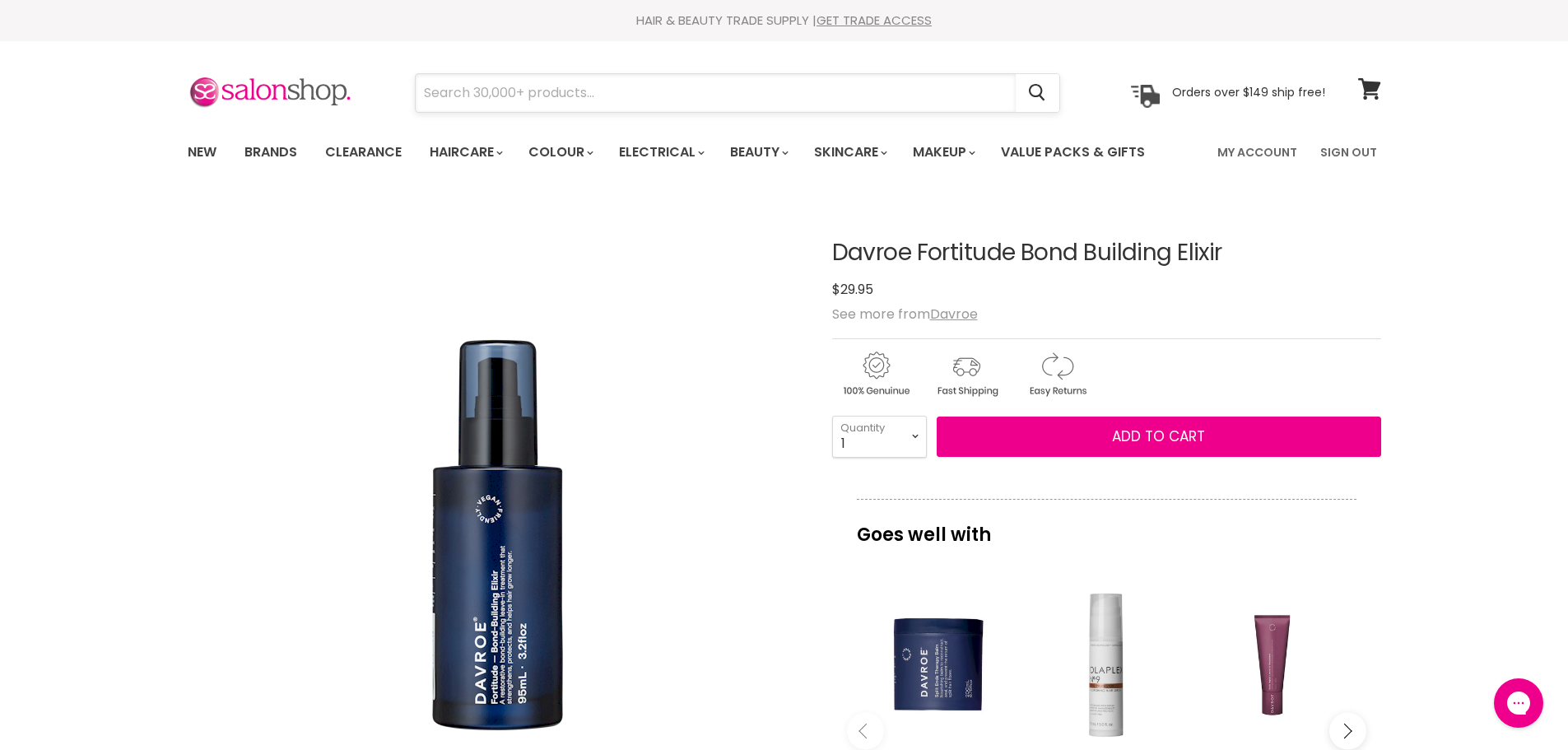
paste input "Davroe Cloud"
type input "Davroe Cloud"
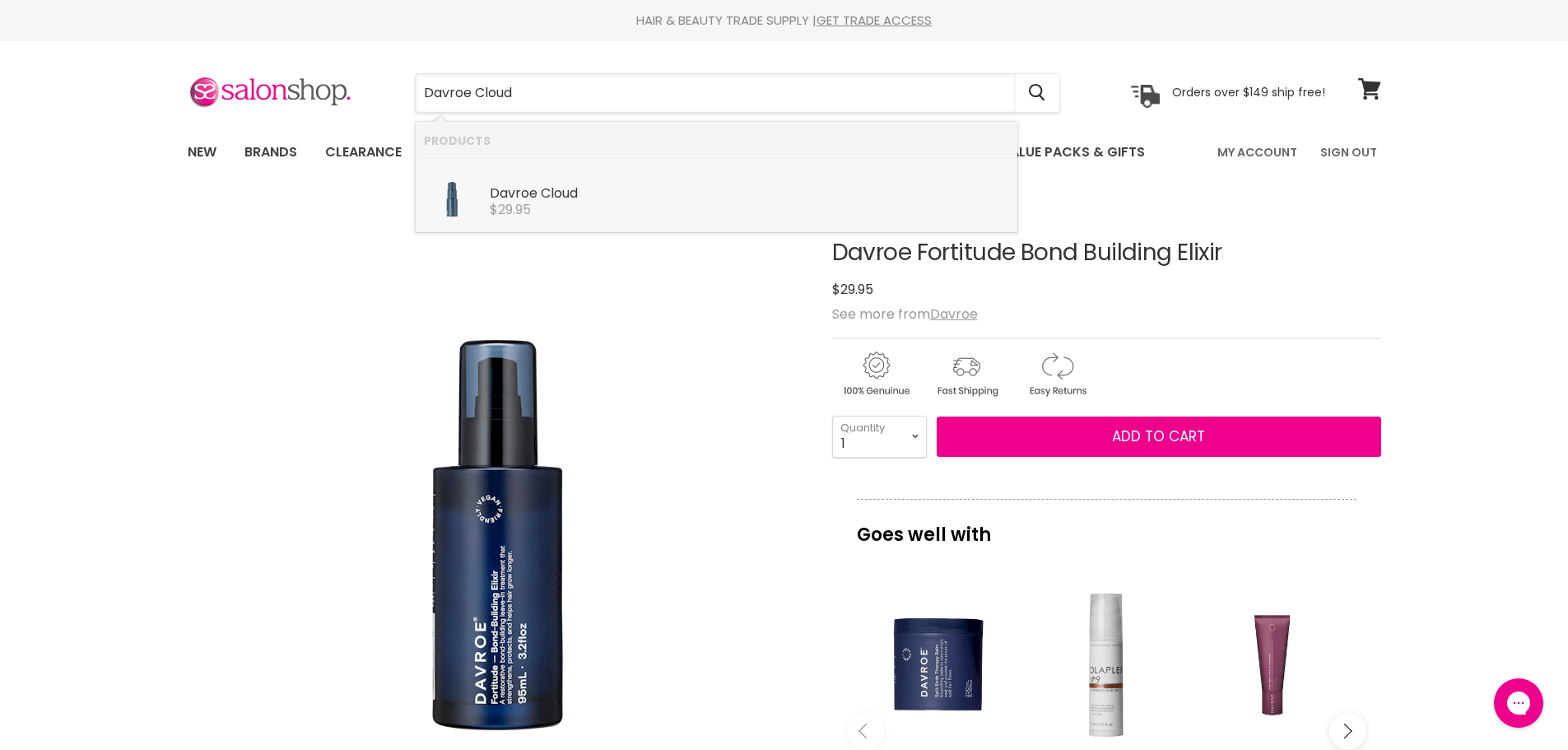
click at [520, 195] on b "Davroe" at bounding box center [514, 192] width 48 height 19
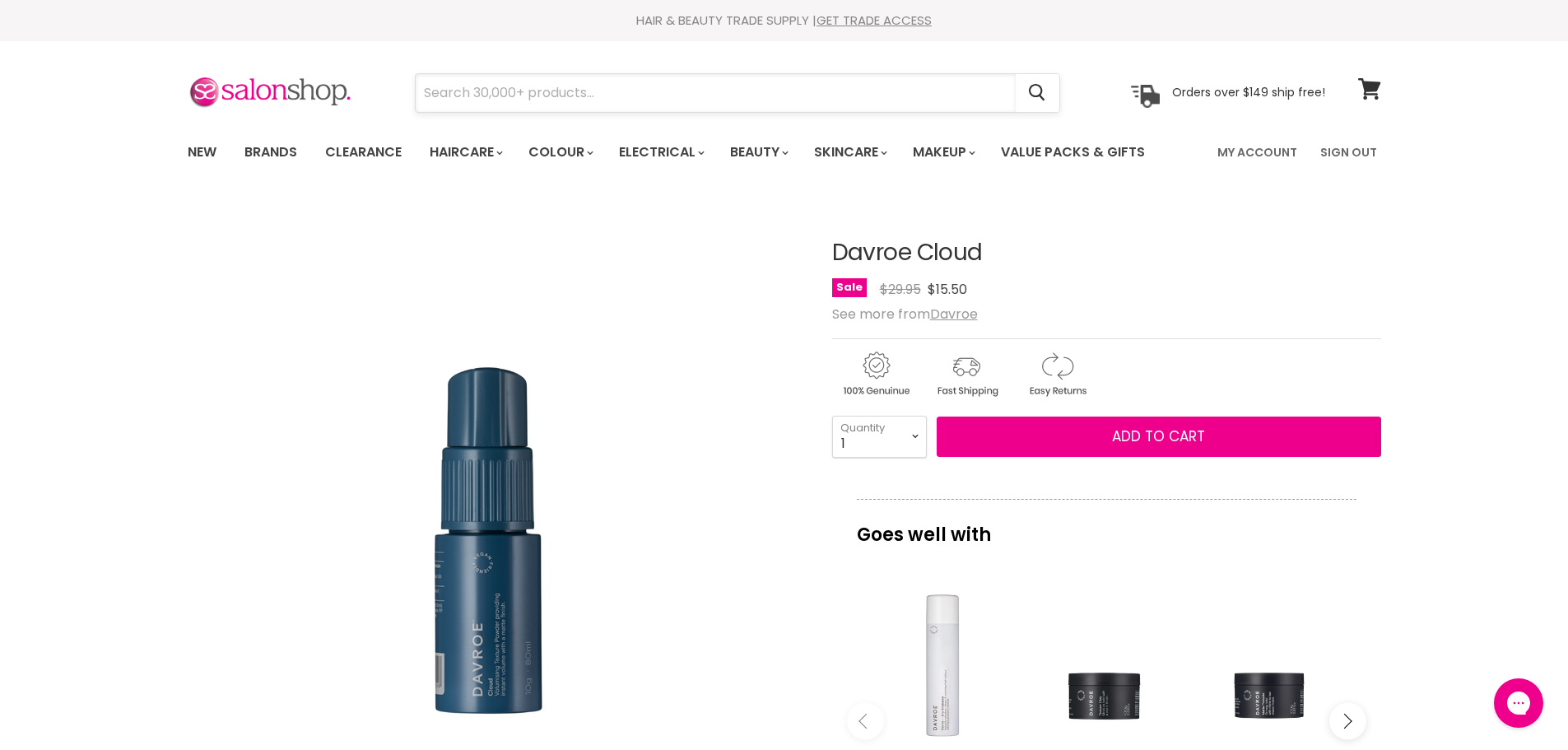
click at [558, 89] on input "Search" at bounding box center [716, 93] width 600 height 38
paste input "Davroe Cloud"
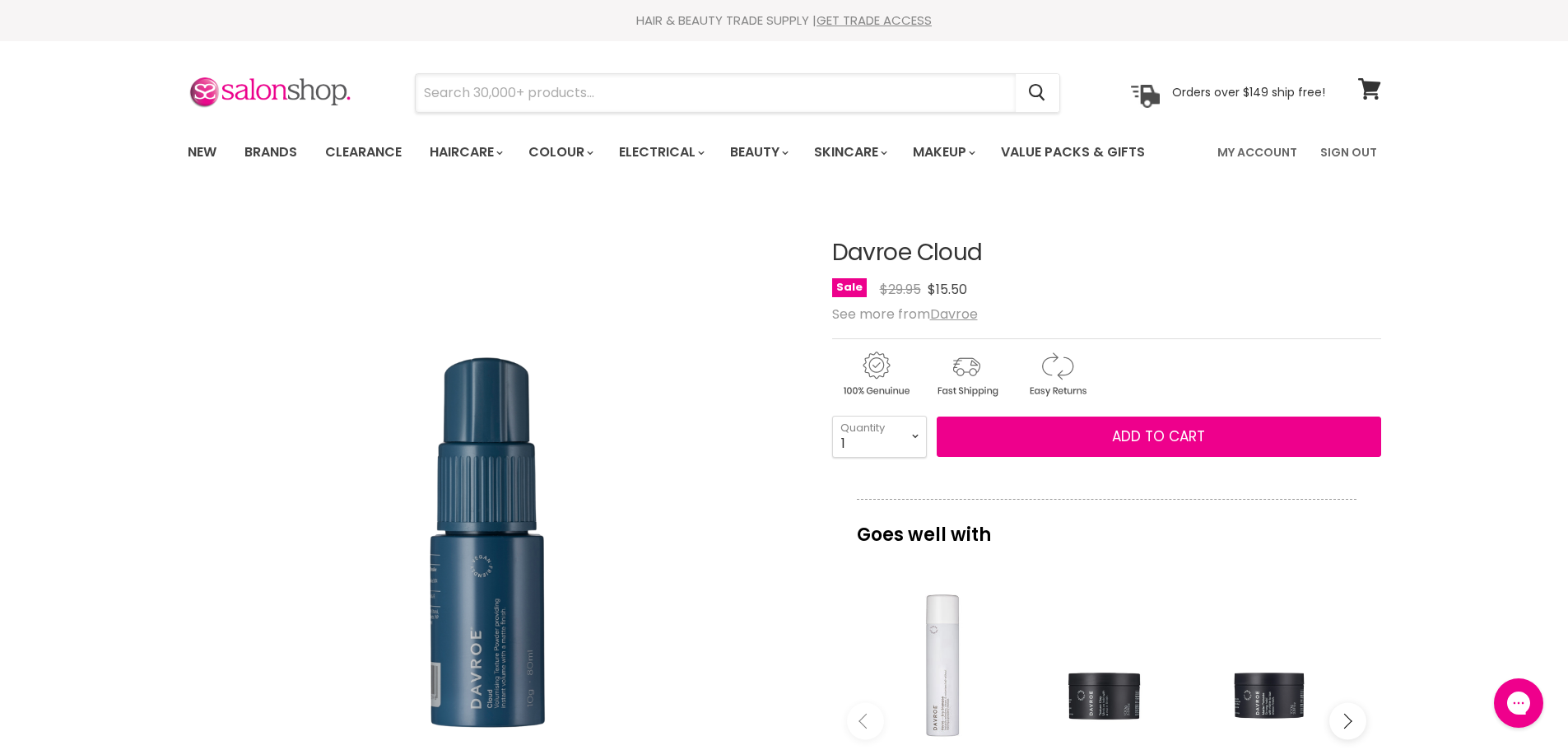
type input "Davroe Cloud"
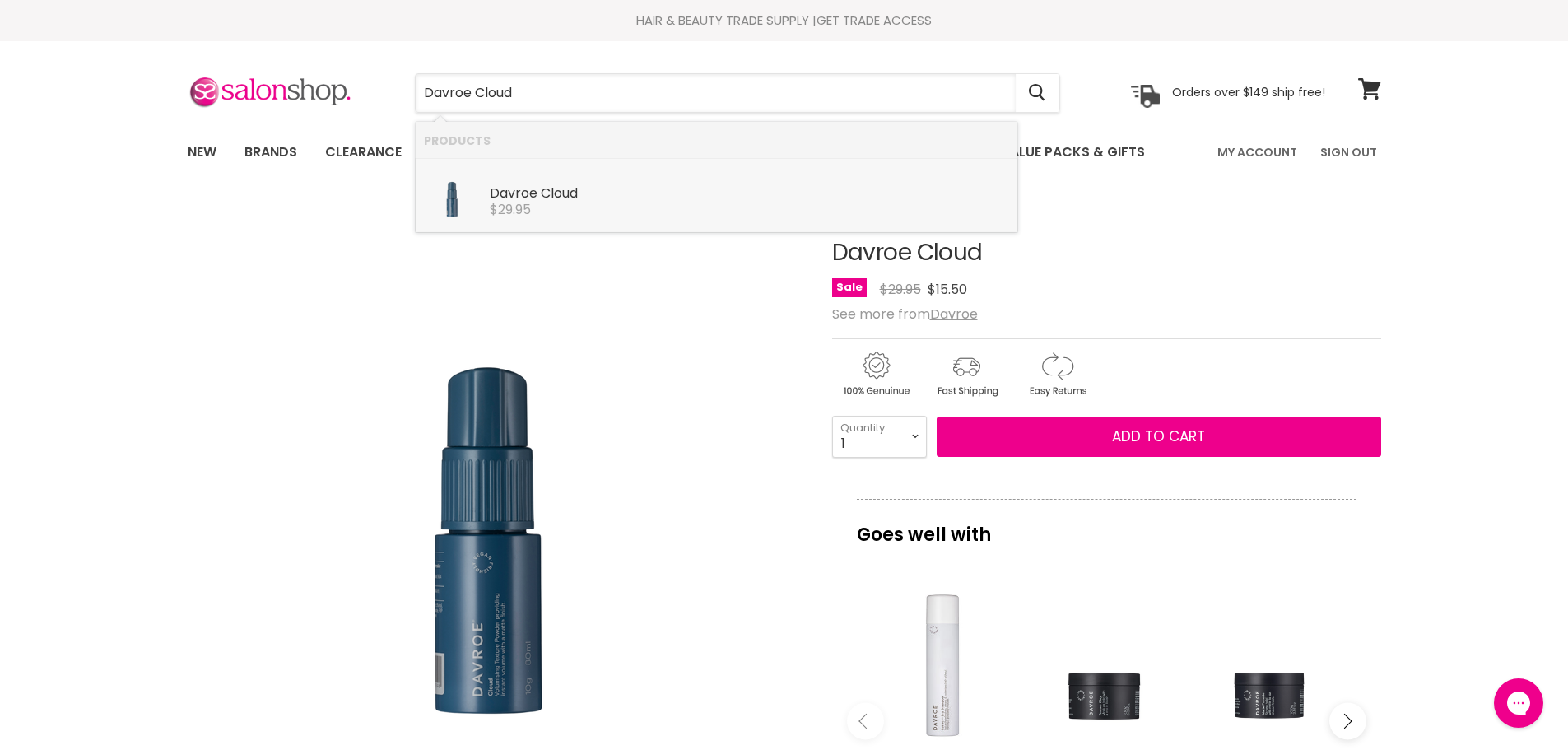
click at [540, 209] on div "$29.95" at bounding box center [749, 210] width 520 height 15
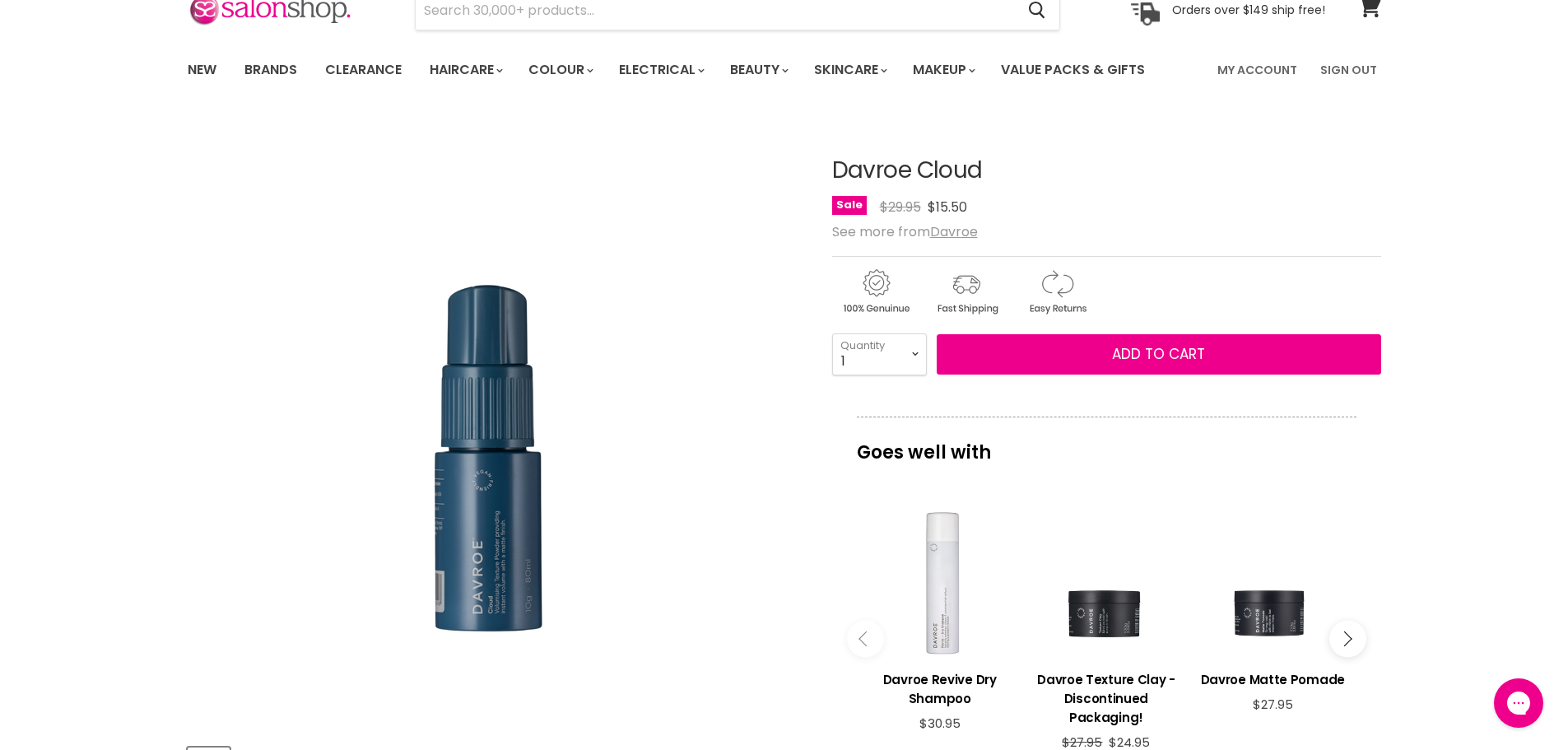
drag, startPoint x: 1013, startPoint y: 175, endPoint x: 823, endPoint y: 176, distance: 190.0
click at [823, 176] on article "Click or scroll to zoom Tap or pinch to zoom Click or scroll to zoom" at bounding box center [784, 619] width 1193 height 1004
copy div "Davroe Cloud"
click at [640, 15] on input "Search" at bounding box center [716, 11] width 600 height 38
paste input "Davroe Platinum Chroma Treatment"
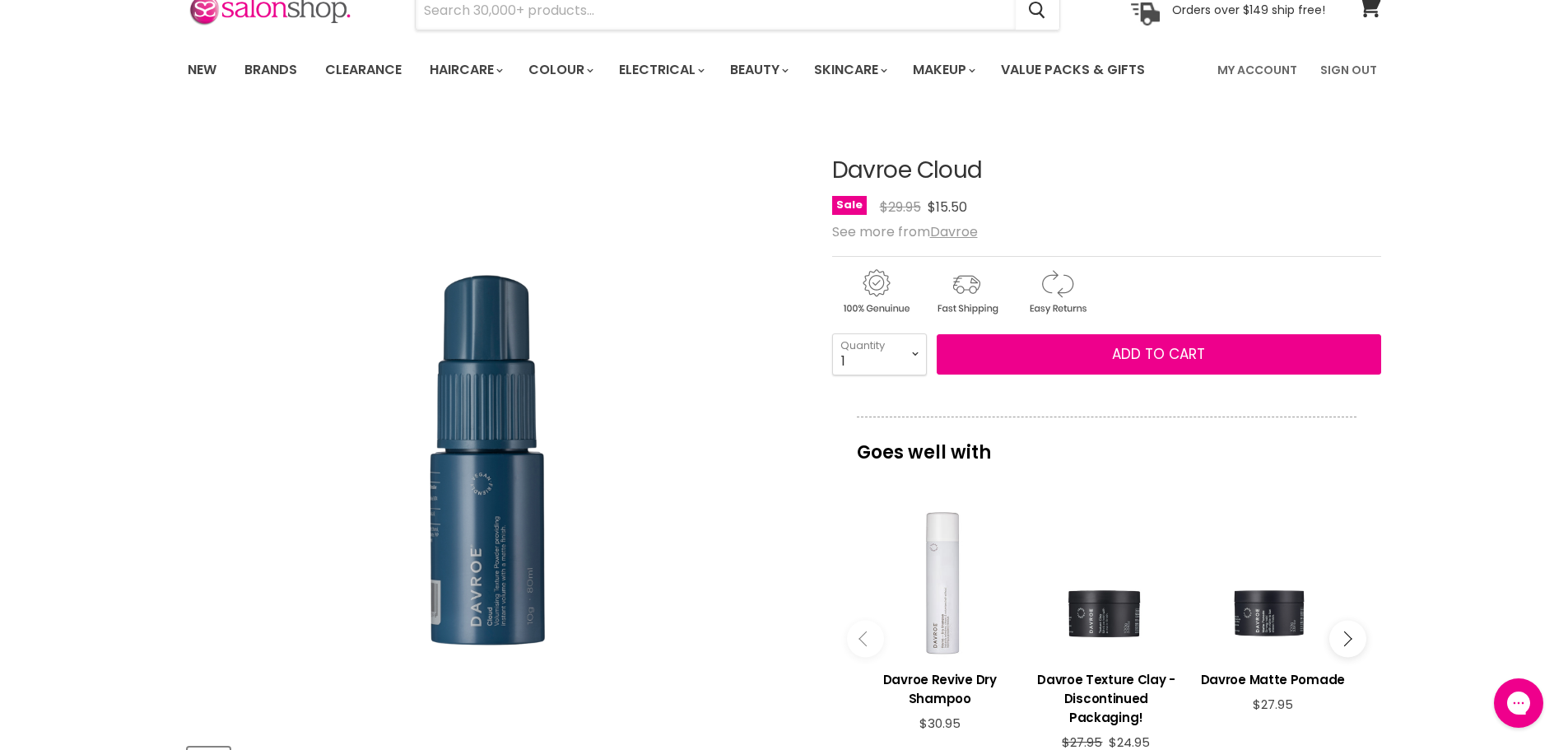
type input "Davroe Platinum Chroma Treatment"
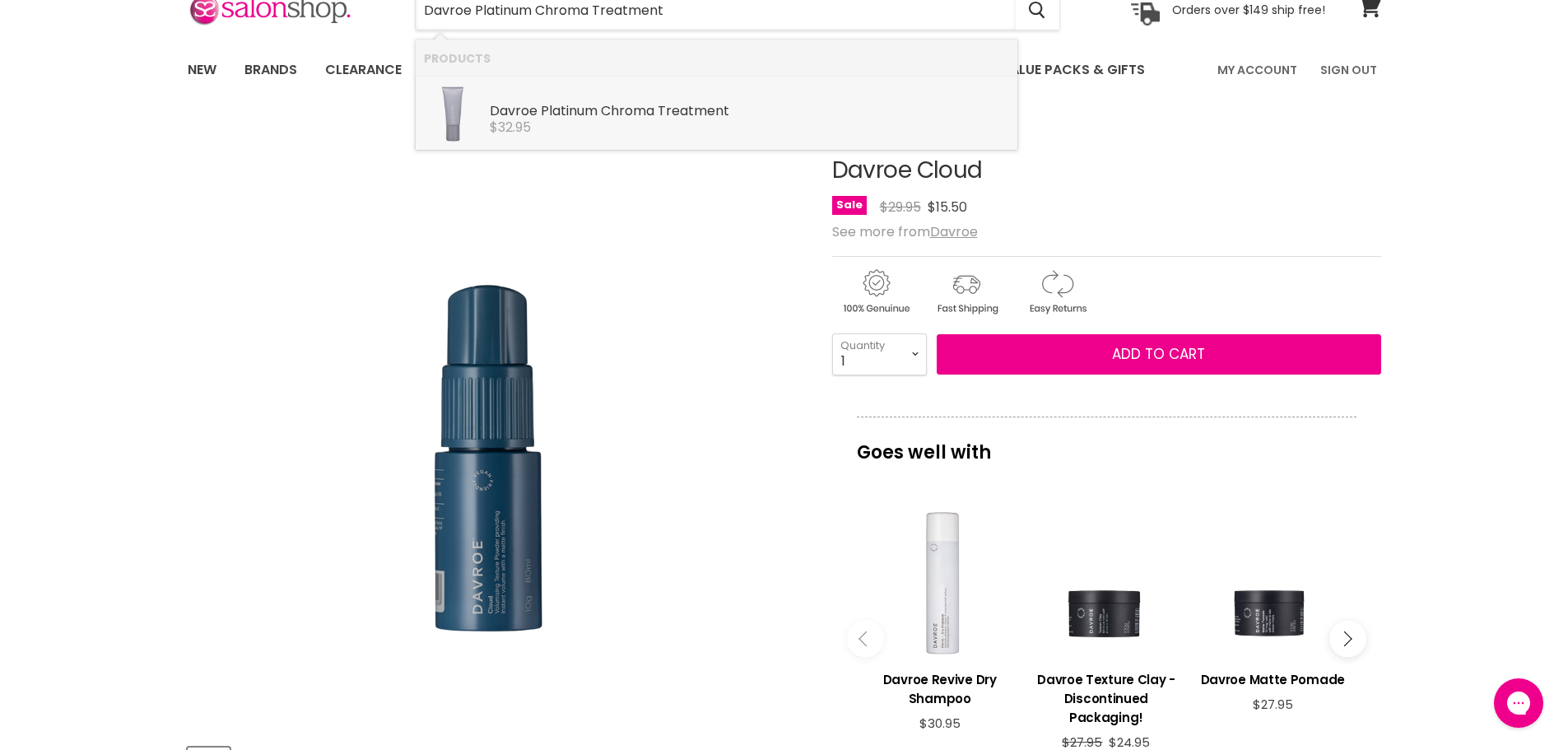
click at [558, 120] on b "Platinum" at bounding box center [569, 110] width 57 height 19
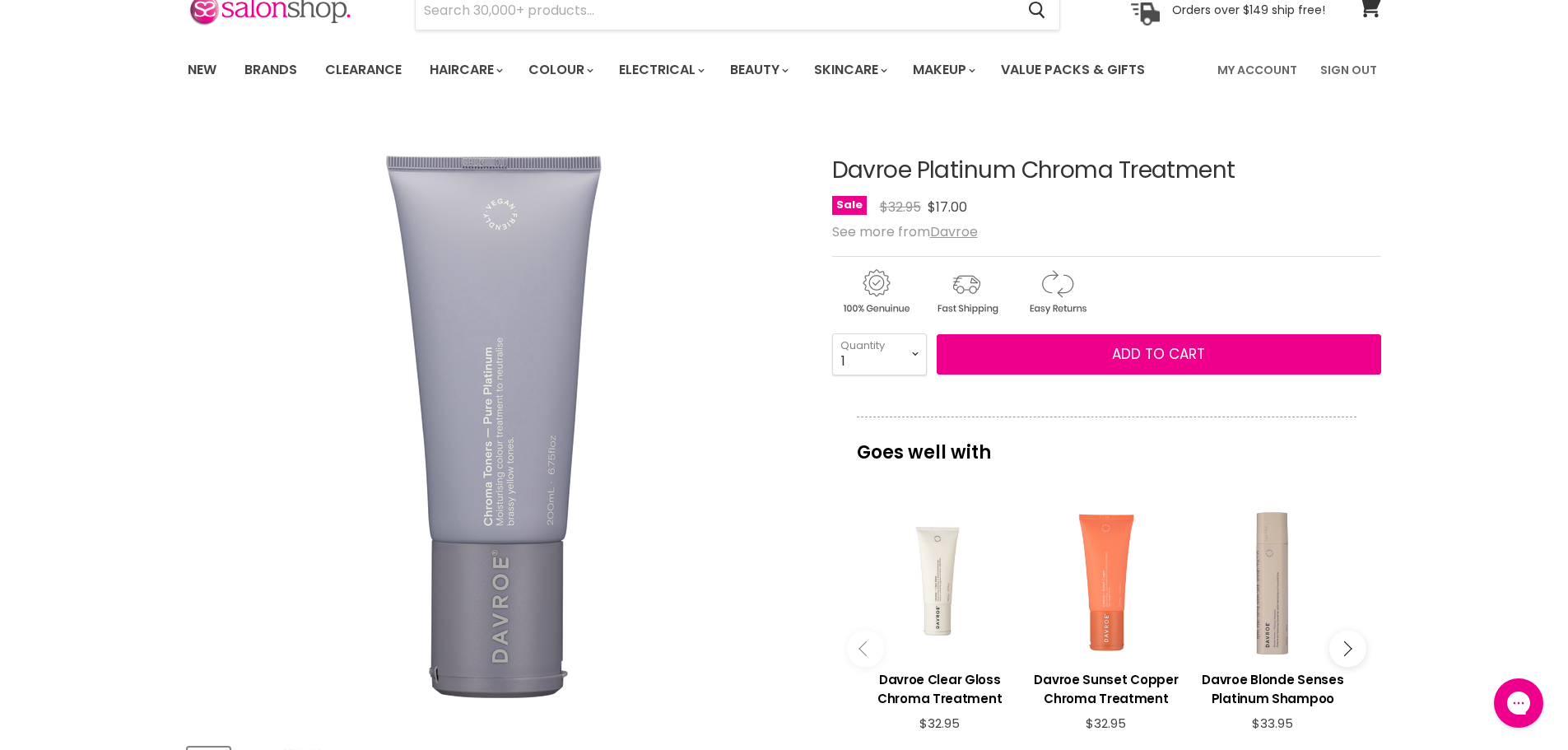
drag, startPoint x: 1232, startPoint y: 170, endPoint x: 813, endPoint y: 173, distance: 419.0
click at [813, 173] on article "Click or scroll to zoom Tap or pinch to zoom Click or scroll to zoom" at bounding box center [784, 629] width 1193 height 1024
copy div "Davroe Platinum Chroma Treatment"
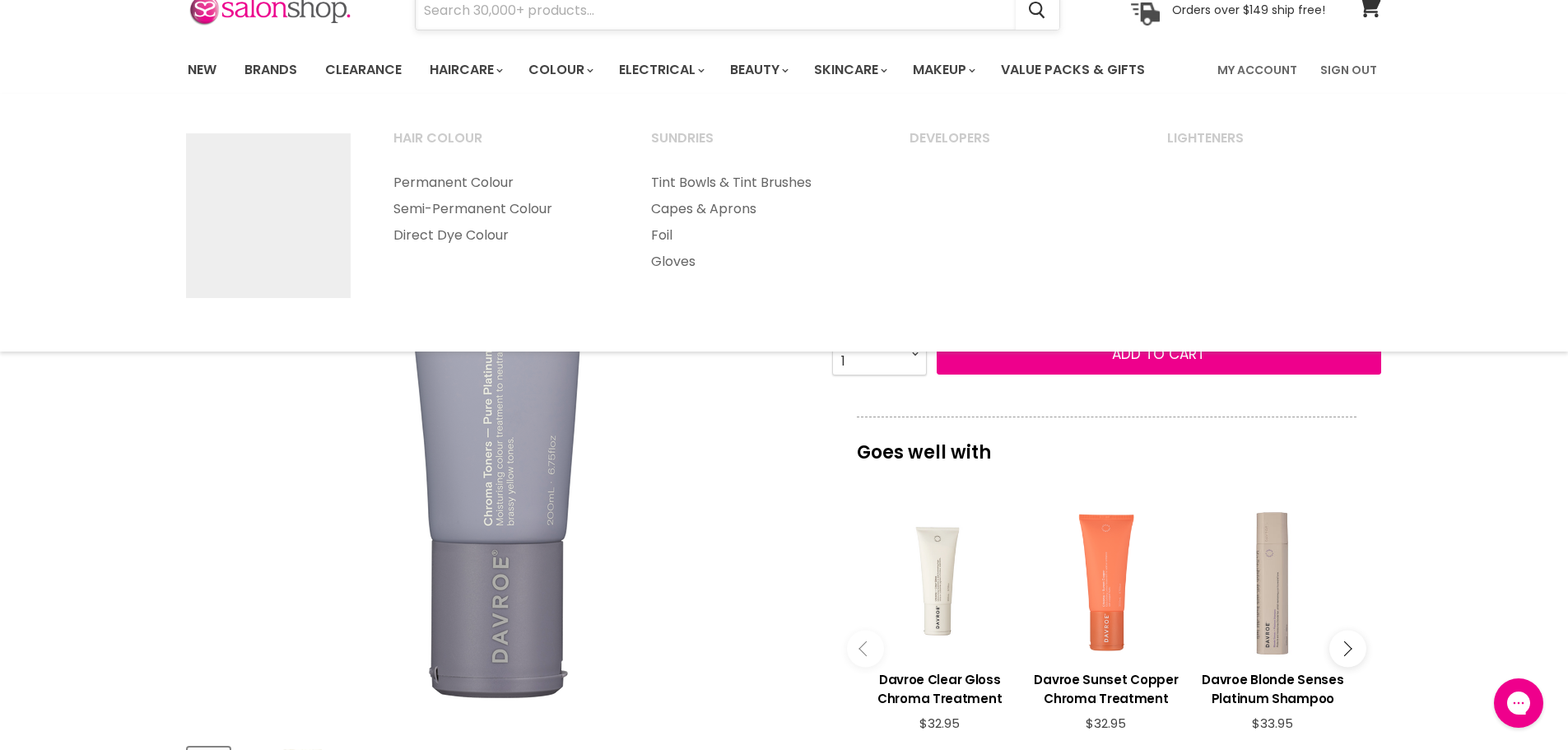
click at [529, 18] on input "Search" at bounding box center [716, 11] width 600 height 38
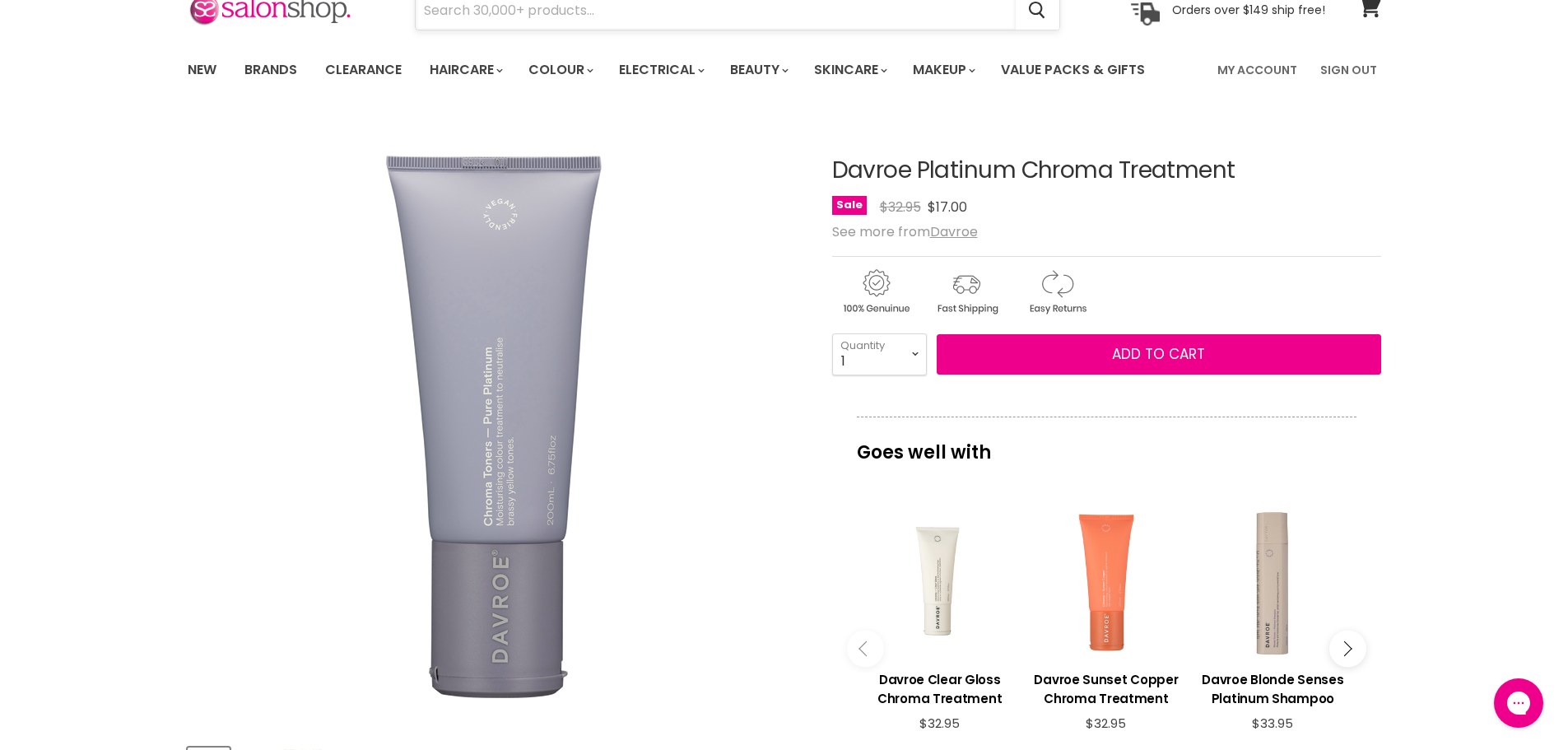
paste input "Davroe Cherry Red Chroma Treatment"
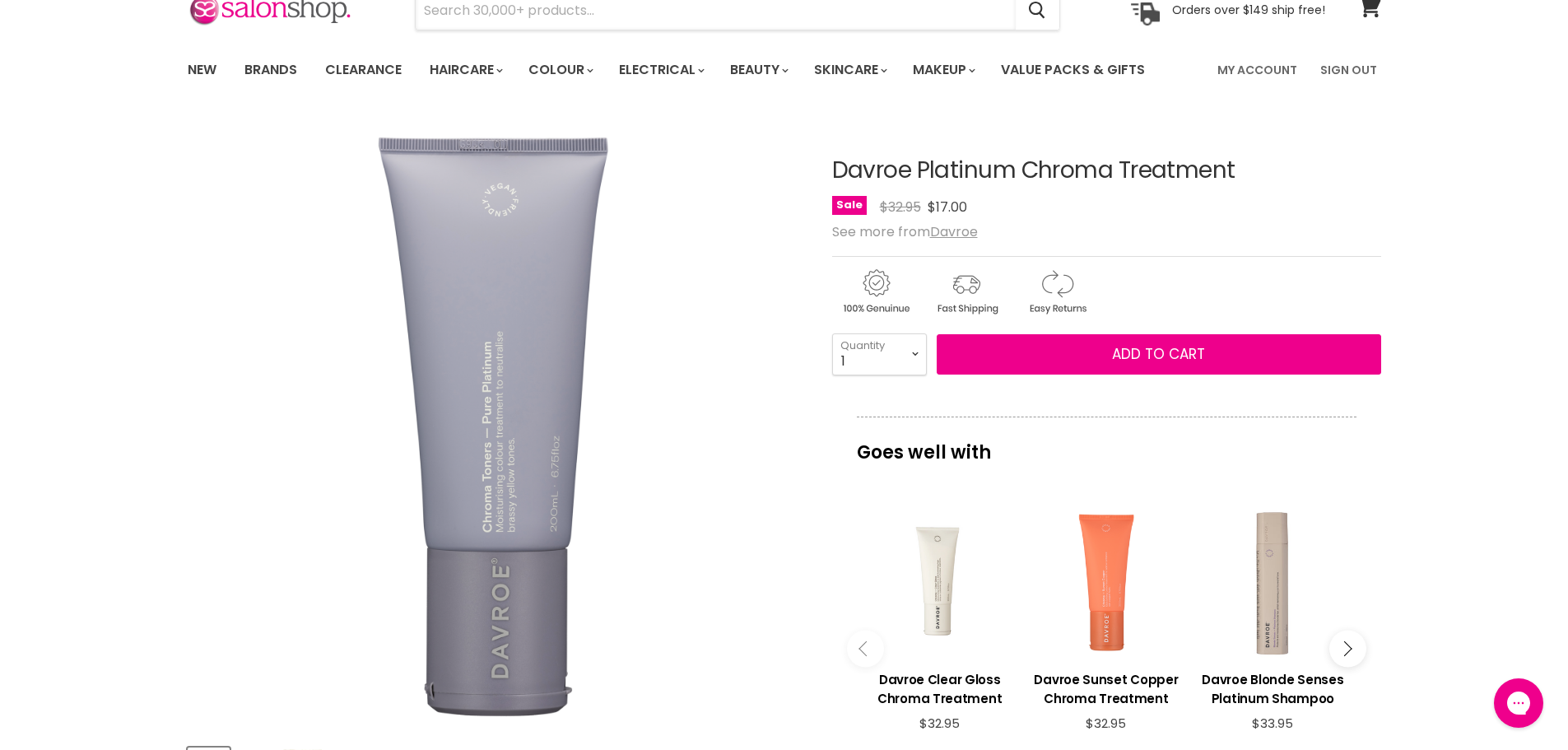
type input "Davroe Cherry Red Chroma Treatment"
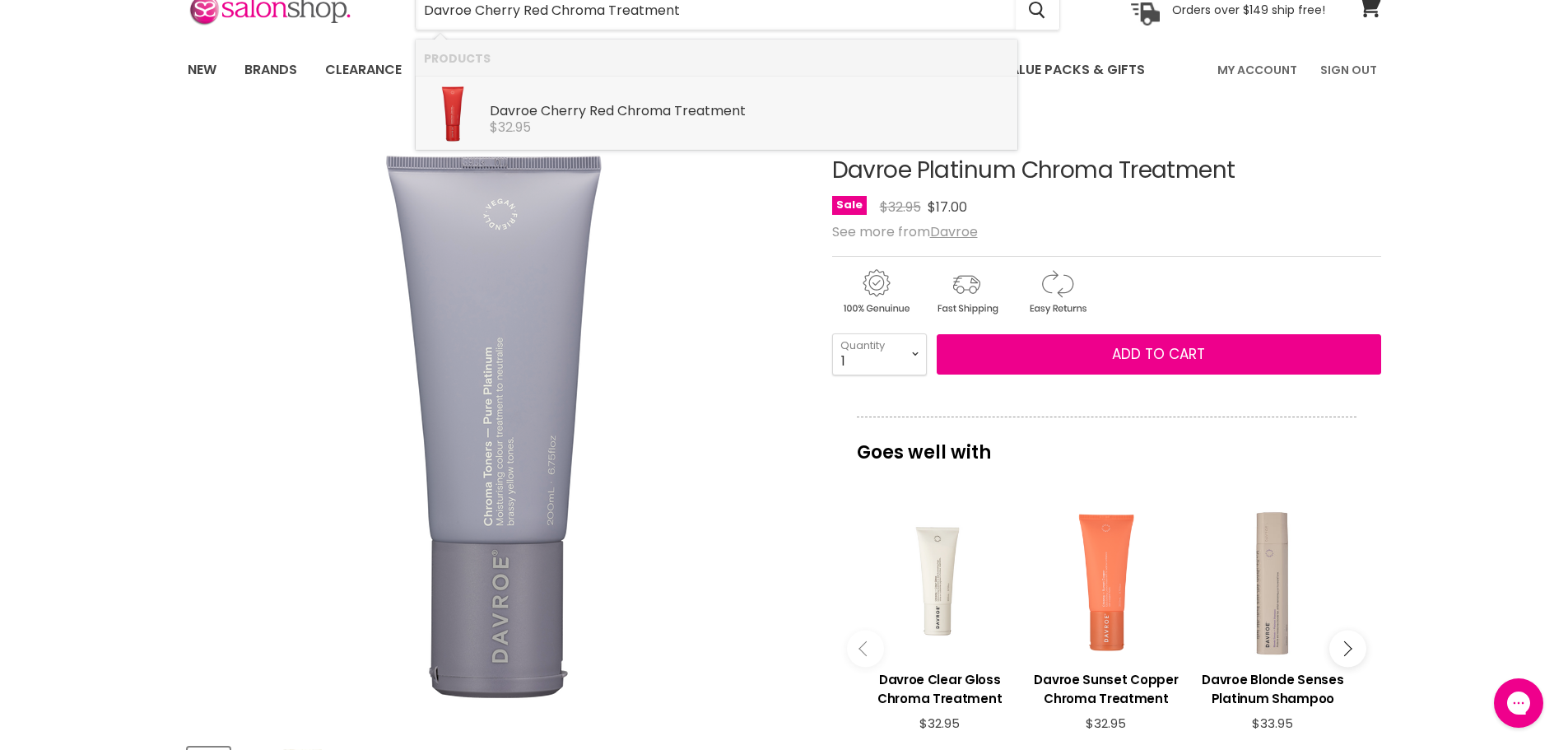
click at [564, 113] on b "Cherry" at bounding box center [563, 110] width 45 height 19
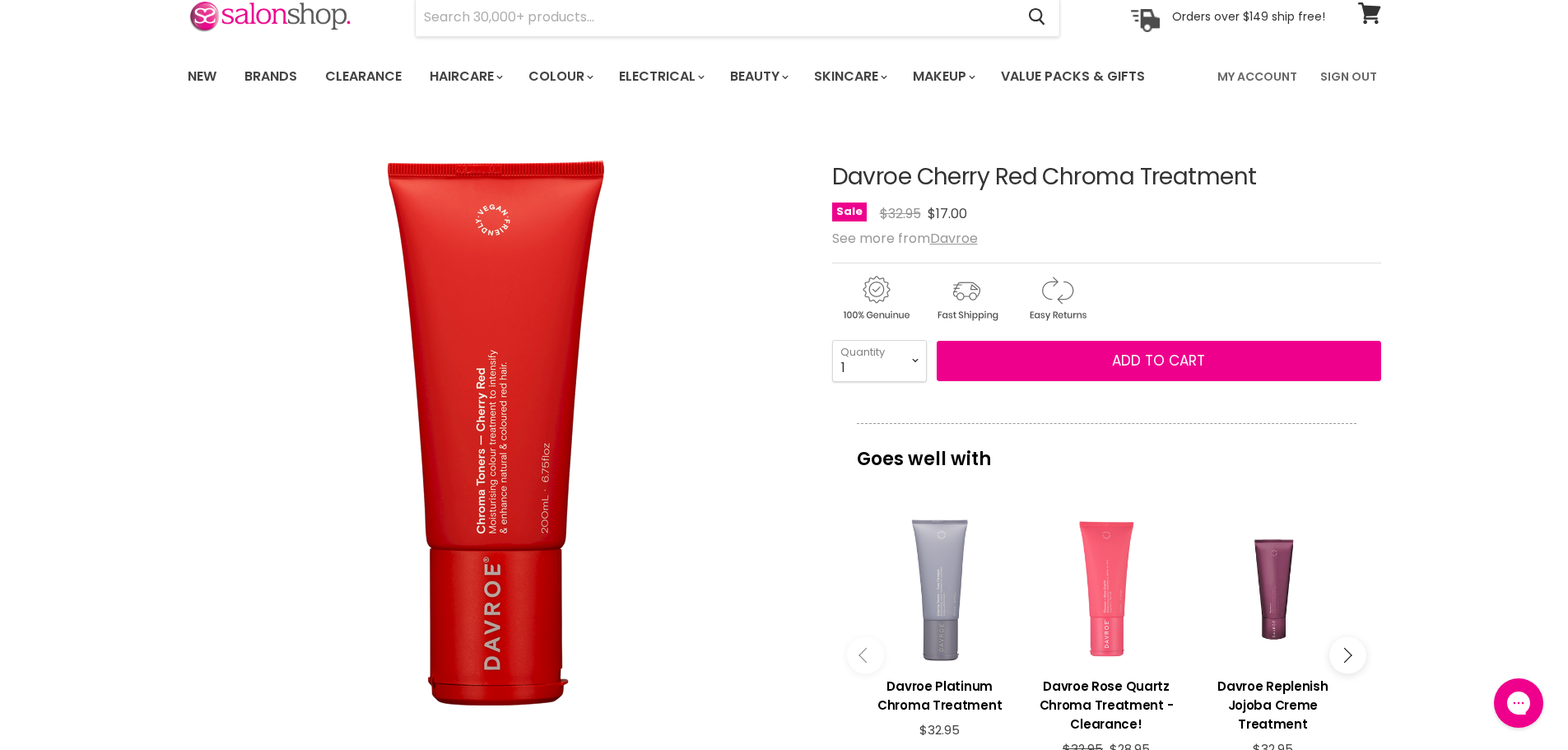
scroll to position [82, 0]
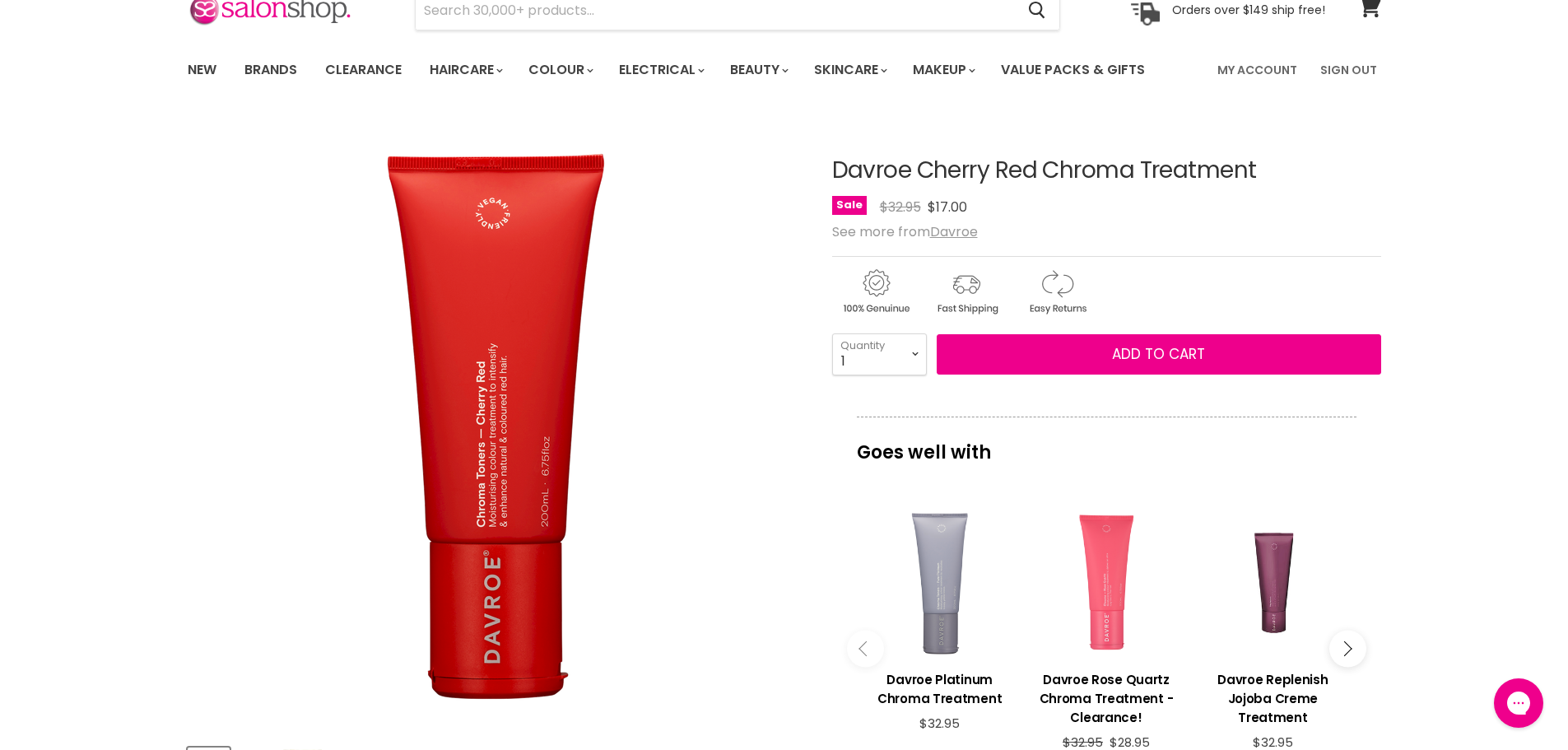
drag, startPoint x: 1321, startPoint y: 172, endPoint x: 838, endPoint y: 183, distance: 483.1
click at [838, 183] on h1 "Davroe Cherry Red Chroma Treatment" at bounding box center [1107, 171] width 549 height 26
copy h1 "Davroe Cherry Red Chroma Treatment"
click at [662, 20] on input "Search" at bounding box center [716, 11] width 600 height 38
paste input "Davroe Sunset Copper Chroma Treatment"
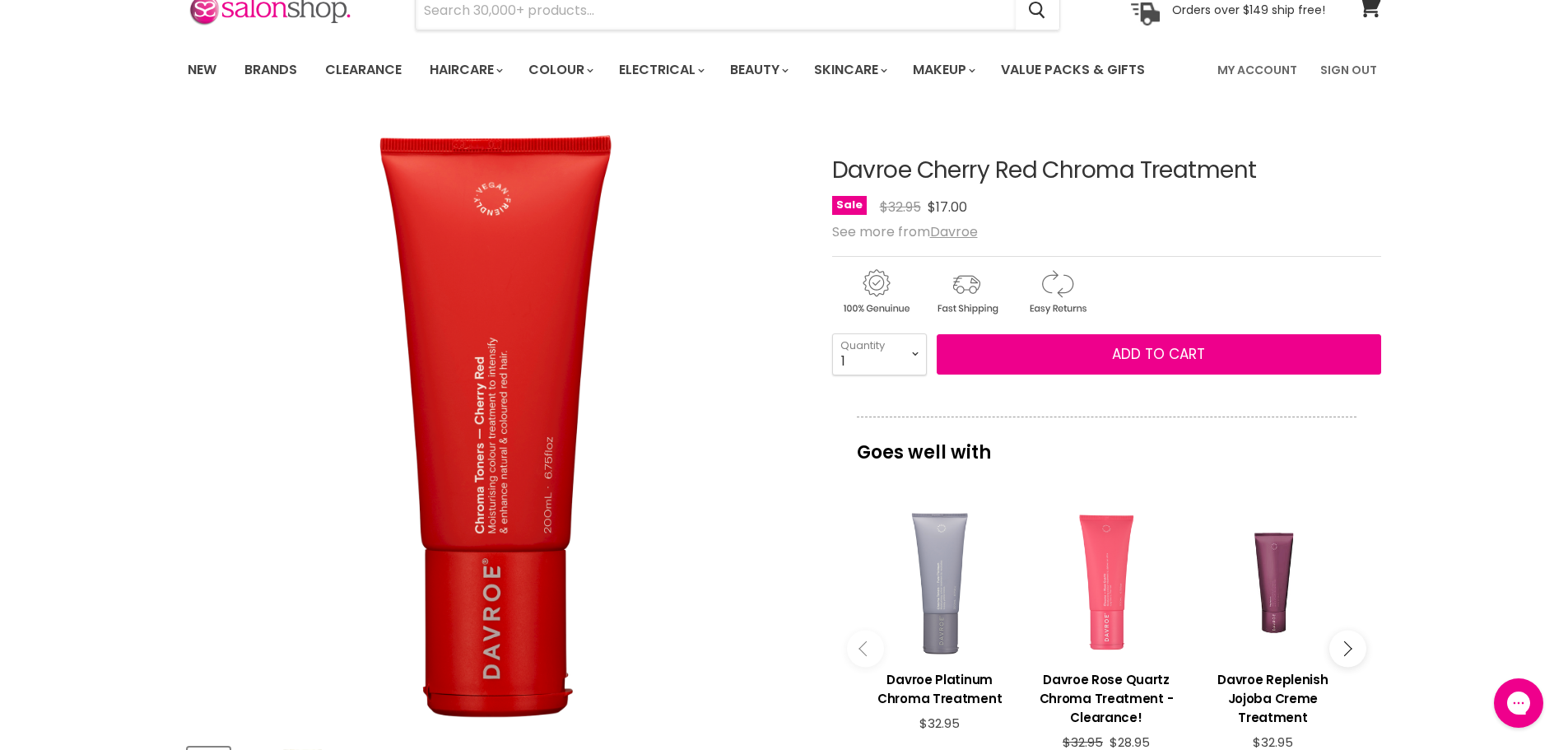
type input "Davroe Sunset Copper Chroma Treatment"
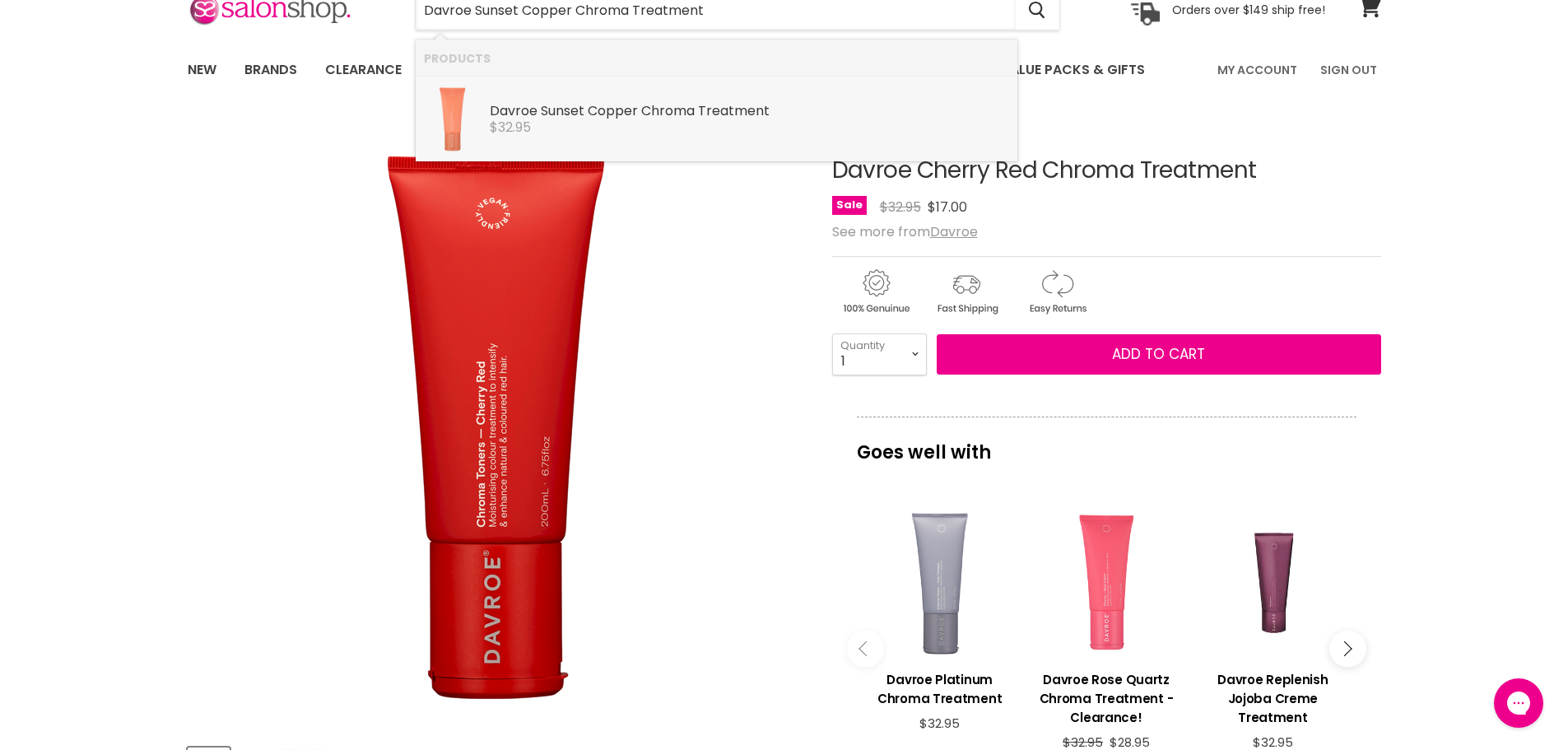
click at [631, 103] on b "Copper" at bounding box center [613, 110] width 50 height 19
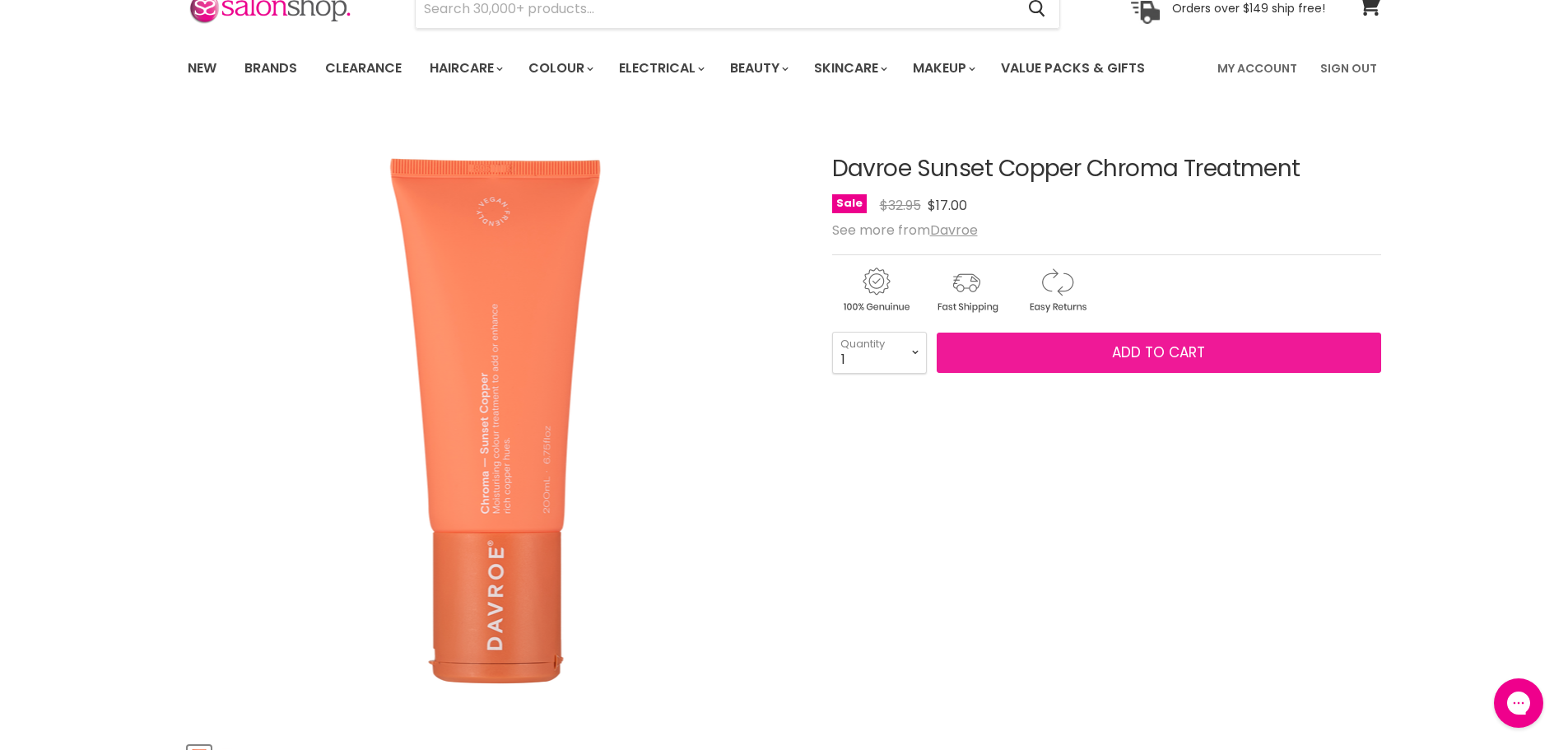
scroll to position [165, 0]
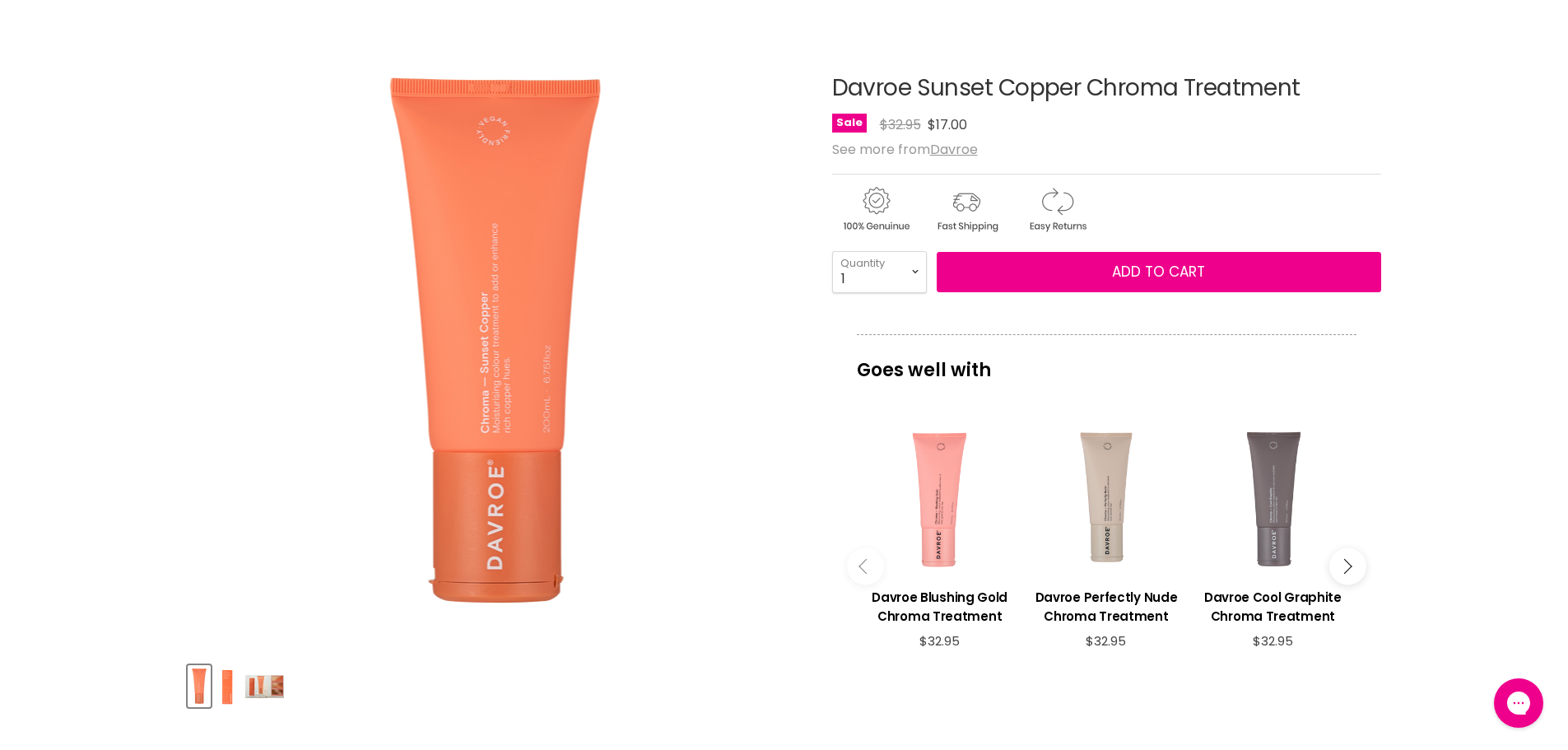
drag, startPoint x: 1346, startPoint y: 79, endPoint x: 827, endPoint y: 88, distance: 519.1
click at [827, 88] on article "Click or scroll to zoom Tap or pinch to zoom Click or scroll to zoom" at bounding box center [784, 546] width 1193 height 1024
copy div "Davroe Sunset Copper Chroma Treatment"
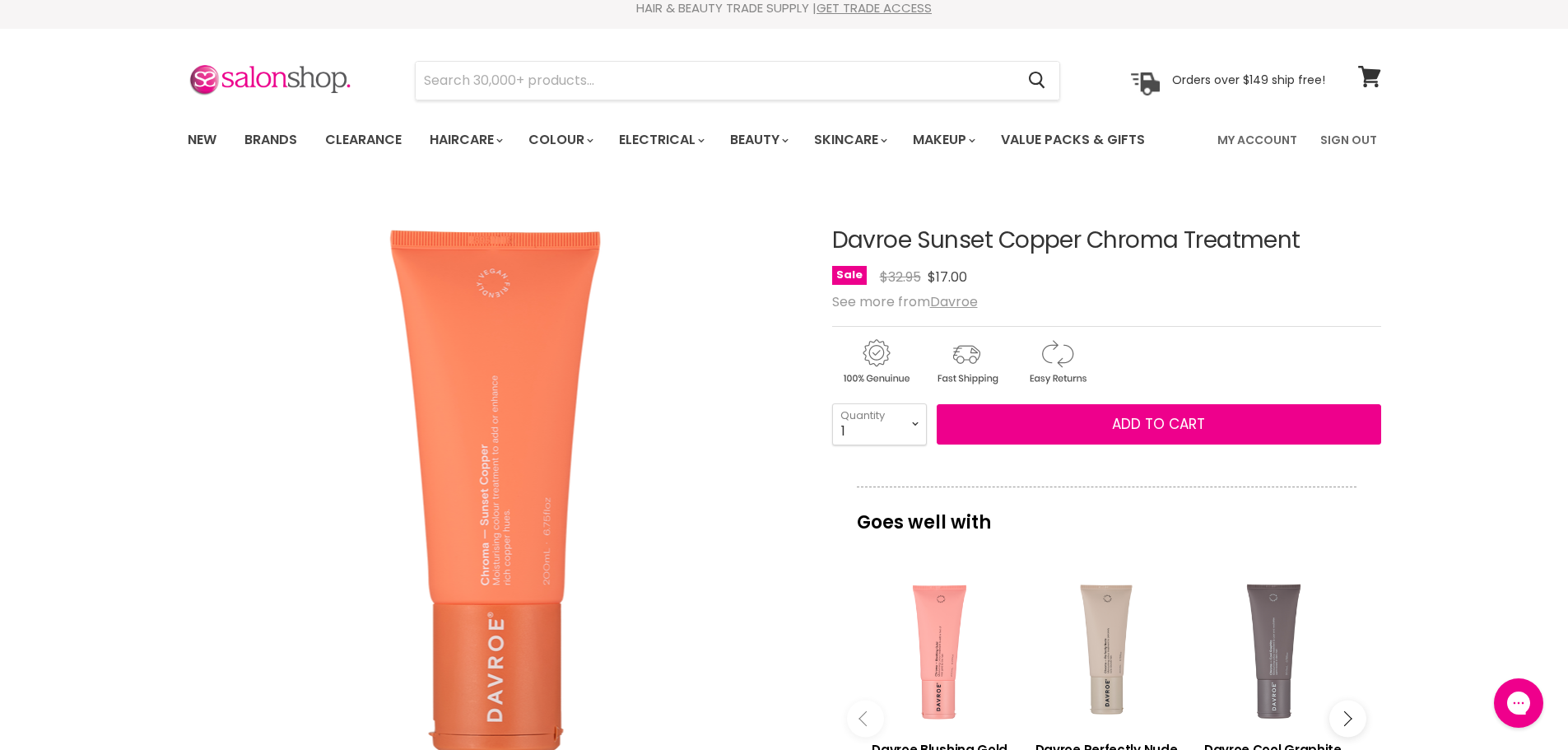
scroll to position [0, 0]
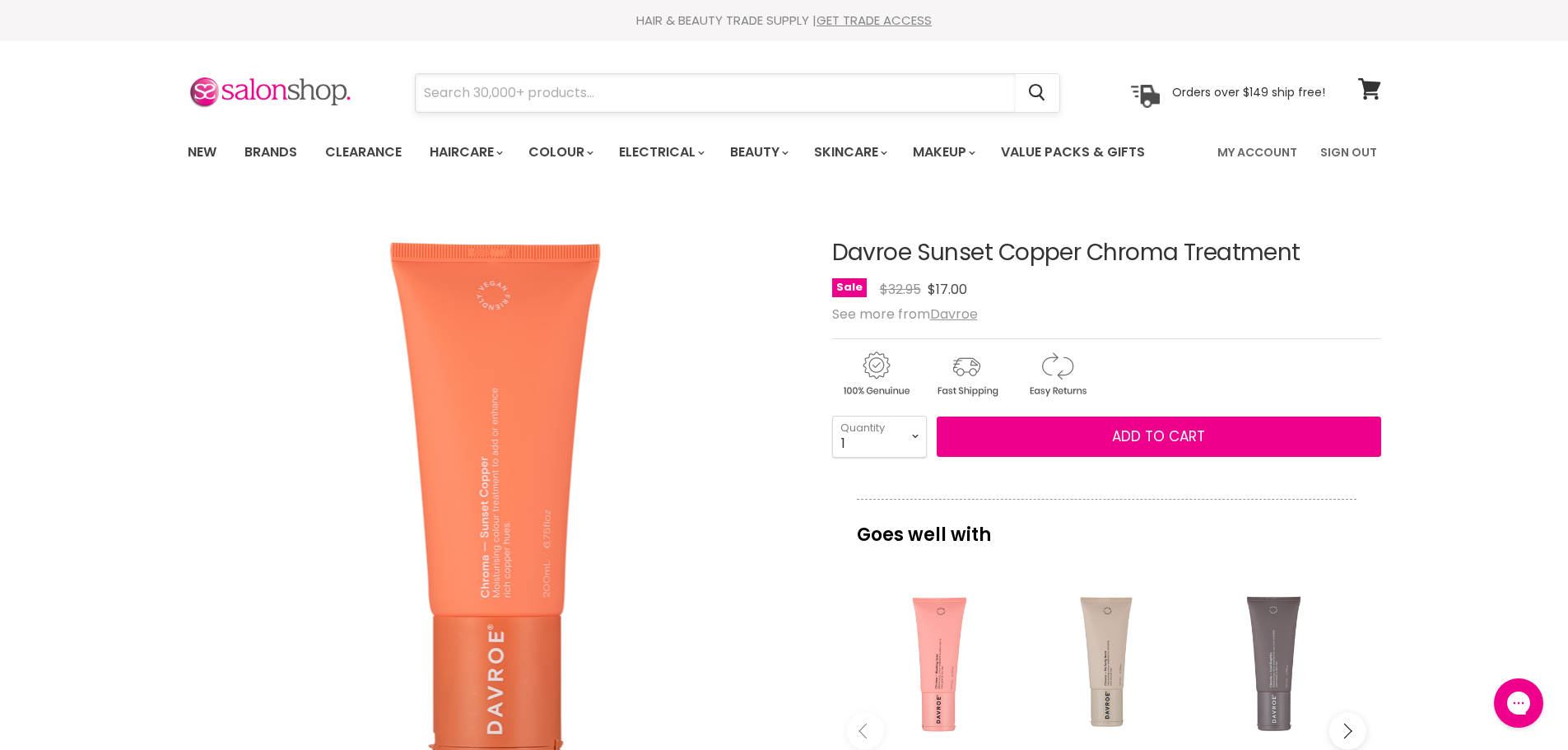
paste input "Davroe Perfectly Nude Chroma Treatment"
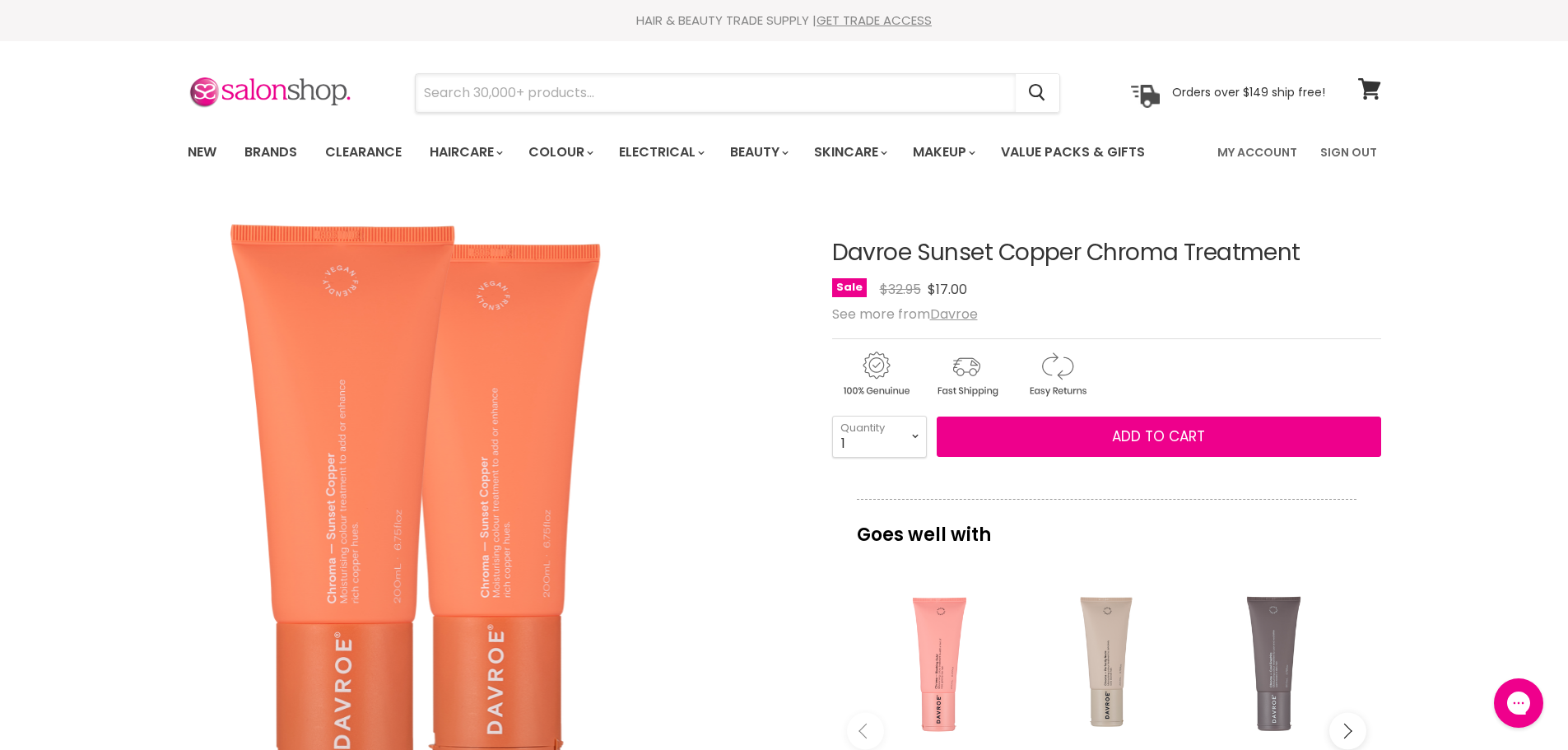
type input "Davroe Perfectly Nude Chroma Treatment"
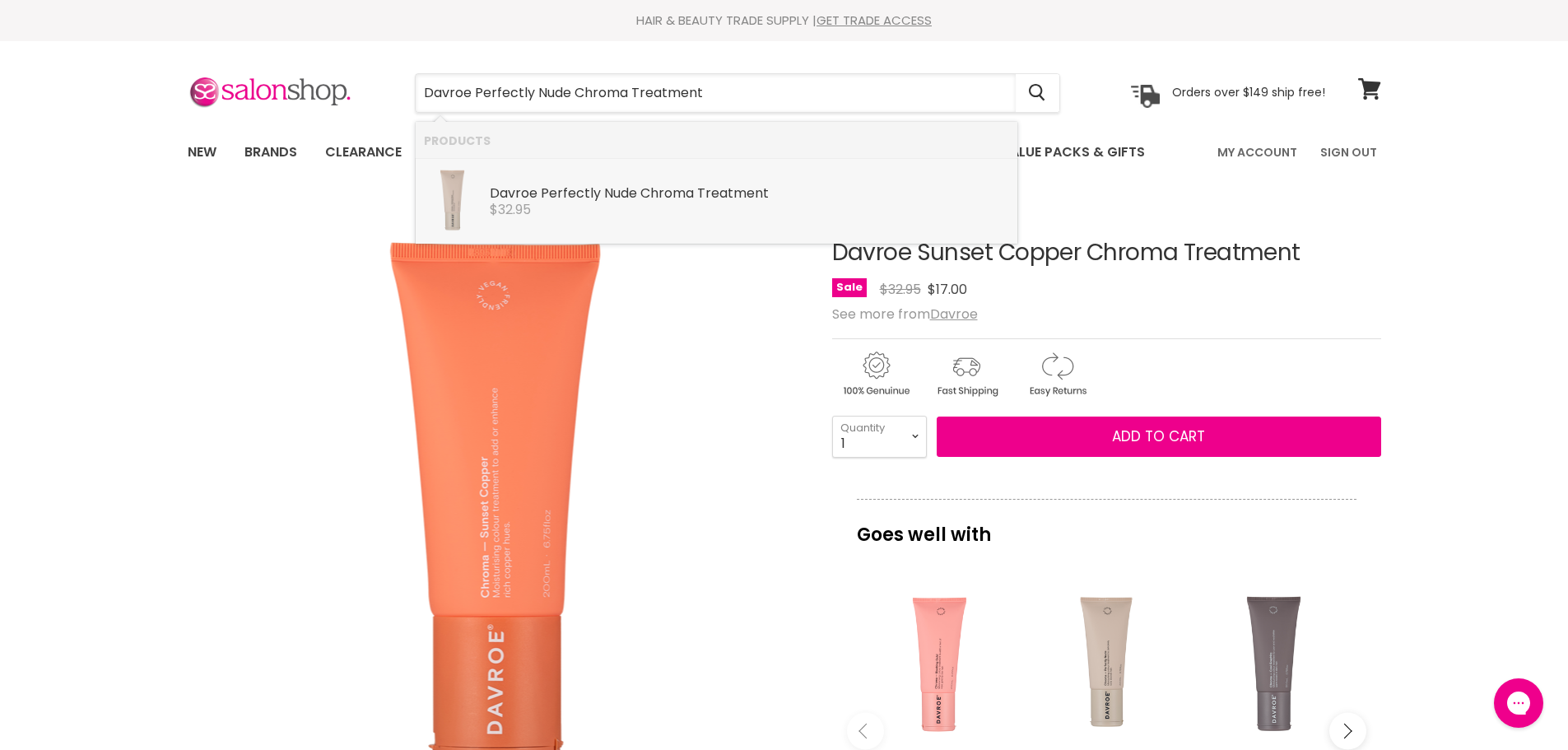
click at [696, 191] on div "Davroe Perfectly Nude Chroma Treatment" at bounding box center [749, 195] width 520 height 18
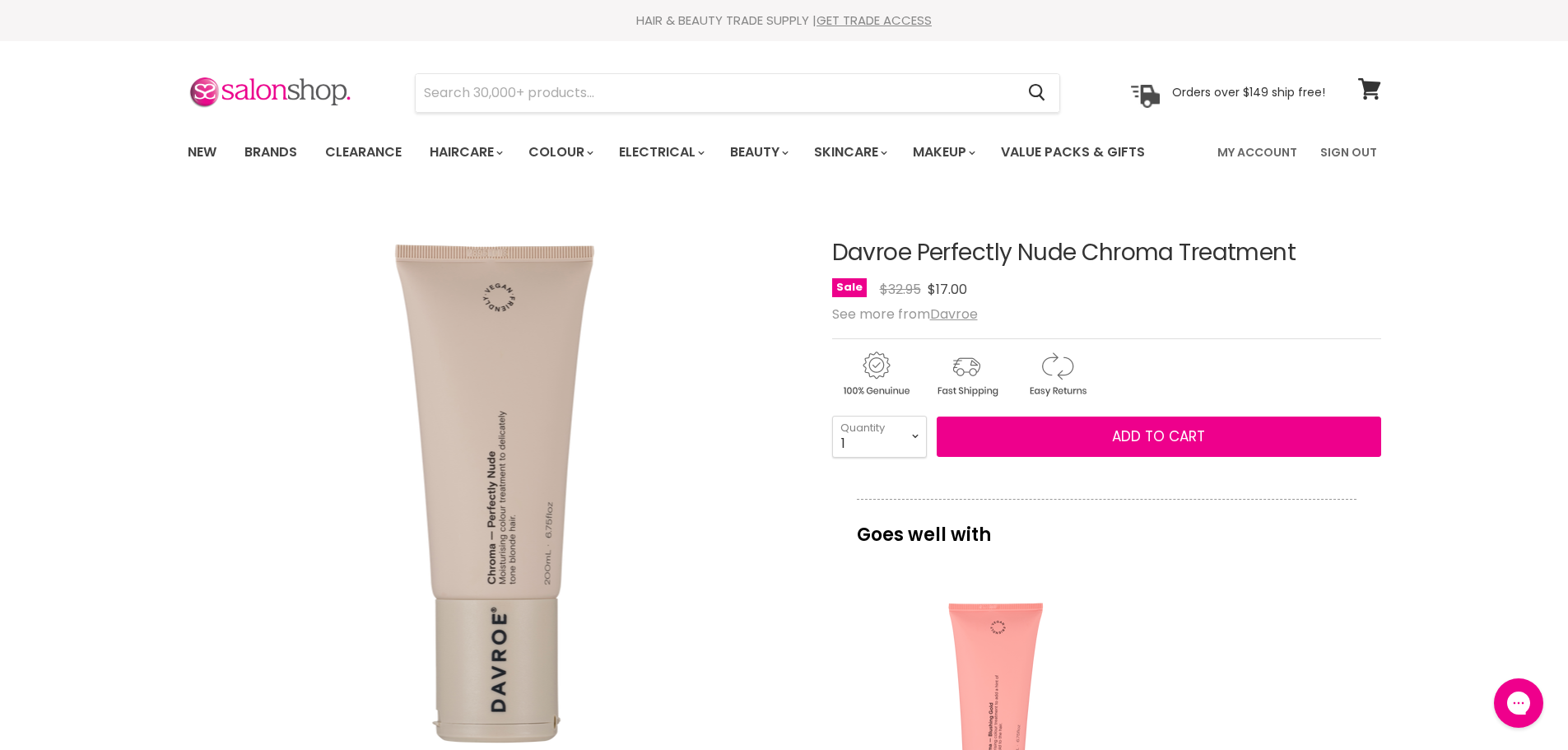
drag, startPoint x: 1332, startPoint y: 249, endPoint x: 832, endPoint y: 247, distance: 500.0
click at [832, 247] on h1 "Davroe Perfectly Nude Chroma Treatment" at bounding box center [1107, 253] width 549 height 26
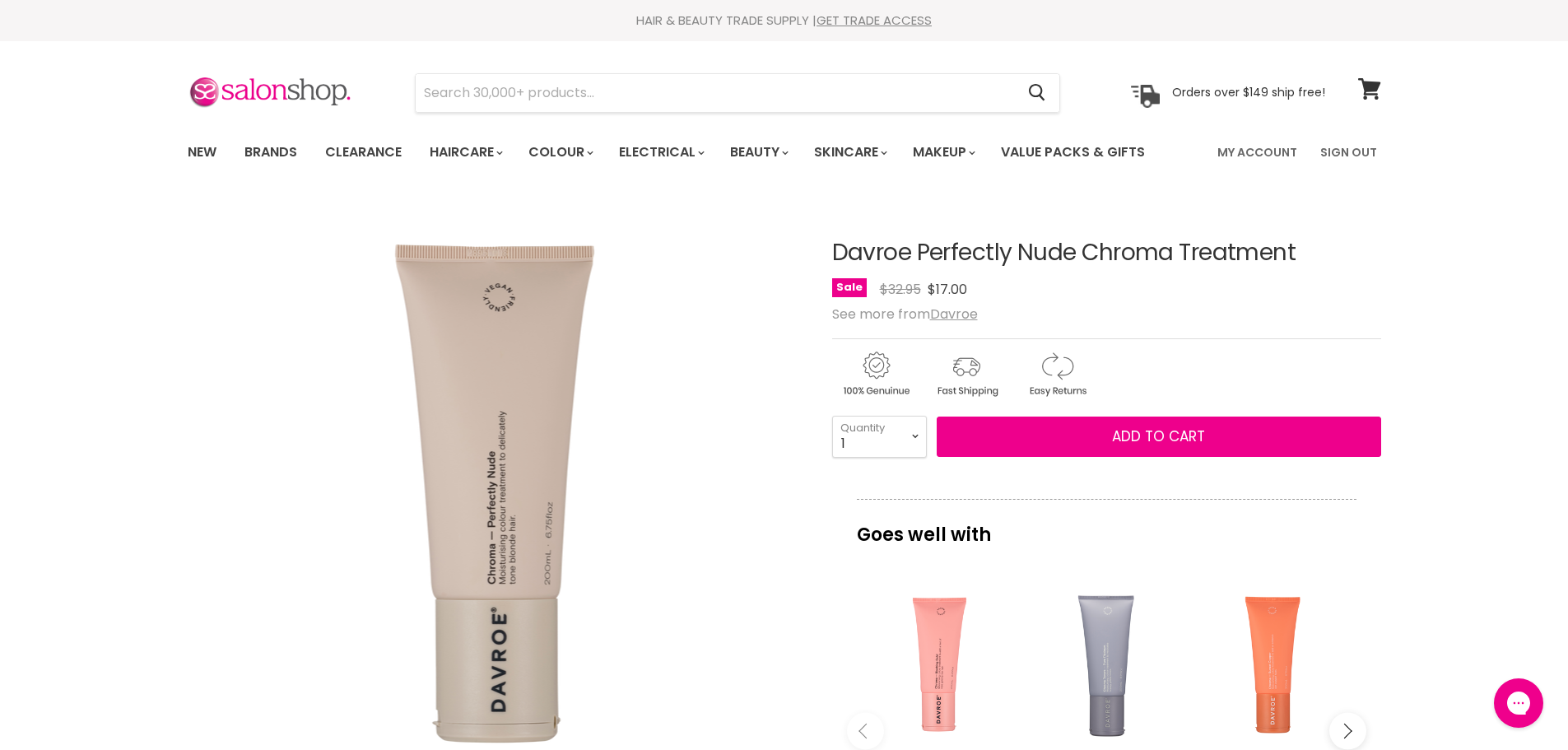
copy h1 "Davroe Perfectly Nude Chroma Treatment"
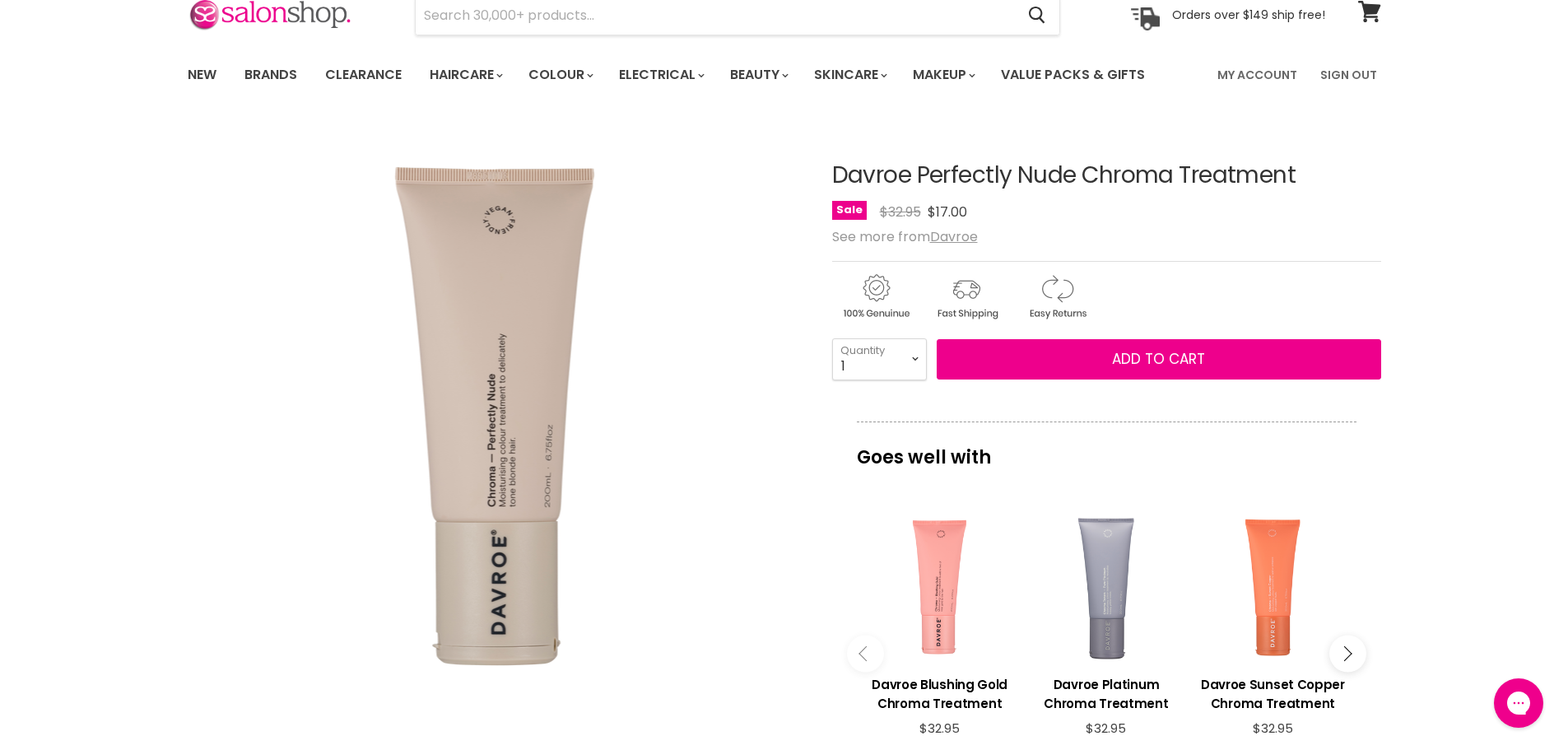
scroll to position [82, 0]
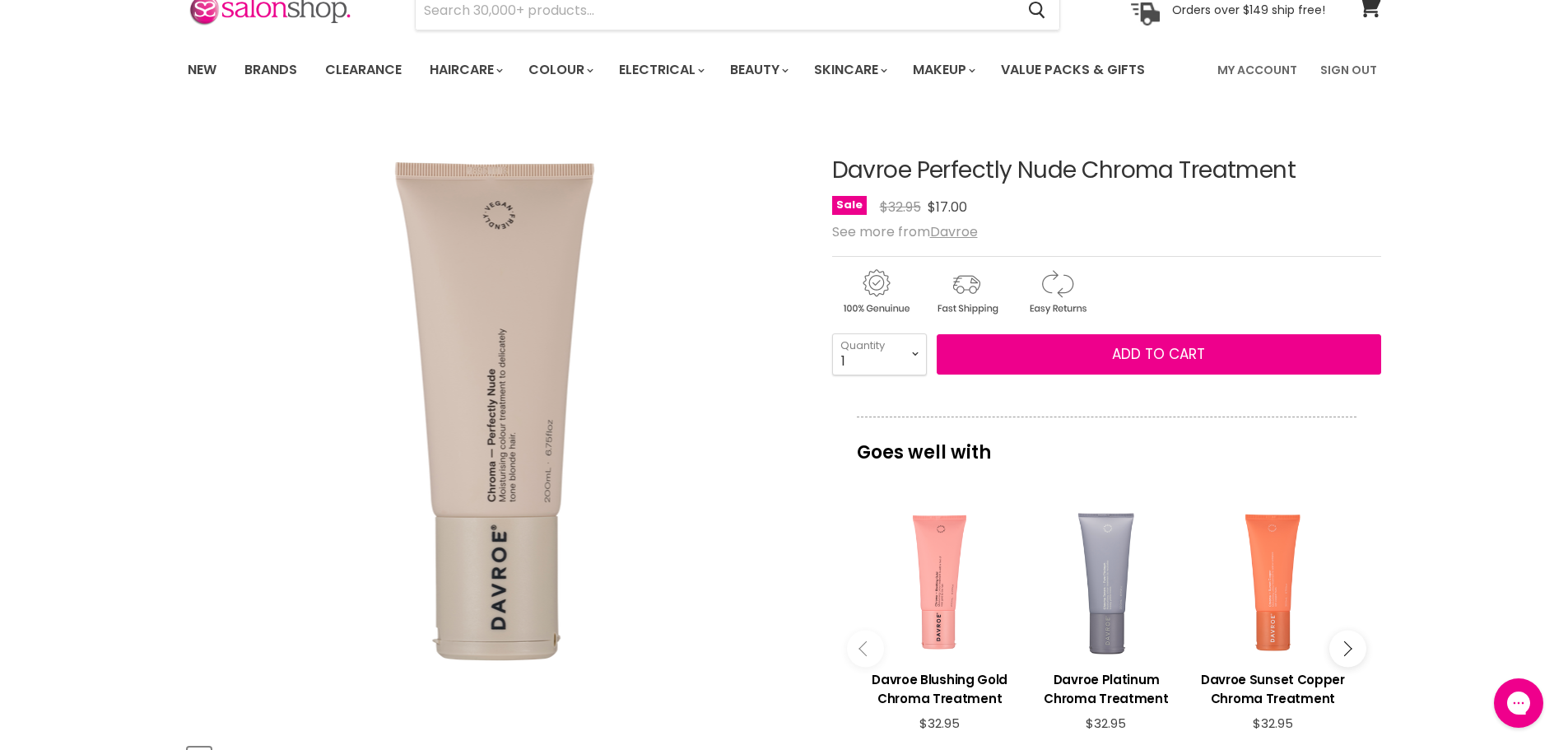
copy h1 "Davroe Perfectly Nude Chroma Treatment"
click at [698, 18] on input "Search" at bounding box center [716, 11] width 600 height 38
paste input "Davroe Cool Graphite Chroma Treatment"
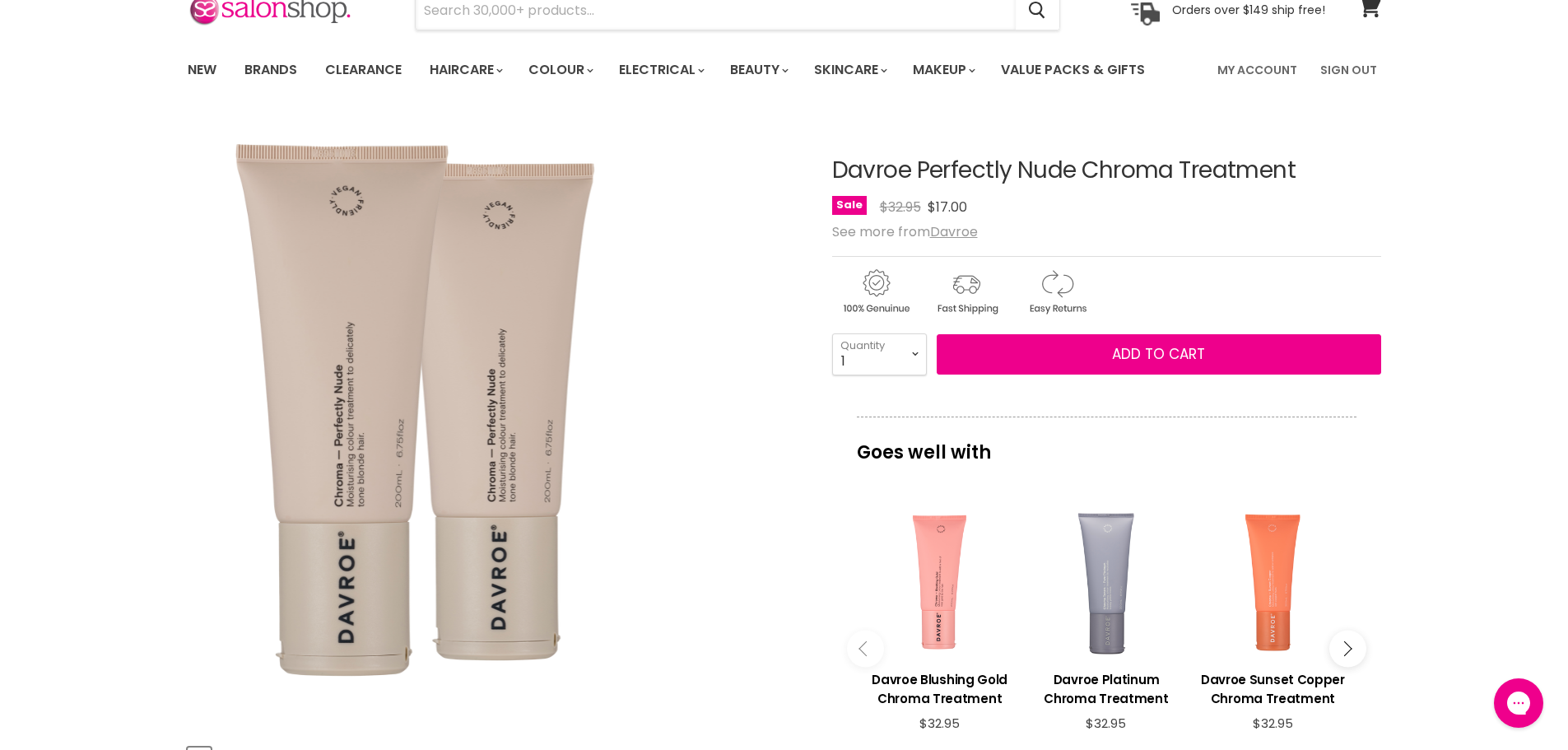
type input "Davroe Cool Graphite Chroma Treatment"
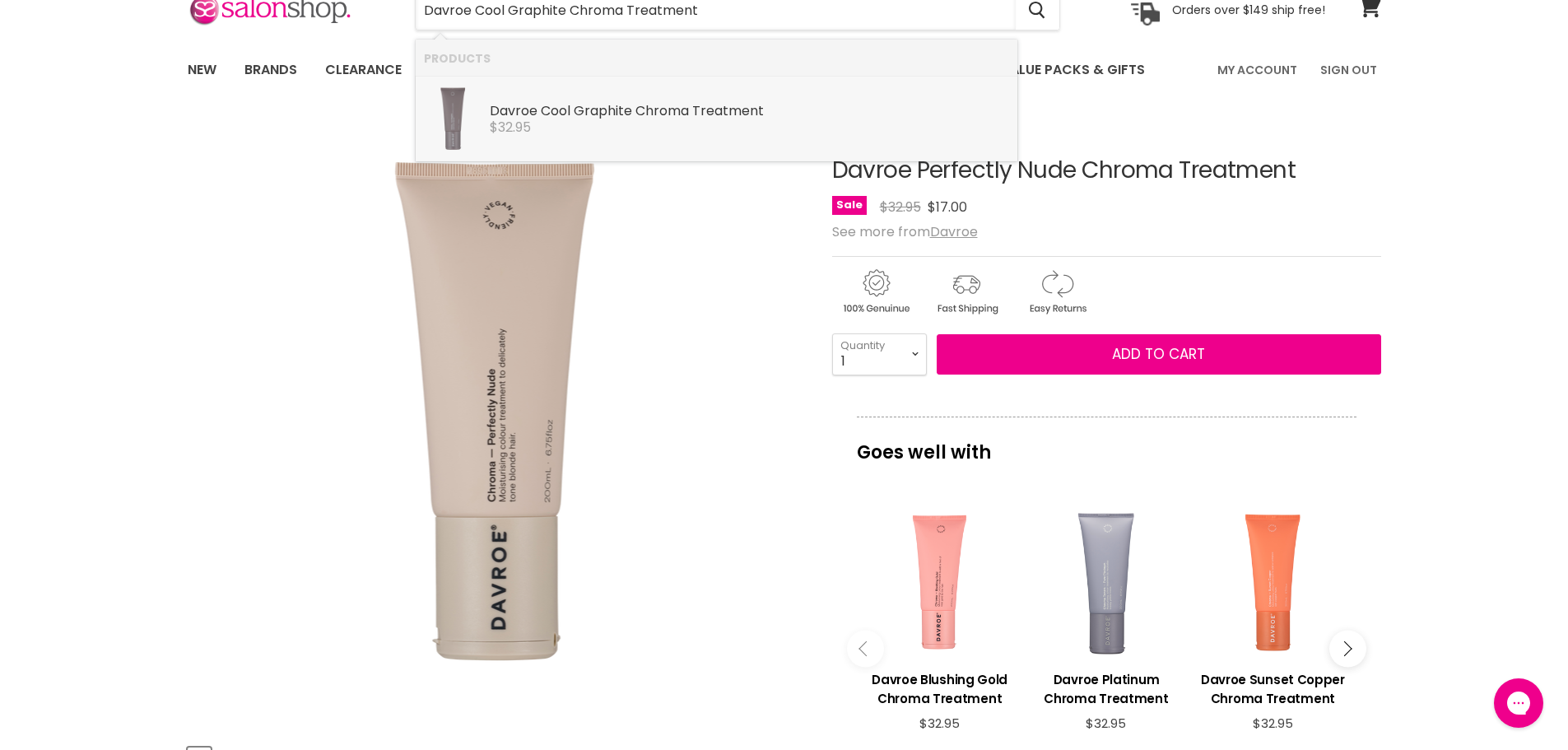
click at [595, 116] on b "Graphite" at bounding box center [603, 110] width 58 height 19
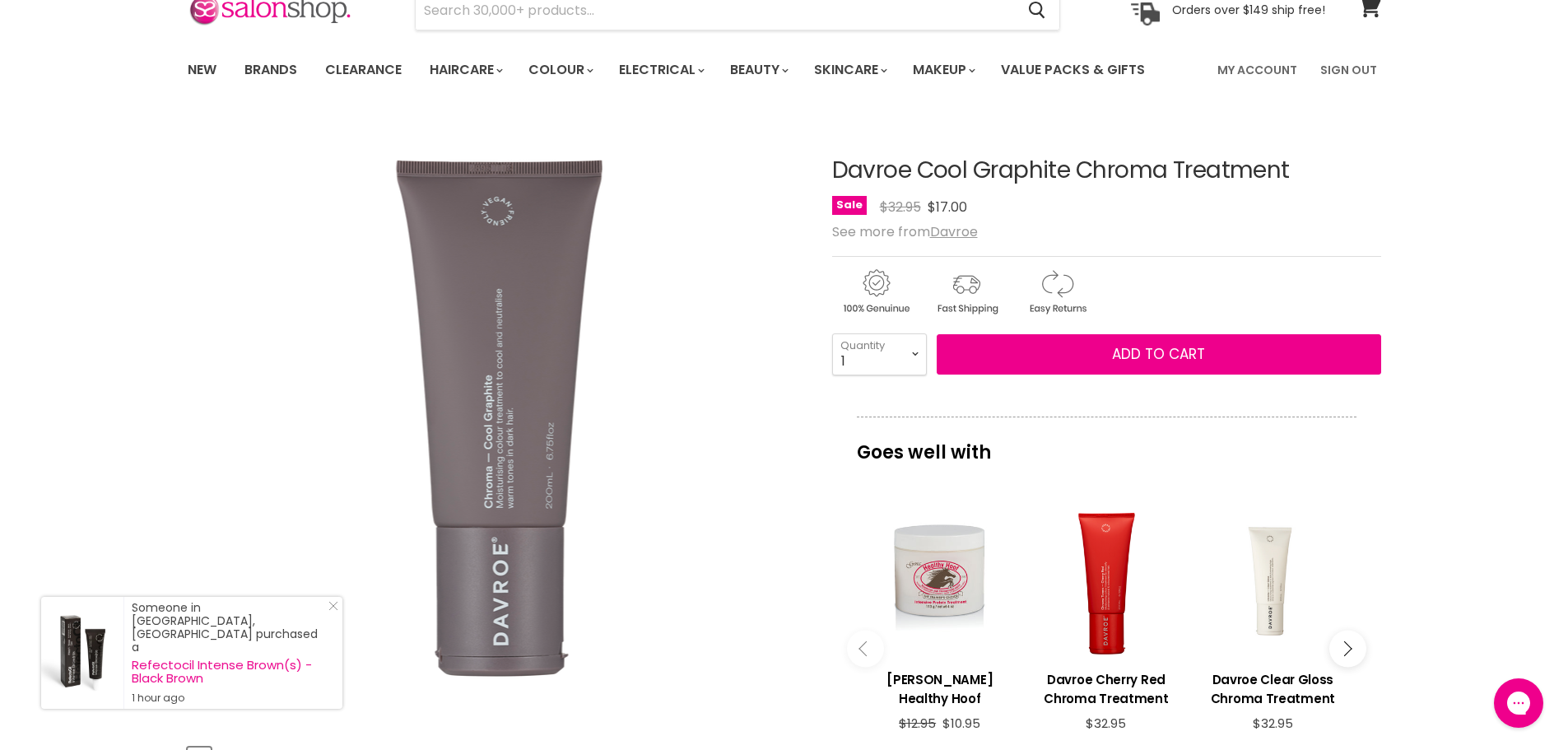
drag, startPoint x: 1075, startPoint y: 178, endPoint x: 822, endPoint y: 176, distance: 253.0
click at [822, 176] on article "Click or scroll to zoom Tap or pinch to zoom Click or scroll to zoom" at bounding box center [784, 629] width 1193 height 1024
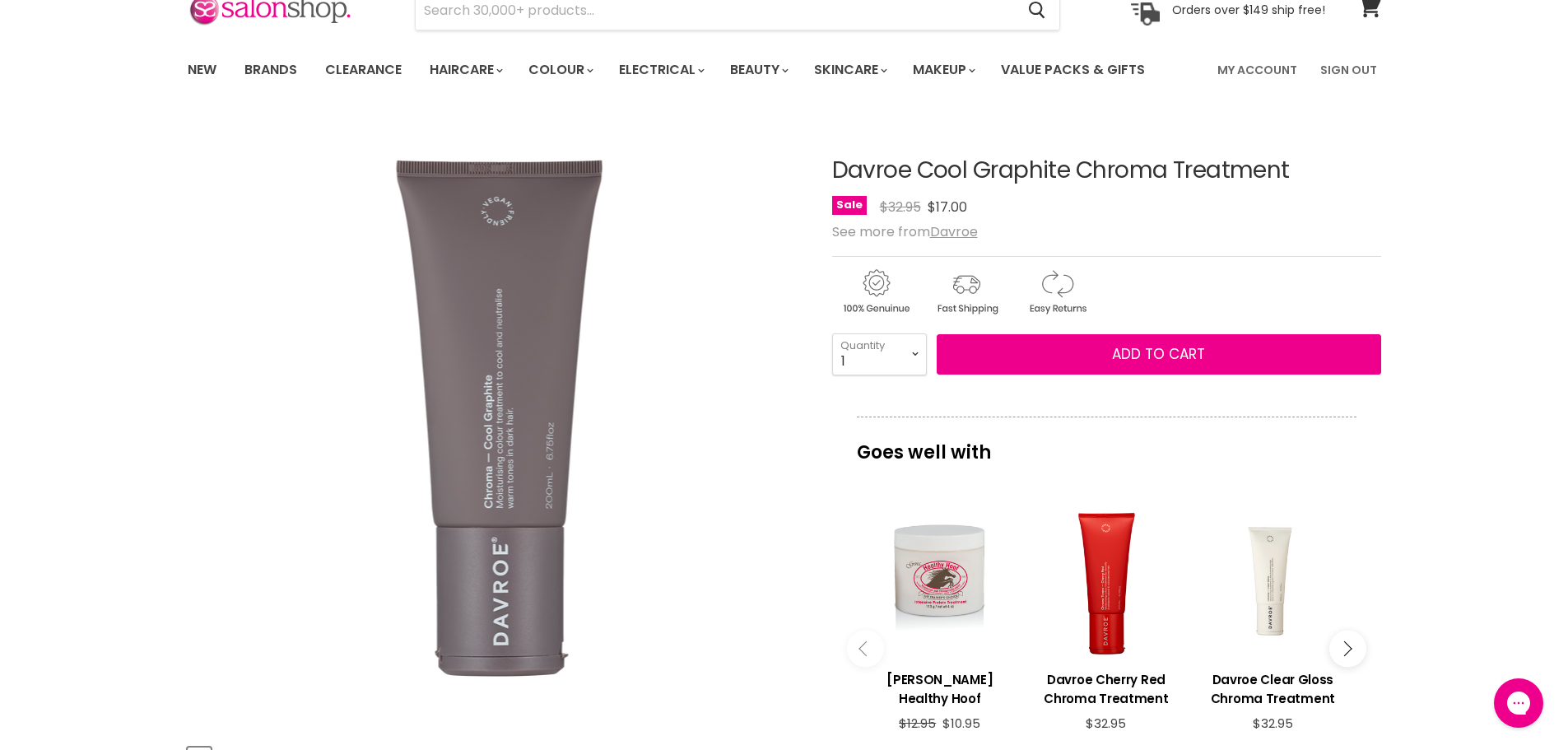
copy div "Davroe Cool Graphite Chroma Treatment"
click at [575, 19] on input "Search" at bounding box center [716, 11] width 600 height 38
paste input "Davroe Blushing Gold Chroma Treatment"
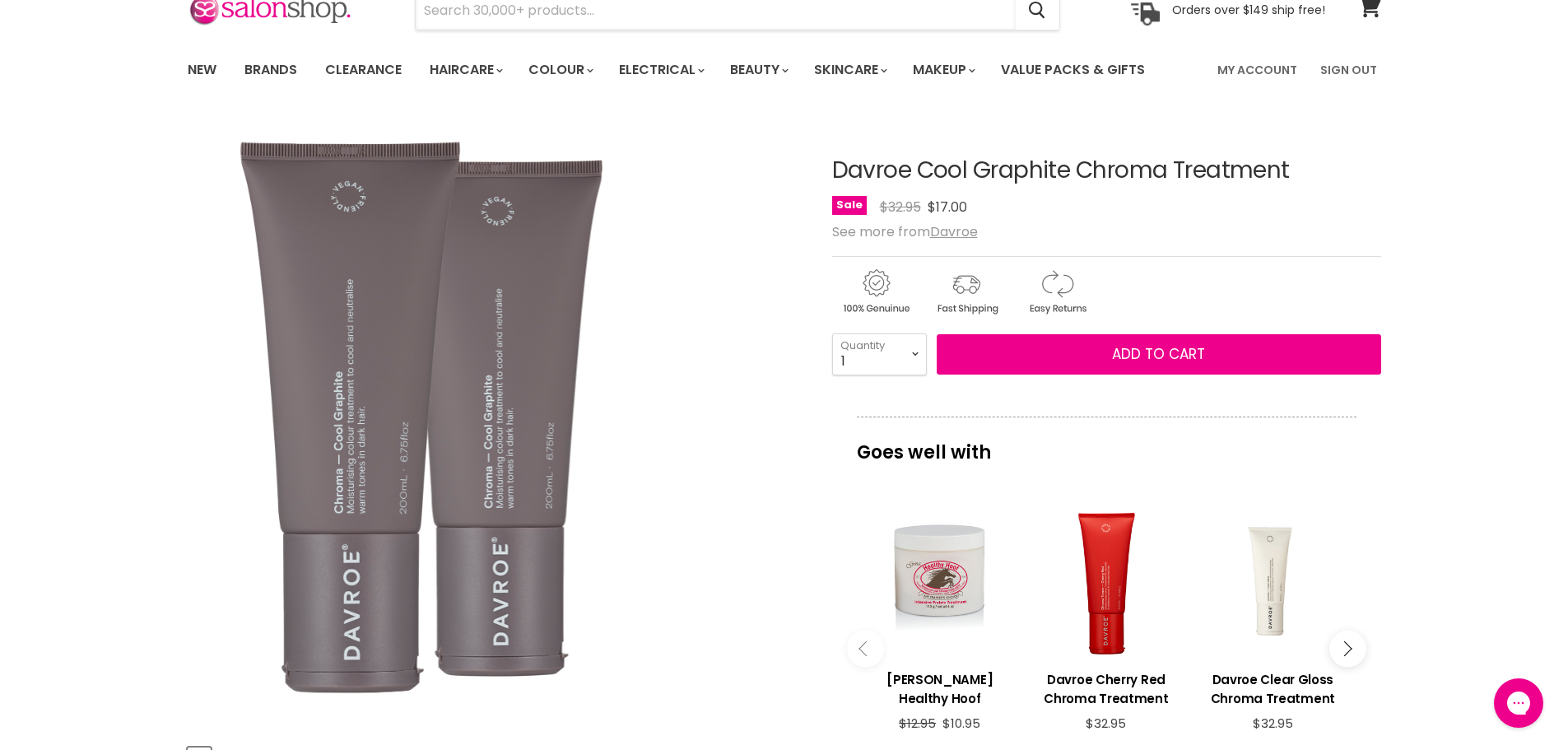
type input "Davroe Blushing Gold Chroma Treatment"
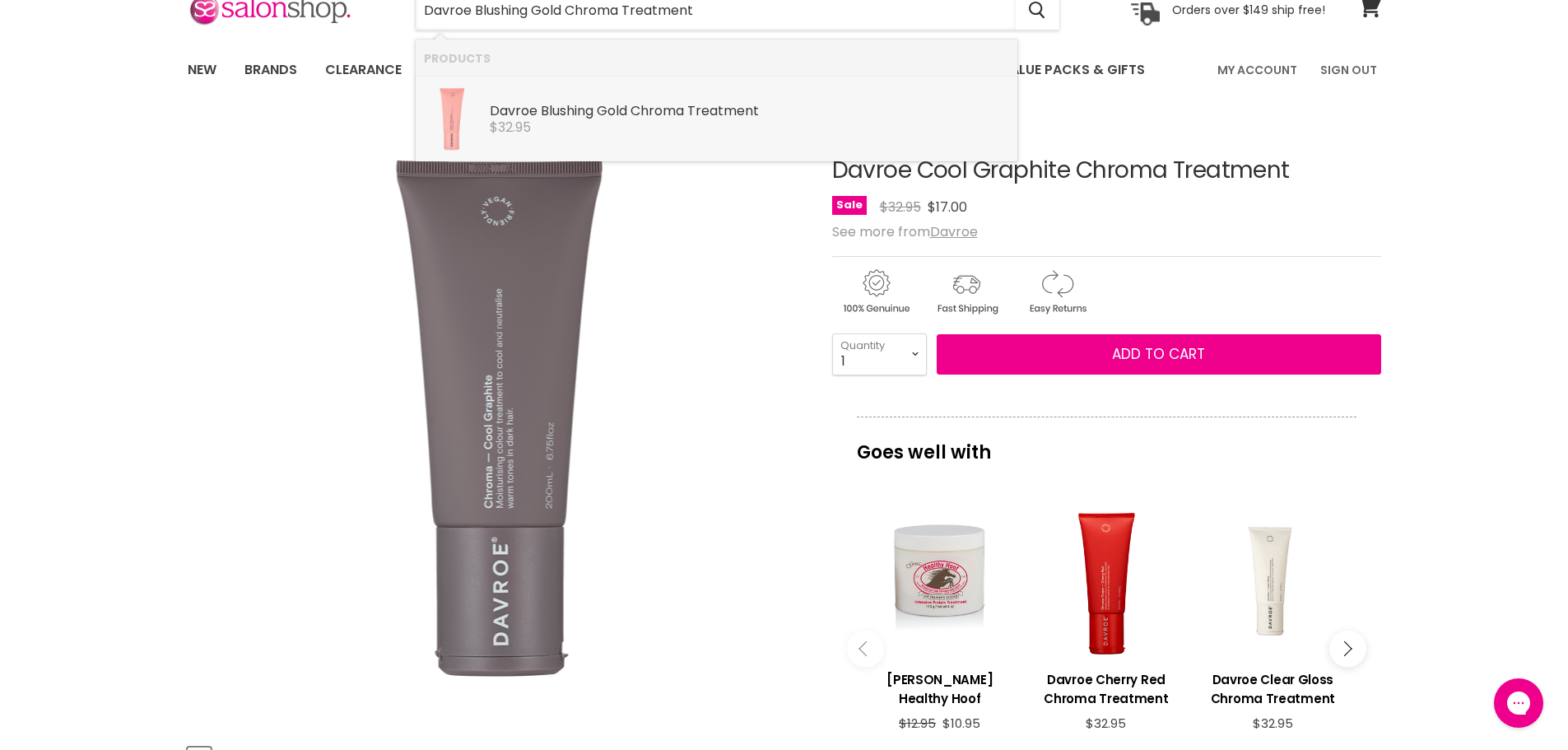
click at [688, 116] on div "Davroe Blushing Gold Chroma Treatment" at bounding box center [749, 112] width 520 height 18
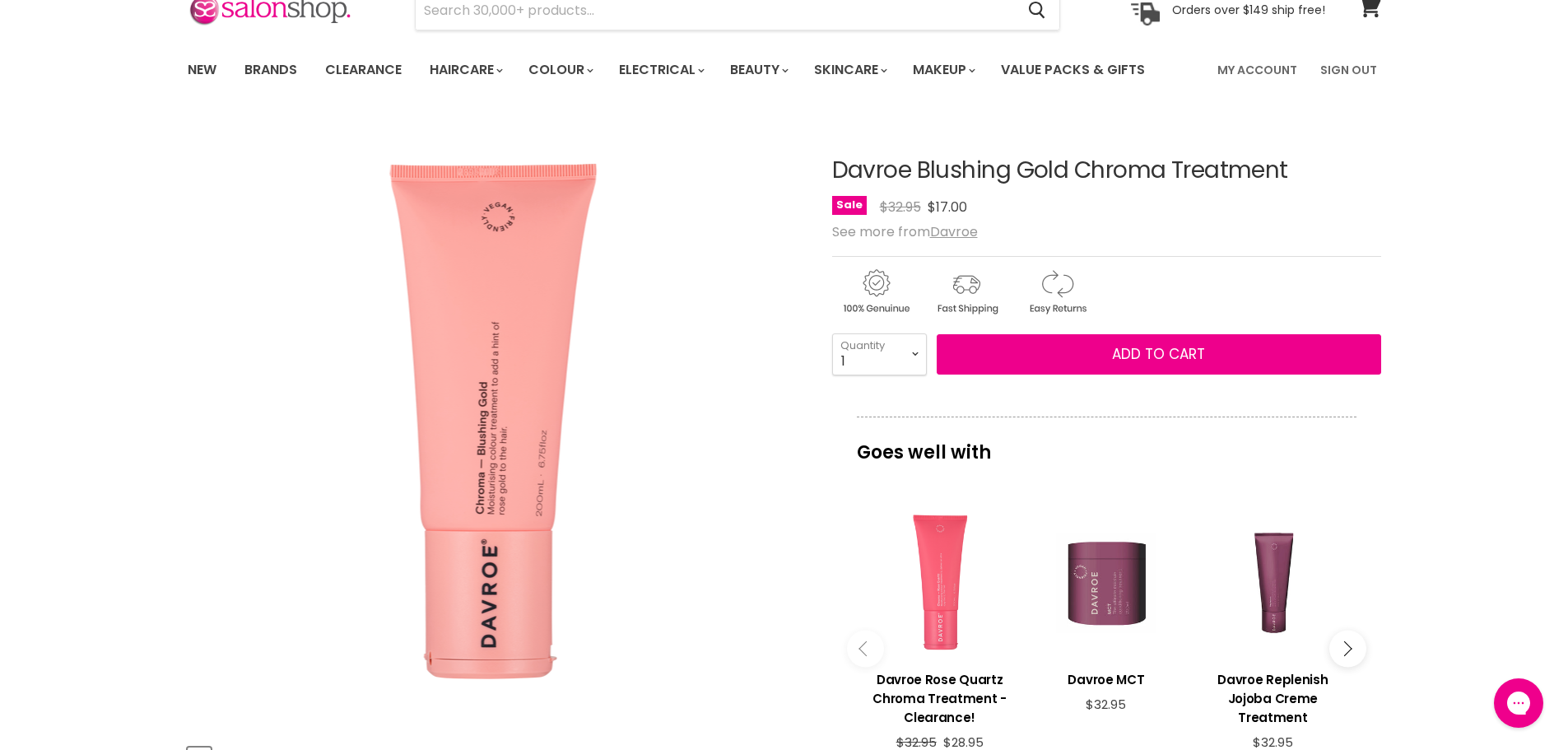
drag, startPoint x: 1309, startPoint y: 178, endPoint x: 817, endPoint y: 159, distance: 492.4
click at [817, 159] on article "Click or scroll to zoom Tap or pinch to zoom Click or scroll to zoom" at bounding box center [784, 629] width 1193 height 1024
copy div "Davroe Blushing Gold Chroma Treatment"
click at [536, 16] on input "Search" at bounding box center [716, 11] width 600 height 38
paste input "Davroe Clear Gloss Chroma Treatment"
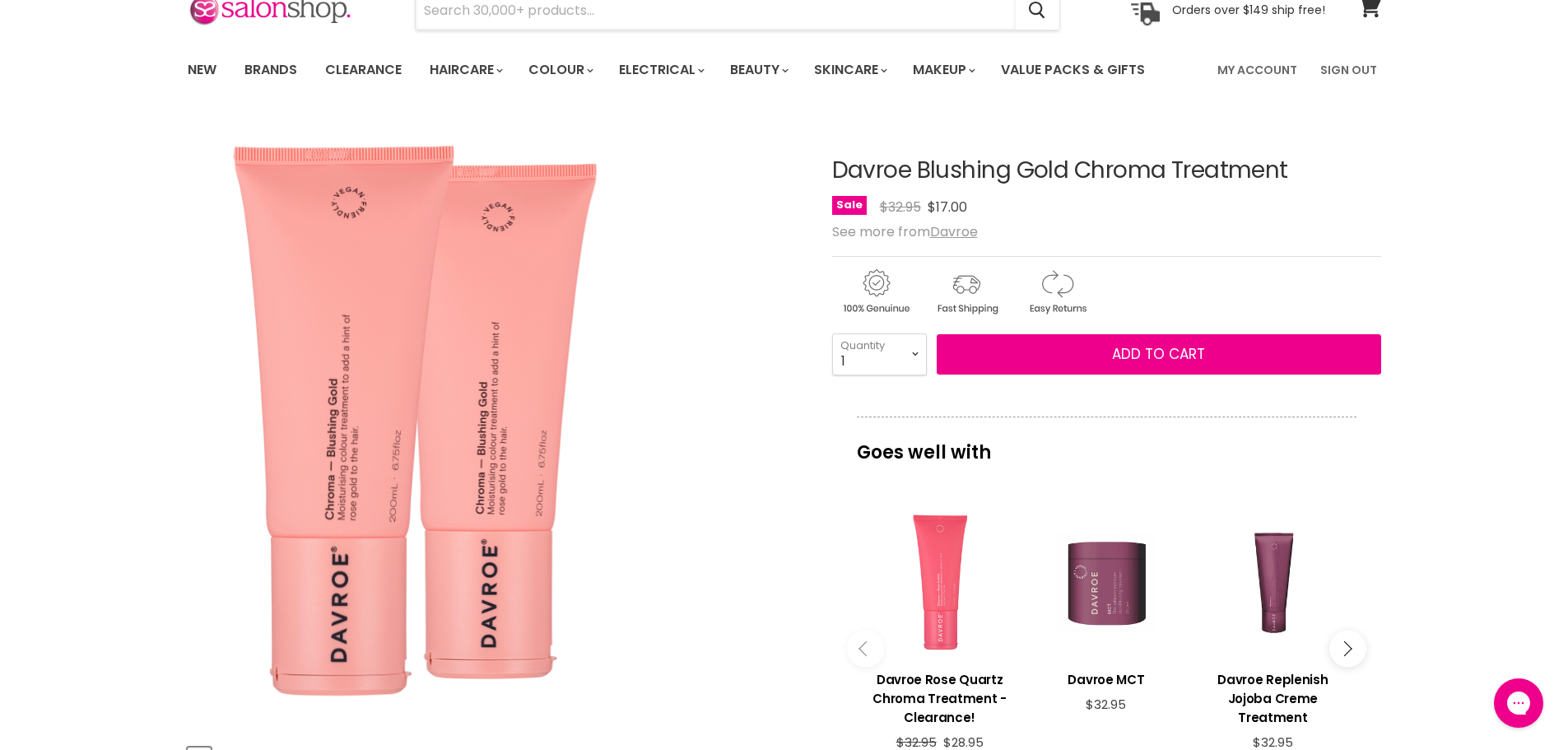
type input "Davroe Clear Gloss Chroma Treatment"
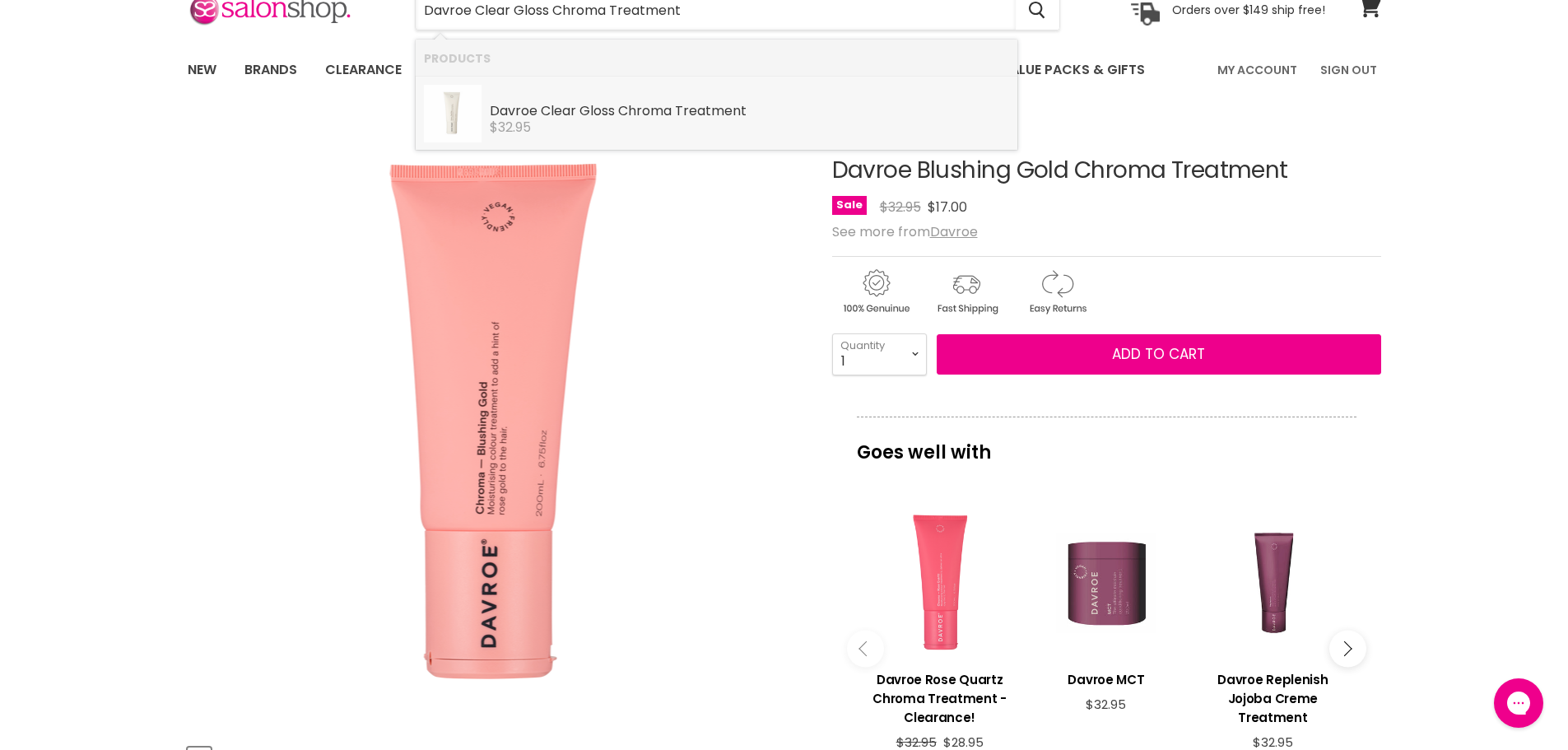
click at [606, 109] on b "Gloss" at bounding box center [598, 110] width 35 height 19
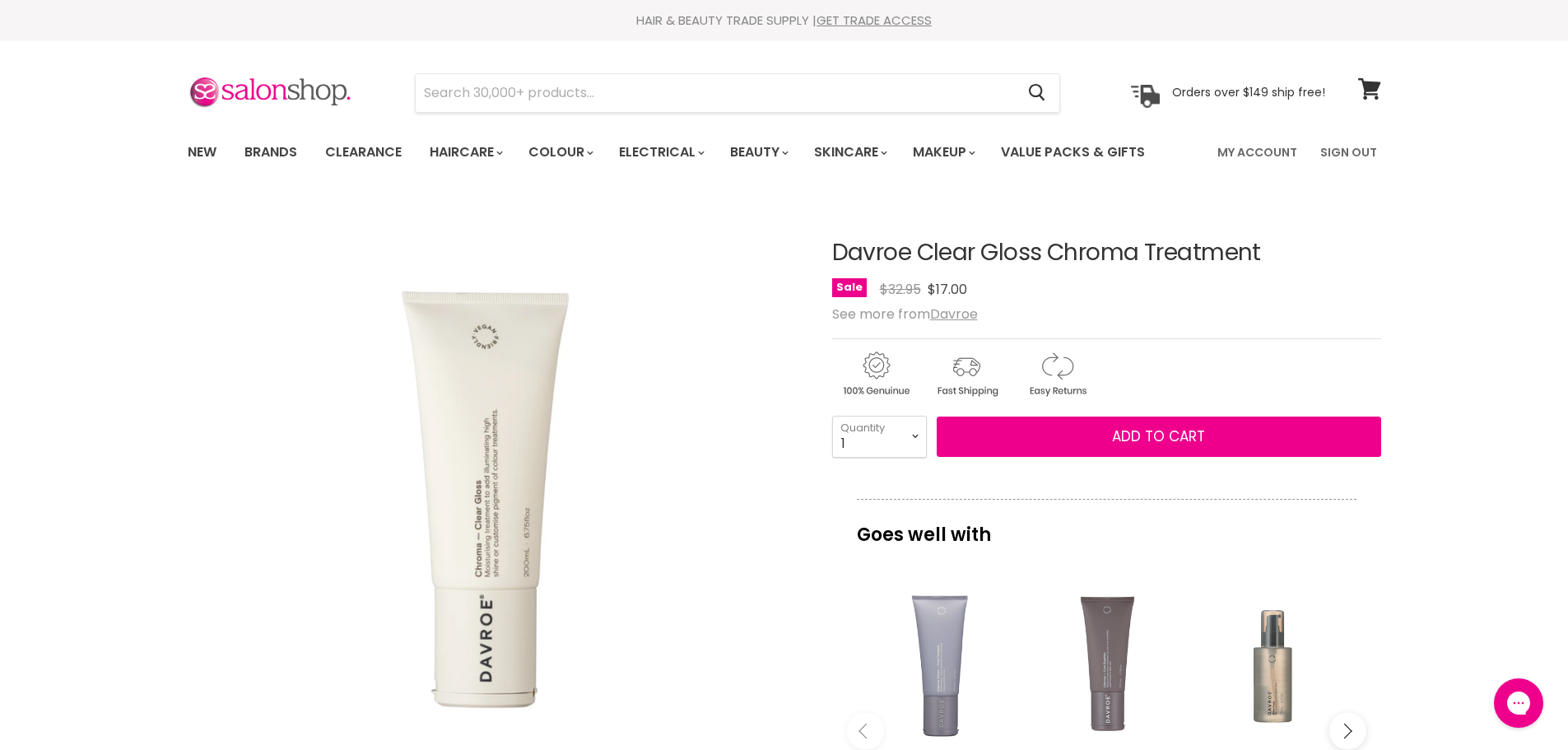
drag, startPoint x: 1285, startPoint y: 244, endPoint x: 814, endPoint y: 254, distance: 471.1
click at [814, 254] on article "Click or scroll to zoom Tap or pinch to zoom Davroe Clear Gloss Chroma Treatmen…" at bounding box center [784, 711] width 1193 height 1024
copy div "Davroe Clear Gloss Chroma Treatment"
paste input "Davroe Beyond Blonde Intense Icy Conditioner"
type input "Davroe Beyond Blonde Intense Icy Conditioner"
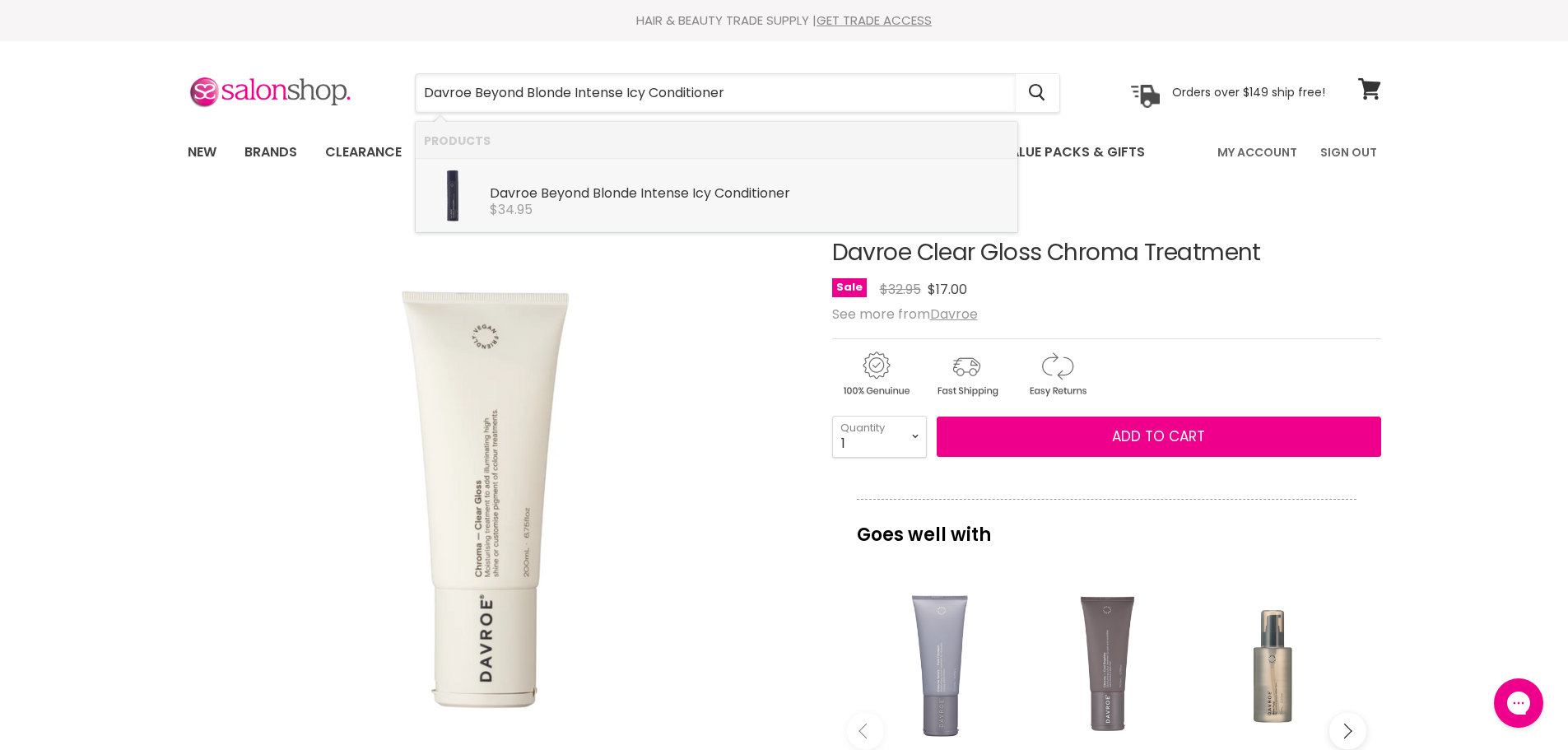
click at [637, 193] on b "Blonde" at bounding box center [614, 192] width 44 height 19
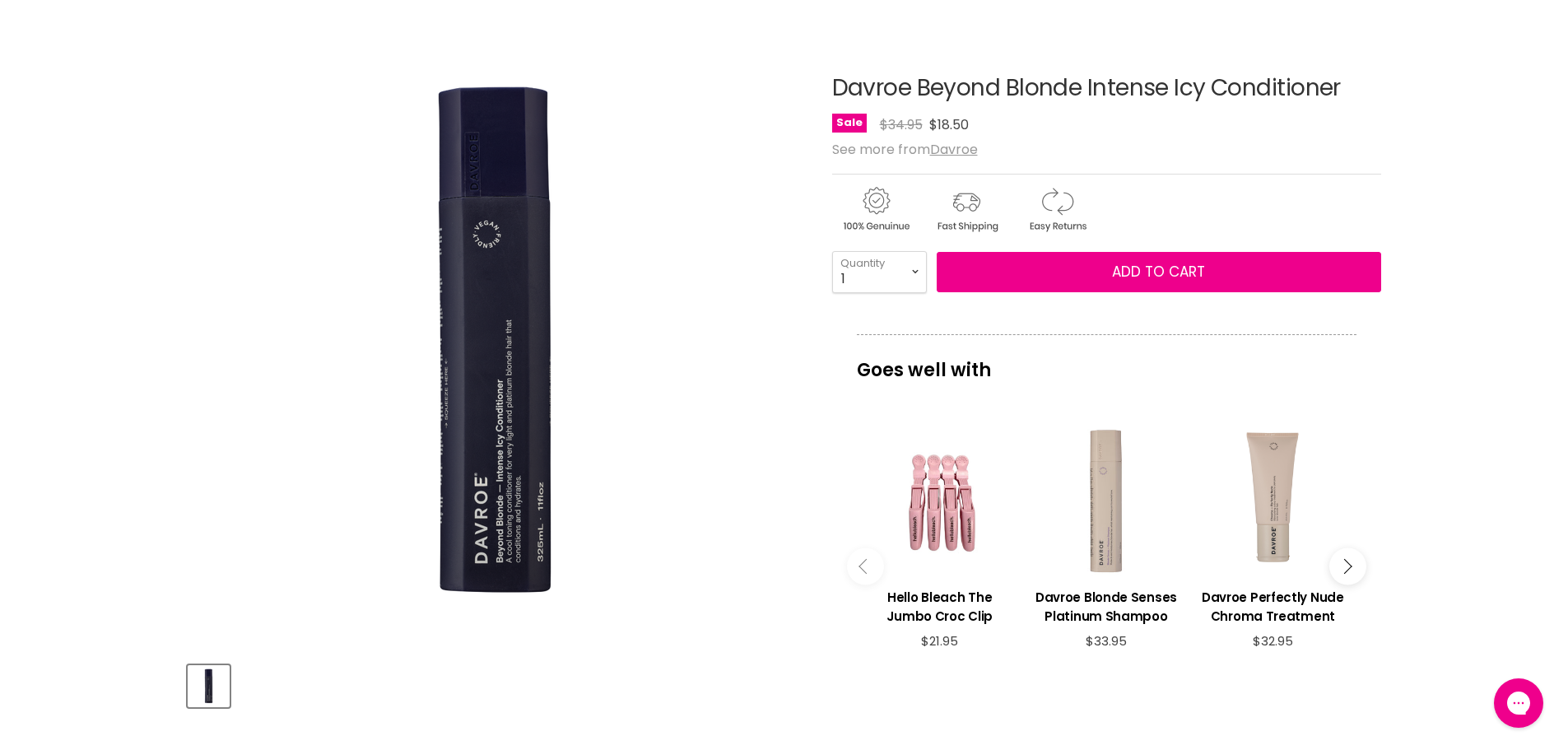
drag, startPoint x: 1363, startPoint y: 94, endPoint x: 831, endPoint y: 73, distance: 532.4
click at [832, 73] on div "Davroe Beyond Blonde Intense Icy Conditioner No reviews Sale Original Price $34…" at bounding box center [1107, 546] width 549 height 1024
copy div "Davroe Beyond Blonde Intense Icy Conditioner"
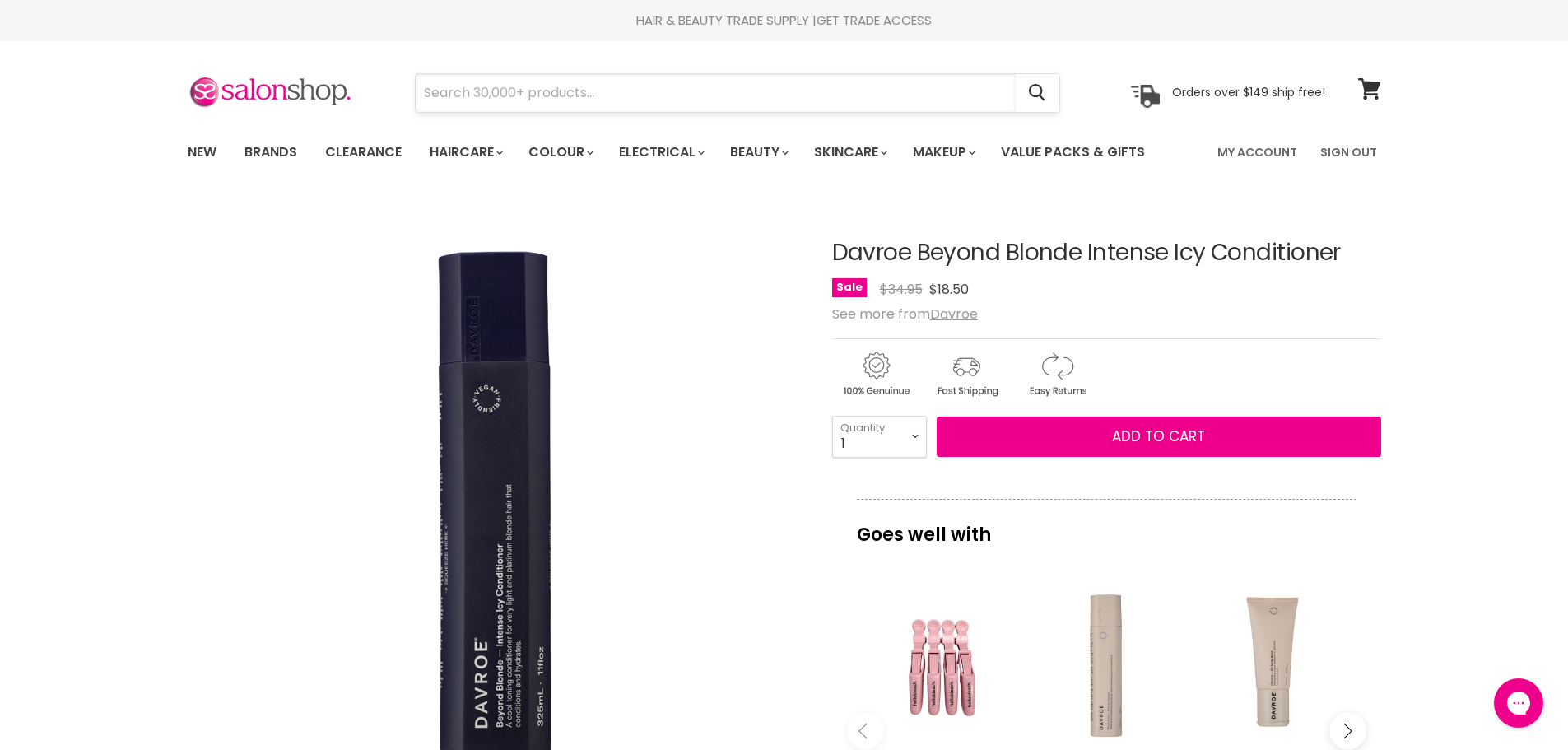
paste input "Davroe Beyond Blonde Intense Icy Shampoo"
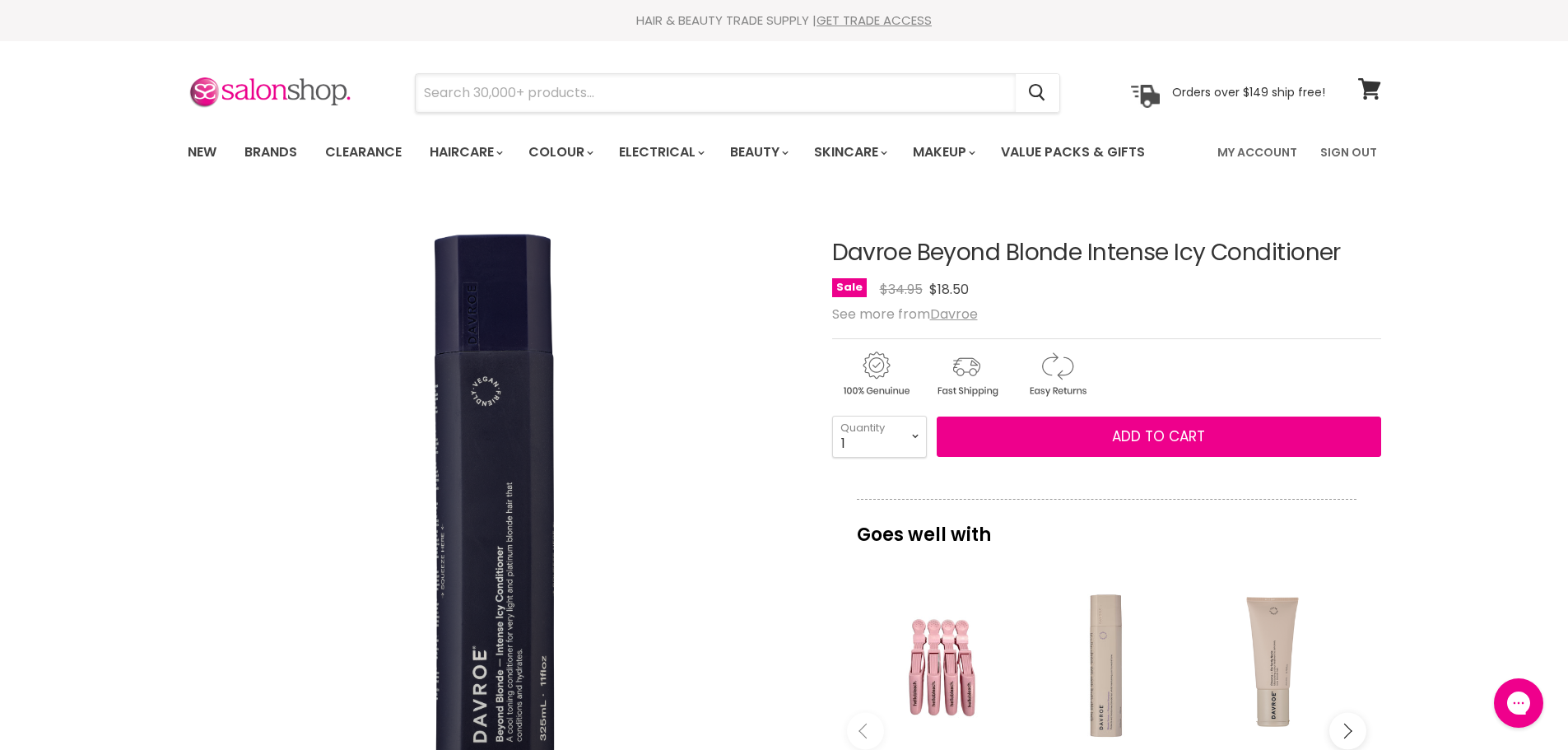
type input "Davroe Beyond Blonde Intense Icy Shampoo"
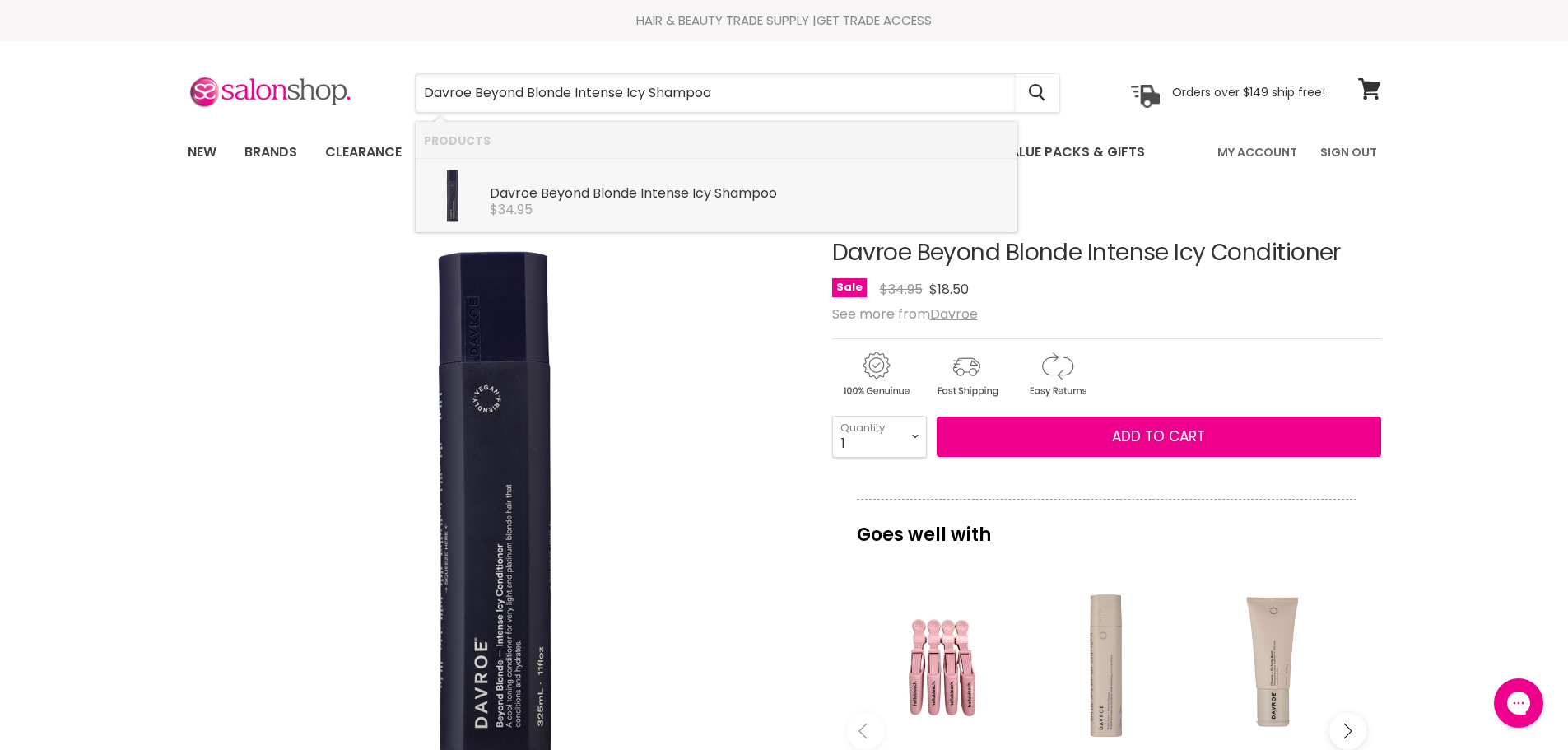
click at [629, 215] on div "$34.95" at bounding box center [749, 210] width 520 height 15
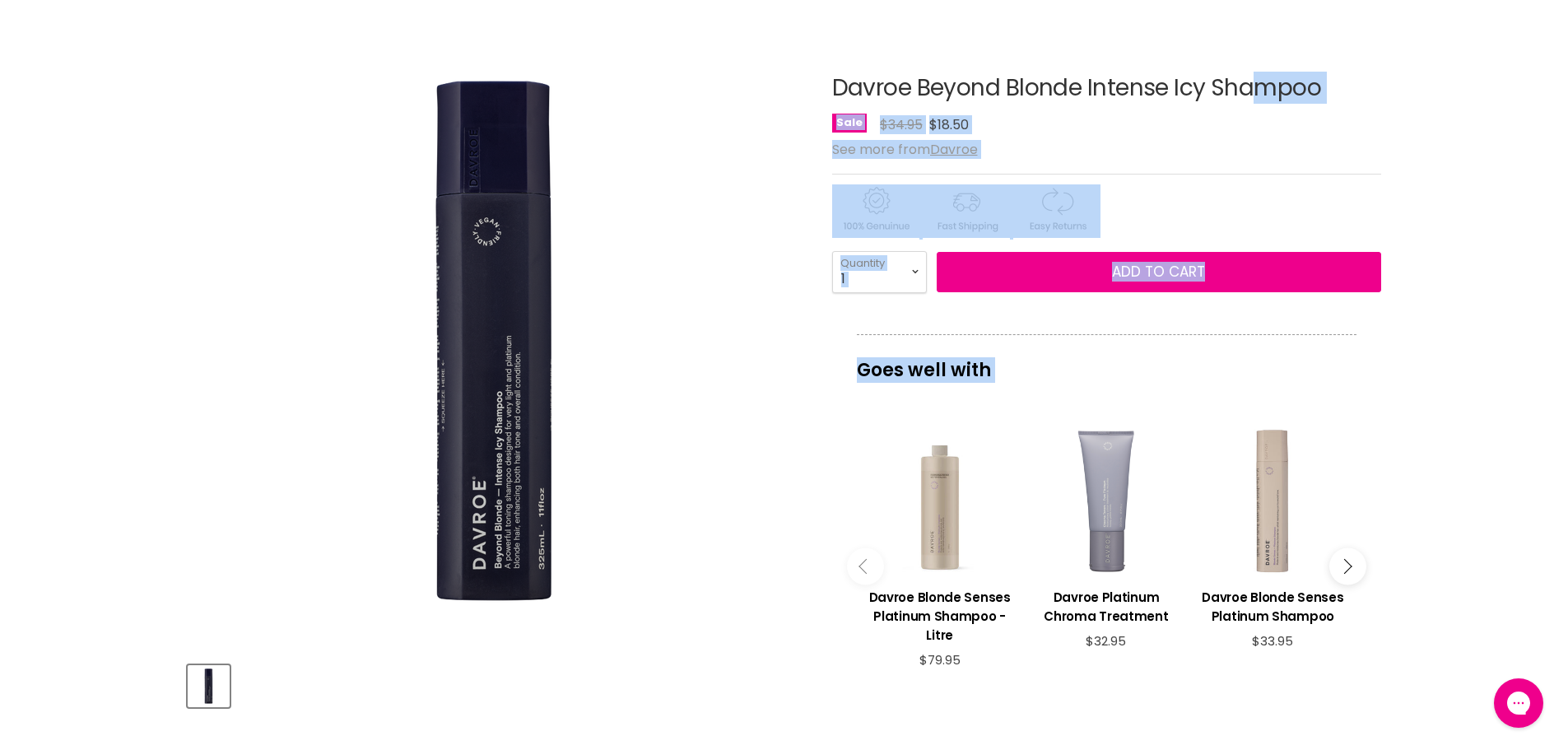
drag, startPoint x: 1382, startPoint y: 90, endPoint x: 878, endPoint y: 97, distance: 504.0
click at [878, 97] on section "Click or scroll to zoom Tap or pinch to zoom" at bounding box center [784, 584] width 1235 height 1099
click at [1355, 136] on div "Davroe Beyond Blonde Intense Icy Shampoo No reviews Sale Original Price $34.95 …" at bounding box center [1107, 546] width 549 height 1024
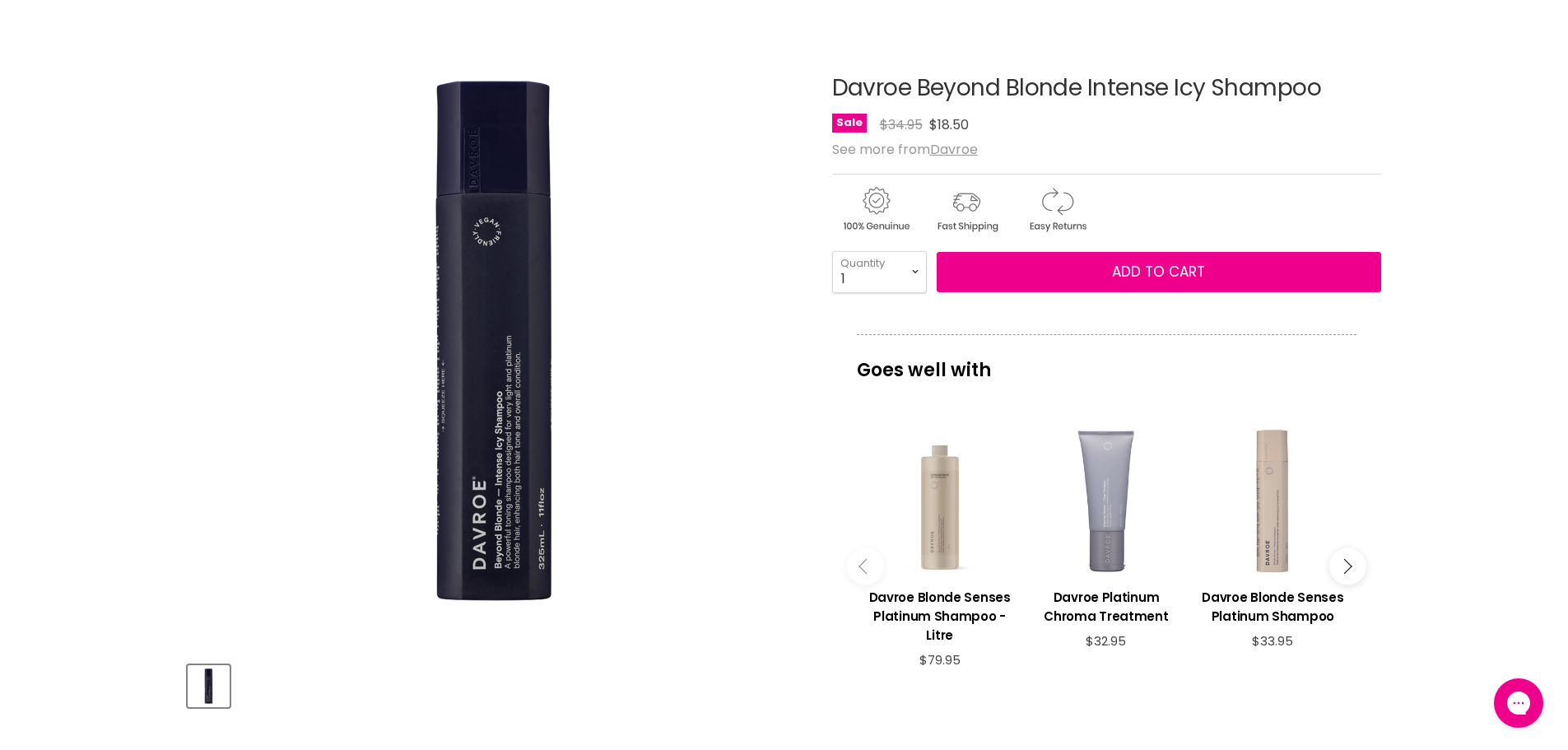
drag, startPoint x: 1329, startPoint y: 84, endPoint x: 815, endPoint y: 88, distance: 514.0
click at [815, 88] on article "Click or scroll to zoom Tap or pinch to zoom Davroe Beyond Blonde Intense Icy S…" at bounding box center [784, 546] width 1193 height 1024
copy div "Davroe Beyond Blonde Intense Icy Shampoo"
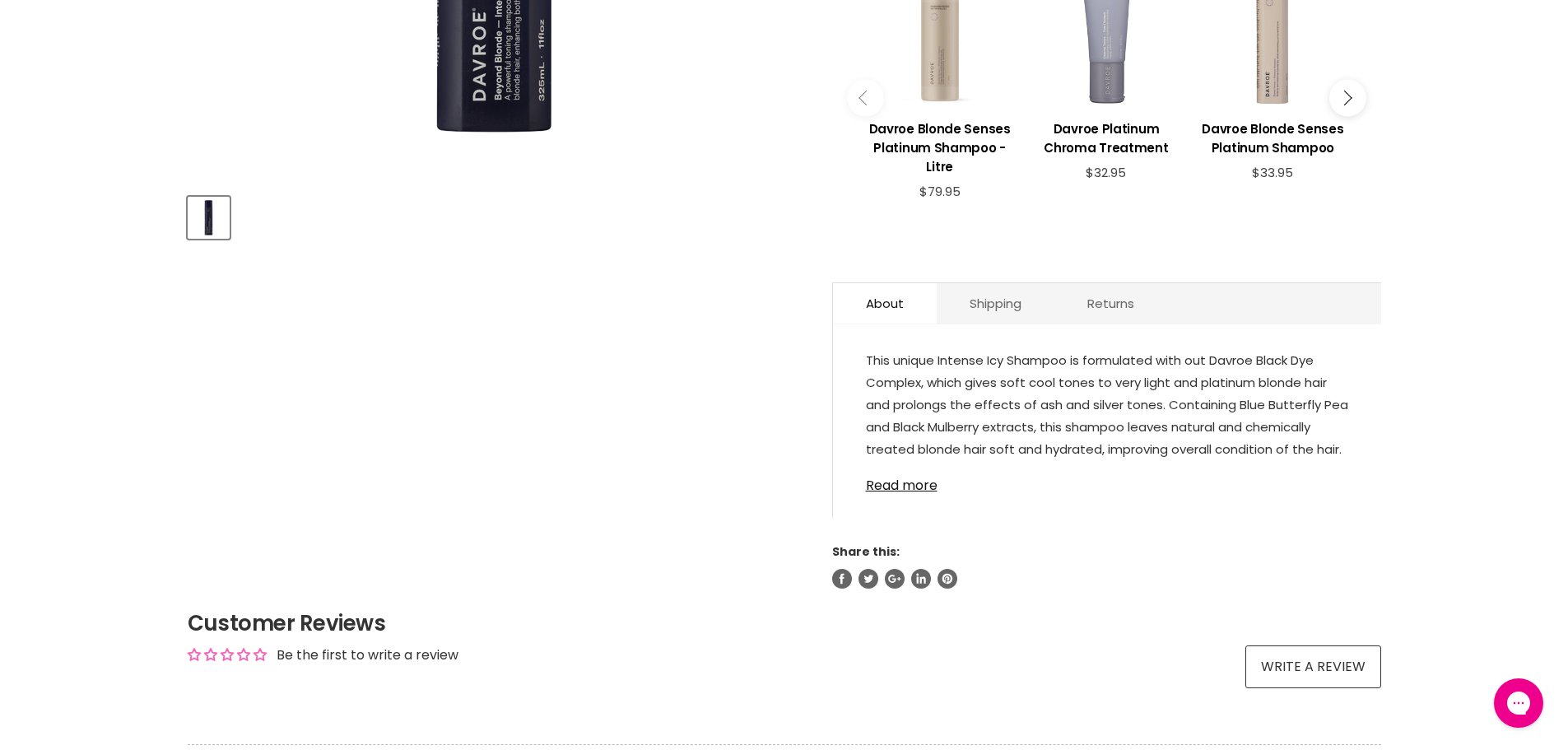
scroll to position [741, 0]
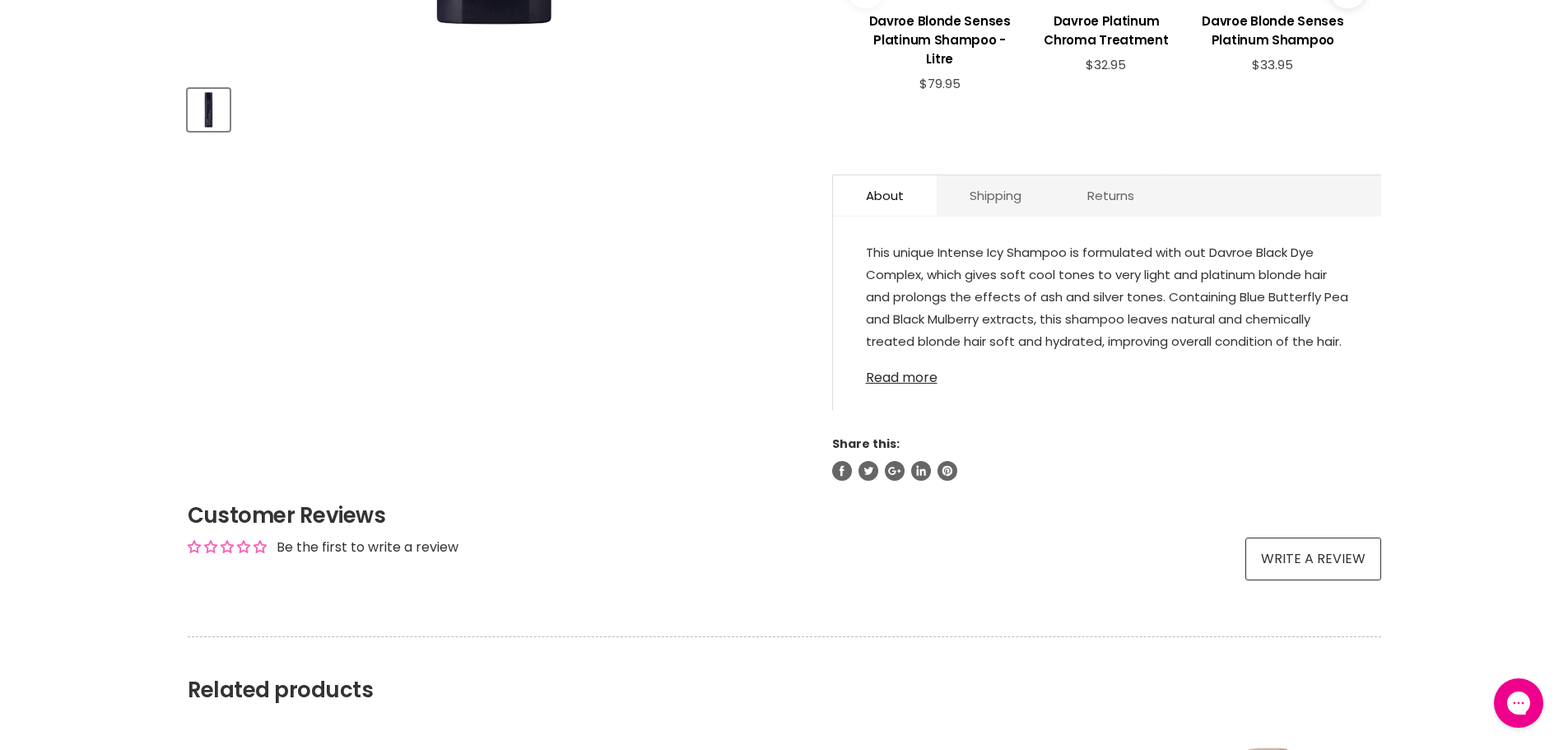
click at [921, 360] on link "Read more" at bounding box center [1107, 373] width 483 height 25
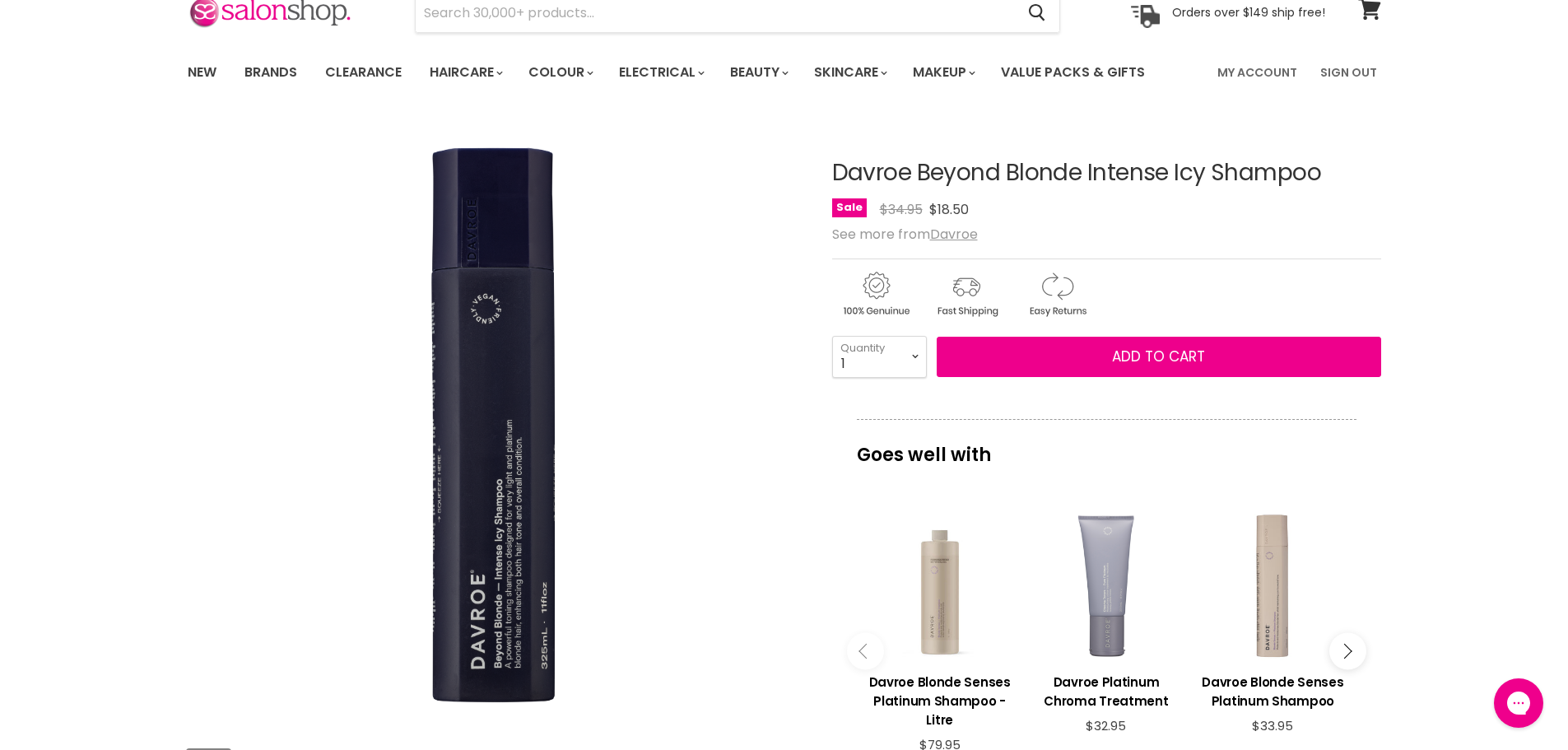
scroll to position [0, 0]
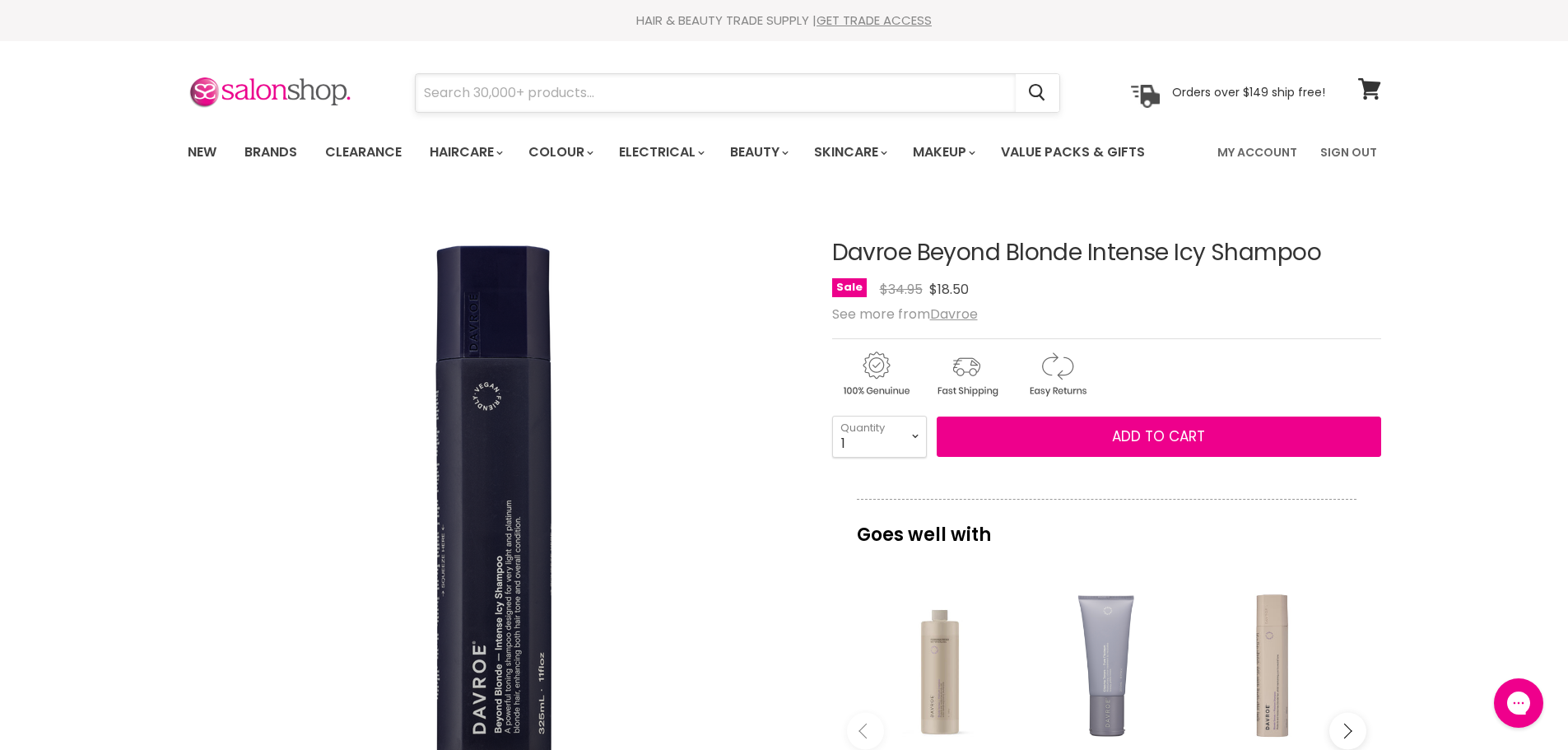
click at [511, 110] on input "Search" at bounding box center [716, 93] width 600 height 38
paste input "Davroe Beyond Blonde Intense Icy Shampoo"
type input "Davroe Beyond Blonde"
